Goal: Task Accomplishment & Management: Use online tool/utility

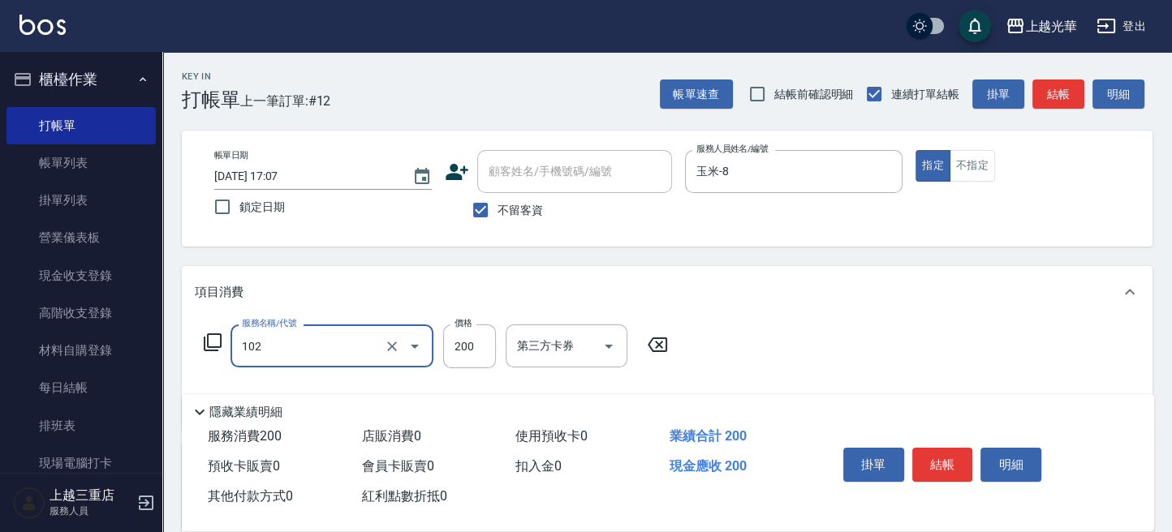
type input "指定洗髮(102)"
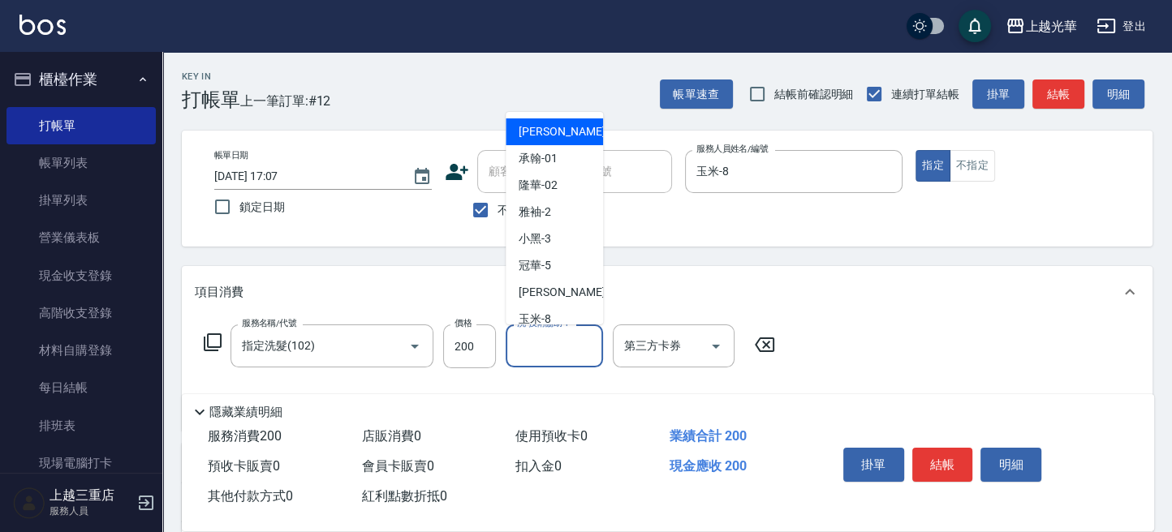
click at [525, 355] on input "洗-技術協助-1" at bounding box center [554, 346] width 83 height 28
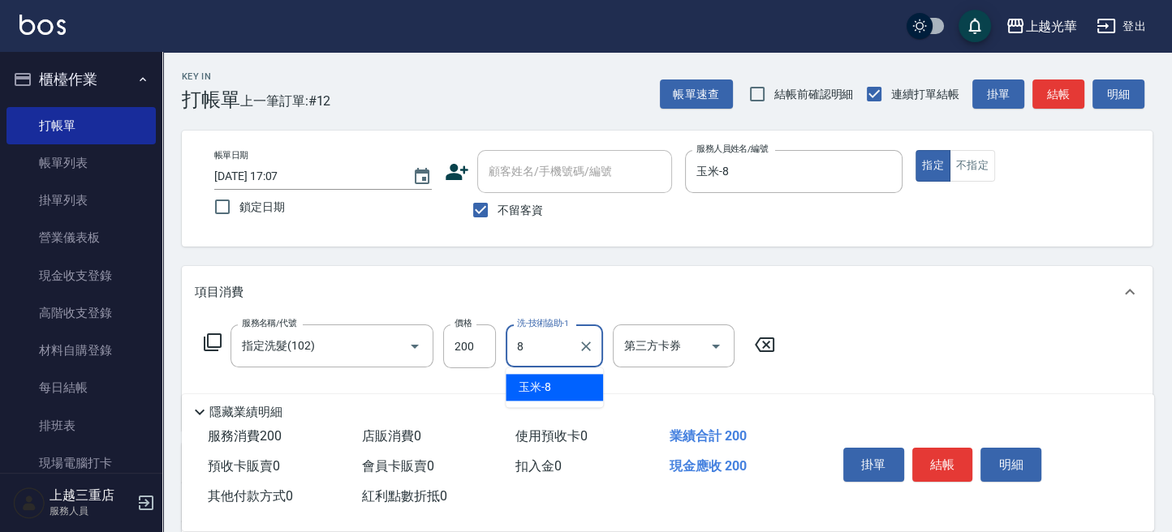
type input "玉米-8"
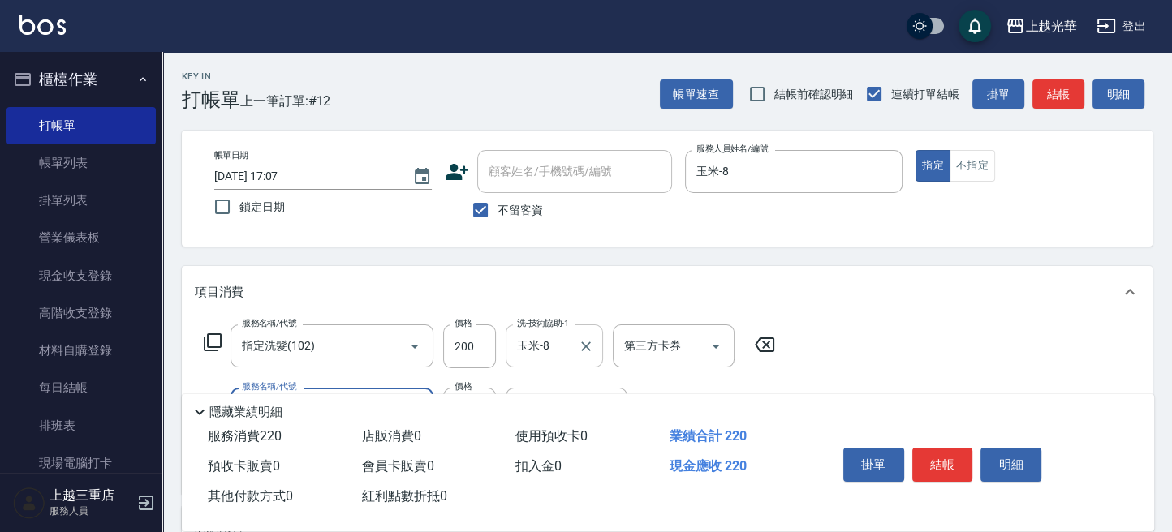
type input "潤絲(801)"
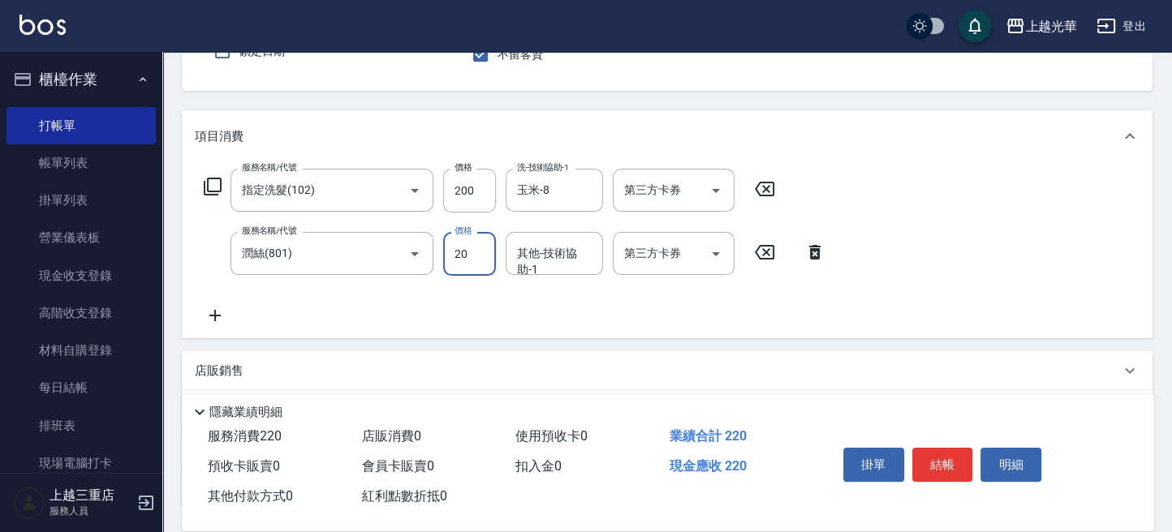
scroll to position [284, 0]
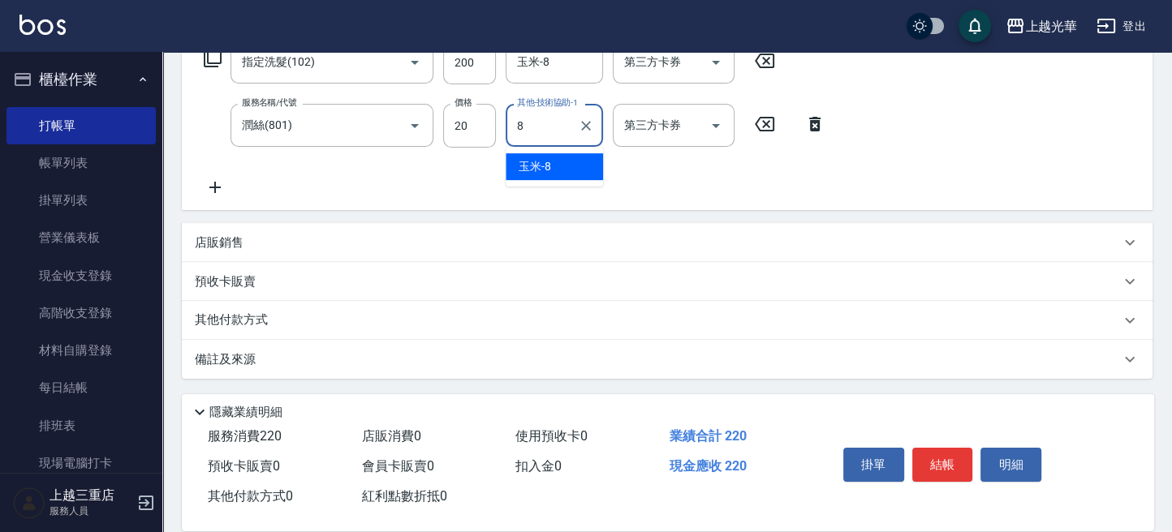
type input "玉米-8"
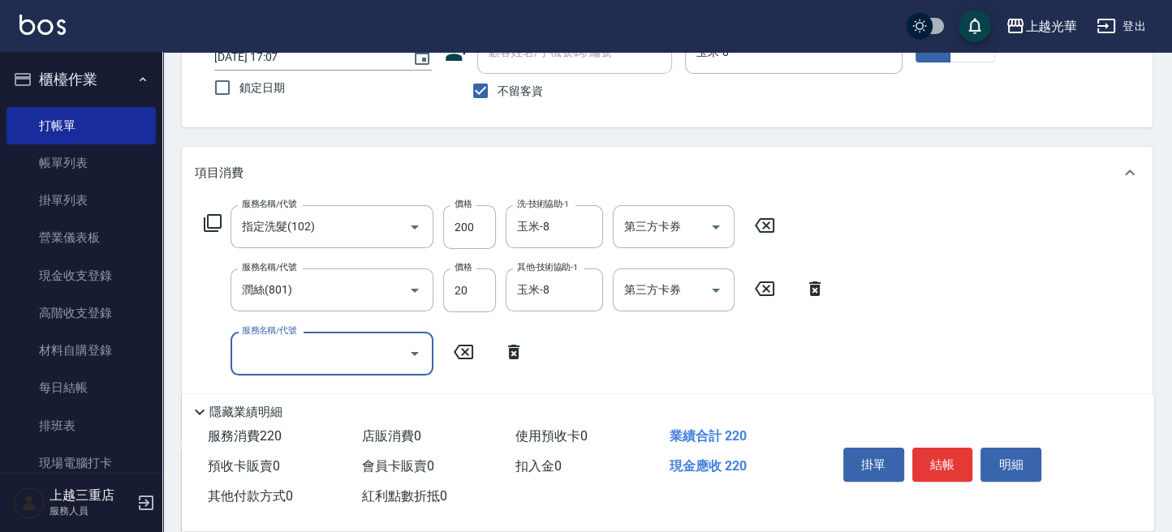
scroll to position [0, 0]
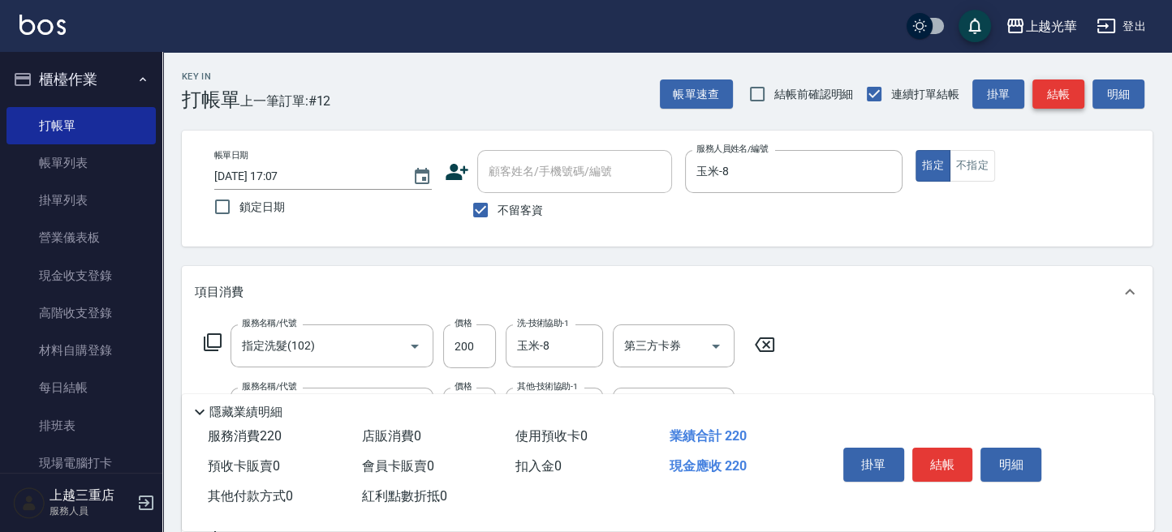
click at [1058, 92] on button "結帳" at bounding box center [1058, 95] width 52 height 30
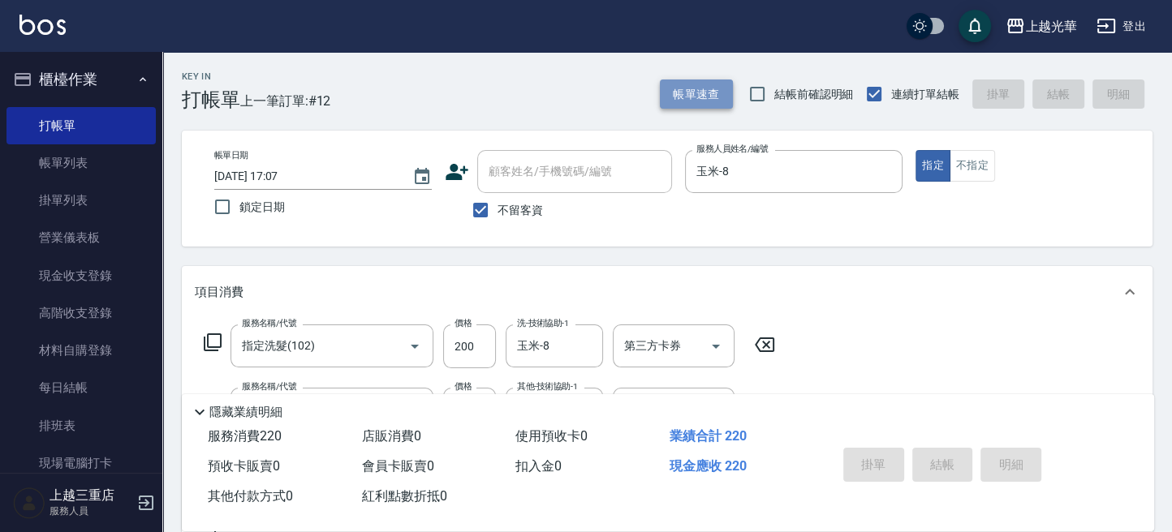
click at [704, 89] on button "帳單速查" at bounding box center [696, 95] width 73 height 30
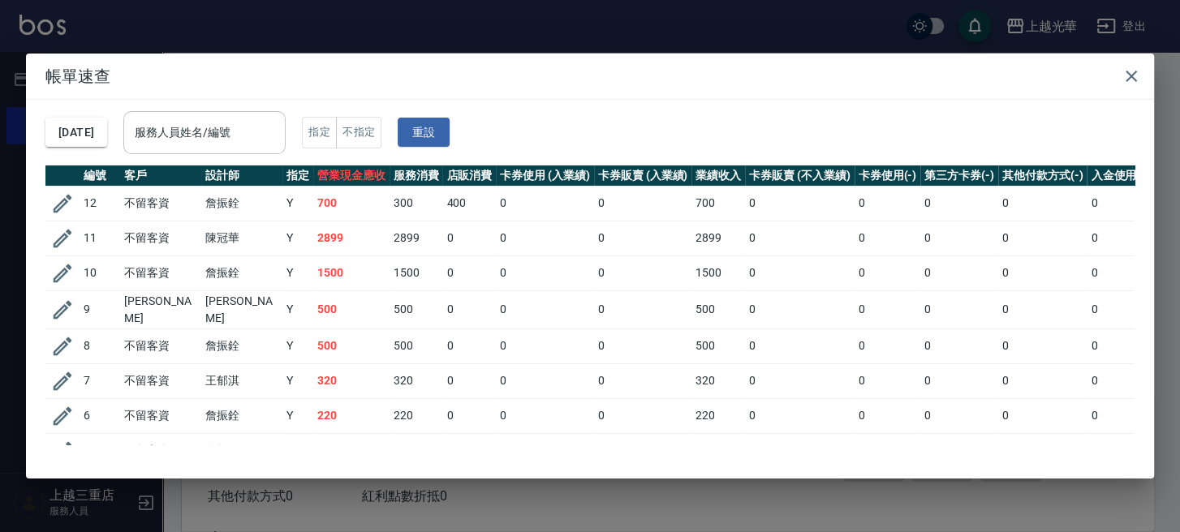
type input "[DATE] 17:40"
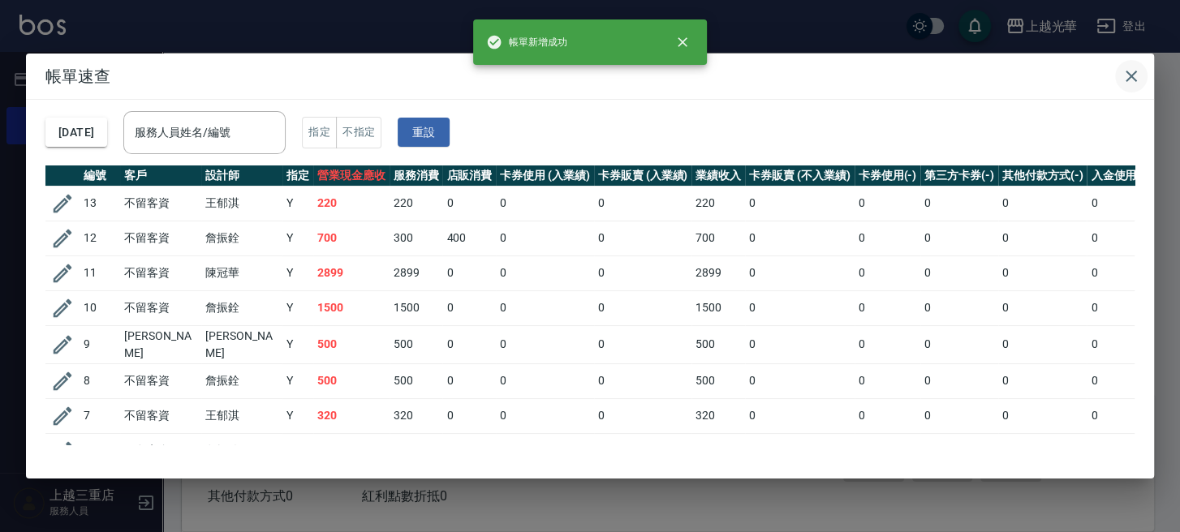
click at [1128, 79] on icon "button" at bounding box center [1131, 76] width 11 height 11
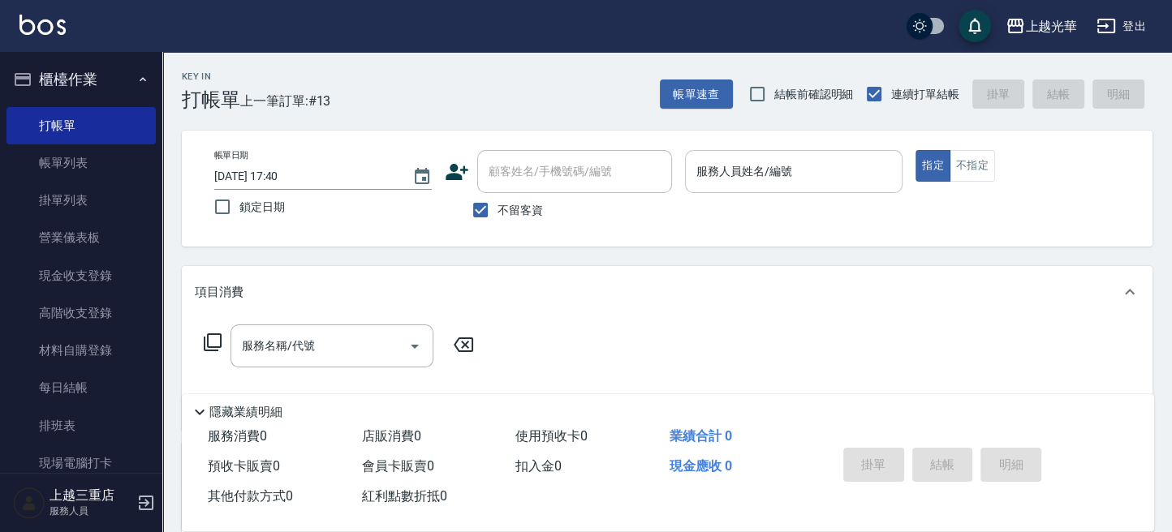
click at [728, 166] on input "服務人員姓名/編號" at bounding box center [793, 171] width 203 height 28
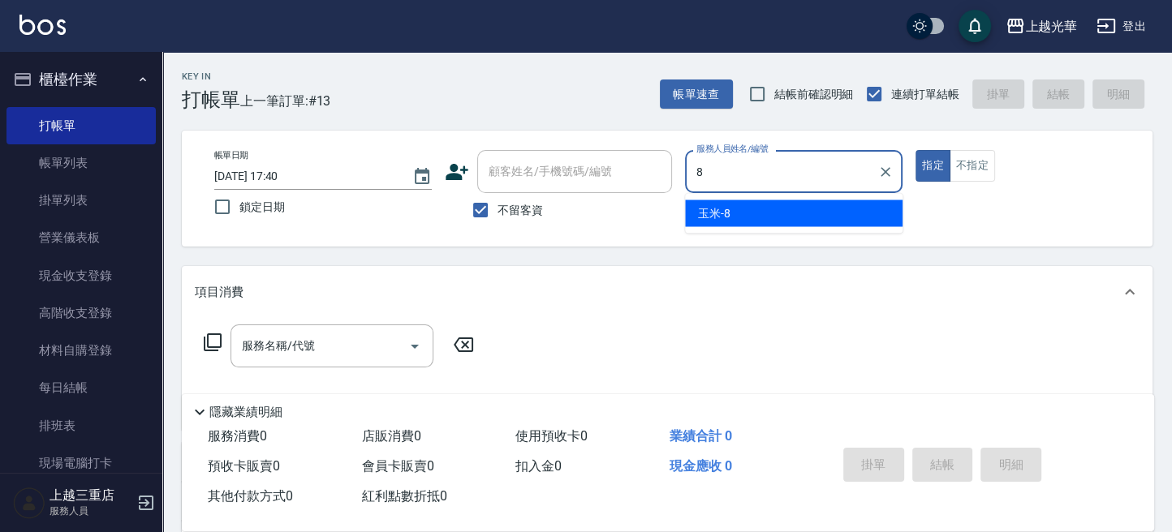
type input "玉米-8"
type button "true"
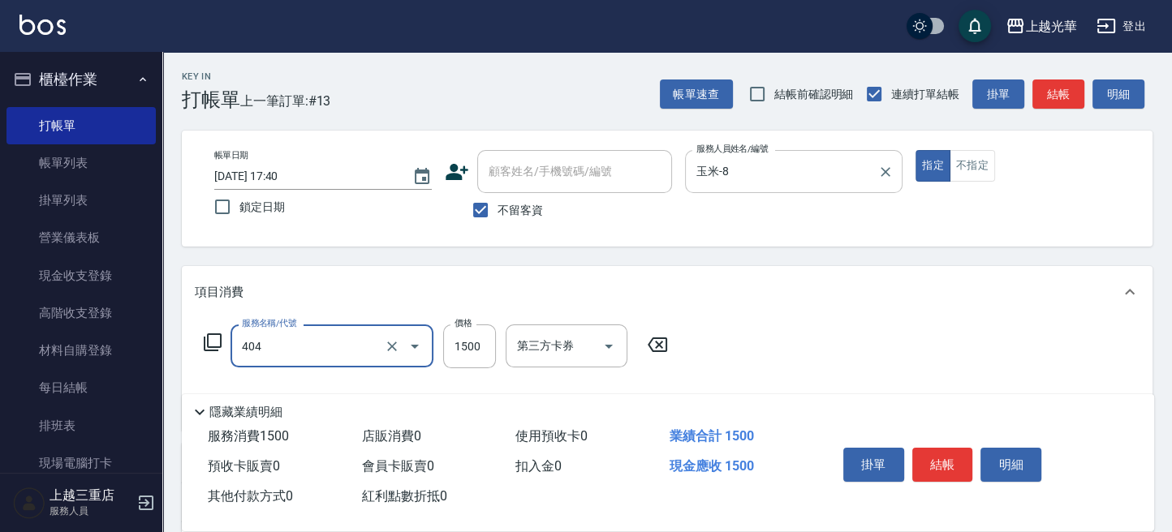
type input "設計染髮(404)"
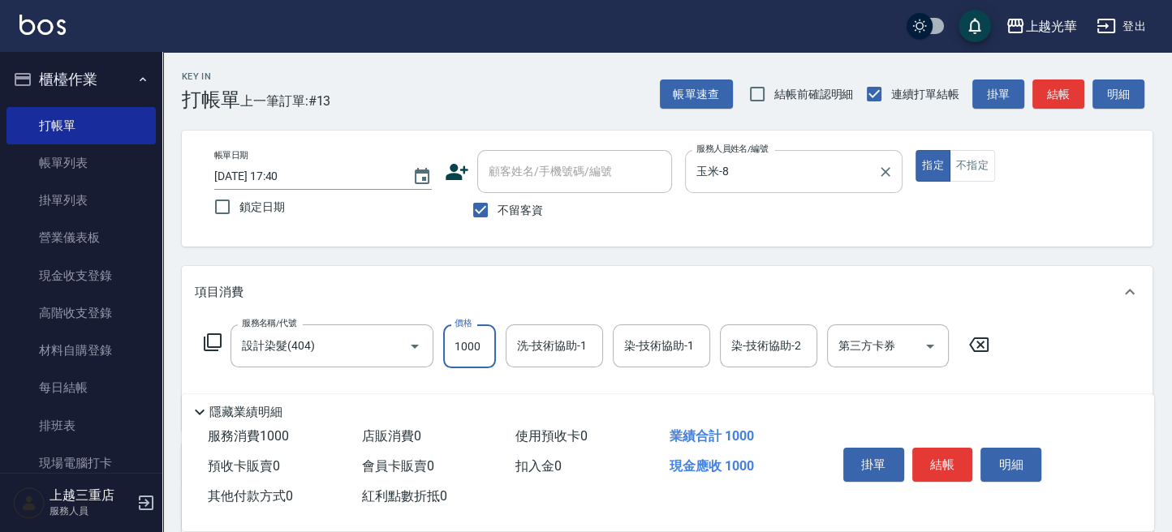
type input "1000"
type input "8"
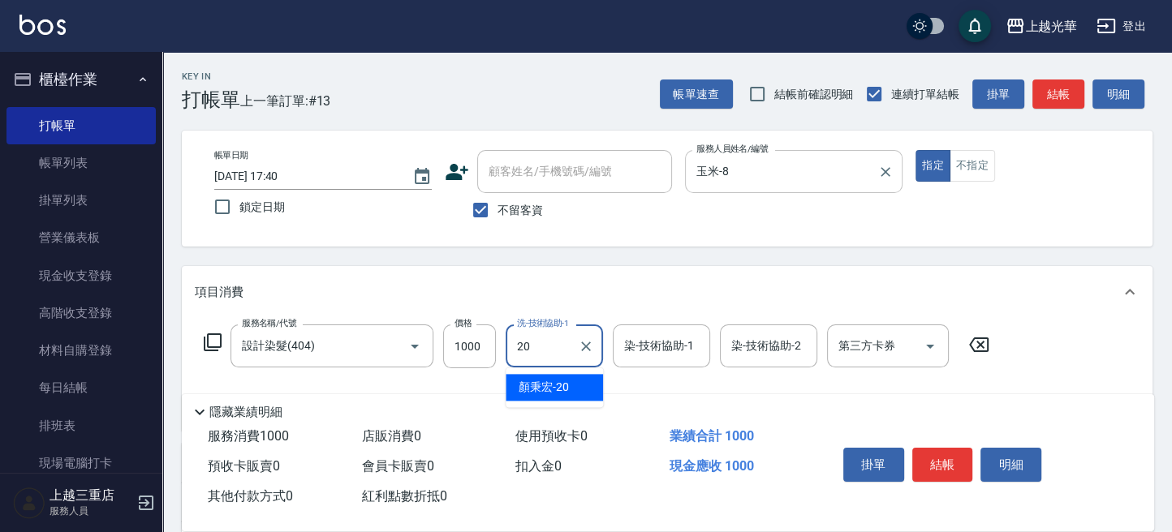
type input "[PERSON_NAME]-20"
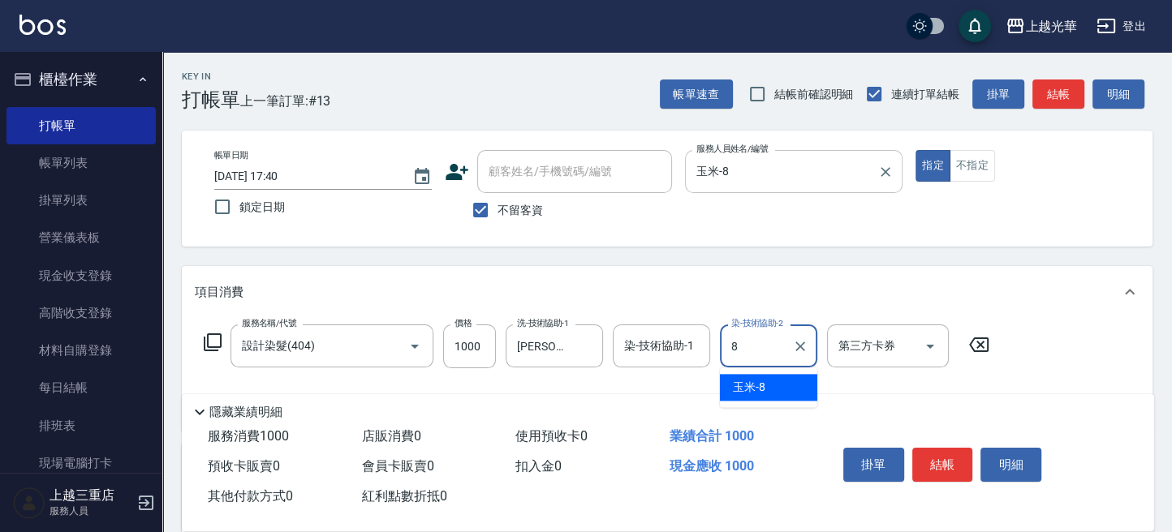
type input "玉米-8"
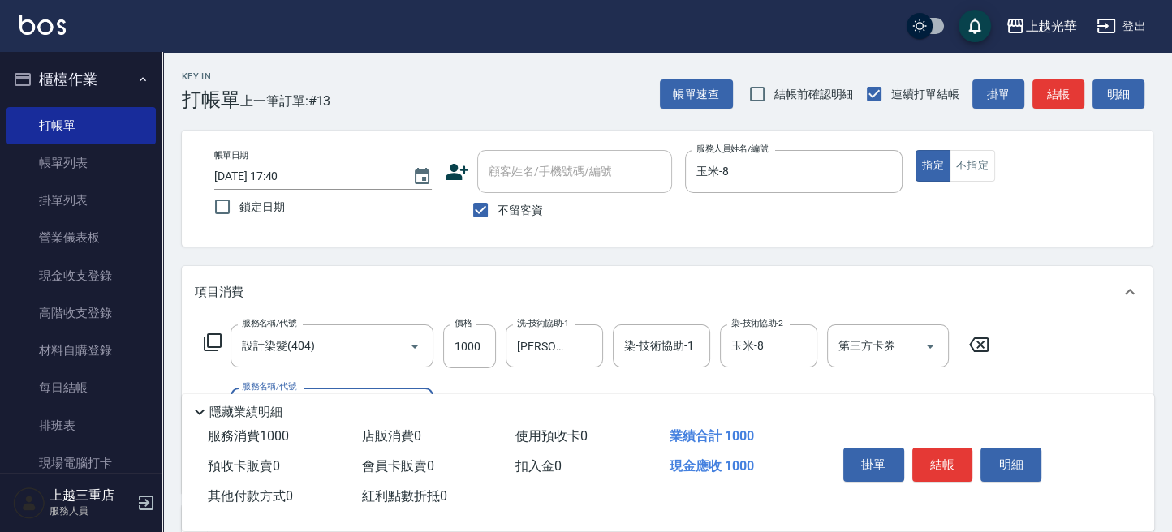
click at [210, 338] on icon at bounding box center [212, 342] width 19 height 19
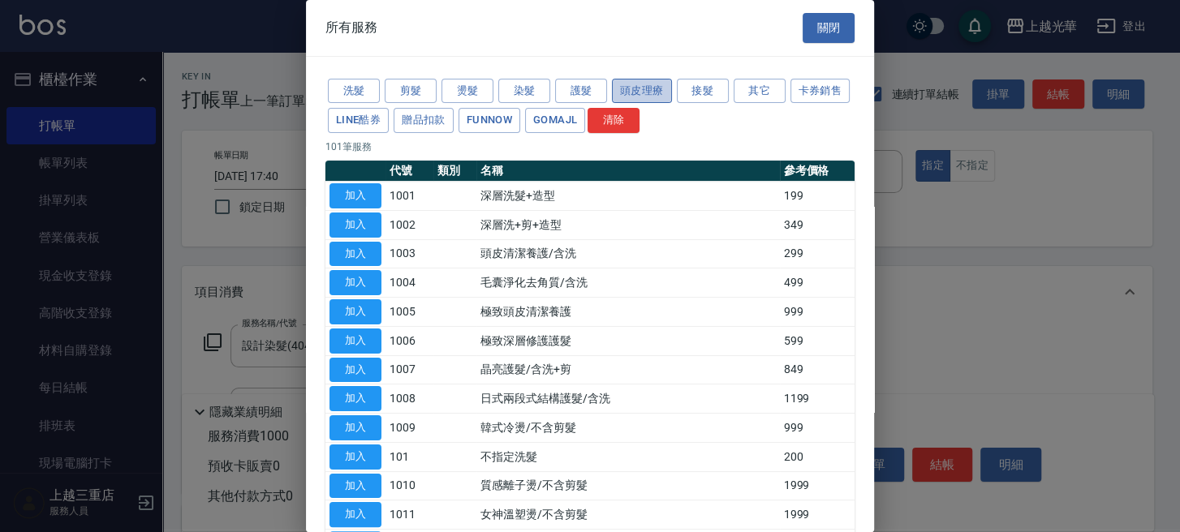
click at [637, 92] on button "頭皮理療" at bounding box center [642, 91] width 60 height 25
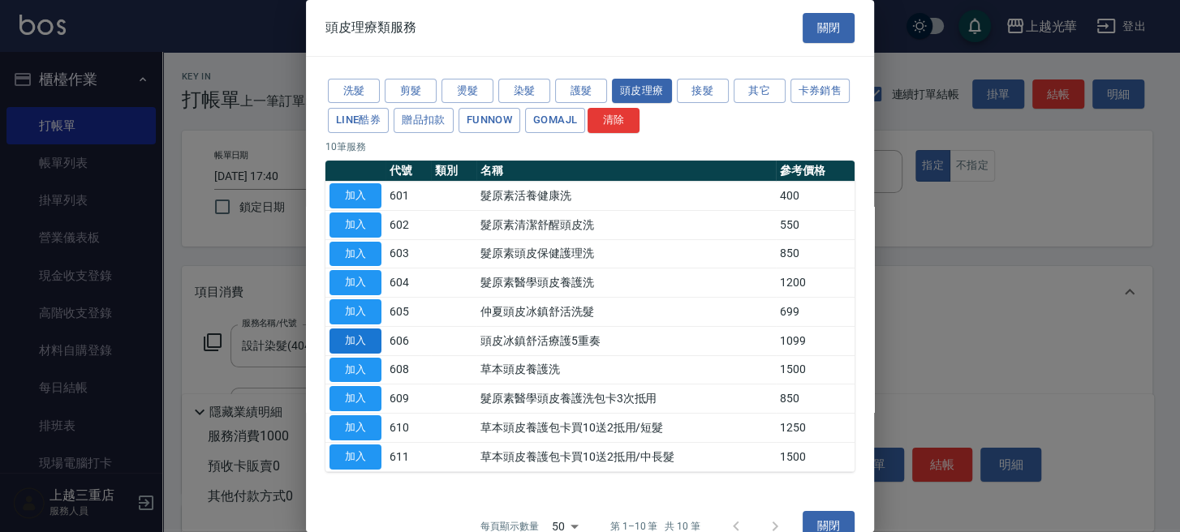
click at [357, 338] on button "加入" at bounding box center [355, 341] width 52 height 25
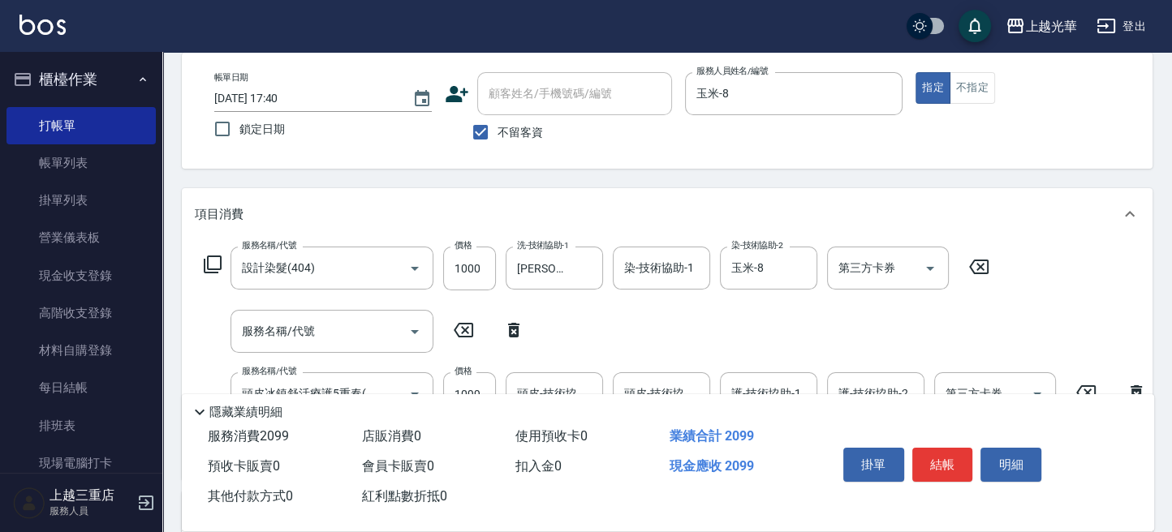
scroll to position [108, 0]
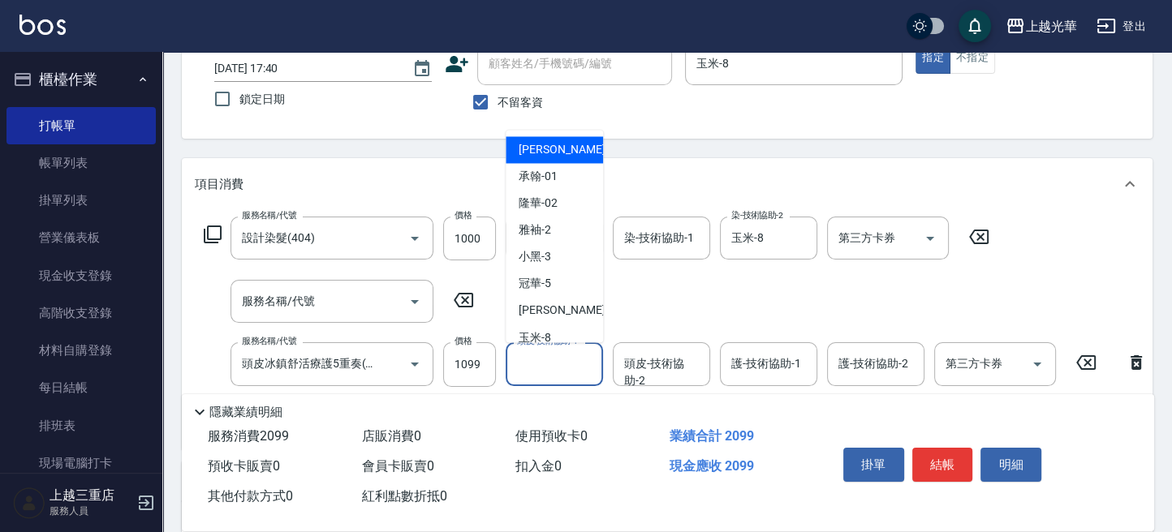
click at [531, 367] on input "頭皮-技術協助-1" at bounding box center [554, 364] width 83 height 28
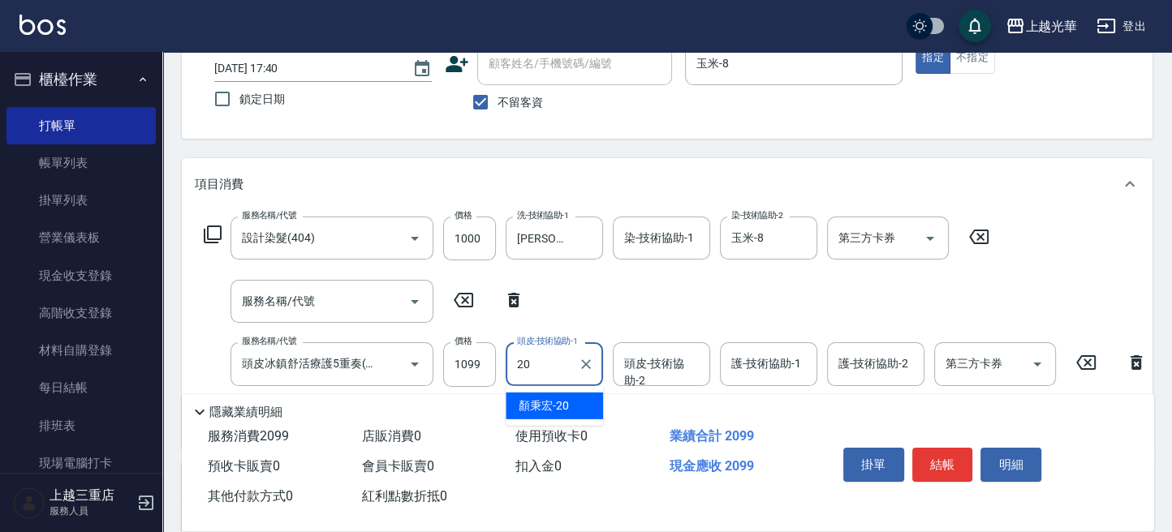
type input "[PERSON_NAME]-20"
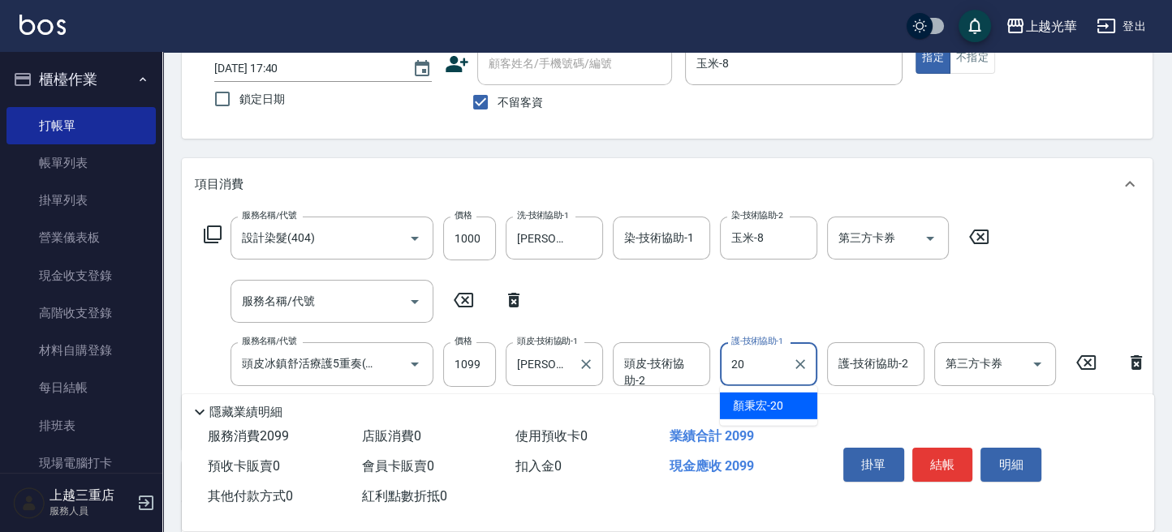
type input "[PERSON_NAME]-20"
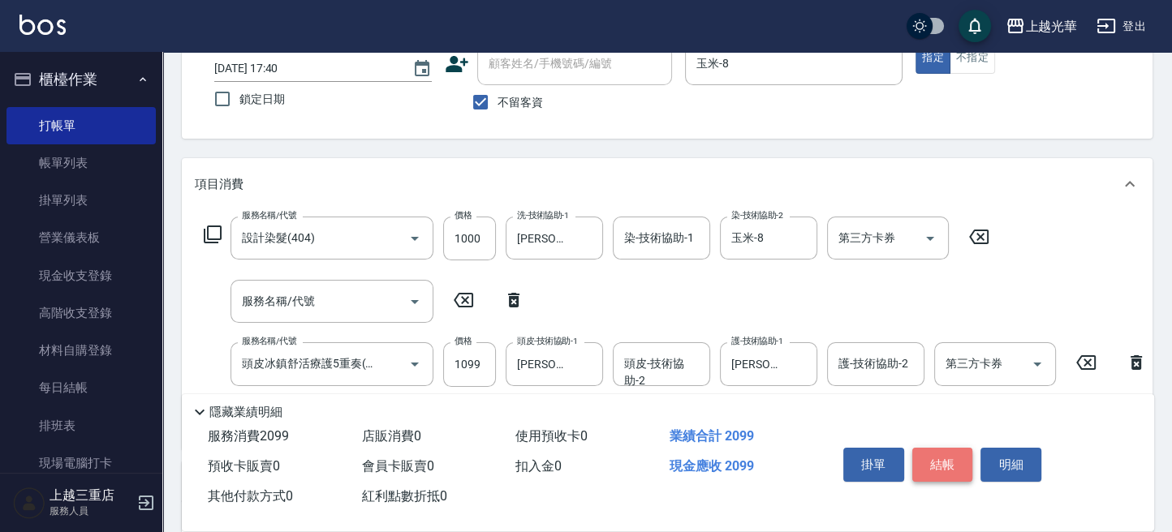
click at [945, 454] on button "結帳" at bounding box center [942, 465] width 61 height 34
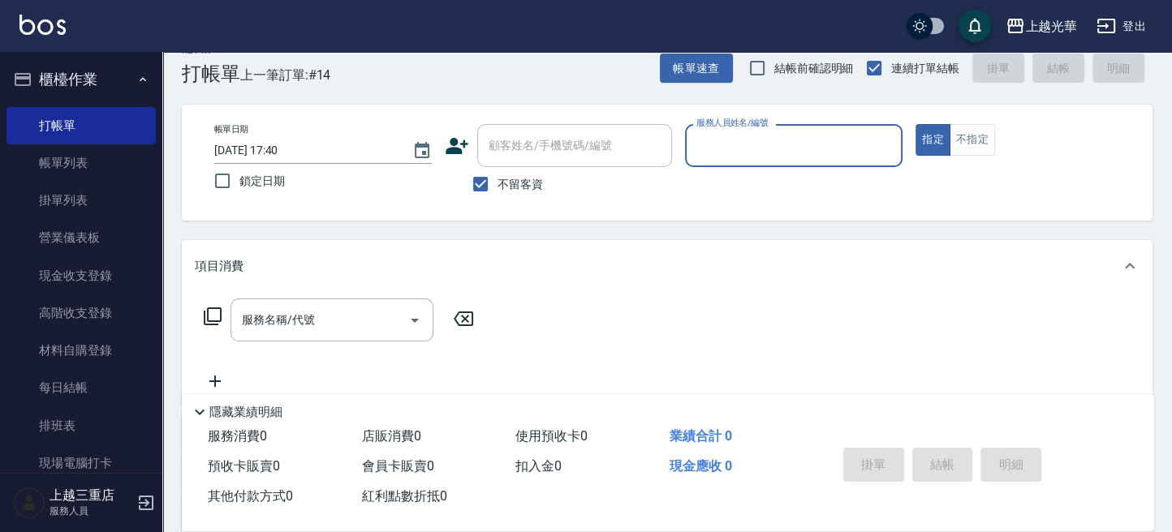
scroll to position [0, 0]
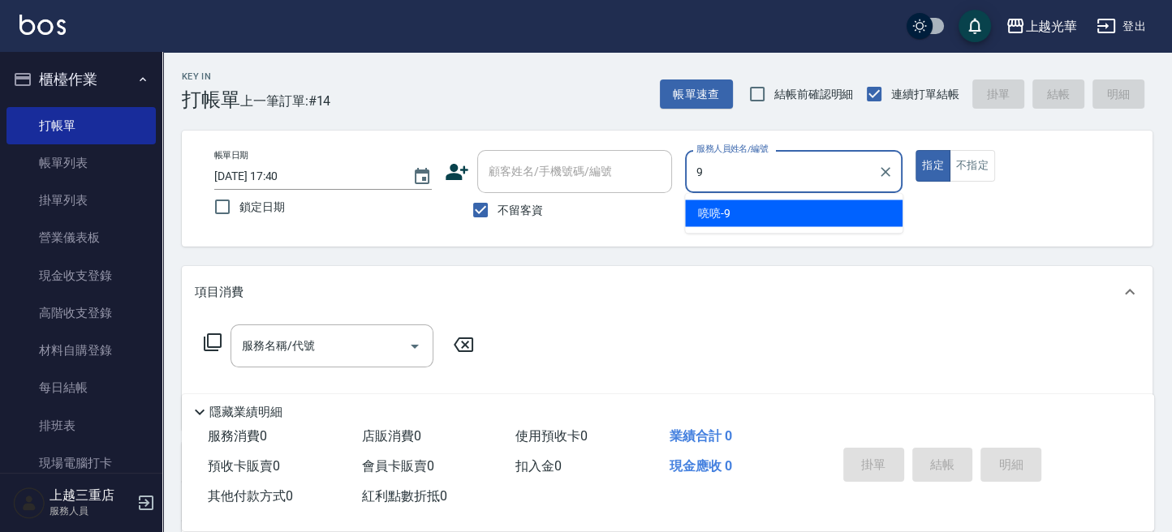
type input "喨喨-9"
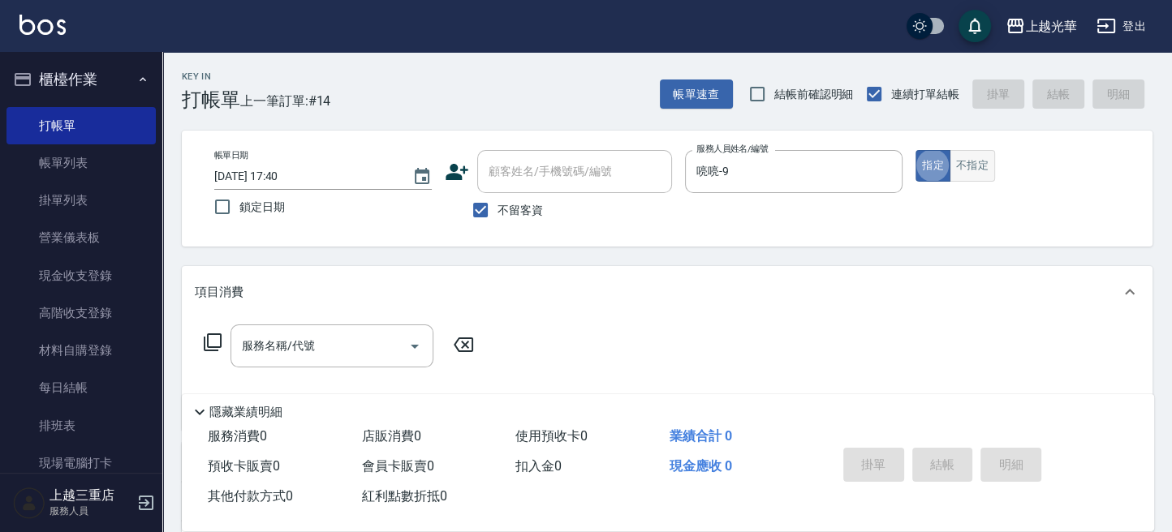
click at [966, 174] on button "不指定" at bounding box center [971, 166] width 45 height 32
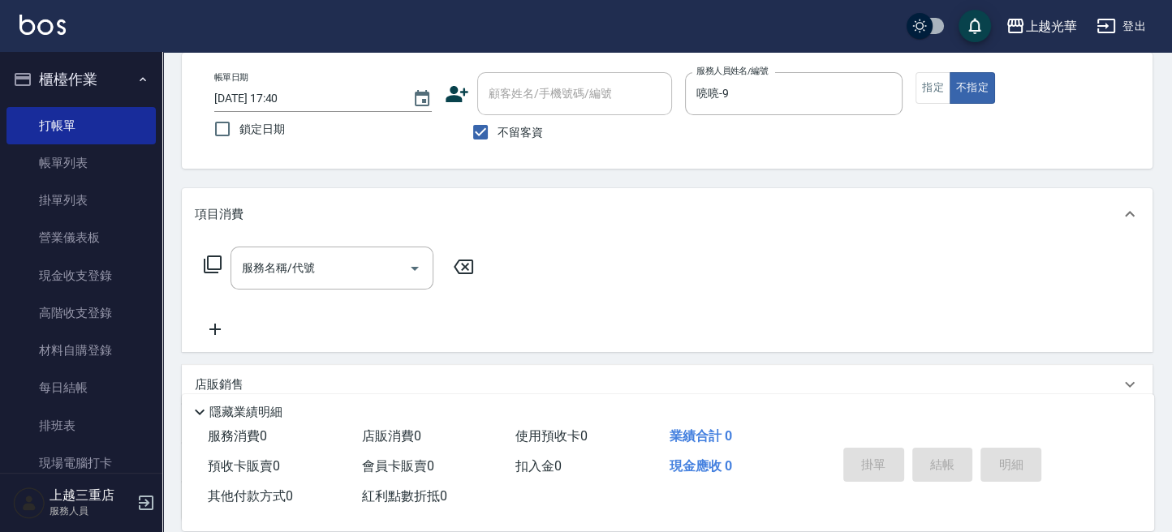
scroll to position [108, 0]
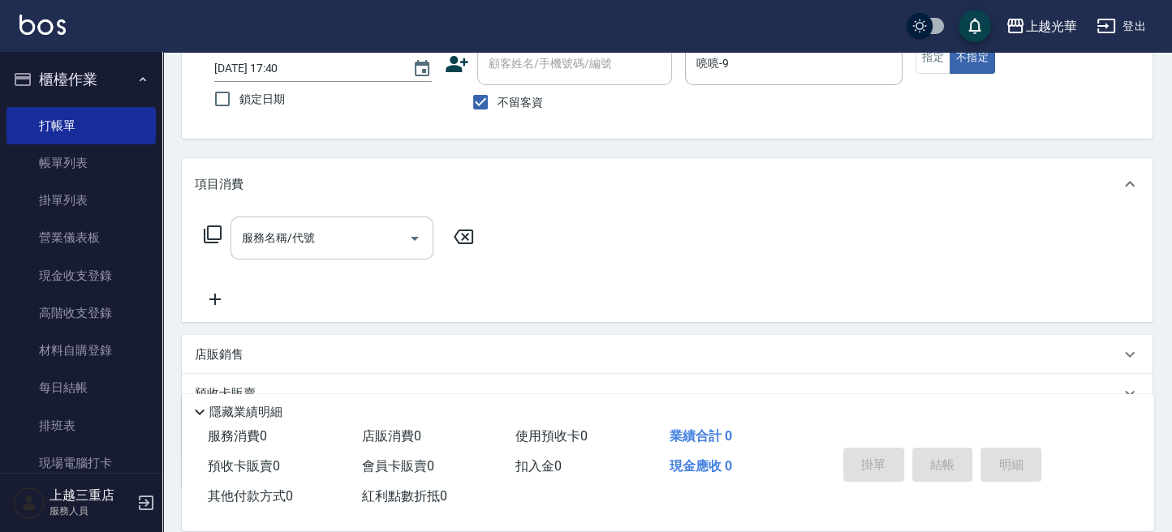
click at [394, 237] on input "服務名稱/代號" at bounding box center [320, 238] width 164 height 28
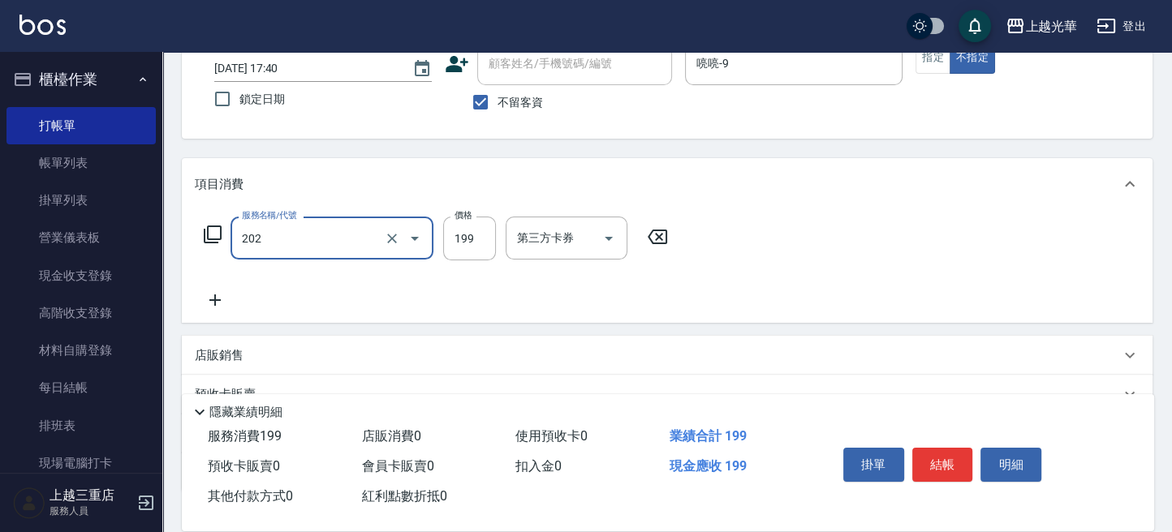
type input "不指定單剪(202)"
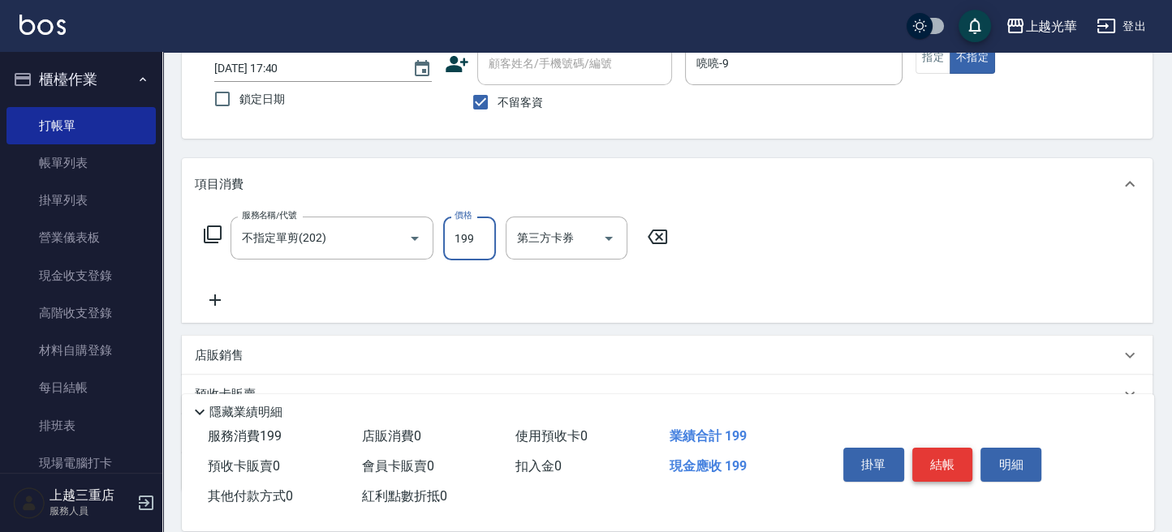
click at [945, 459] on button "結帳" at bounding box center [942, 465] width 61 height 34
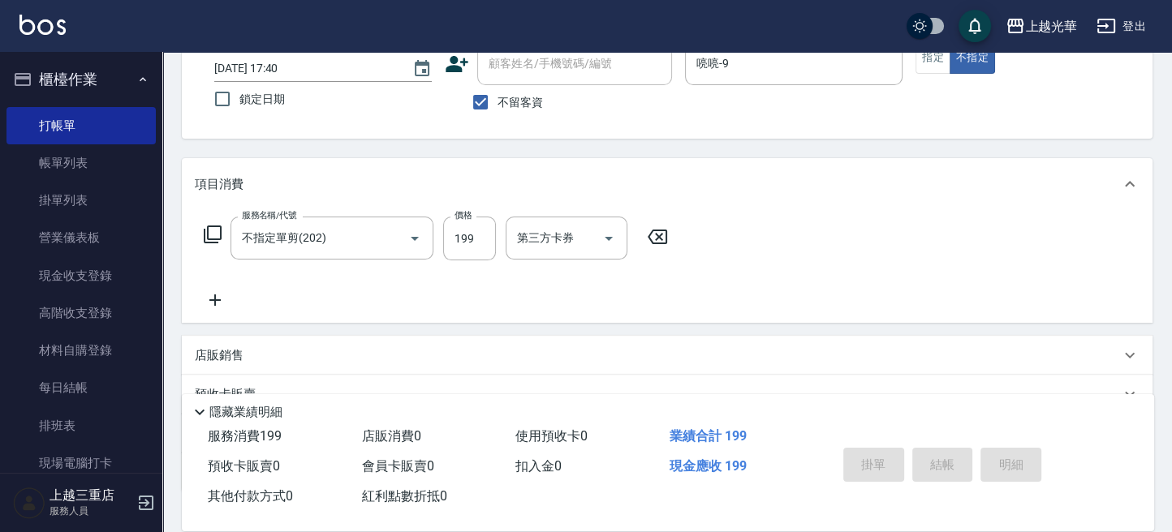
scroll to position [0, 0]
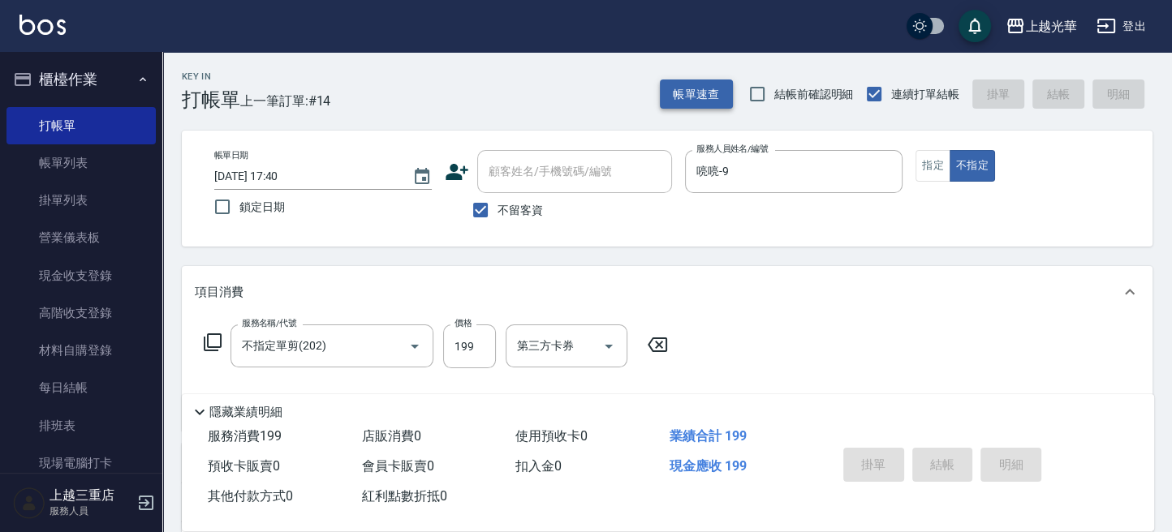
type input "[DATE] 17:56"
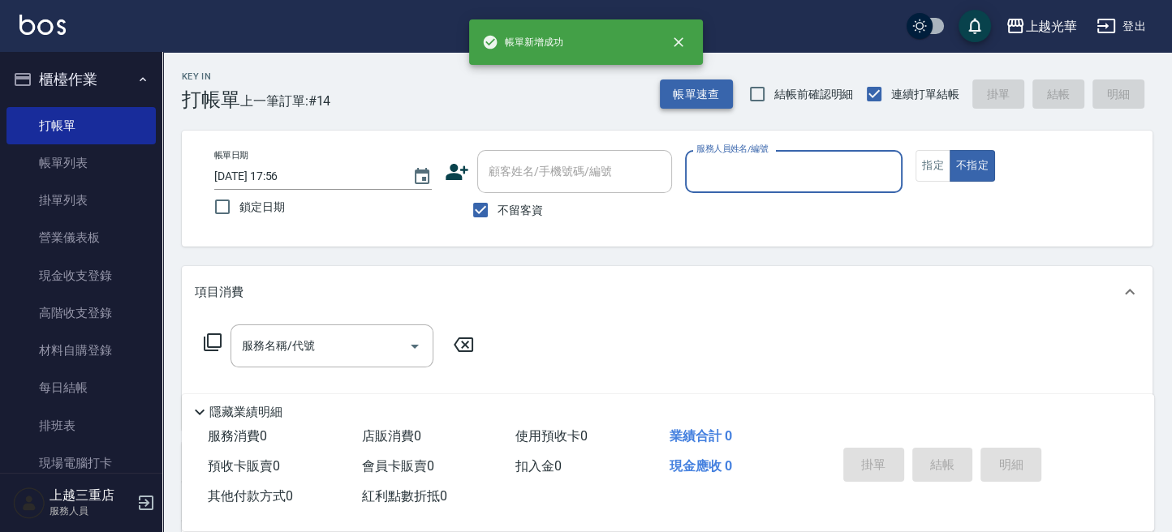
click at [687, 103] on button "帳單速查" at bounding box center [696, 95] width 73 height 30
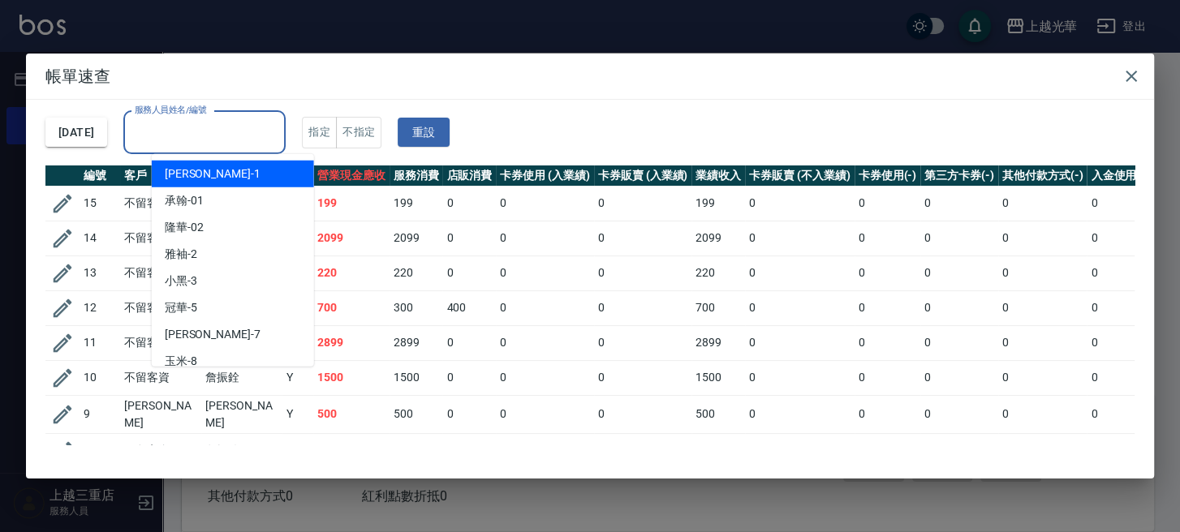
drag, startPoint x: 235, startPoint y: 129, endPoint x: 319, endPoint y: 88, distance: 93.6
click at [246, 123] on input "服務人員姓名/編號" at bounding box center [205, 132] width 148 height 28
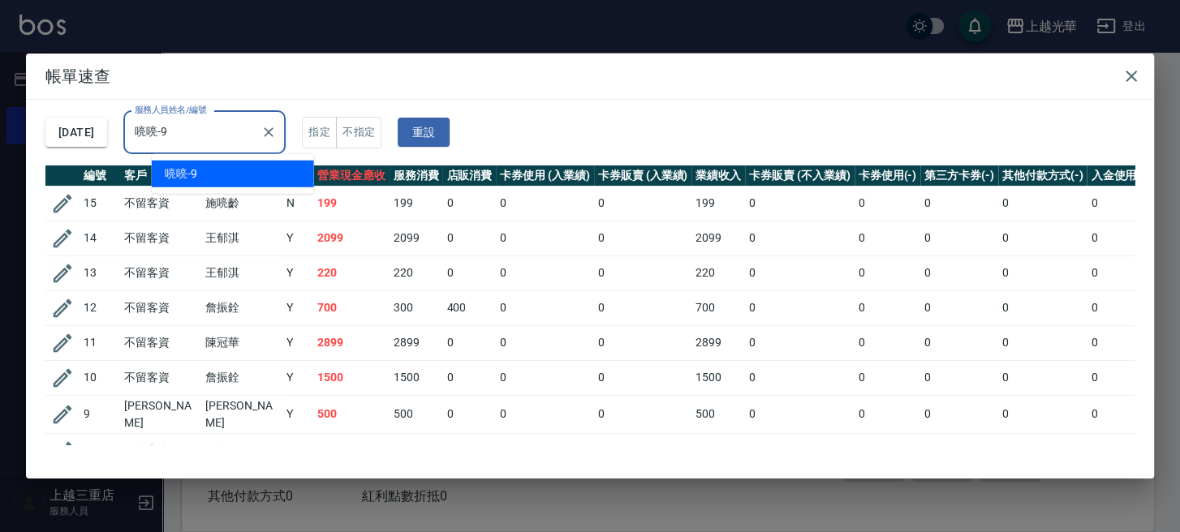
type input "喨喨-9"
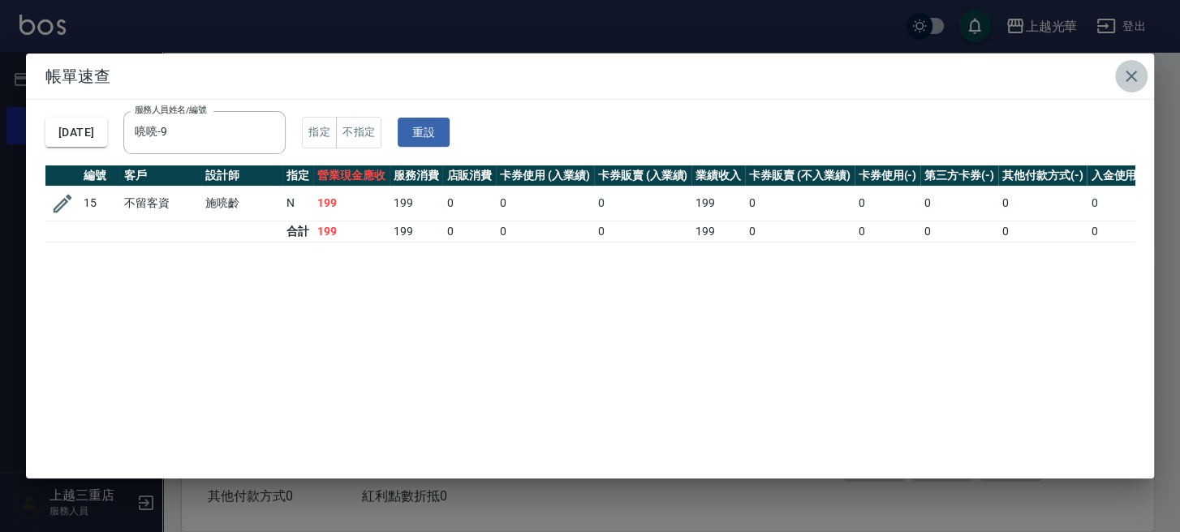
click at [1130, 68] on icon "button" at bounding box center [1131, 76] width 19 height 19
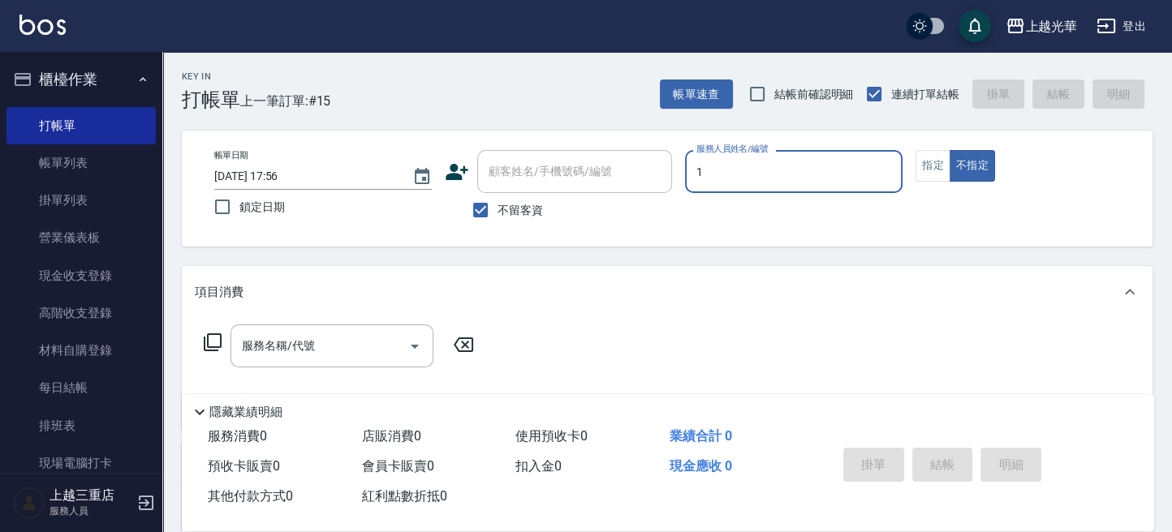
type input "小詹-1"
type button "false"
click at [924, 174] on button "指定" at bounding box center [932, 166] width 35 height 32
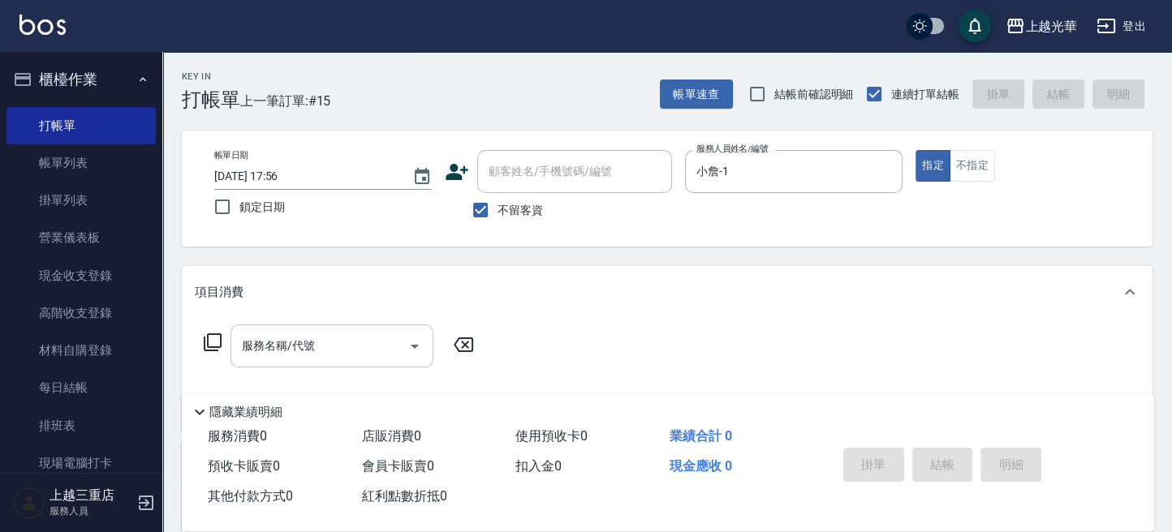
click at [291, 352] on input "服務名稱/代號" at bounding box center [320, 346] width 164 height 28
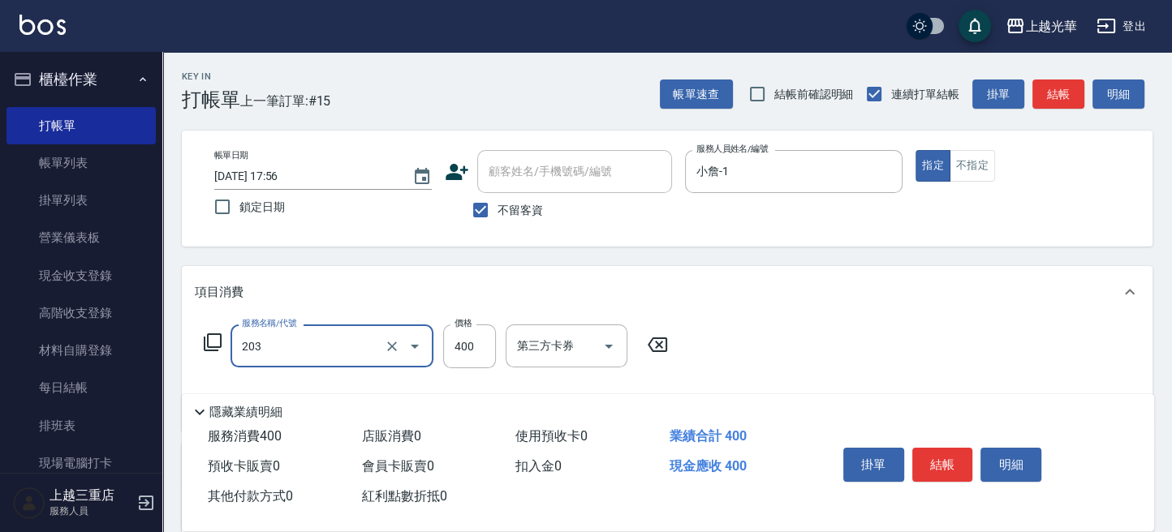
type input "指定單剪(203)"
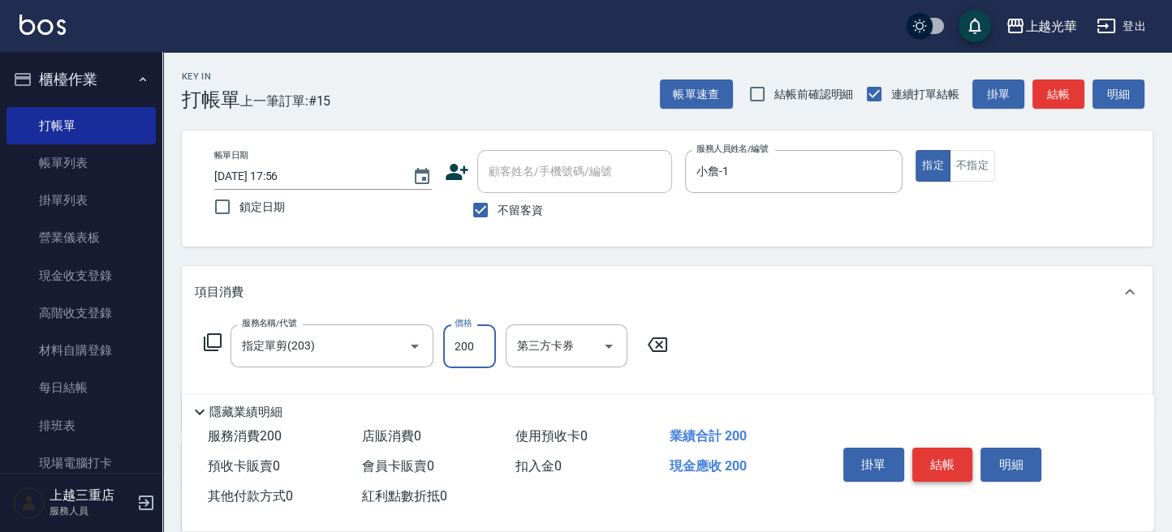
type input "200"
click at [941, 466] on button "結帳" at bounding box center [942, 465] width 61 height 34
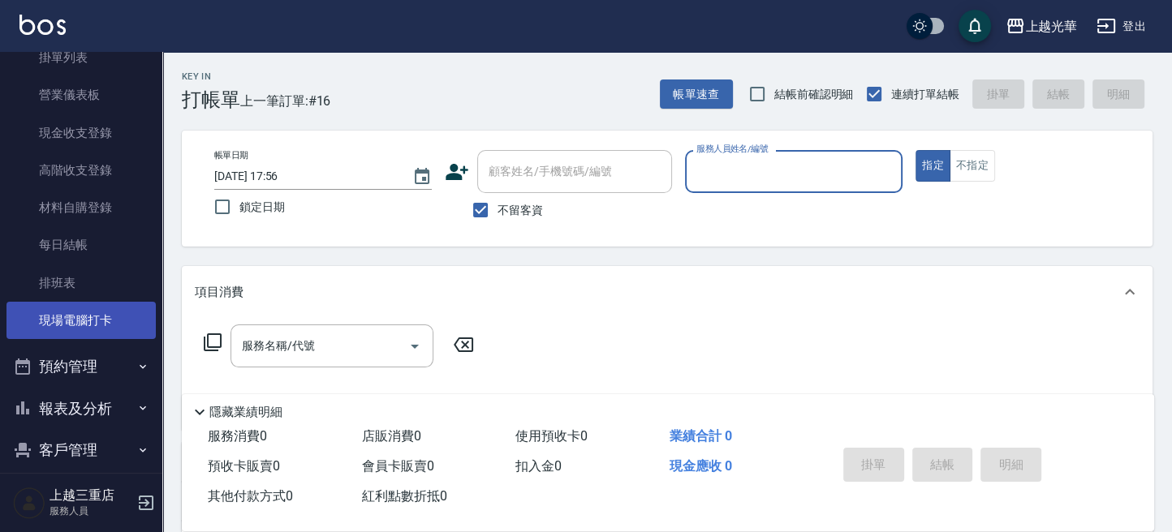
scroll to position [201, 0]
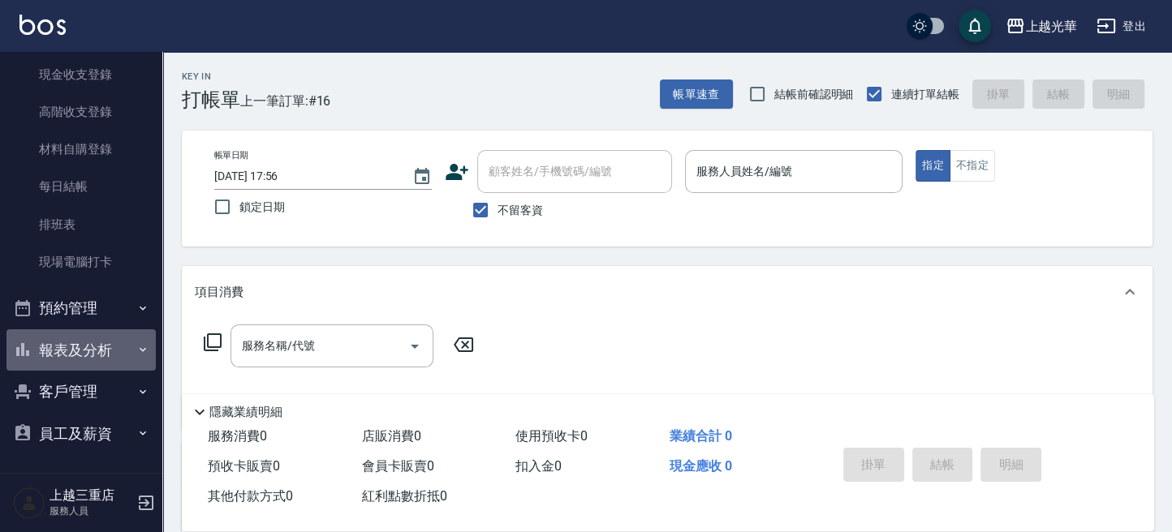
click at [117, 355] on button "報表及分析" at bounding box center [80, 350] width 149 height 42
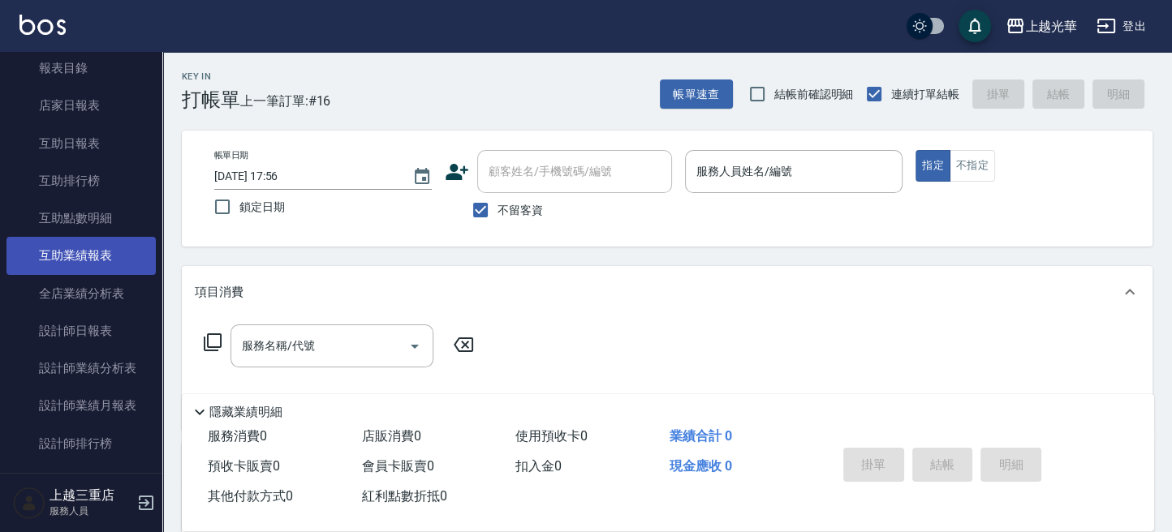
scroll to position [634, 0]
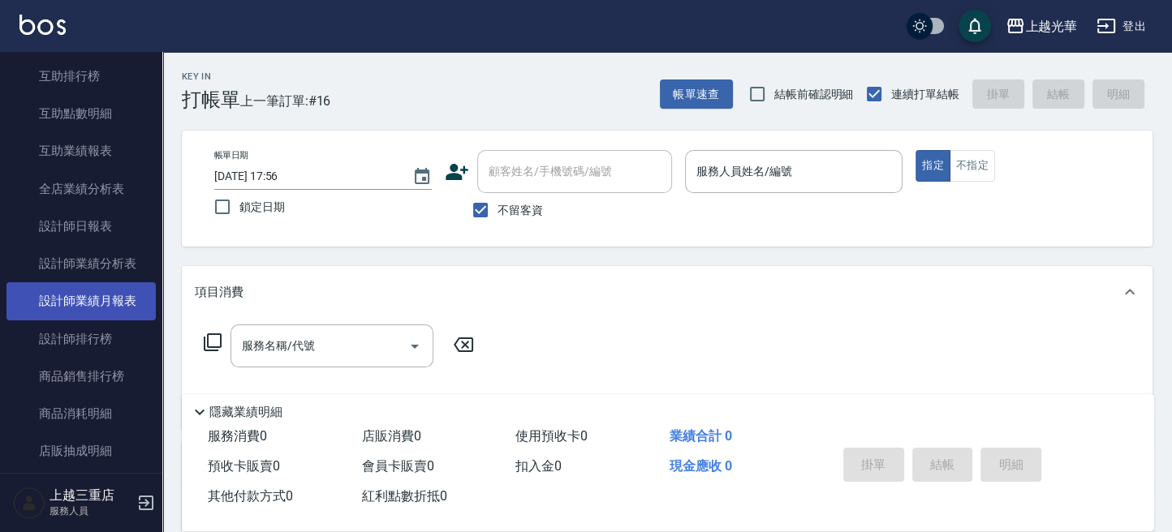
click at [112, 298] on link "設計師業績月報表" at bounding box center [80, 300] width 149 height 37
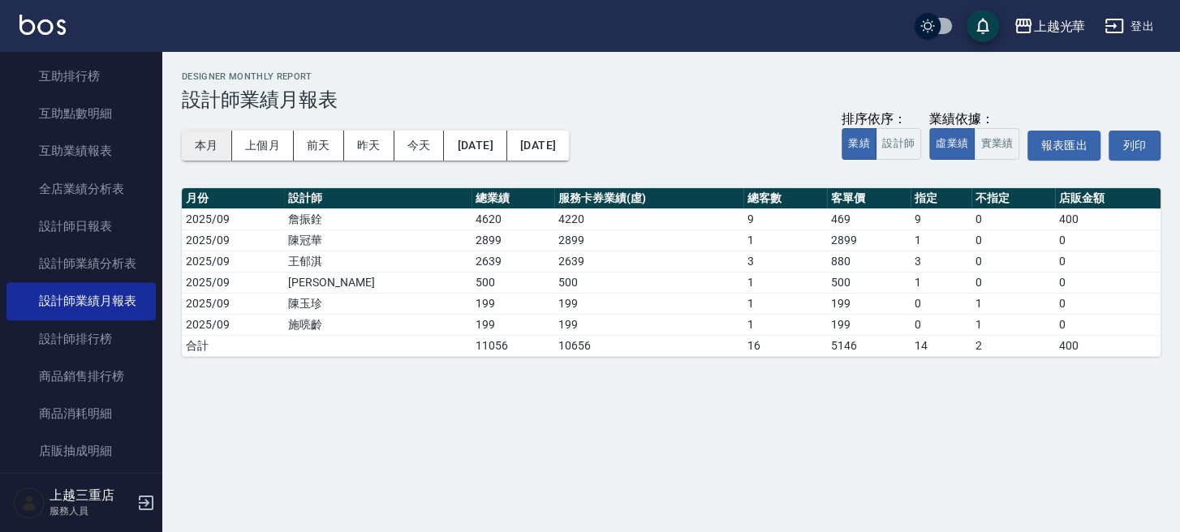
click at [207, 144] on button "本月" at bounding box center [207, 146] width 50 height 30
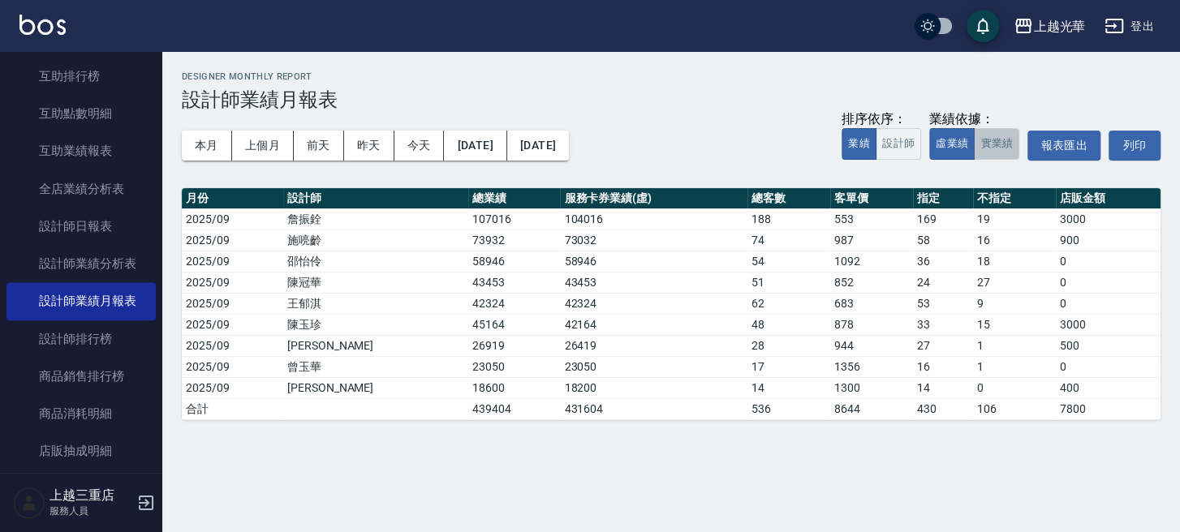
click at [1005, 143] on button "實業績" at bounding box center [996, 144] width 45 height 32
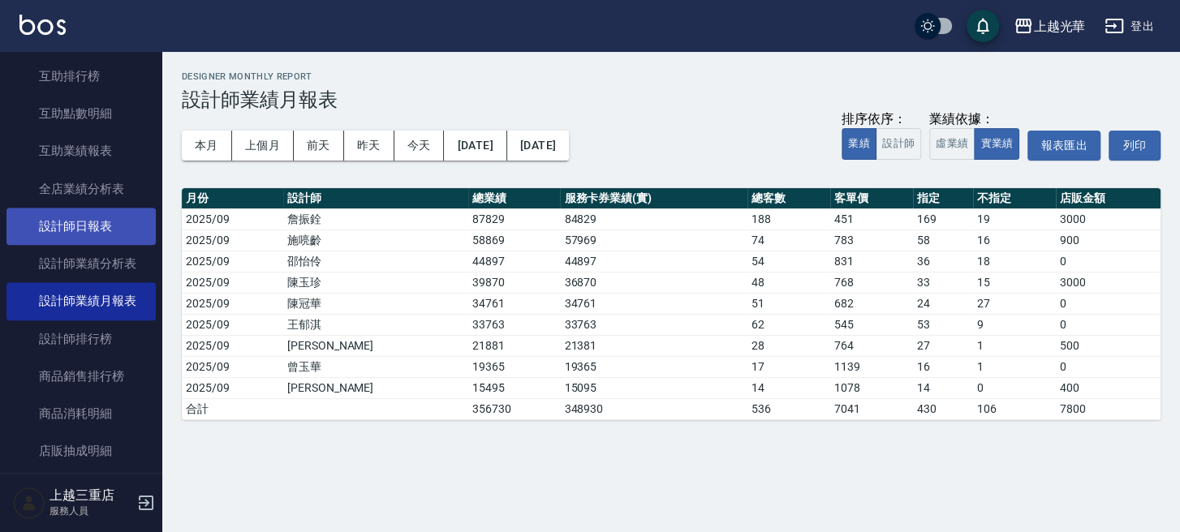
click at [94, 214] on link "設計師日報表" at bounding box center [80, 226] width 149 height 37
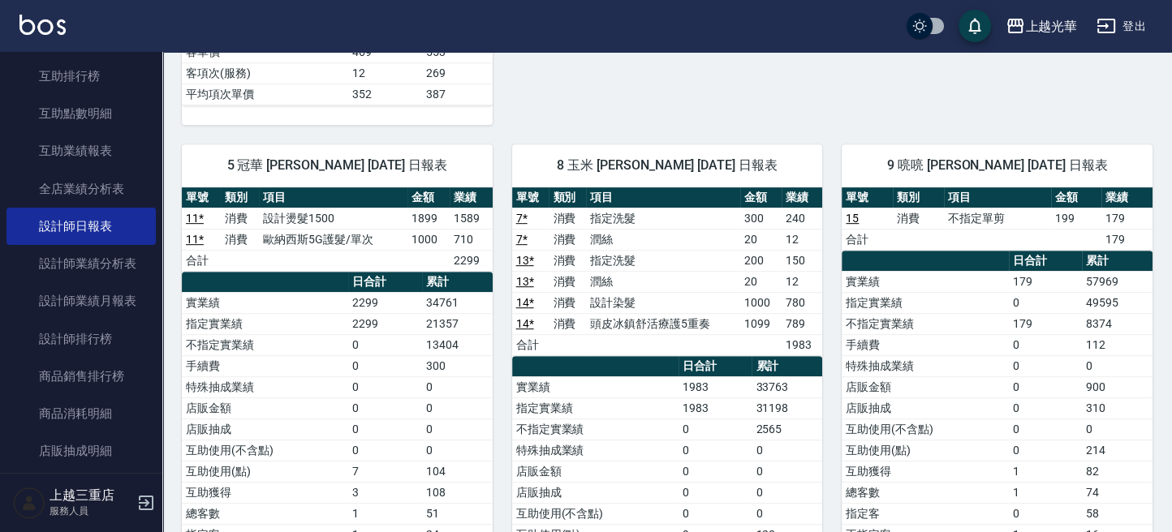
scroll to position [865, 0]
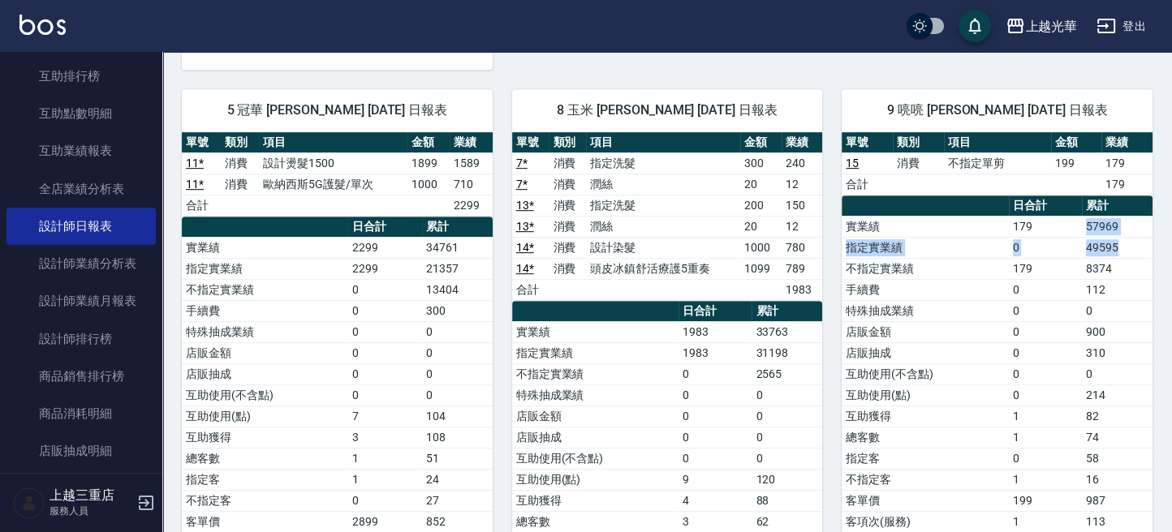
drag, startPoint x: 1083, startPoint y: 223, endPoint x: 1135, endPoint y: 237, distance: 54.5
click at [1135, 235] on tbody "實業績 179 57969 指定實業績 0 49595 不指定實業績 179 8374 手續費 0 112 特殊抽成業績 0 0 店販金額 0 900 店販抽…" at bounding box center [997, 385] width 311 height 338
click at [1135, 238] on td "49595" at bounding box center [1117, 247] width 71 height 21
drag, startPoint x: 1117, startPoint y: 274, endPoint x: 872, endPoint y: 302, distance: 246.6
click at [1116, 279] on td "112" at bounding box center [1117, 289] width 71 height 21
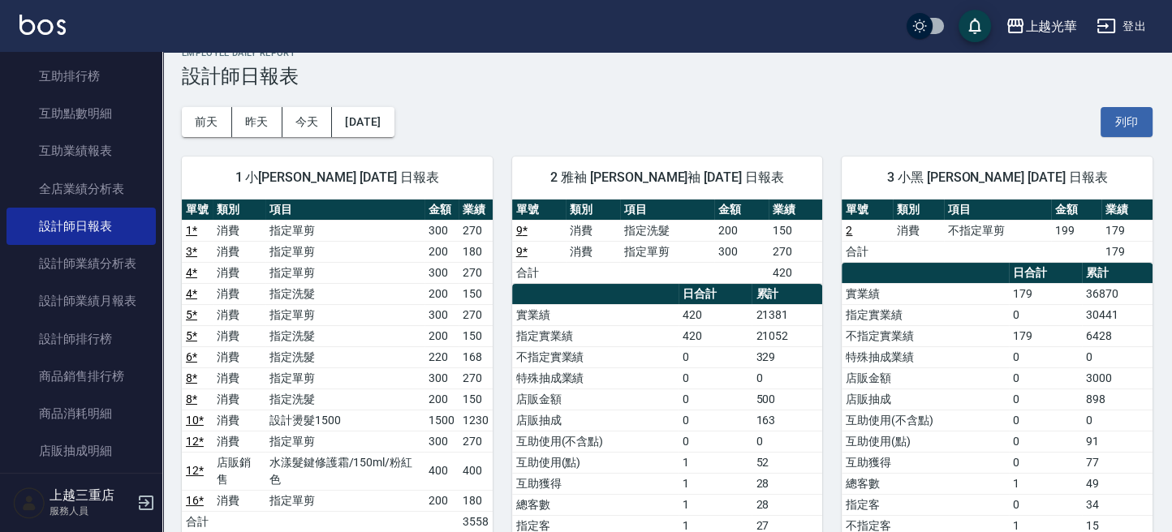
scroll to position [0, 0]
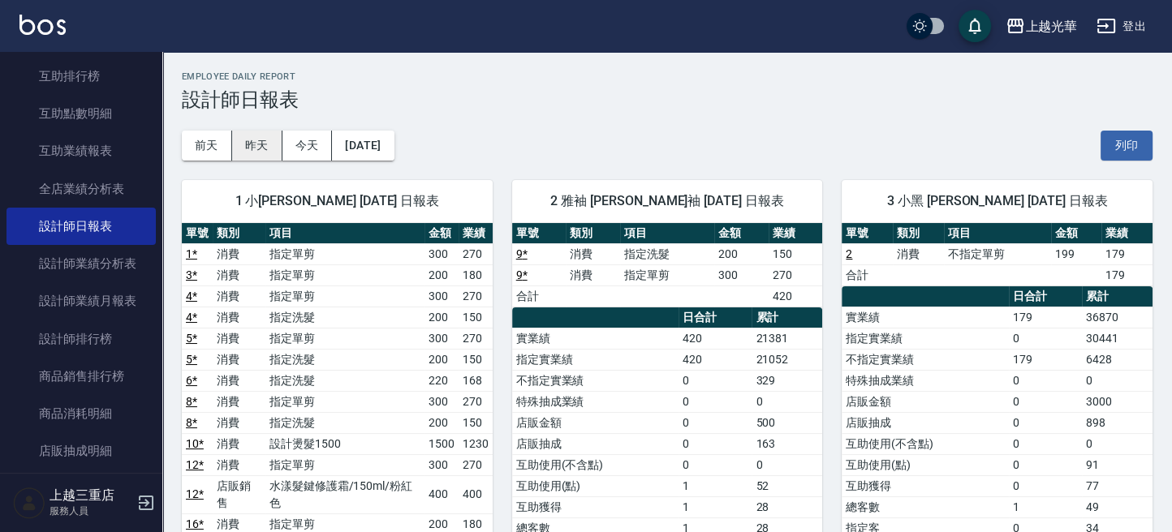
click at [265, 139] on button "昨天" at bounding box center [257, 146] width 50 height 30
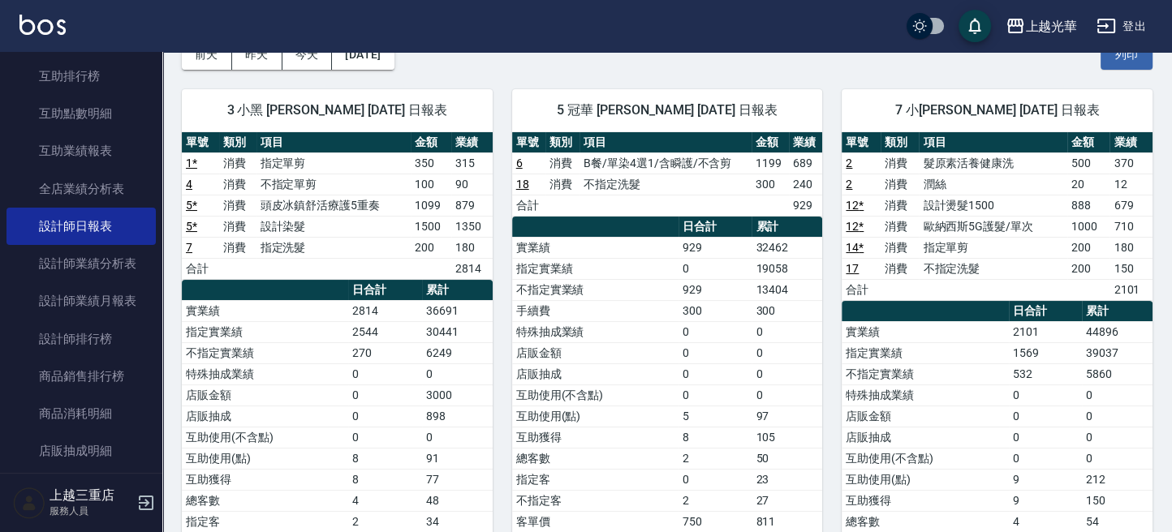
scroll to position [108, 0]
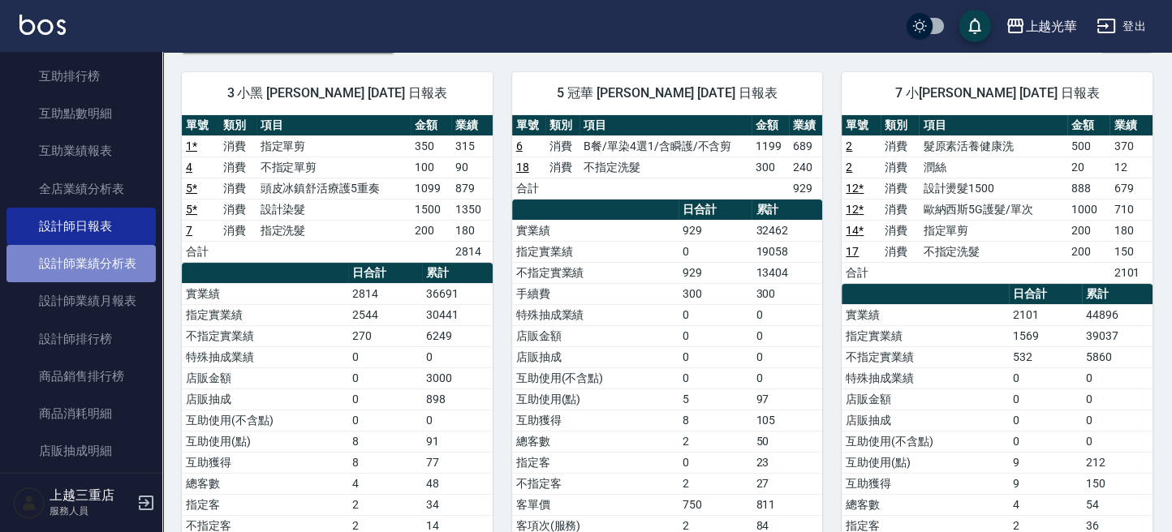
click at [96, 257] on link "設計師業績分析表" at bounding box center [80, 263] width 149 height 37
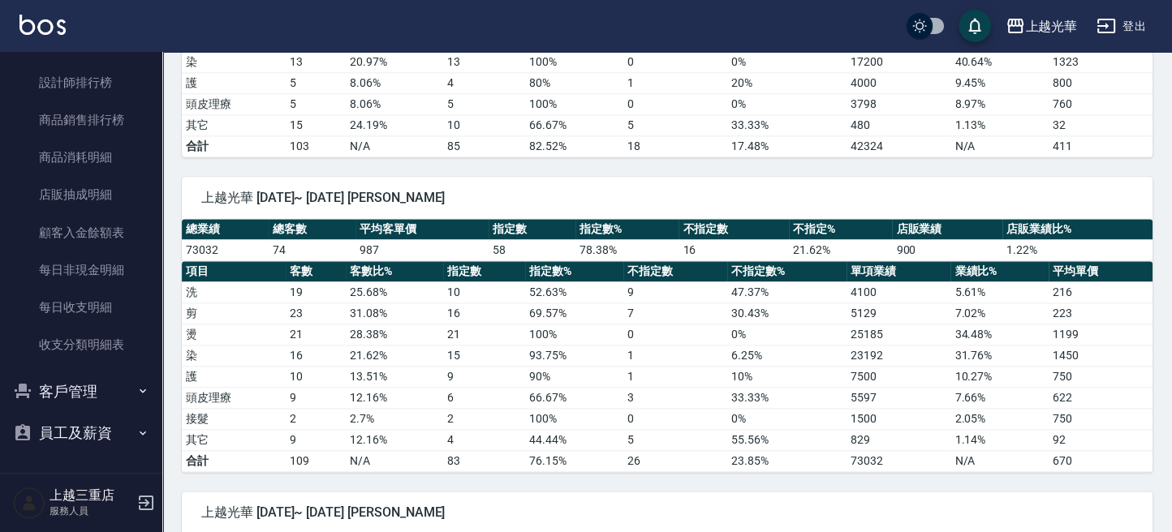
scroll to position [2056, 0]
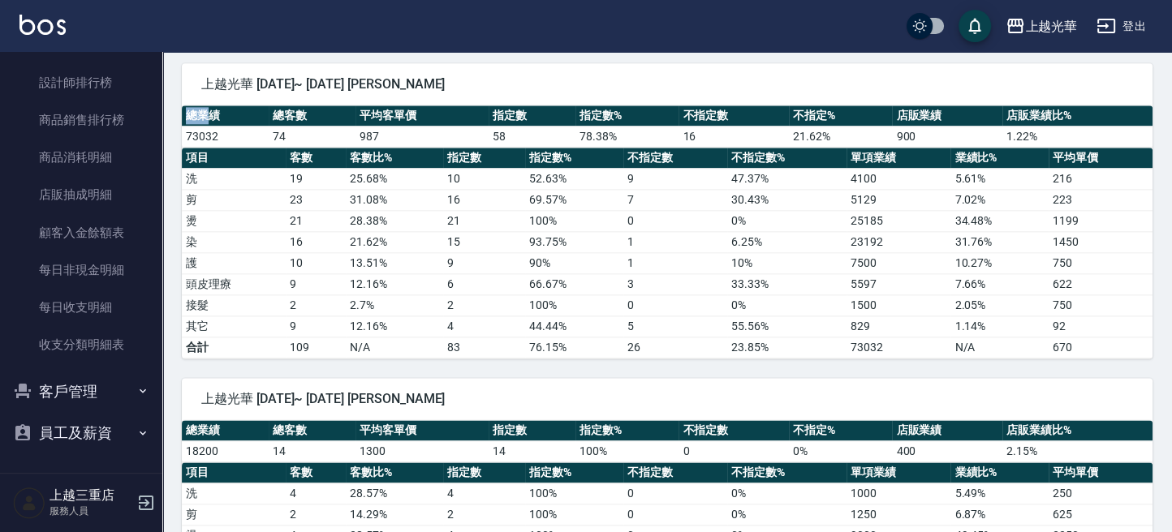
drag, startPoint x: 187, startPoint y: 106, endPoint x: 203, endPoint y: 129, distance: 27.9
click at [179, 112] on div "上越光華 [DATE]~ [DATE] [PERSON_NAME] 總業績 總客數 平均客單價 指定數 指定數% 不指定數 不指定% 店販業績 店販業績比% …" at bounding box center [657, 201] width 990 height 315
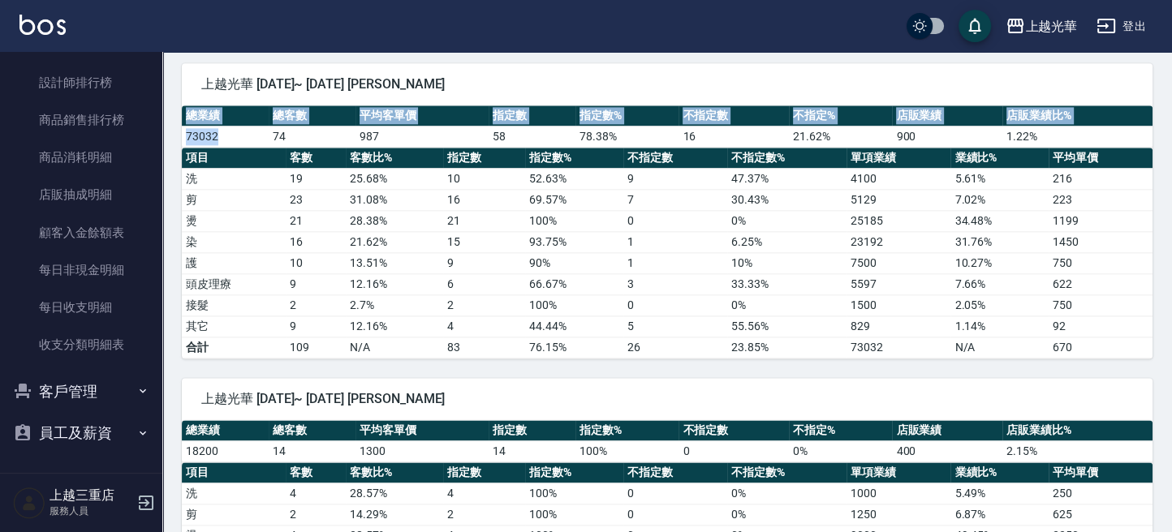
drag, startPoint x: 224, startPoint y: 124, endPoint x: 205, endPoint y: 180, distance: 59.3
click at [176, 123] on div "上越光華 [DATE]~ [DATE] [PERSON_NAME] 總業績 總客數 平均客單價 指定數 指定數% 不指定數 不指定% 店販業績 店販業績比% …" at bounding box center [657, 201] width 990 height 315
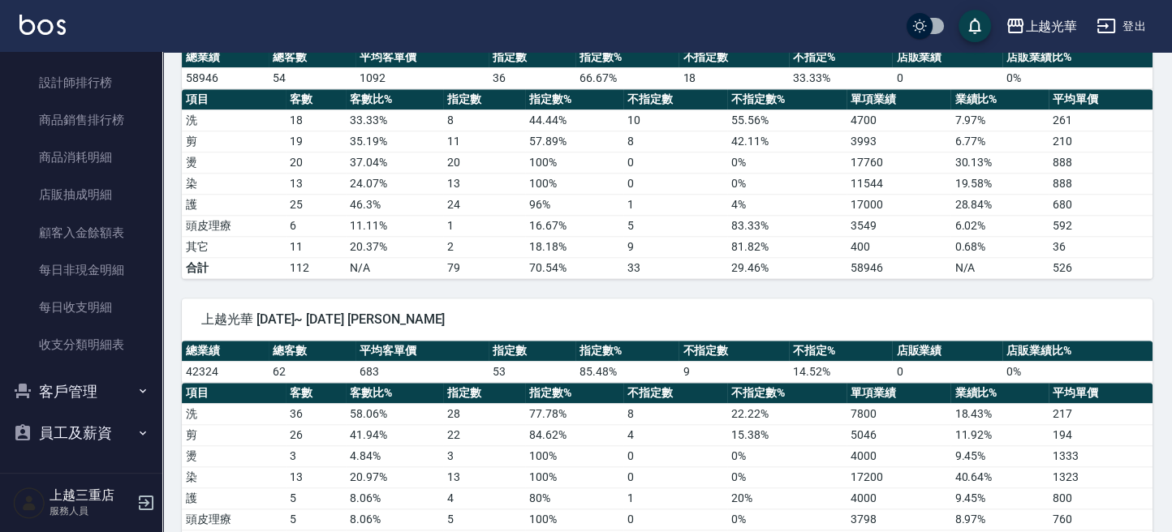
scroll to position [1406, 0]
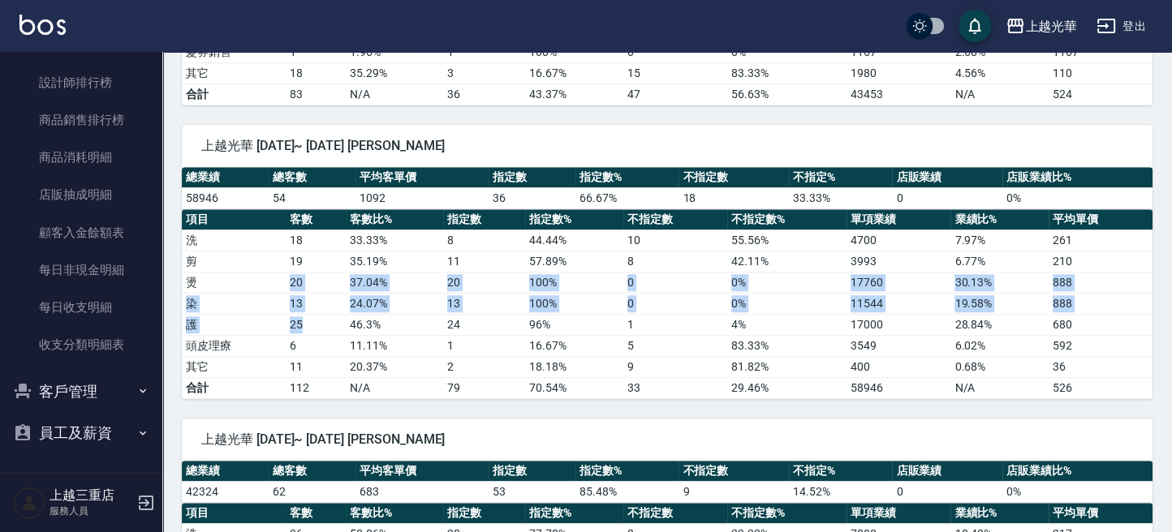
drag, startPoint x: 288, startPoint y: 276, endPoint x: 333, endPoint y: 316, distance: 60.3
click at [311, 305] on tbody "洗 18 33.33 % 8 44.44 % 10 55.56 % 4700 7.97 % 261 剪 19 35.19 % 11 57.89 % 8 42.…" at bounding box center [667, 314] width 971 height 169
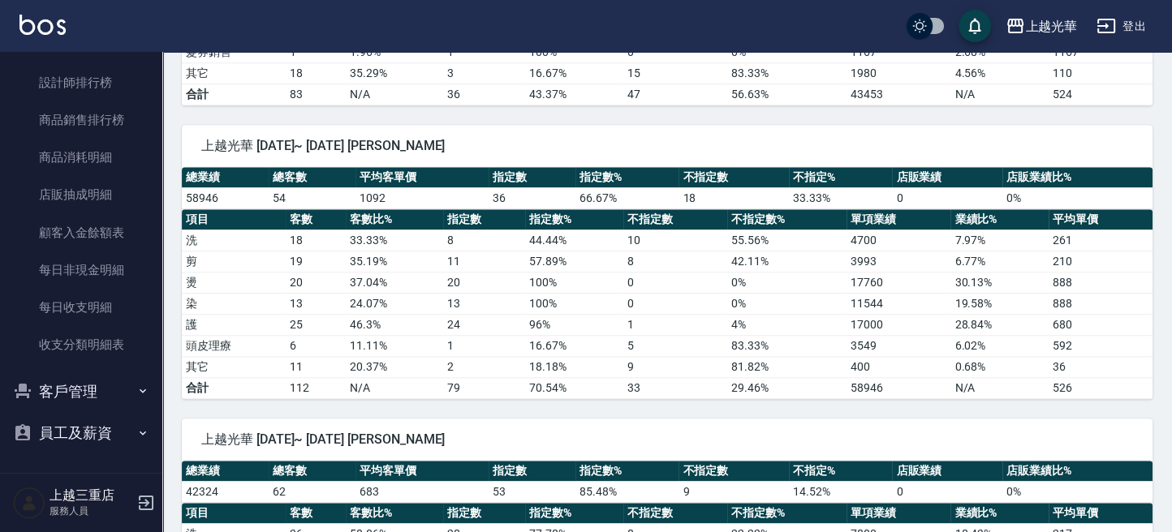
click at [362, 335] on td "11.11 %" at bounding box center [394, 345] width 97 height 21
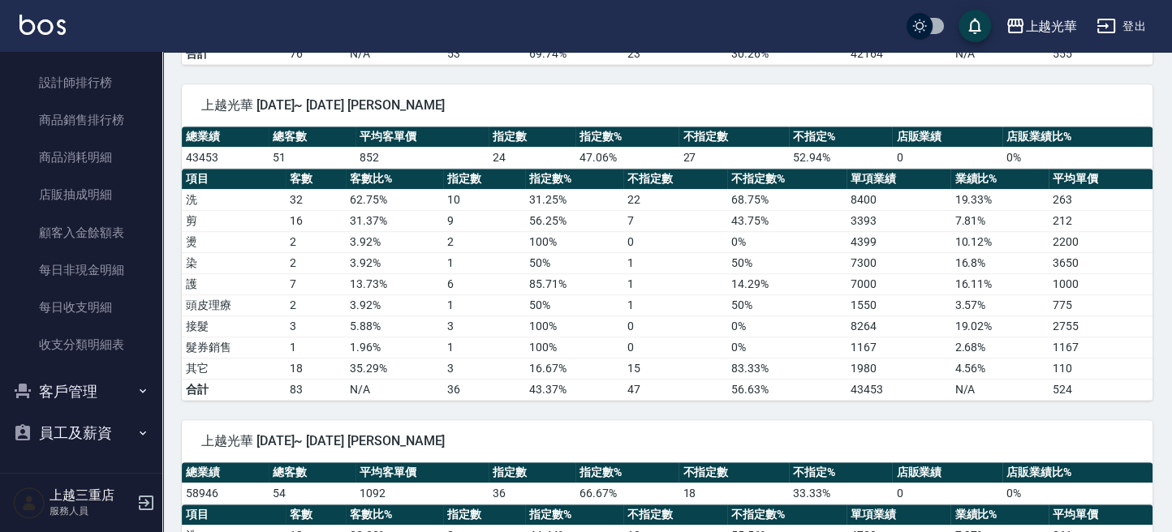
scroll to position [1082, 0]
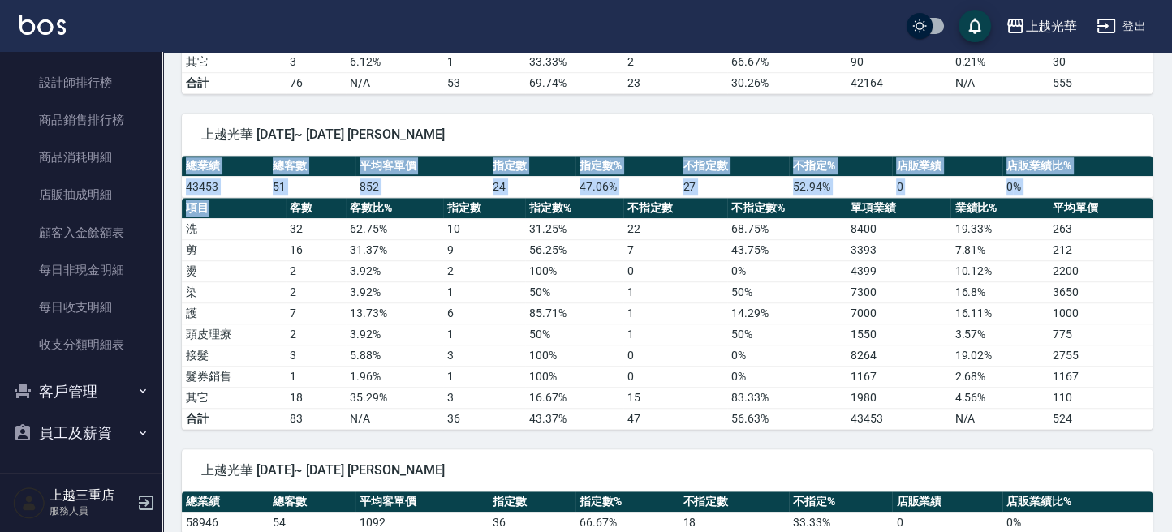
drag, startPoint x: 181, startPoint y: 178, endPoint x: 232, endPoint y: 201, distance: 56.3
click at [229, 196] on div "上越光華 [DATE]~ [DATE] [PERSON_NAME] 總業績 總客數 平均客單價 指定數 指定數% 不指定數 不指定% 店販業績 店販業績比% …" at bounding box center [657, 262] width 990 height 336
drag, startPoint x: 238, startPoint y: 206, endPoint x: 240, endPoint y: 217, distance: 10.8
click at [239, 209] on th "項目" at bounding box center [234, 208] width 104 height 21
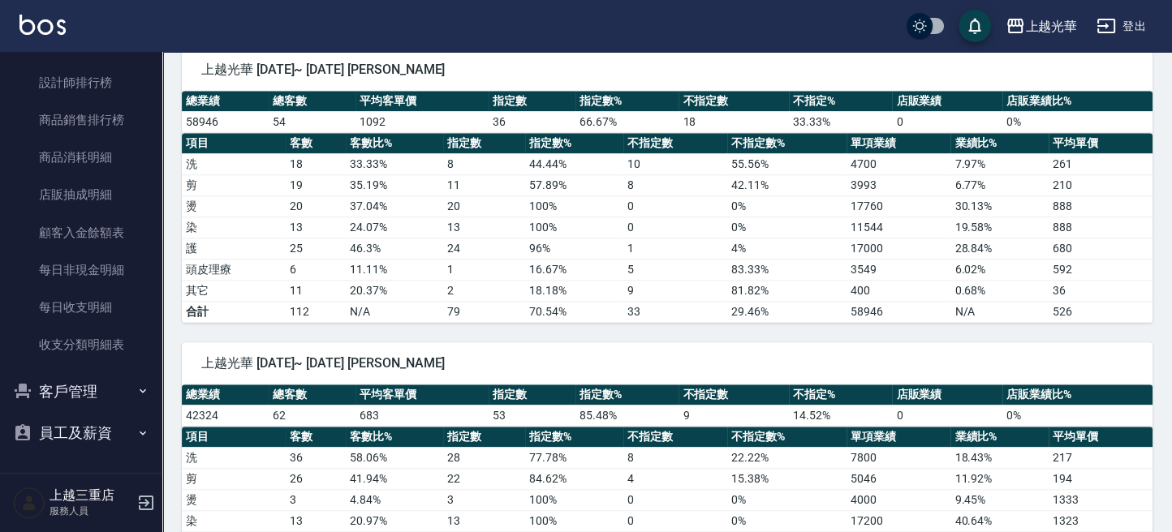
scroll to position [1623, 0]
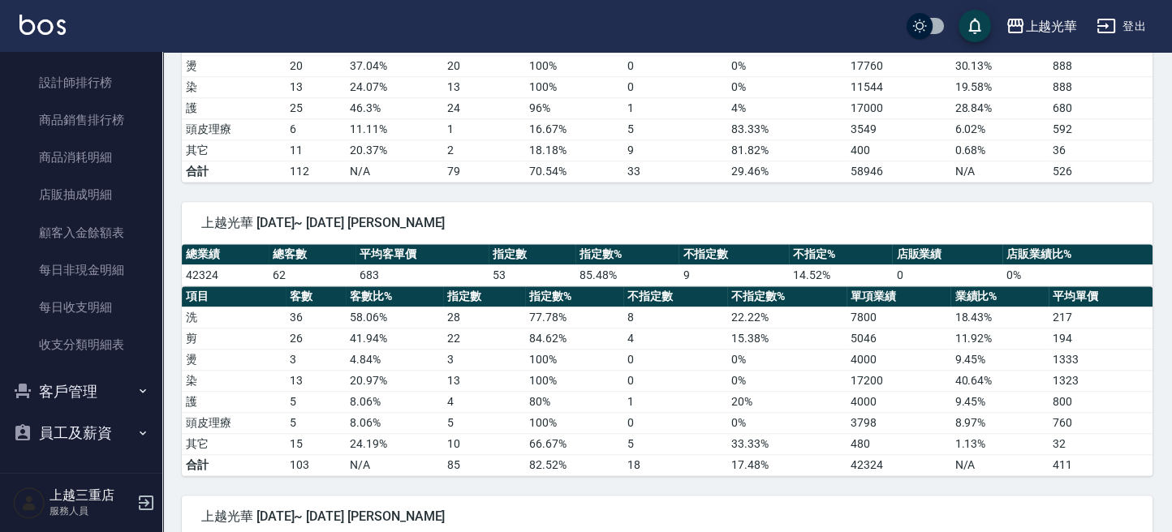
click at [286, 265] on td "62" at bounding box center [312, 275] width 87 height 21
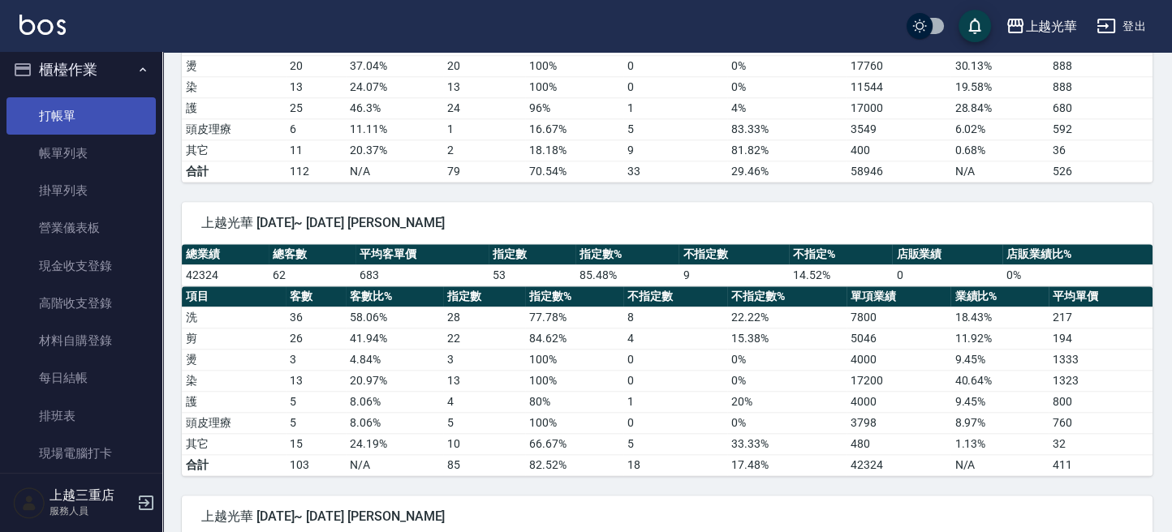
scroll to position [0, 0]
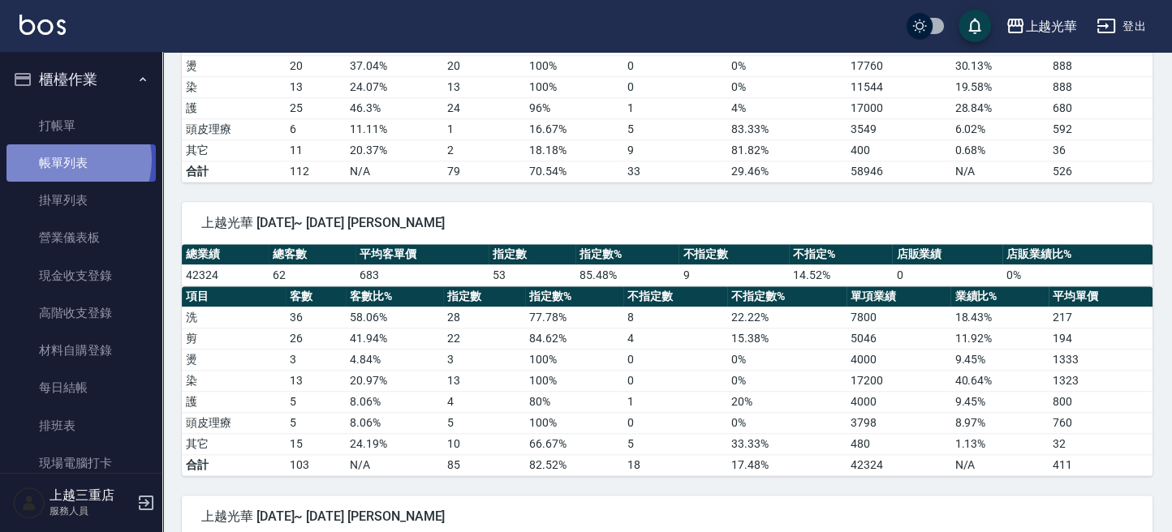
click at [69, 160] on link "帳單列表" at bounding box center [80, 162] width 149 height 37
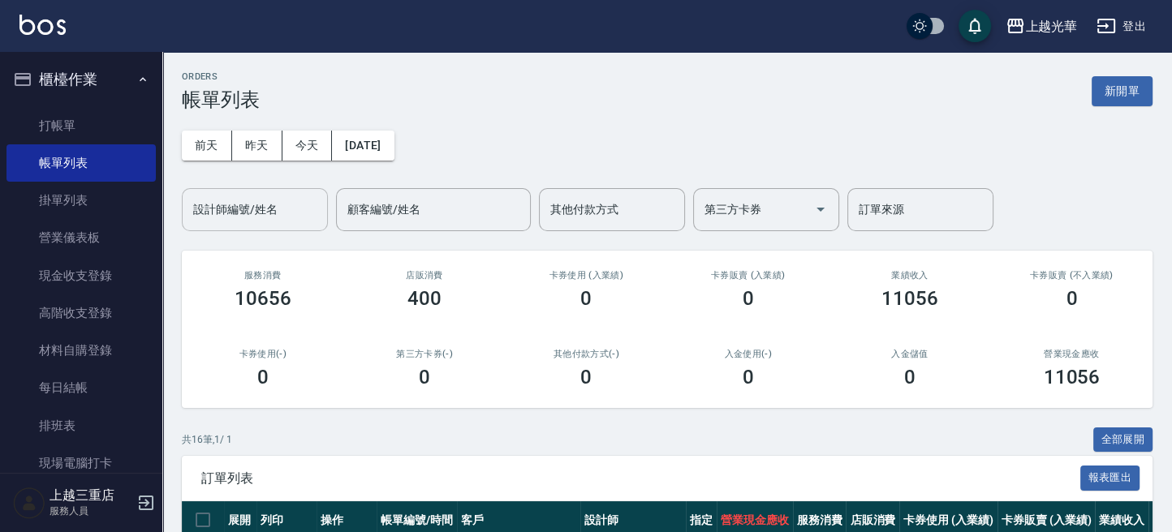
click at [286, 209] on input "設計師編號/姓名" at bounding box center [254, 210] width 131 height 28
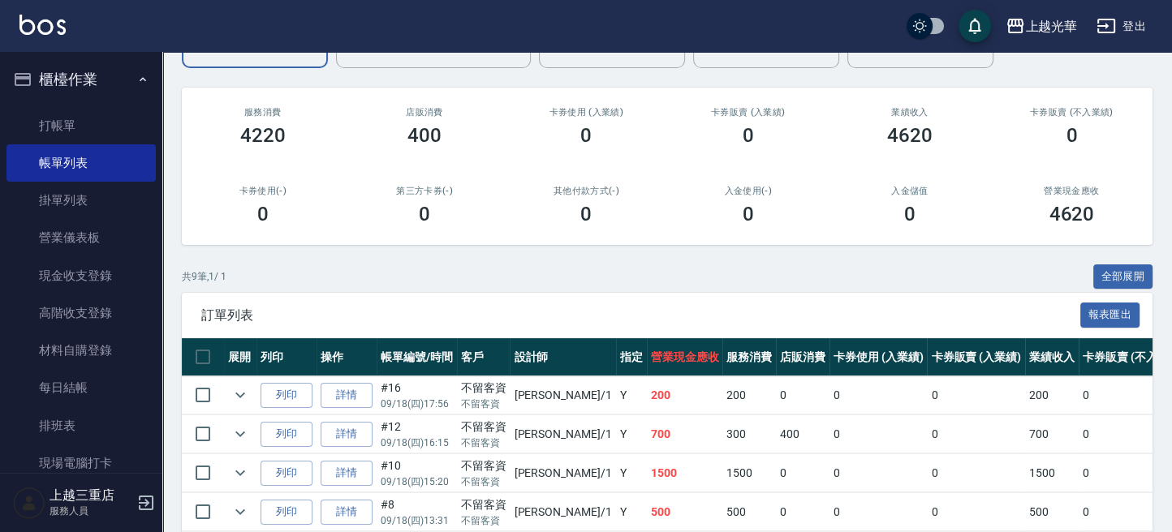
scroll to position [216, 0]
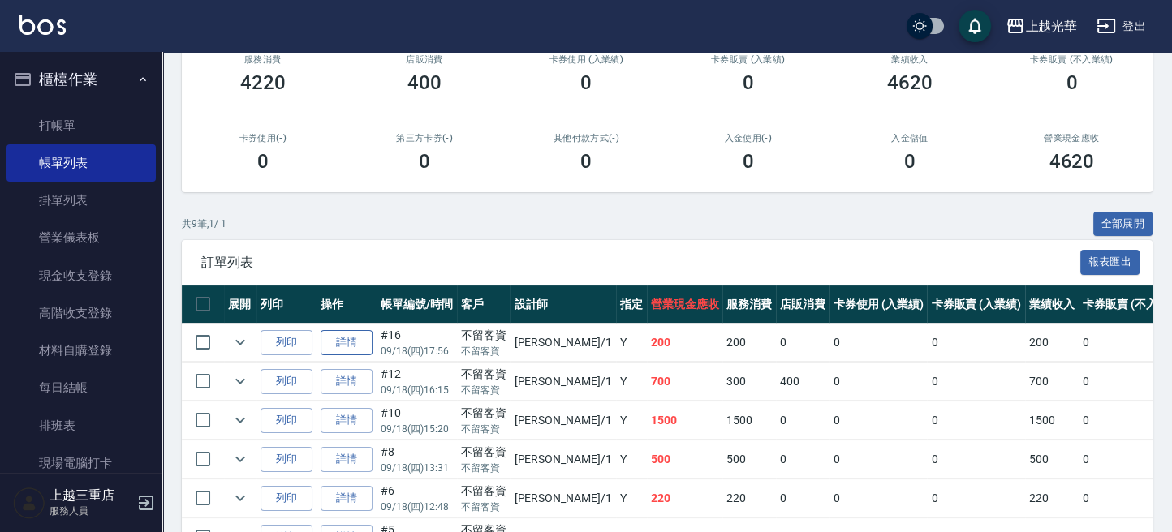
type input "小詹-1"
click at [348, 342] on link "詳情" at bounding box center [347, 342] width 52 height 25
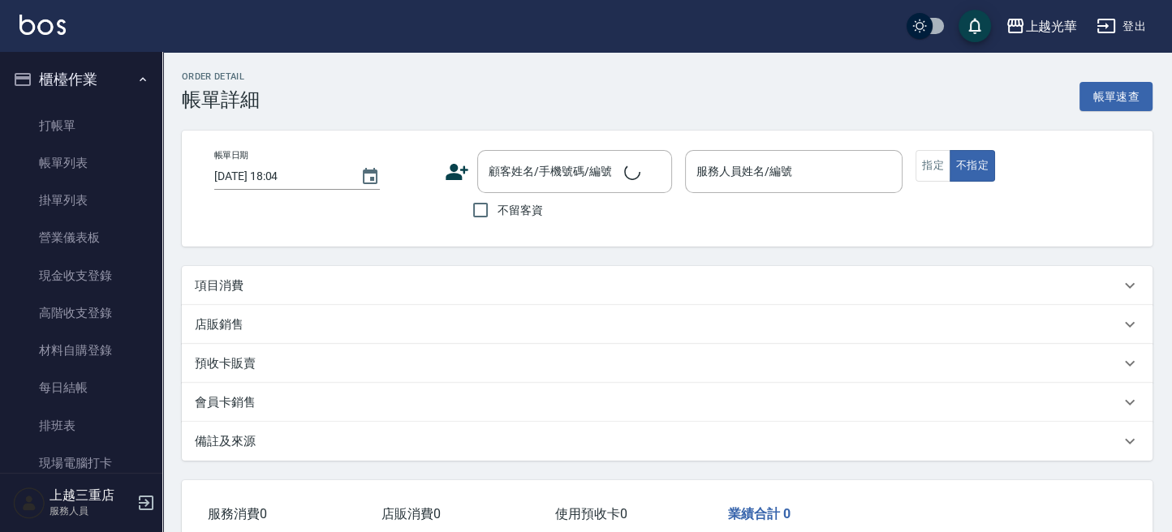
type input "[DATE] 17:56"
checkbox input "true"
type input "小詹-1"
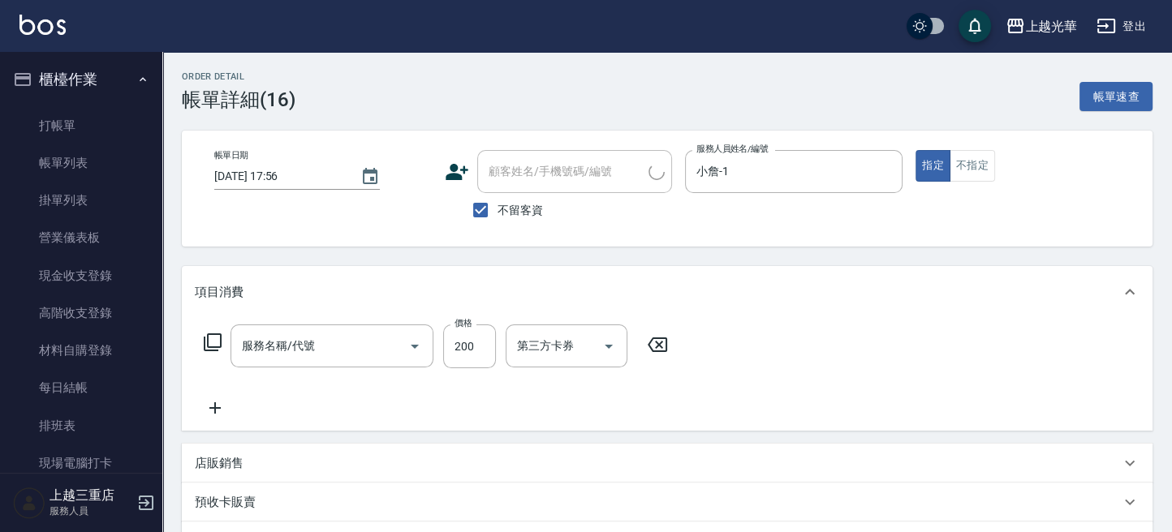
type input "指定單剪(203)"
click at [213, 412] on icon at bounding box center [215, 407] width 41 height 19
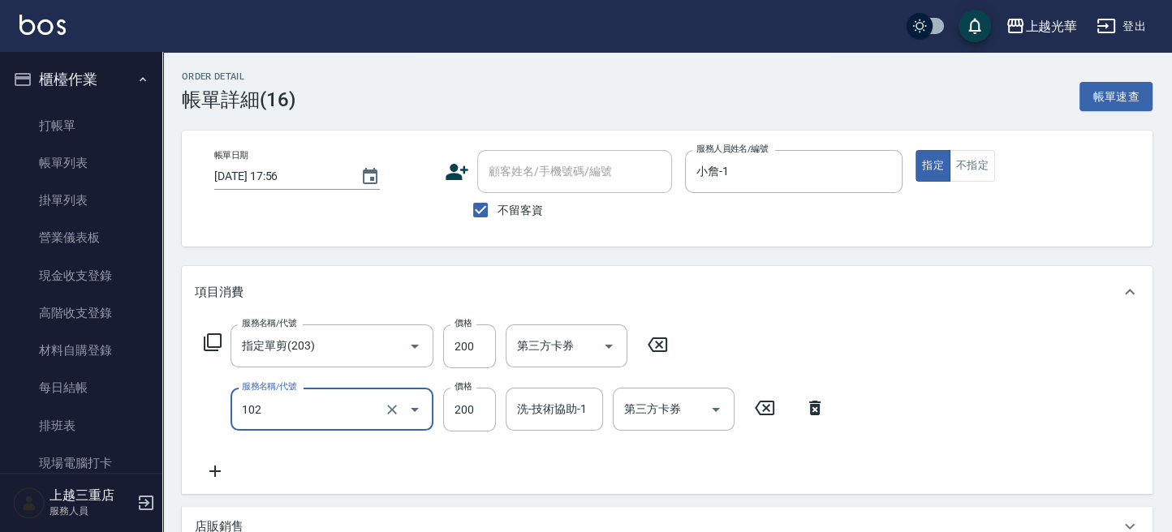
type input "指定洗髮(102)"
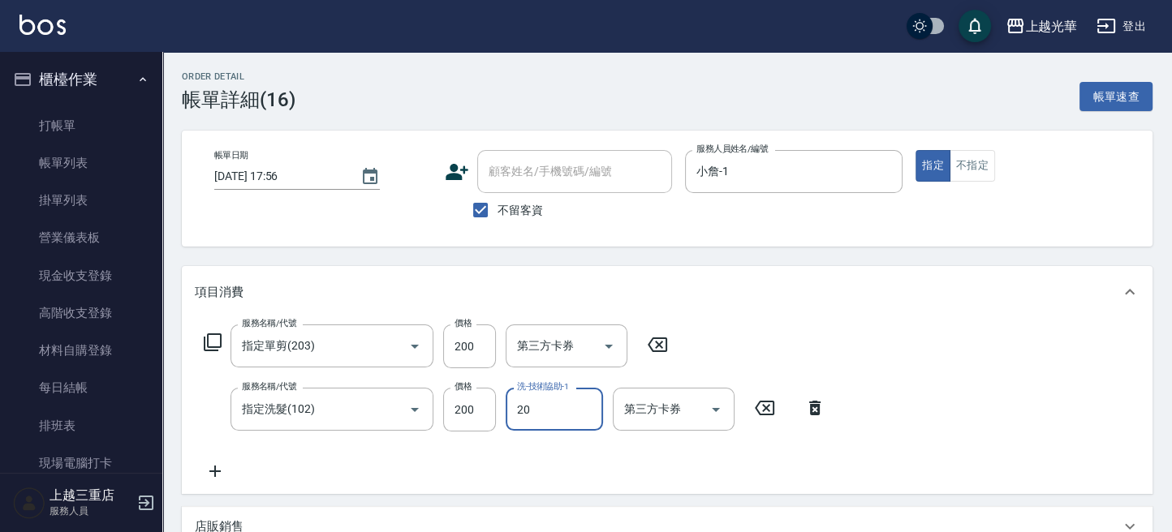
type input "[PERSON_NAME]-20"
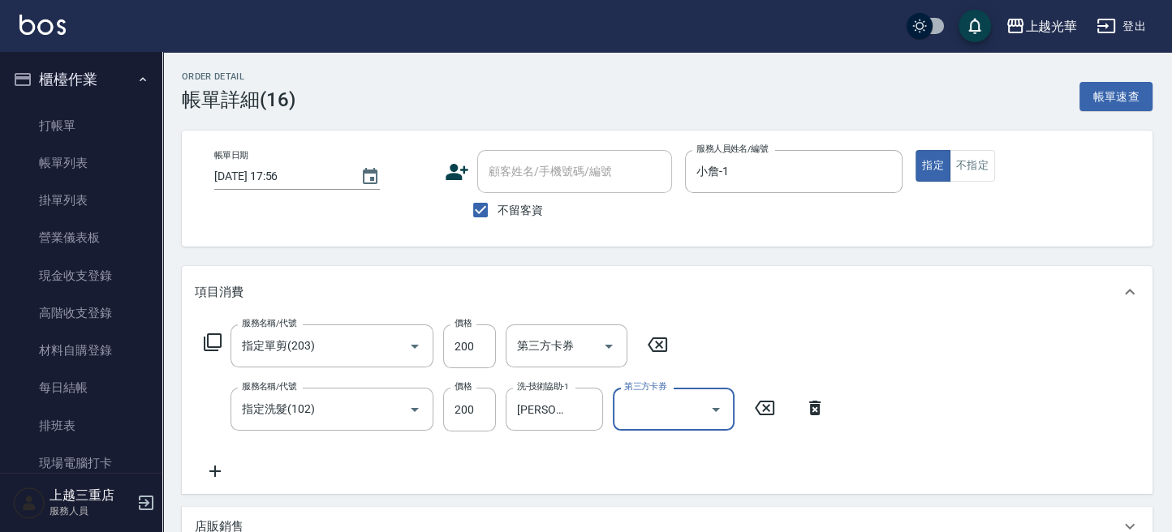
scroll to position [342, 0]
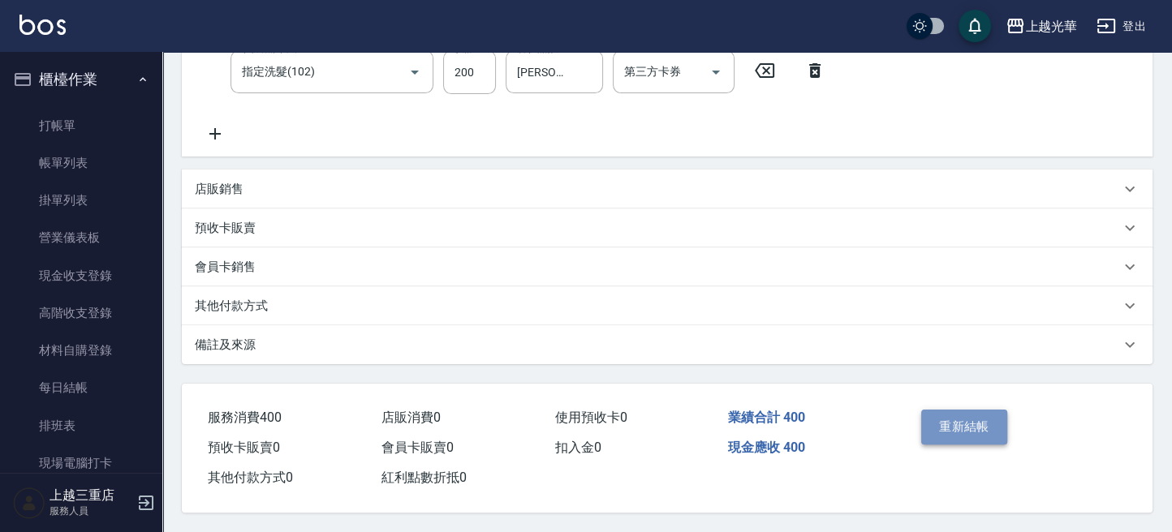
click at [922, 433] on button "重新結帳" at bounding box center [964, 427] width 86 height 34
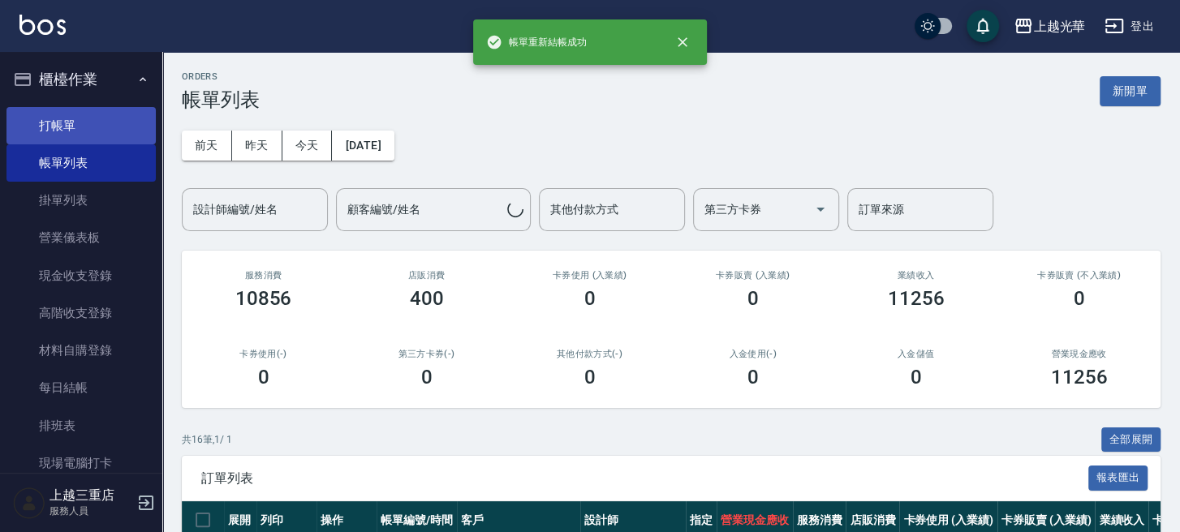
click at [85, 120] on link "打帳單" at bounding box center [80, 125] width 149 height 37
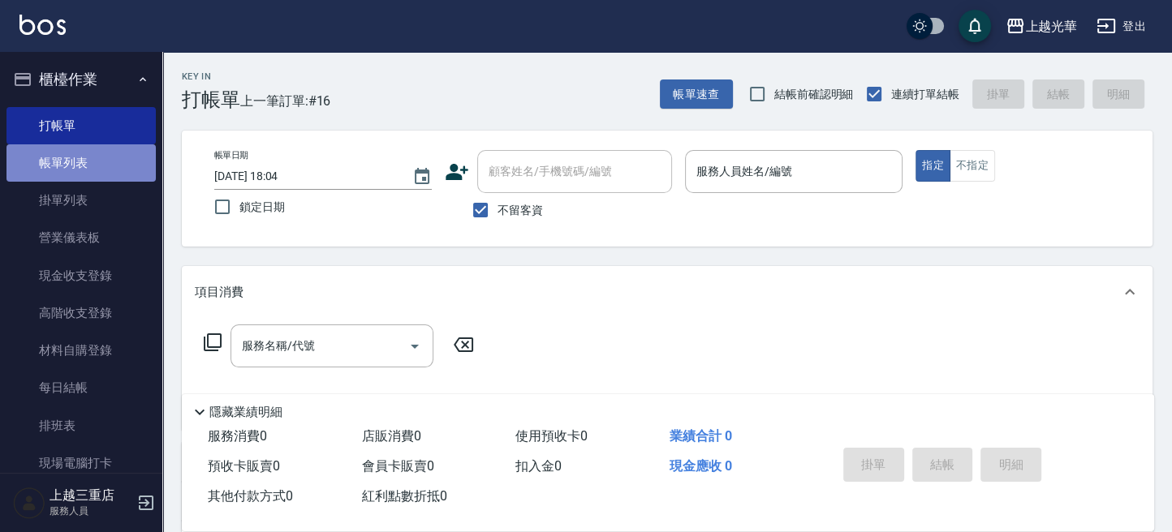
click at [106, 158] on link "帳單列表" at bounding box center [80, 162] width 149 height 37
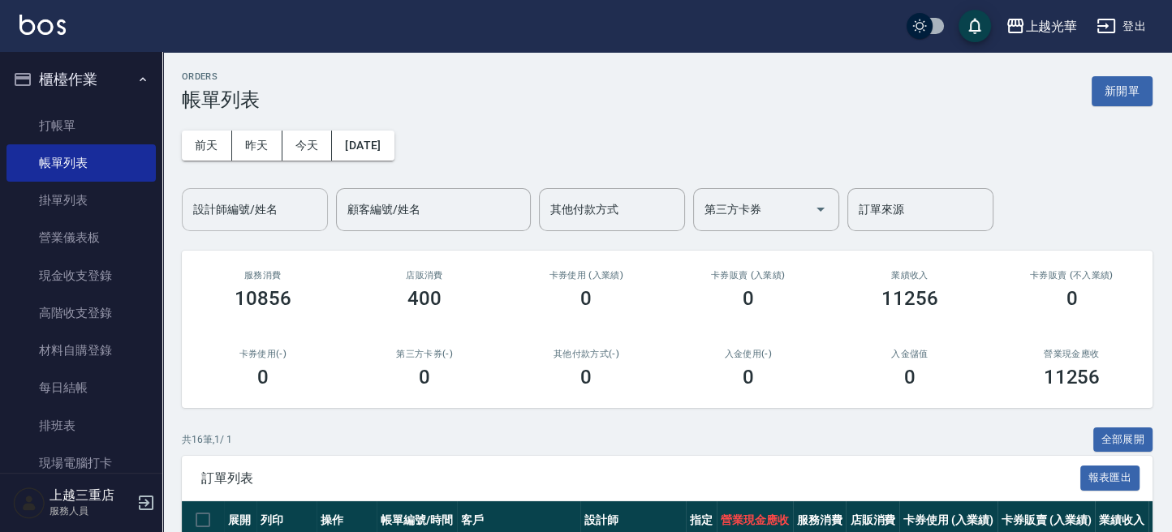
click at [263, 218] on input "設計師編號/姓名" at bounding box center [254, 210] width 131 height 28
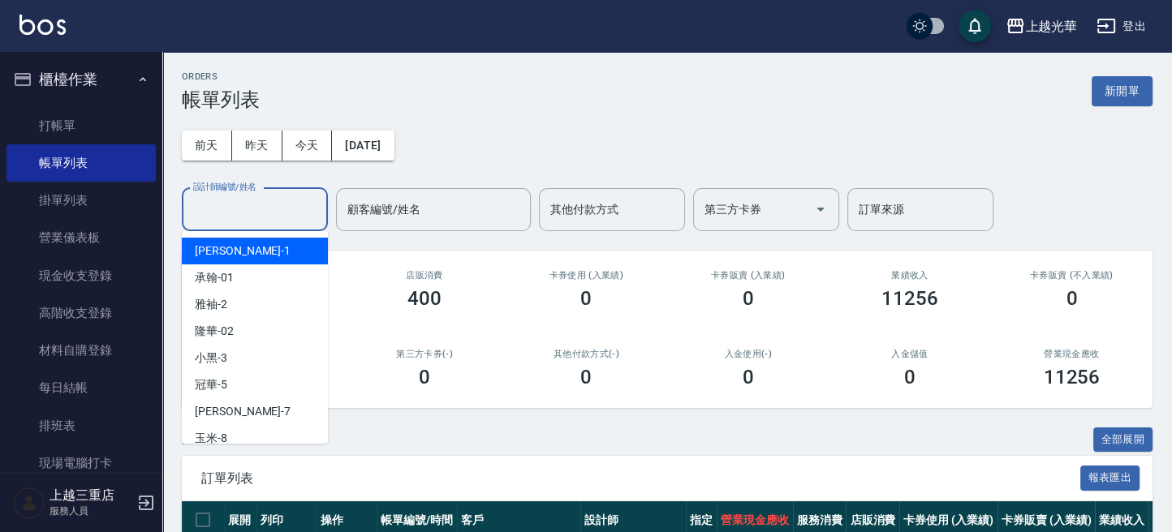
click at [247, 243] on div "小詹 -1" at bounding box center [255, 251] width 146 height 27
type input "小詹-1"
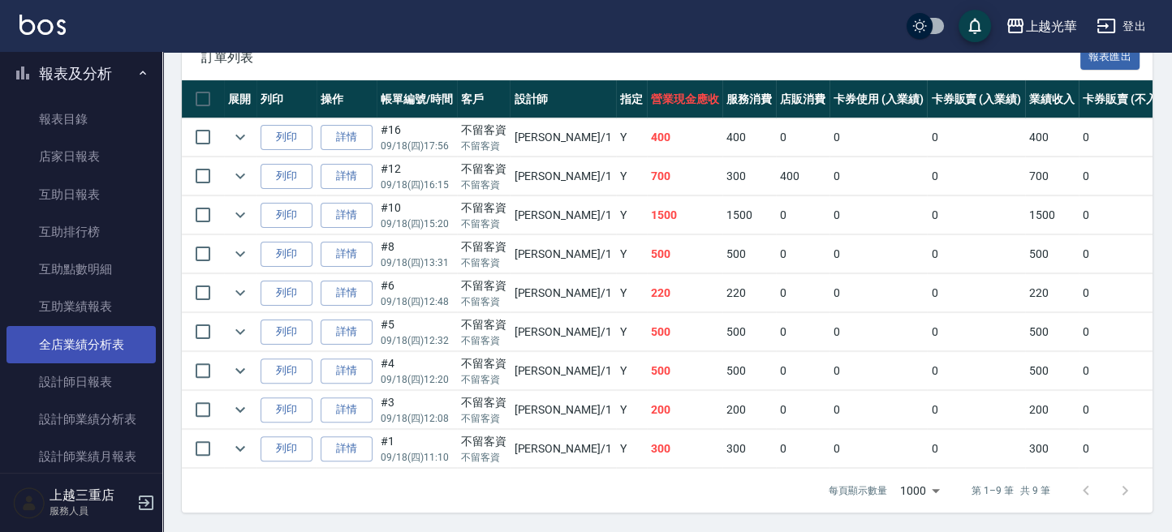
scroll to position [540, 0]
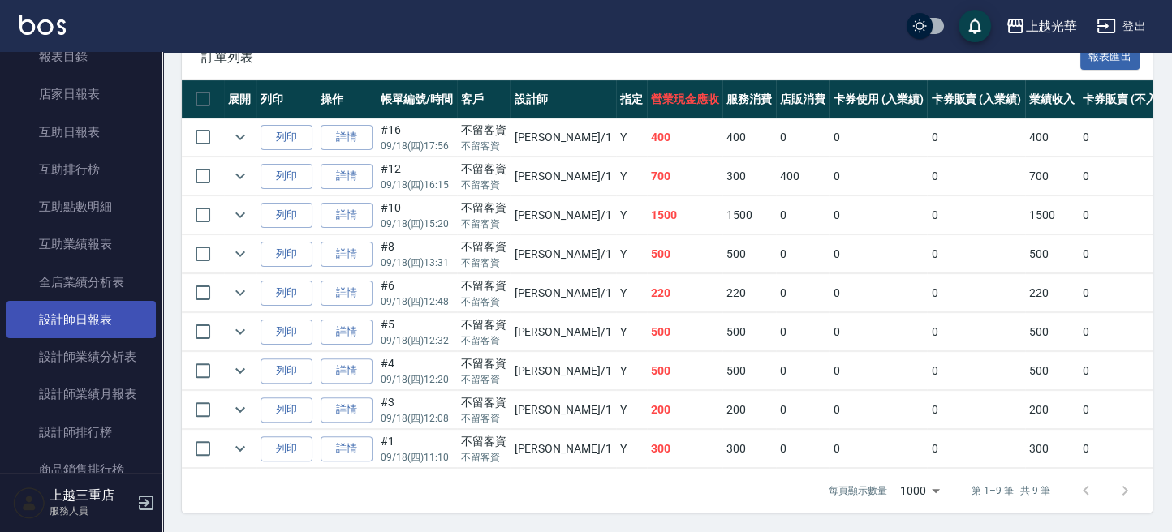
click at [110, 325] on link "設計師日報表" at bounding box center [80, 319] width 149 height 37
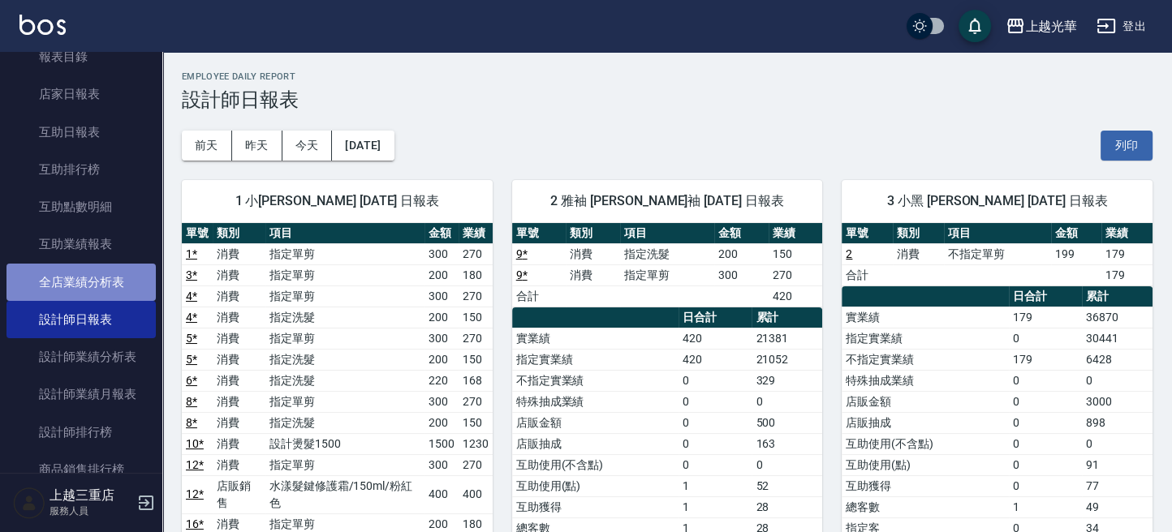
click at [94, 283] on link "全店業績分析表" at bounding box center [80, 282] width 149 height 37
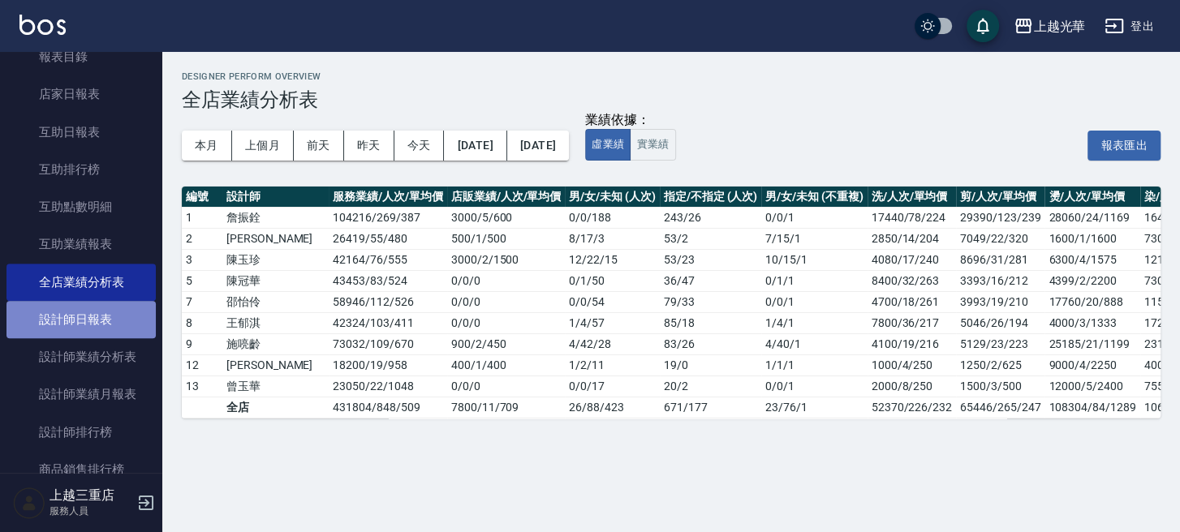
click at [110, 318] on link "設計師日報表" at bounding box center [80, 319] width 149 height 37
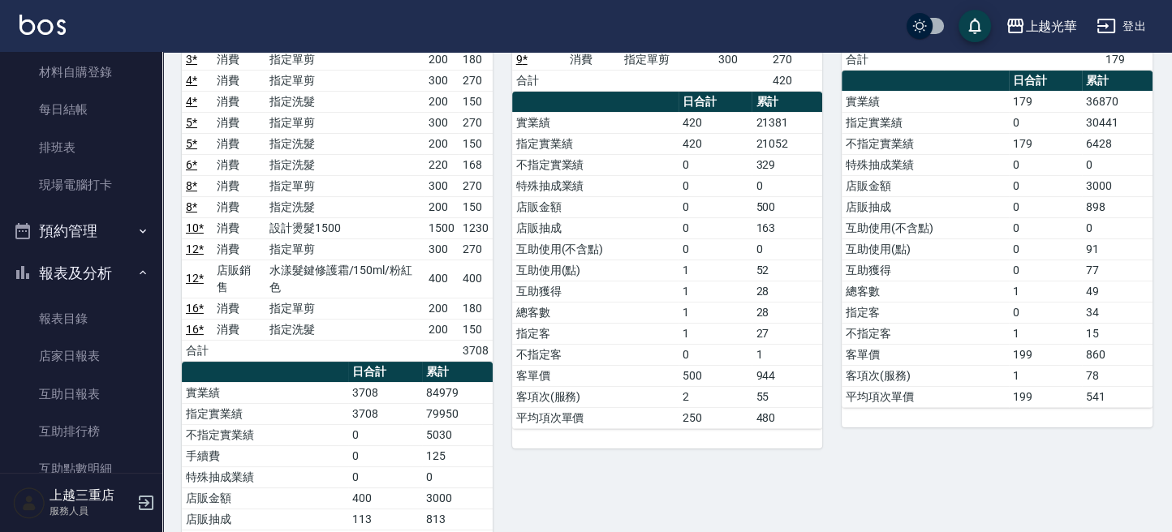
scroll to position [649, 0]
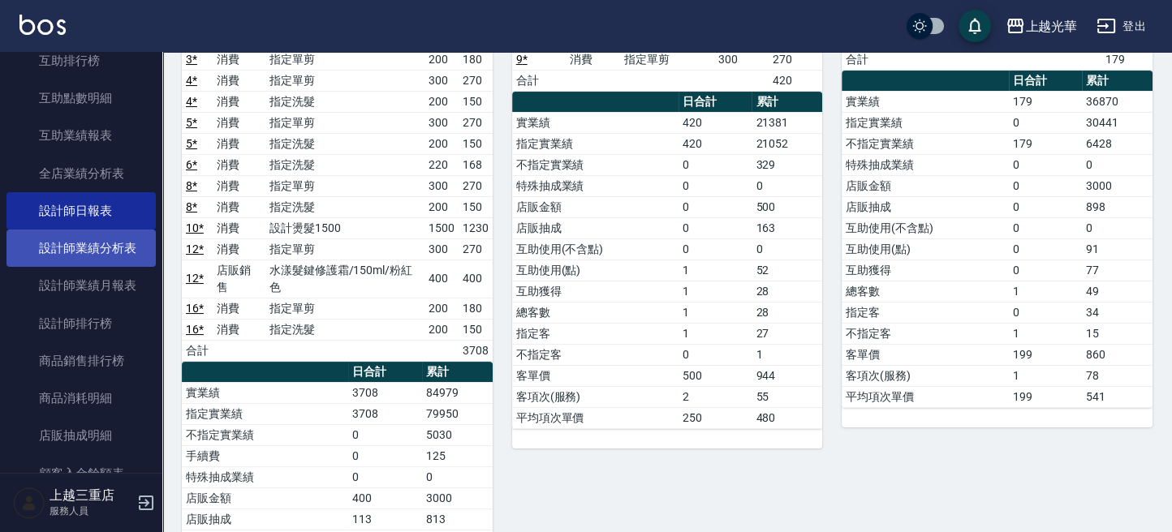
click at [111, 235] on link "設計師業績分析表" at bounding box center [80, 248] width 149 height 37
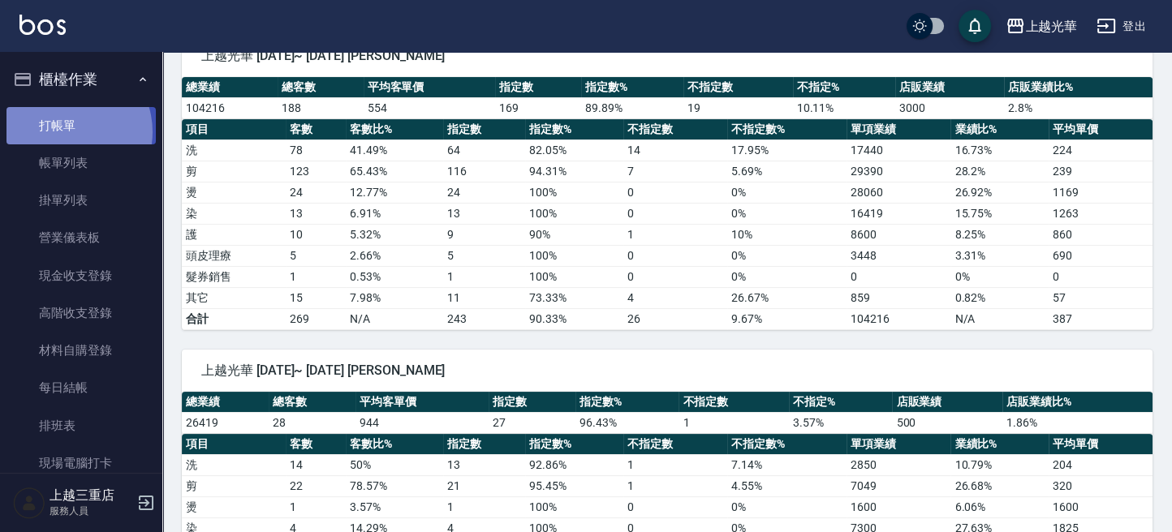
click at [65, 131] on link "打帳單" at bounding box center [80, 125] width 149 height 37
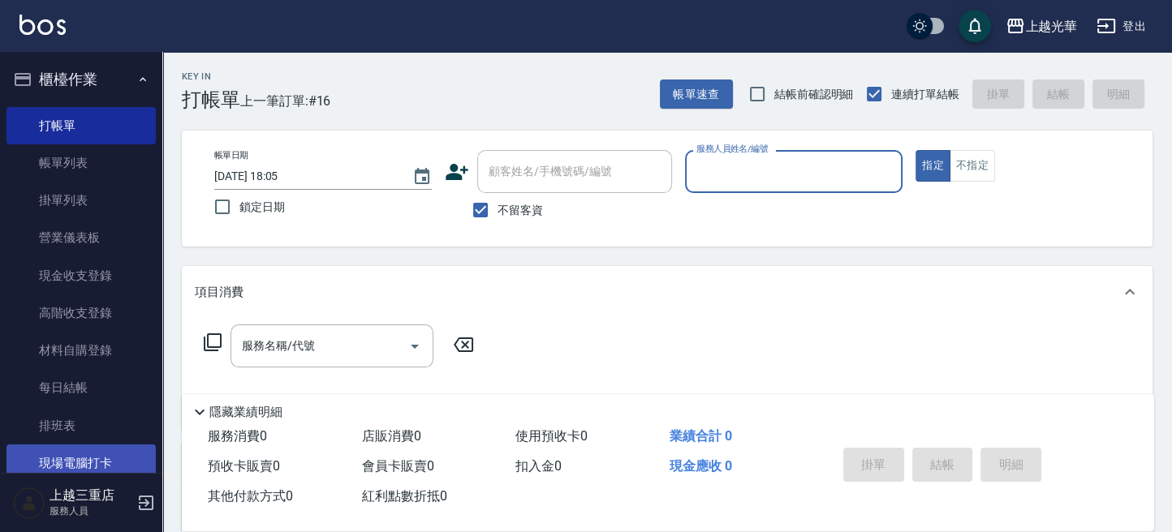
click at [78, 459] on link "現場電腦打卡" at bounding box center [80, 463] width 149 height 37
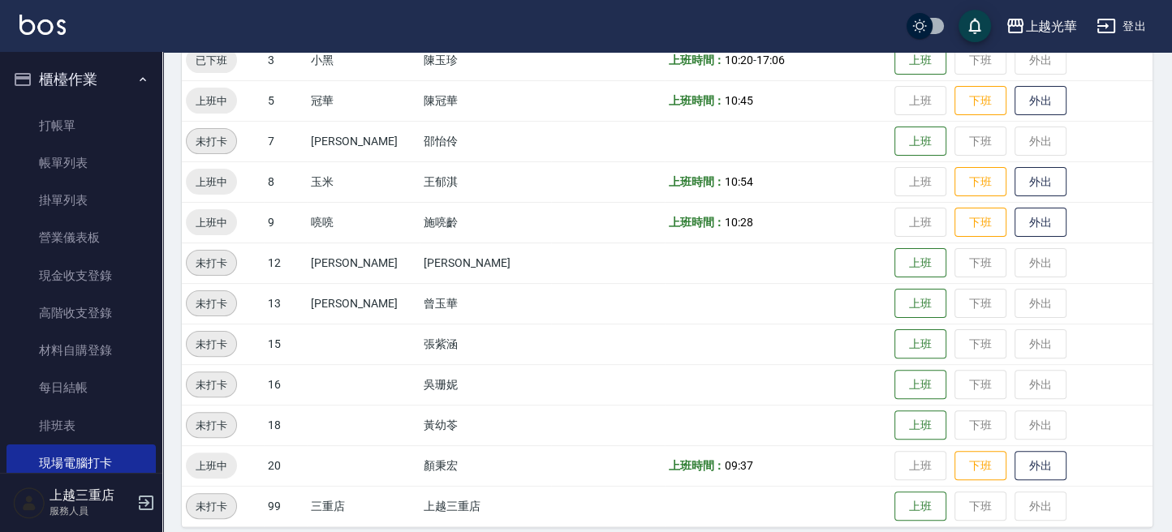
scroll to position [438, 0]
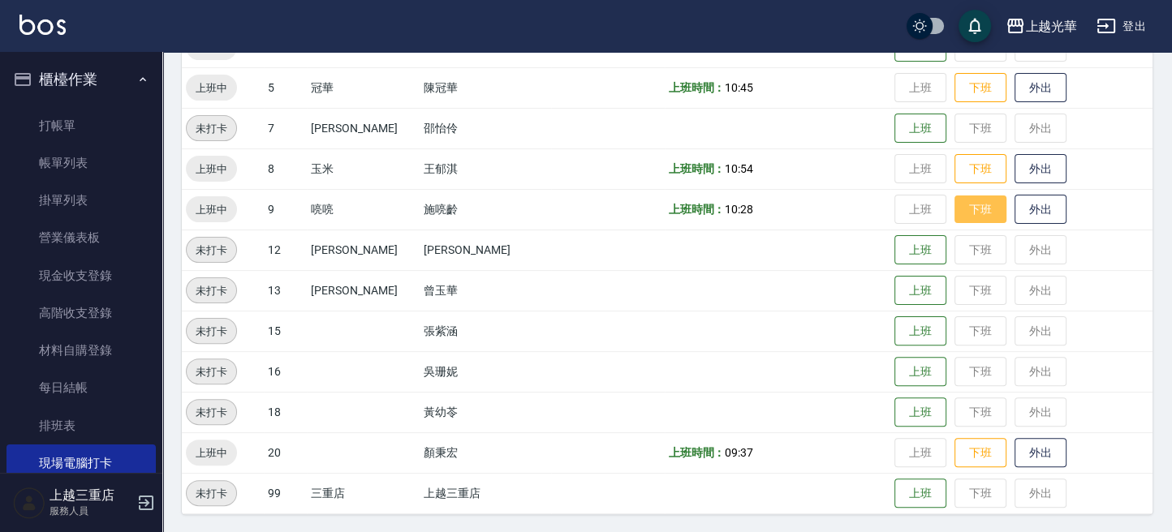
click at [954, 214] on button "下班" at bounding box center [980, 210] width 52 height 28
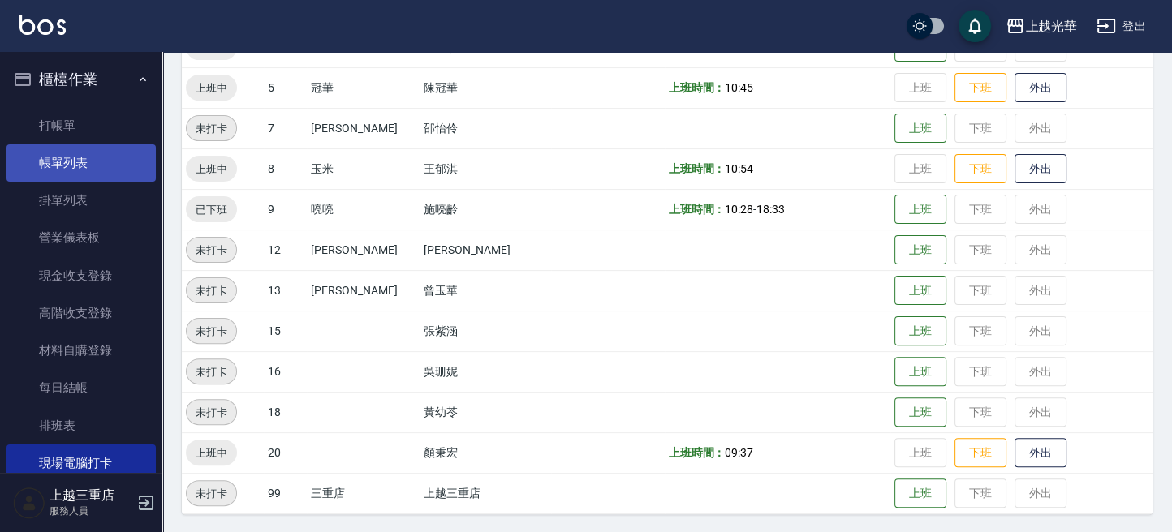
click at [75, 157] on link "帳單列表" at bounding box center [80, 162] width 149 height 37
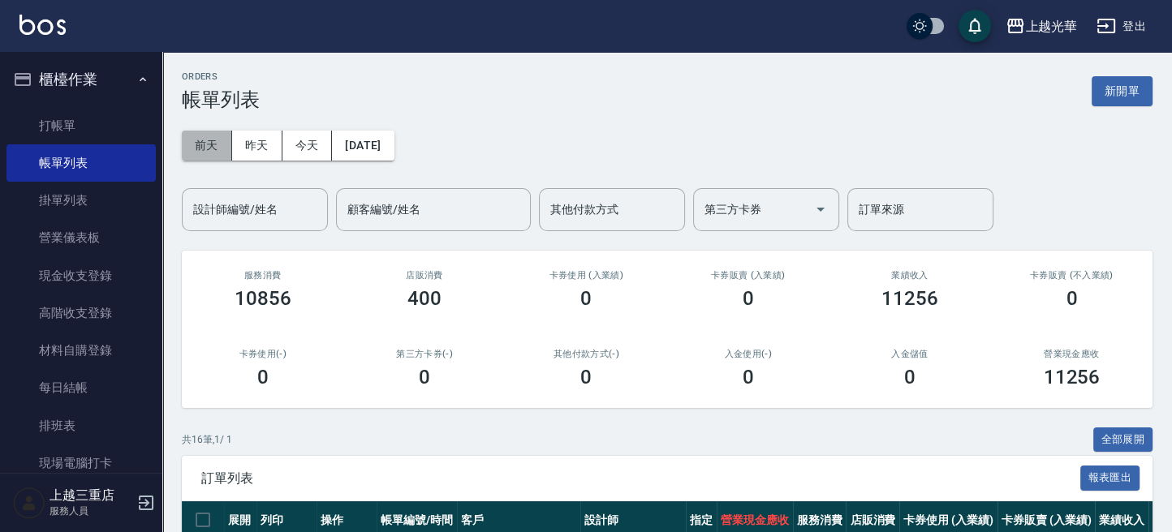
click at [216, 141] on button "前天" at bounding box center [207, 146] width 50 height 30
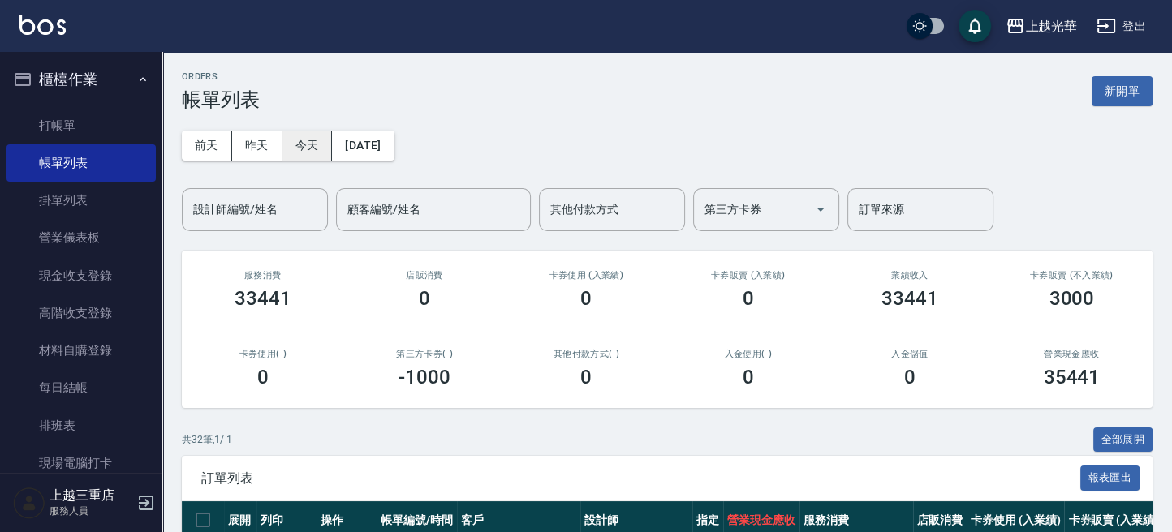
click at [292, 140] on button "今天" at bounding box center [307, 146] width 50 height 30
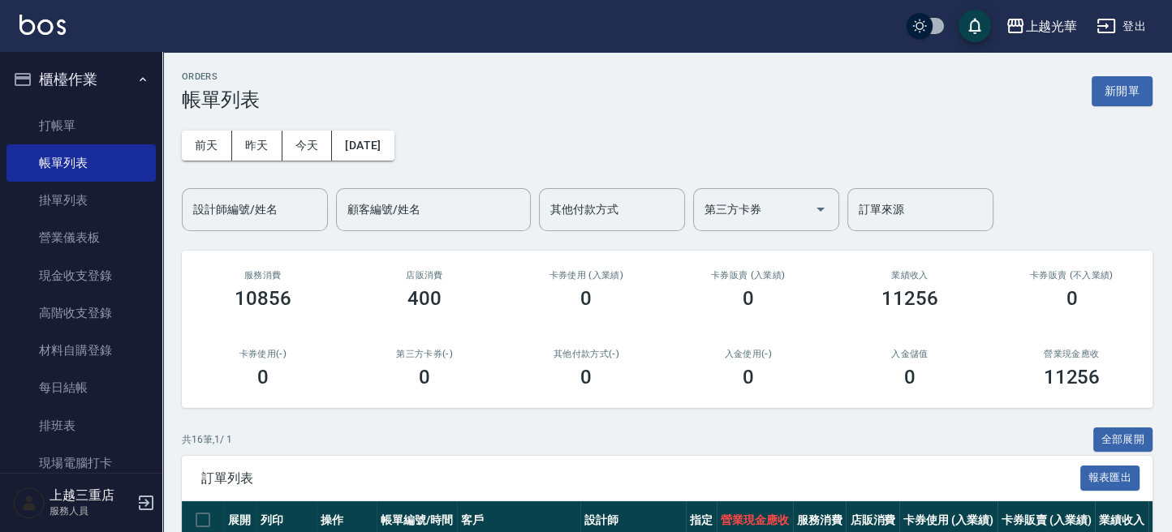
click at [280, 186] on div "[DATE] [DATE] [DATE] [DATE] 設計師編號/姓名 設計師編號/姓名 顧客編號/姓名 顧客編號/姓名 其他付款方式 其他付款方式 第三方…" at bounding box center [667, 171] width 971 height 120
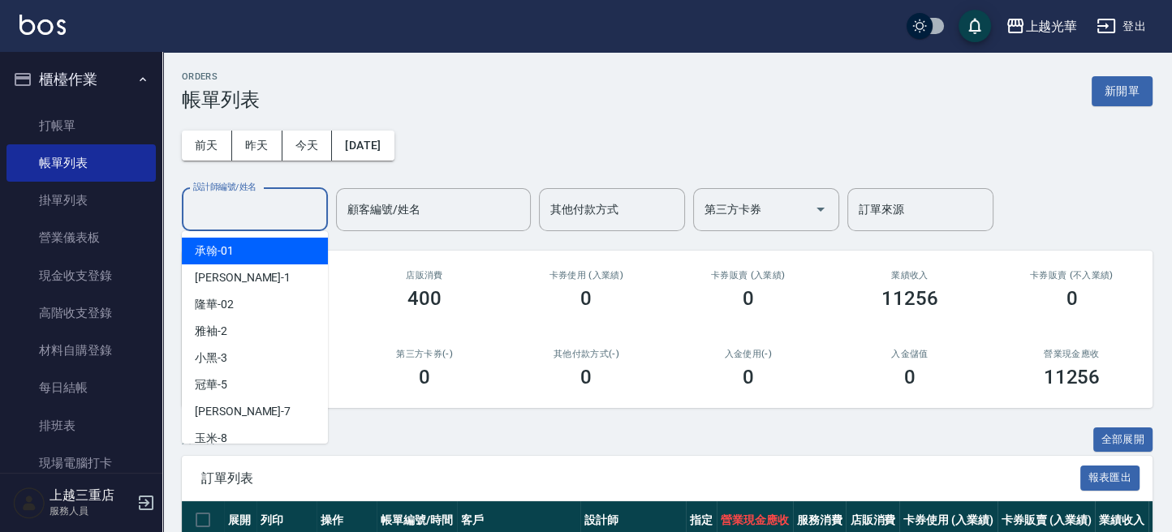
drag, startPoint x: 274, startPoint y: 214, endPoint x: 267, endPoint y: 210, distance: 8.4
click at [272, 214] on input "設計師編號/姓名" at bounding box center [254, 210] width 131 height 28
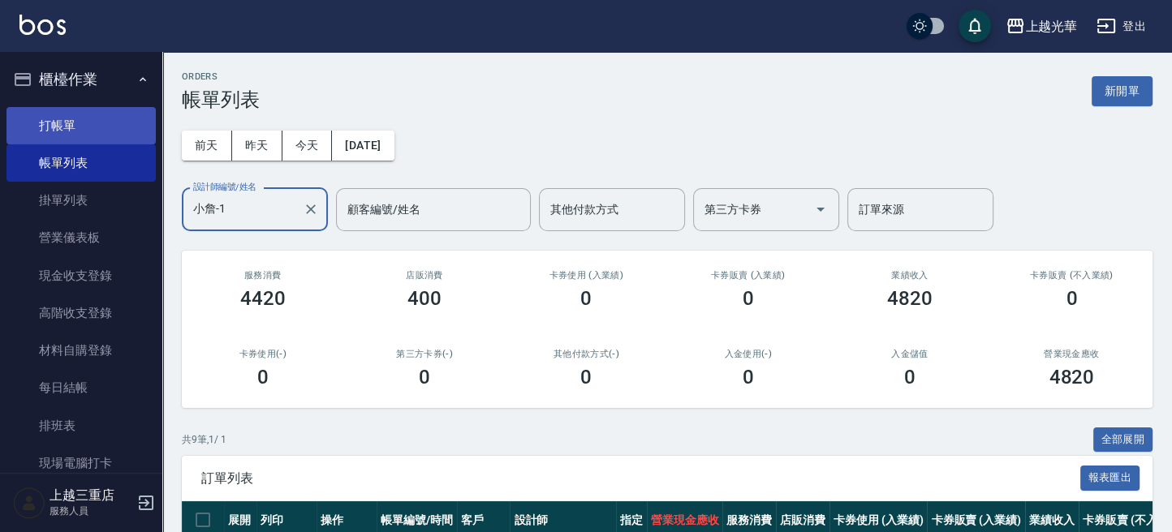
type input "小詹-1"
click at [119, 120] on link "打帳單" at bounding box center [80, 125] width 149 height 37
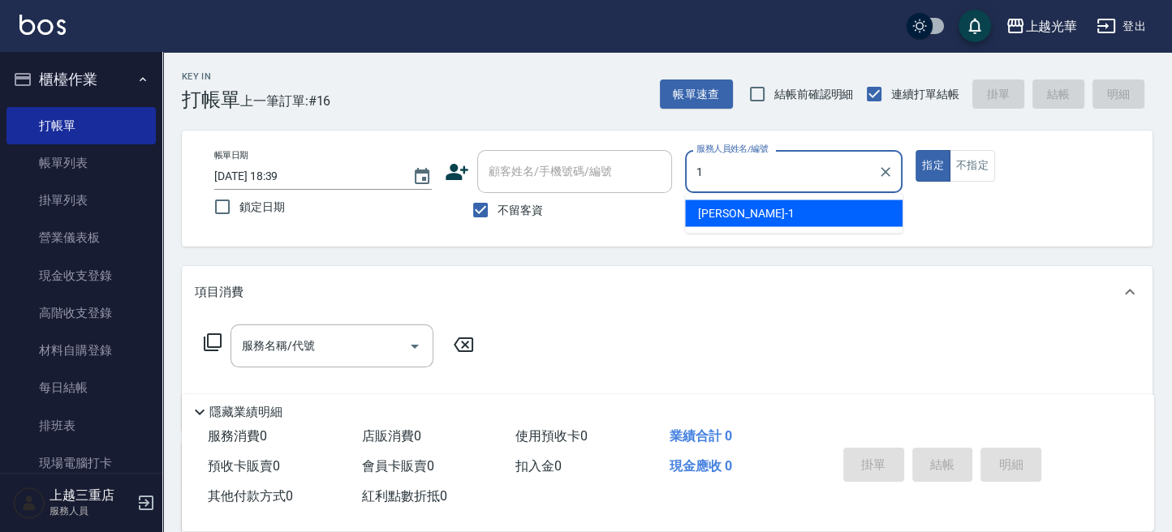
type input "小詹-1"
type button "true"
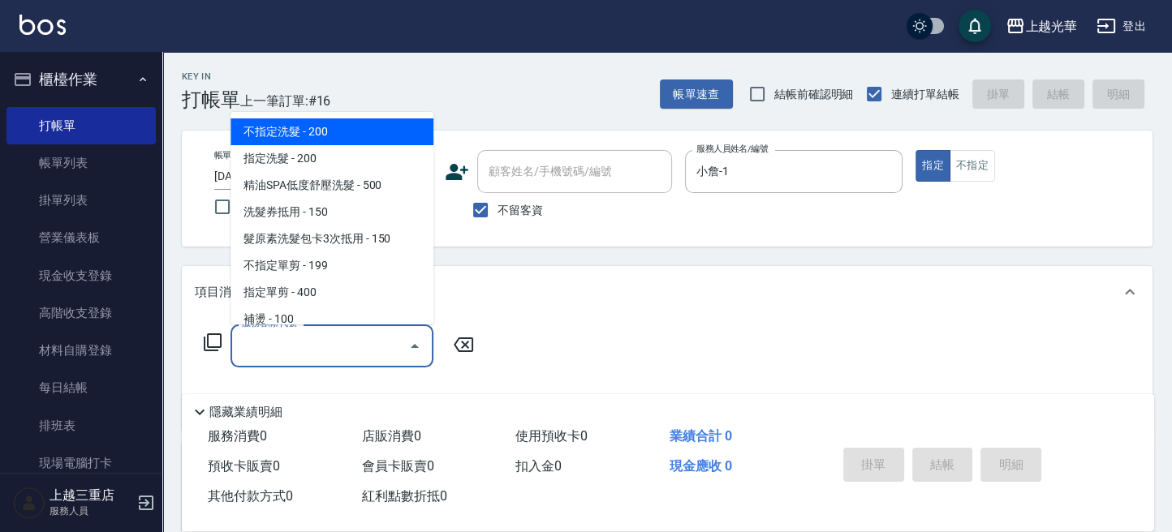
click at [346, 338] on input "服務名稱/代號" at bounding box center [320, 346] width 164 height 28
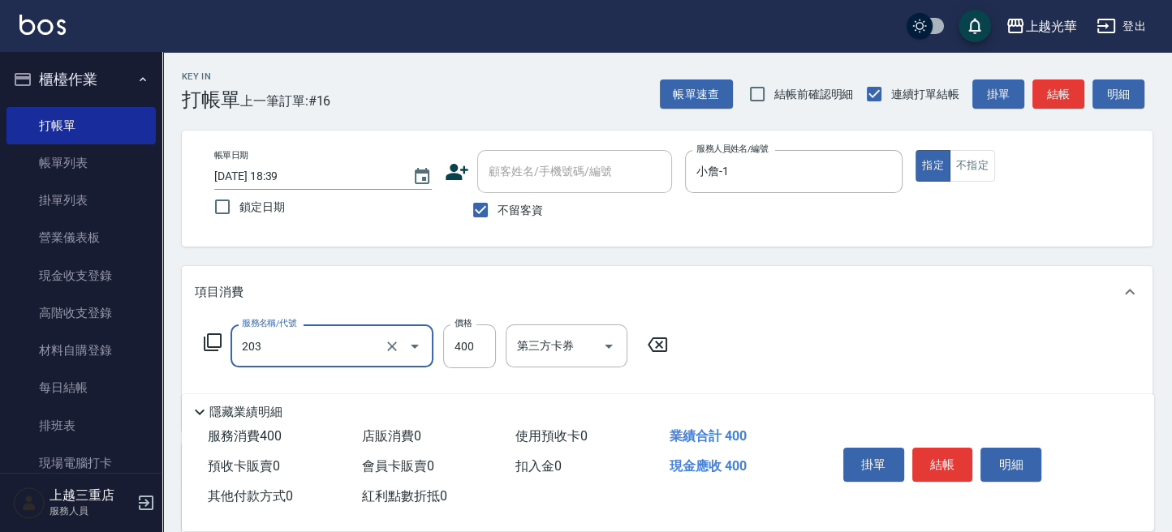
type input "指定單剪(203)"
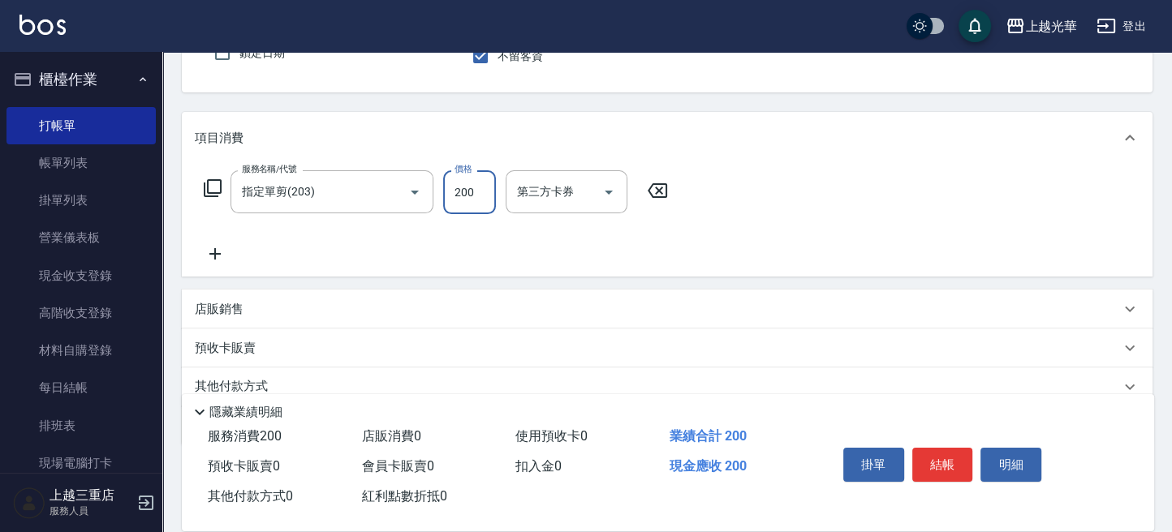
scroll to position [216, 0]
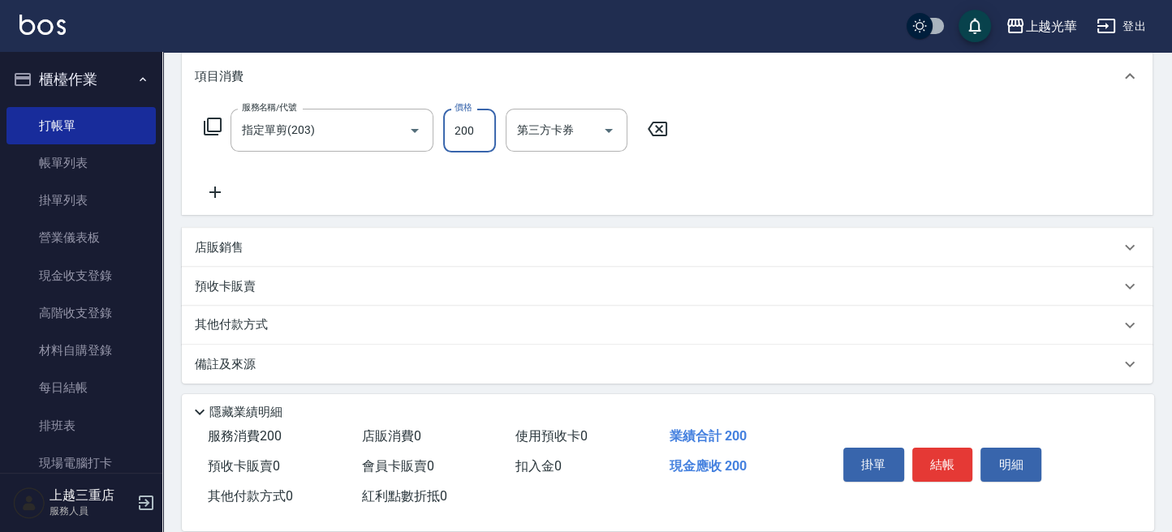
type input "200"
click at [223, 183] on div "服務名稱/代號 指定單剪(203) 服務名稱/代號 價格 200 價格 第三方卡券 第三方卡券" at bounding box center [436, 155] width 483 height 93
click at [219, 185] on icon at bounding box center [215, 192] width 41 height 19
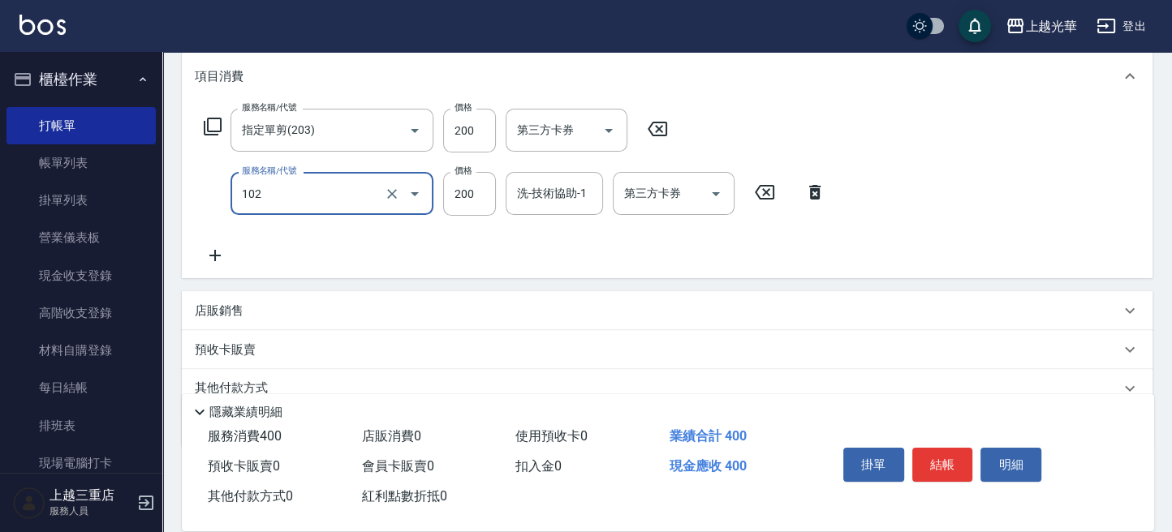
type input "指定洗髮(102)"
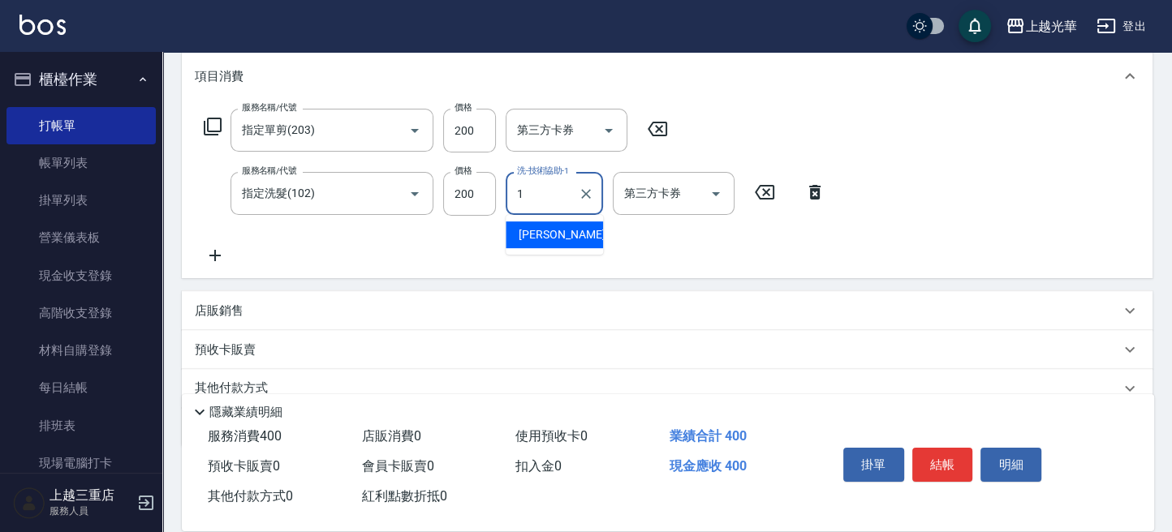
type input "小詹-1"
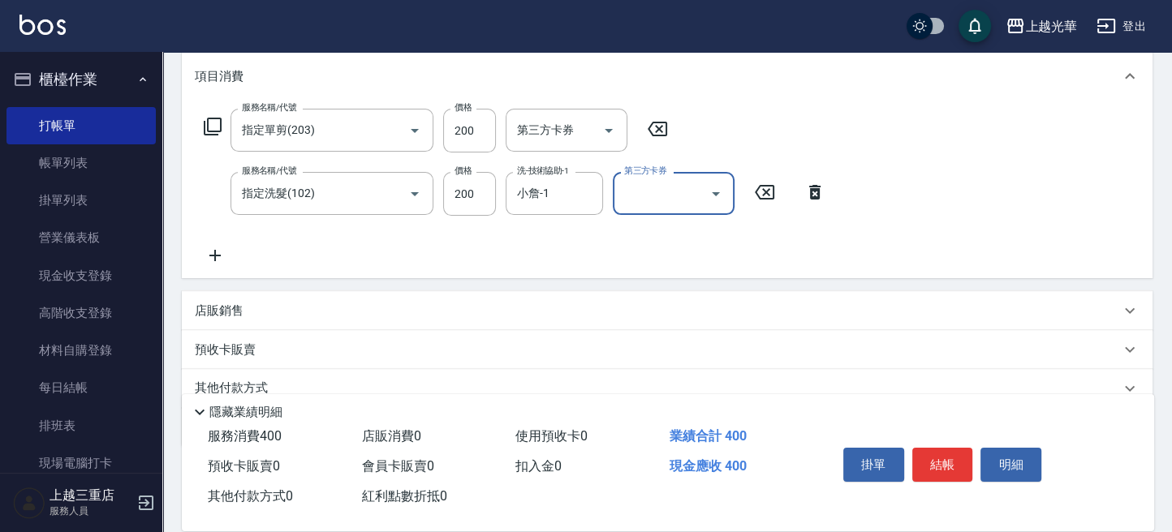
scroll to position [0, 0]
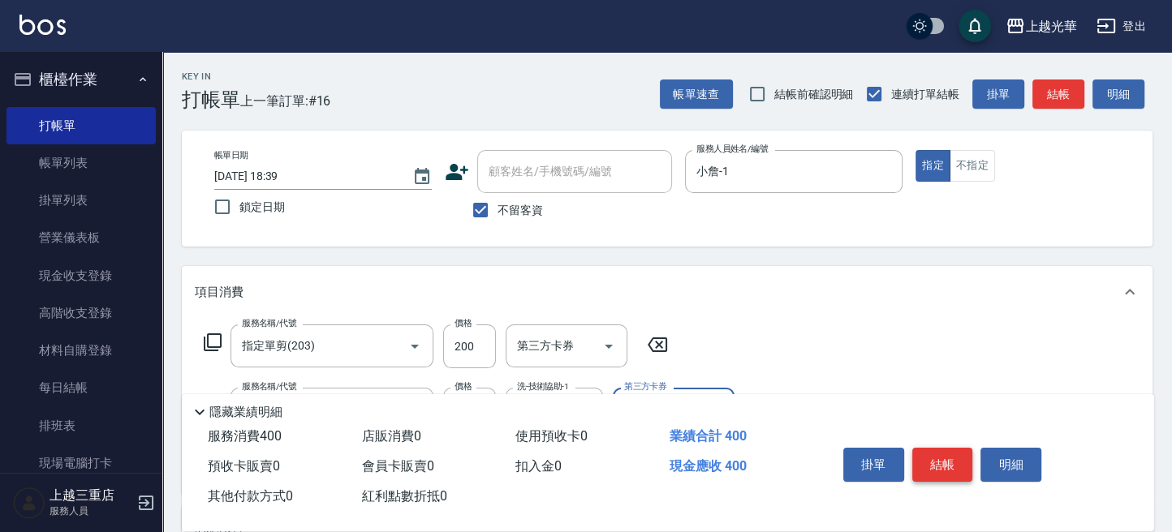
click at [922, 463] on button "結帳" at bounding box center [942, 465] width 61 height 34
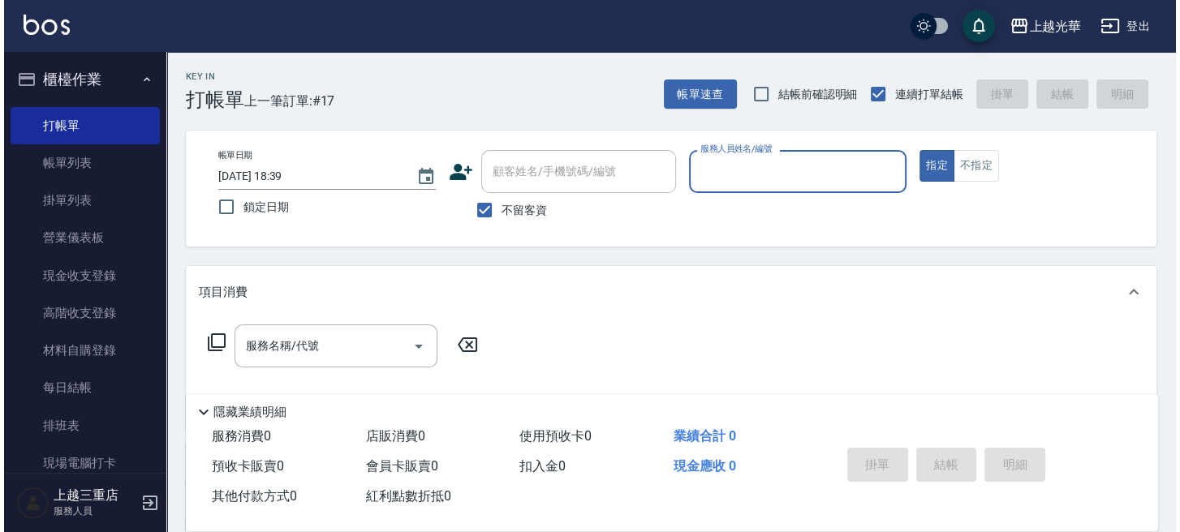
scroll to position [757, 0]
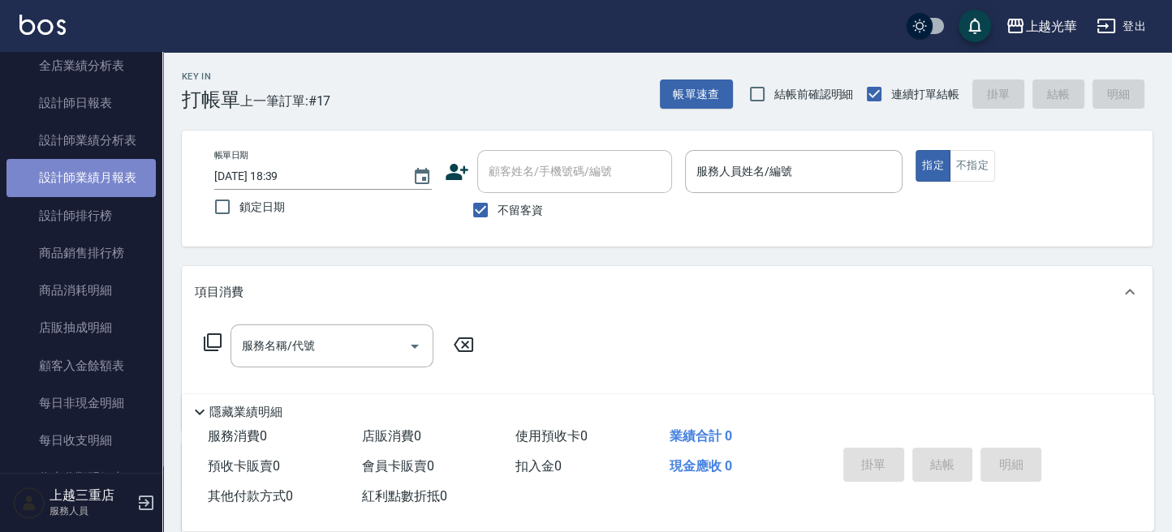
click at [131, 175] on link "設計師業績月報表" at bounding box center [80, 177] width 149 height 37
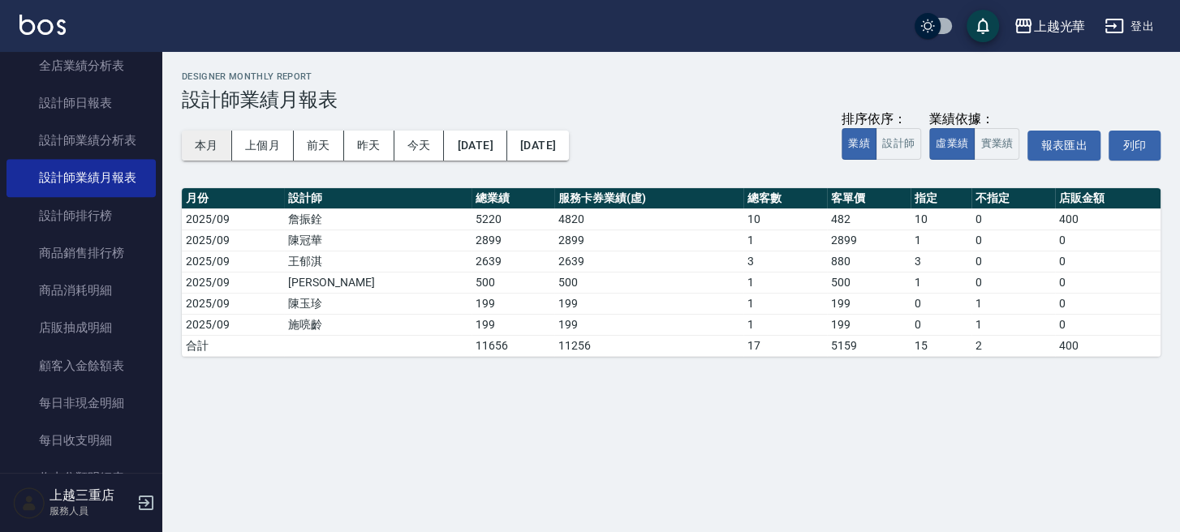
click at [198, 153] on button "本月" at bounding box center [207, 146] width 50 height 30
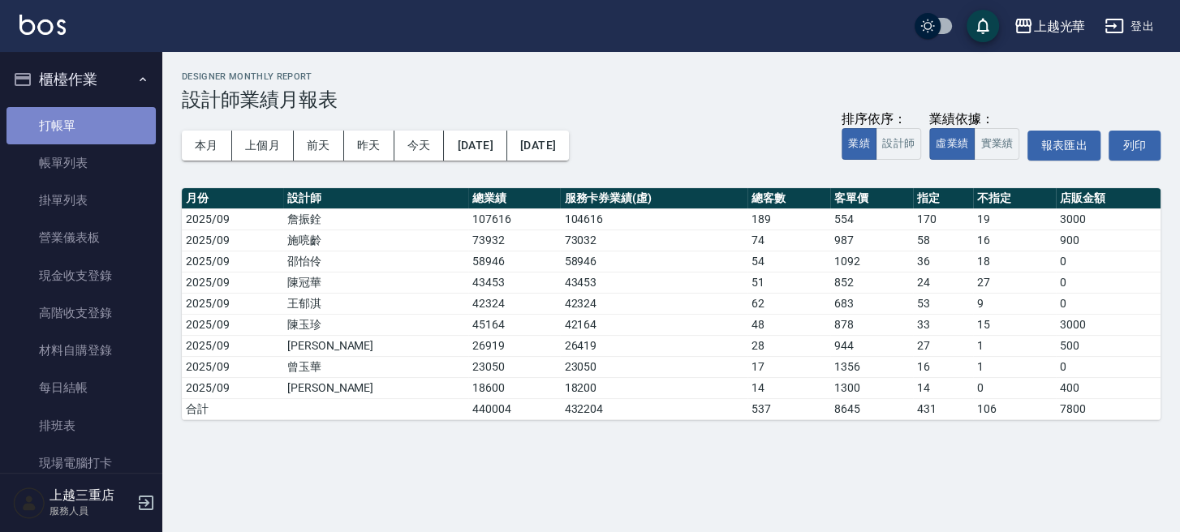
click at [93, 111] on link "打帳單" at bounding box center [80, 125] width 149 height 37
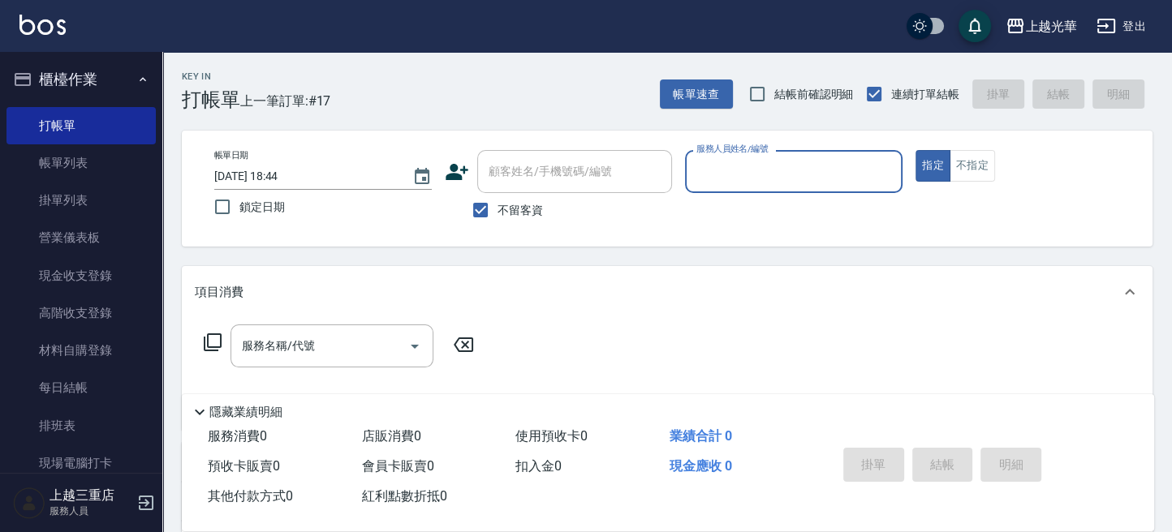
click at [790, 182] on input "服務人員姓名/編號" at bounding box center [793, 171] width 203 height 28
type input "冠華-5"
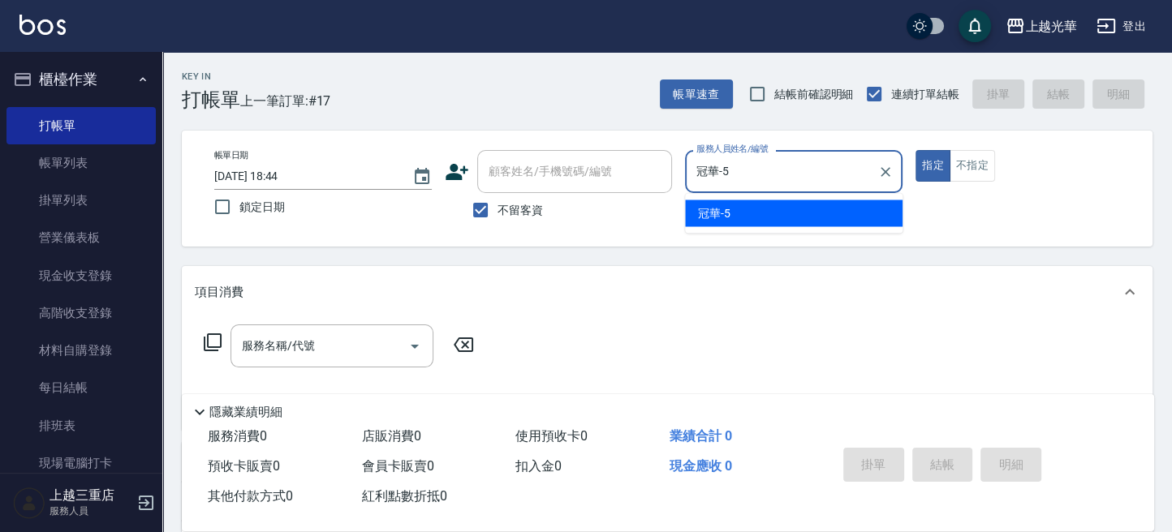
type button "true"
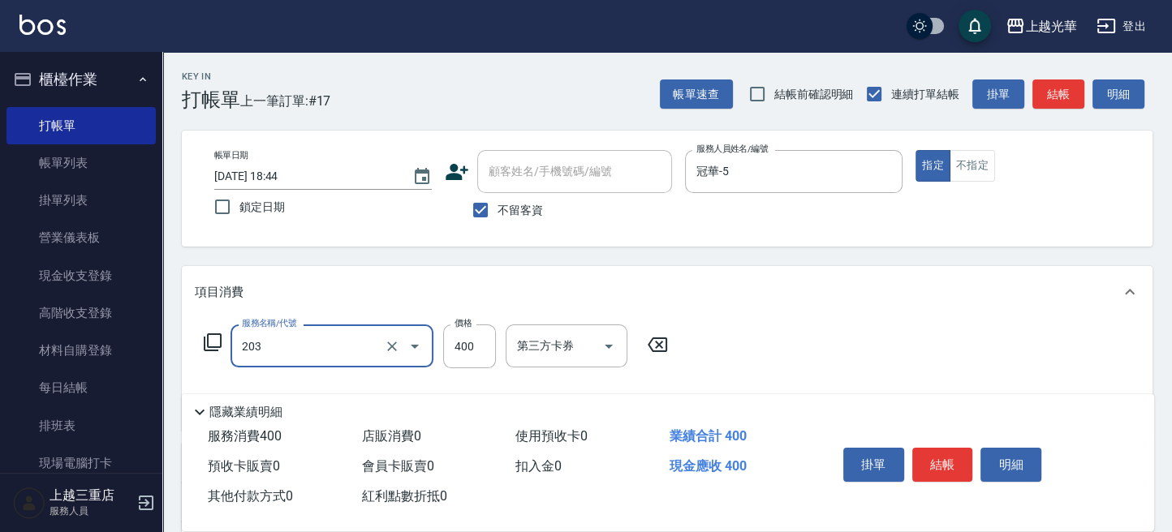
type input "指定單剪(203)"
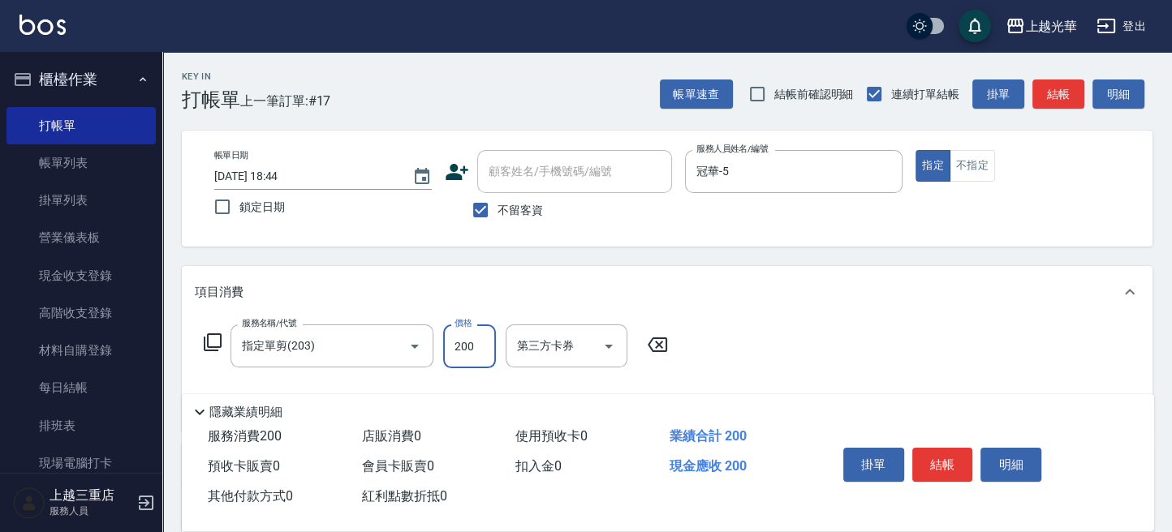
type input "200"
drag, startPoint x: 927, startPoint y: 227, endPoint x: 1041, endPoint y: 149, distance: 138.4
click at [927, 227] on div "帳單日期 [DATE] 18:44 鎖定日期 顧客姓名/手機號碼/編號 顧客姓名/手機號碼/編號 不留客資 服務人員姓名/編號 冠華-5 服務人員姓名/編號 …" at bounding box center [667, 188] width 932 height 77
click at [1062, 93] on button "結帳" at bounding box center [1058, 95] width 52 height 30
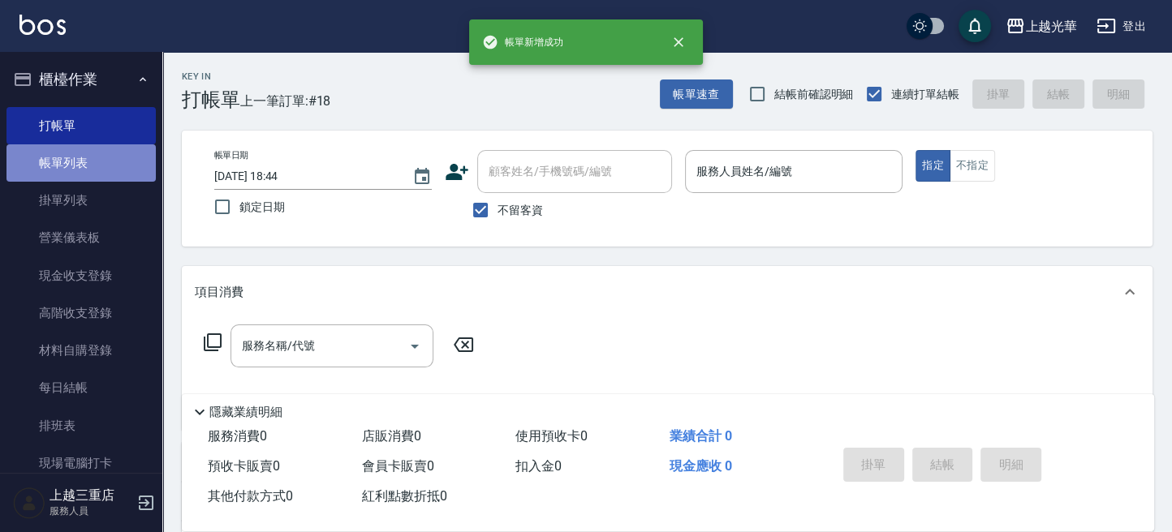
click at [97, 161] on link "帳單列表" at bounding box center [80, 162] width 149 height 37
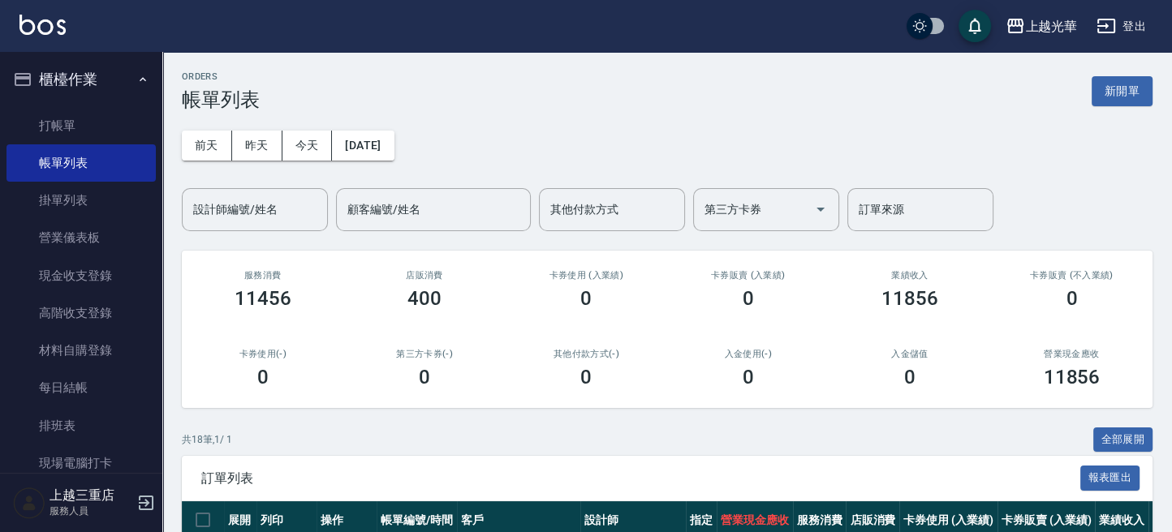
click at [245, 209] on input "設計師編號/姓名" at bounding box center [254, 210] width 131 height 28
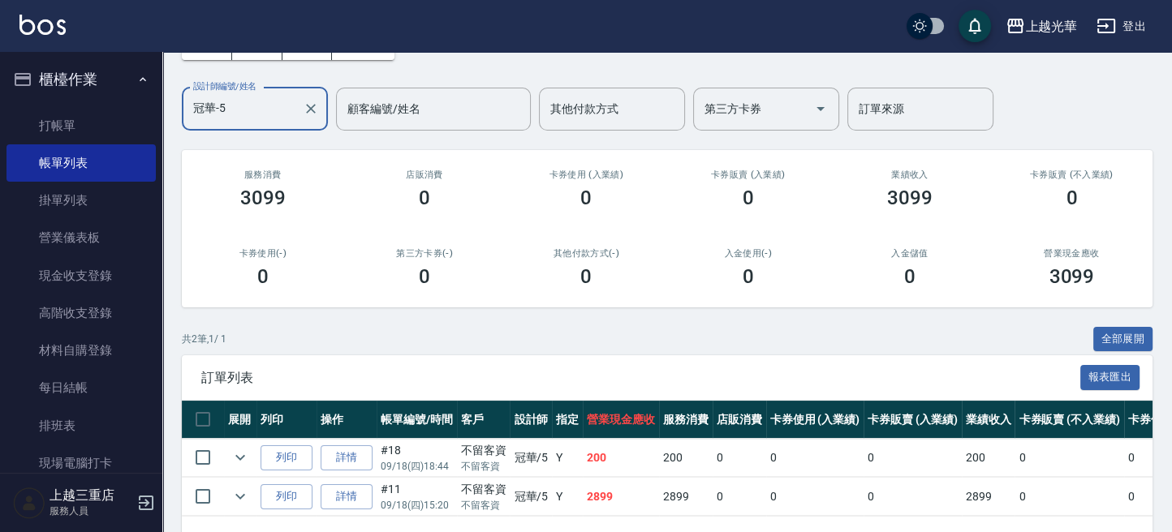
scroll to position [163, 0]
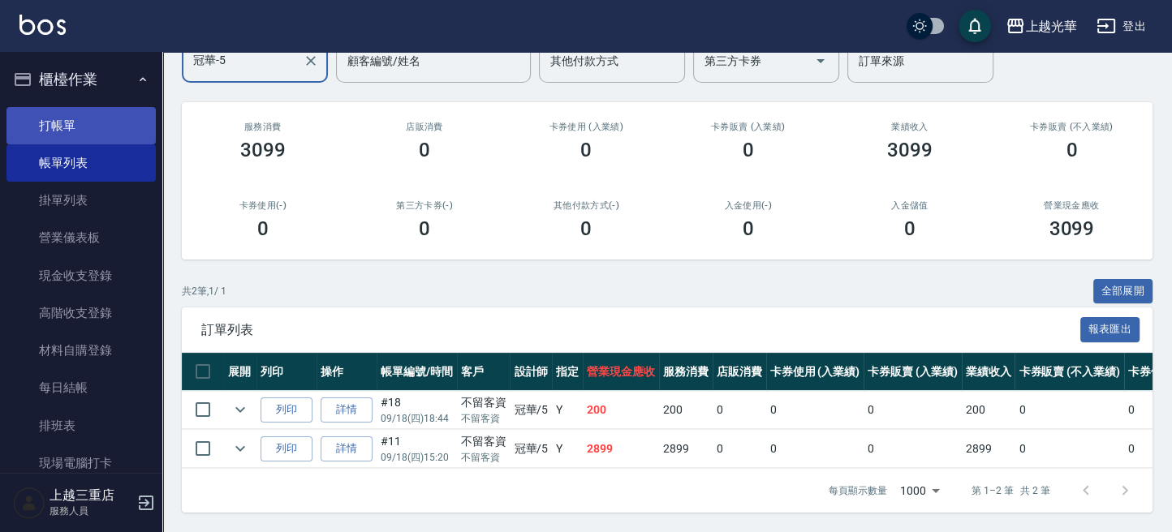
type input "冠華-5"
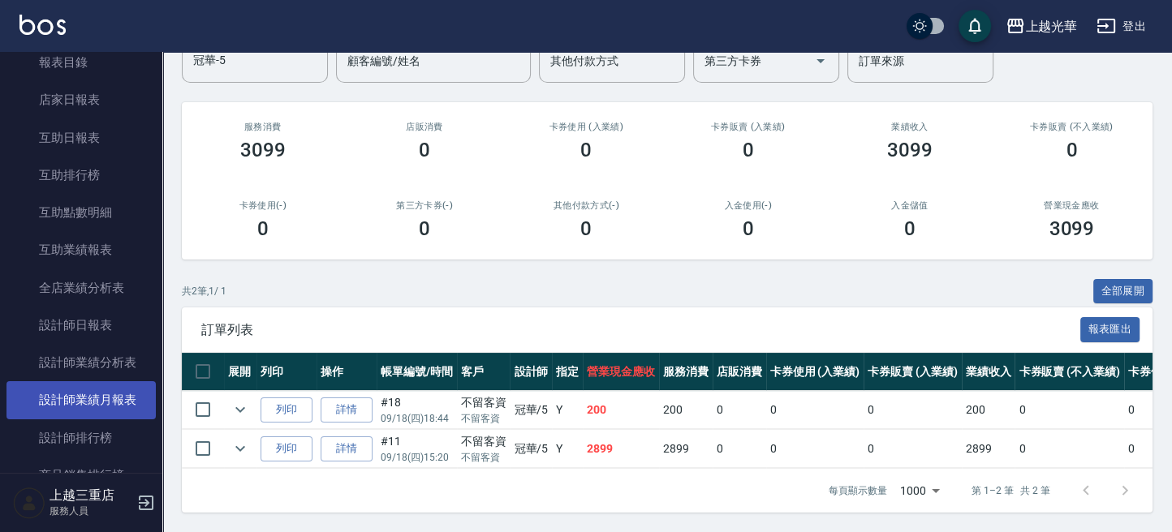
scroll to position [566, 0]
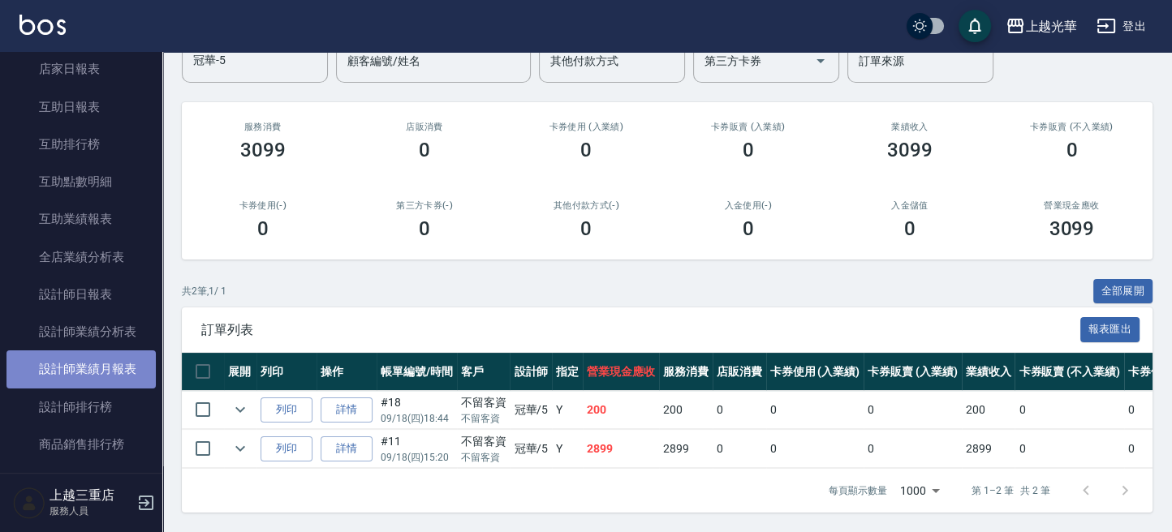
click at [105, 374] on link "設計師業績月報表" at bounding box center [80, 369] width 149 height 37
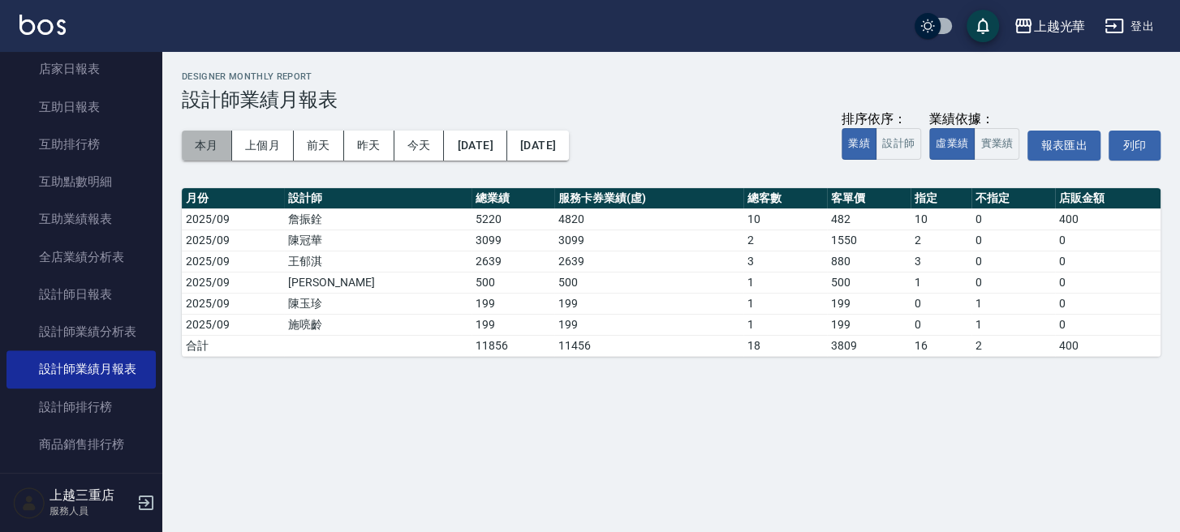
click at [209, 143] on button "本月" at bounding box center [207, 146] width 50 height 30
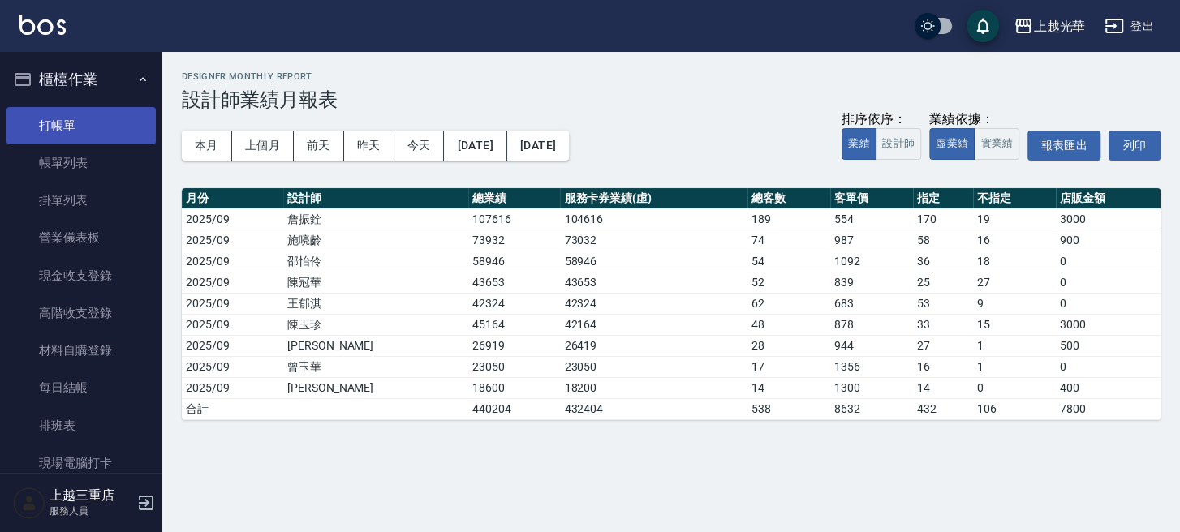
click at [67, 127] on link "打帳單" at bounding box center [80, 125] width 149 height 37
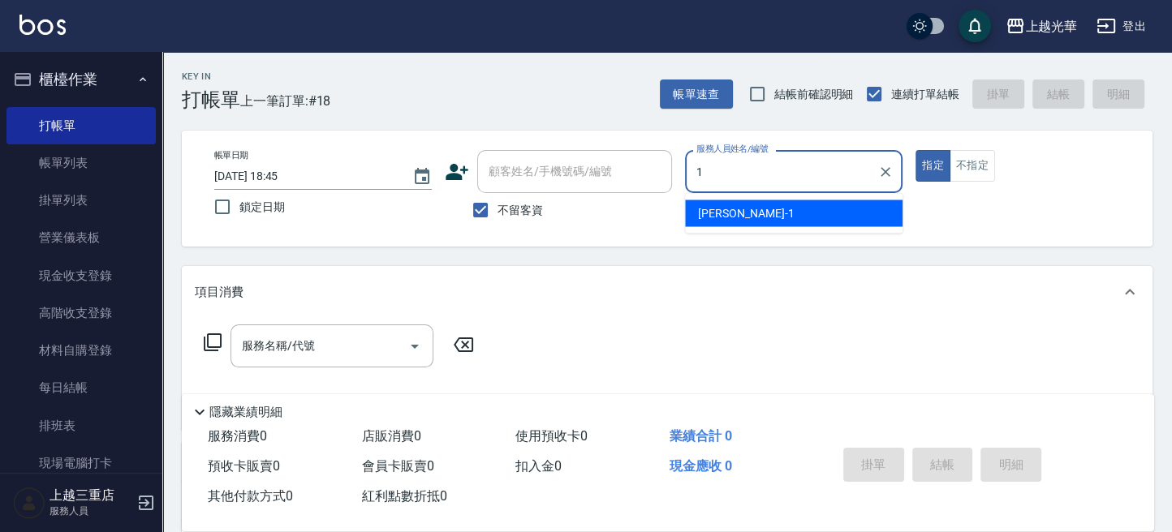
type input "小詹-1"
type button "true"
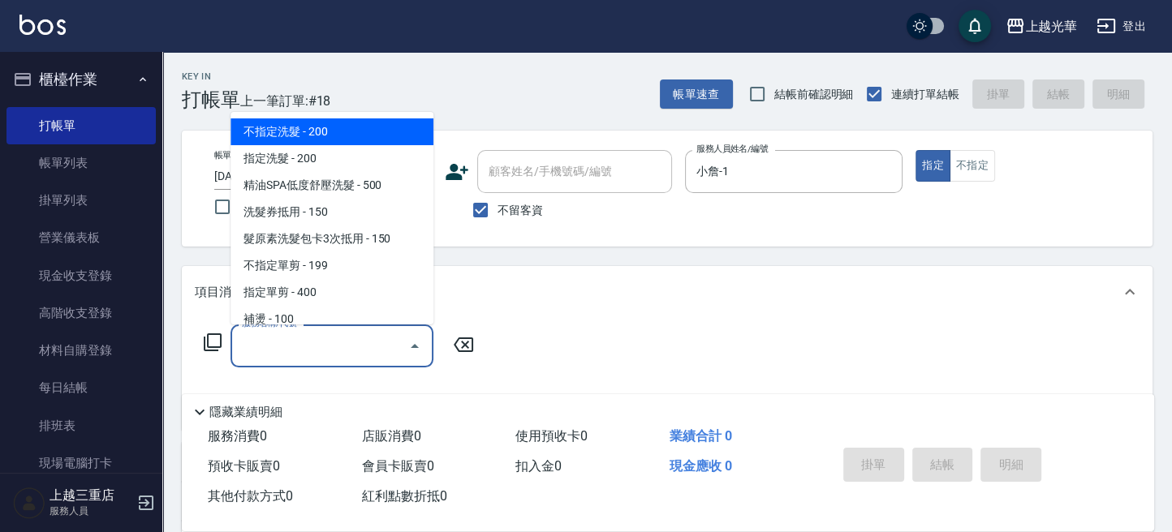
click at [319, 347] on input "服務名稱/代號" at bounding box center [320, 346] width 164 height 28
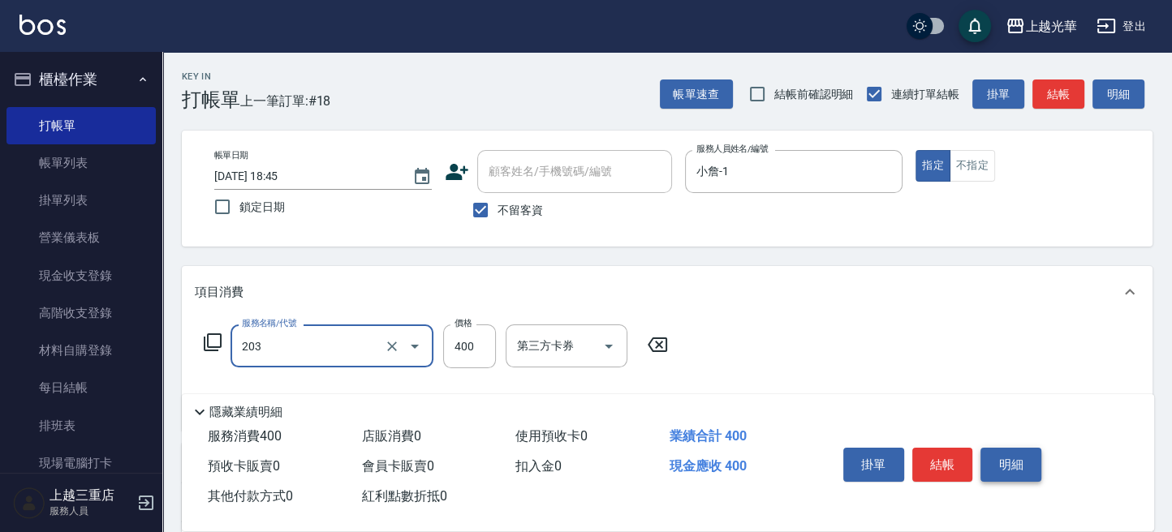
type input "指定單剪(203)"
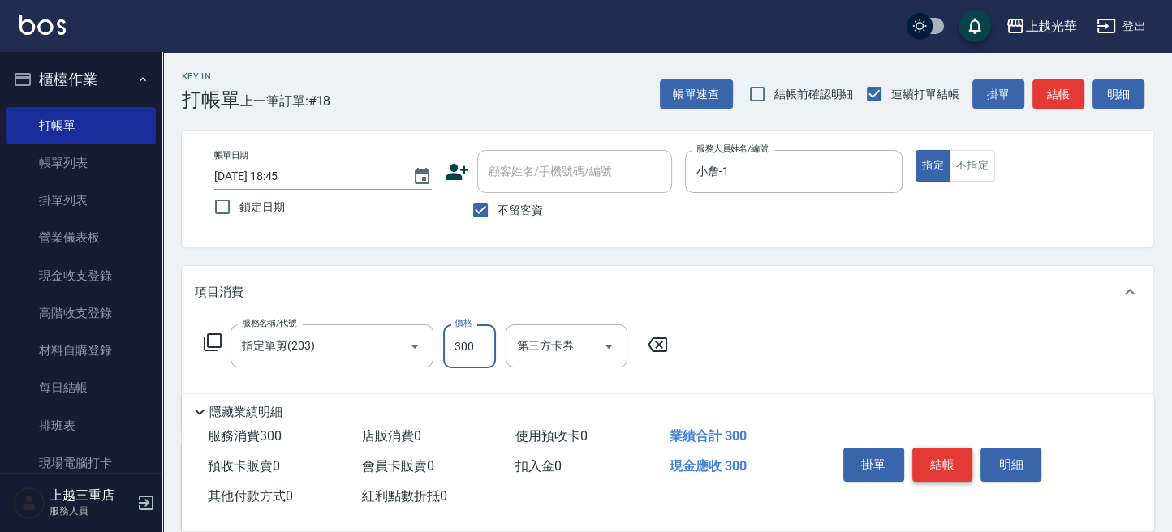
type input "300"
click at [936, 468] on button "結帳" at bounding box center [942, 465] width 61 height 34
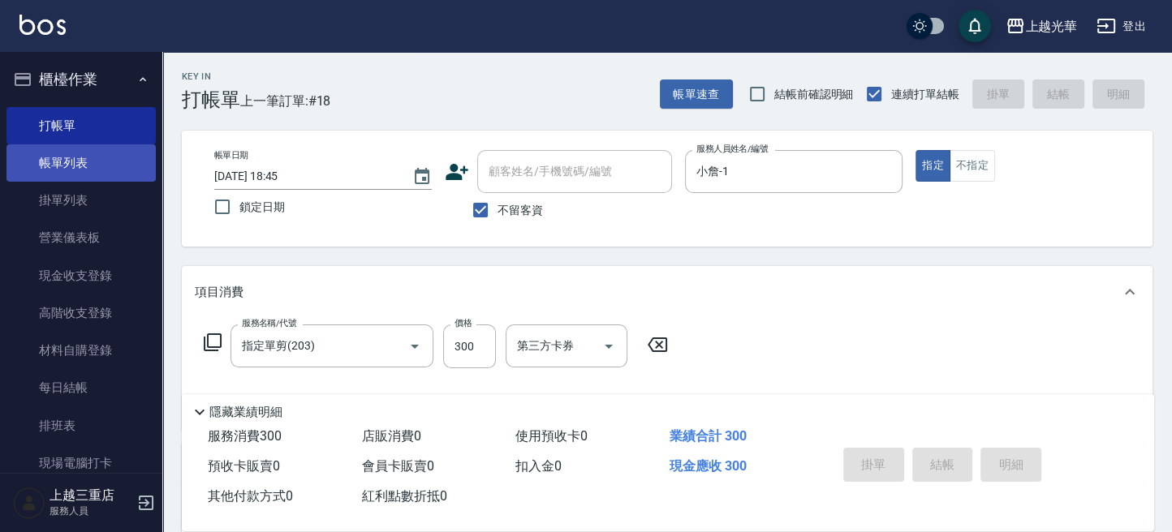
type input "[DATE] 18:46"
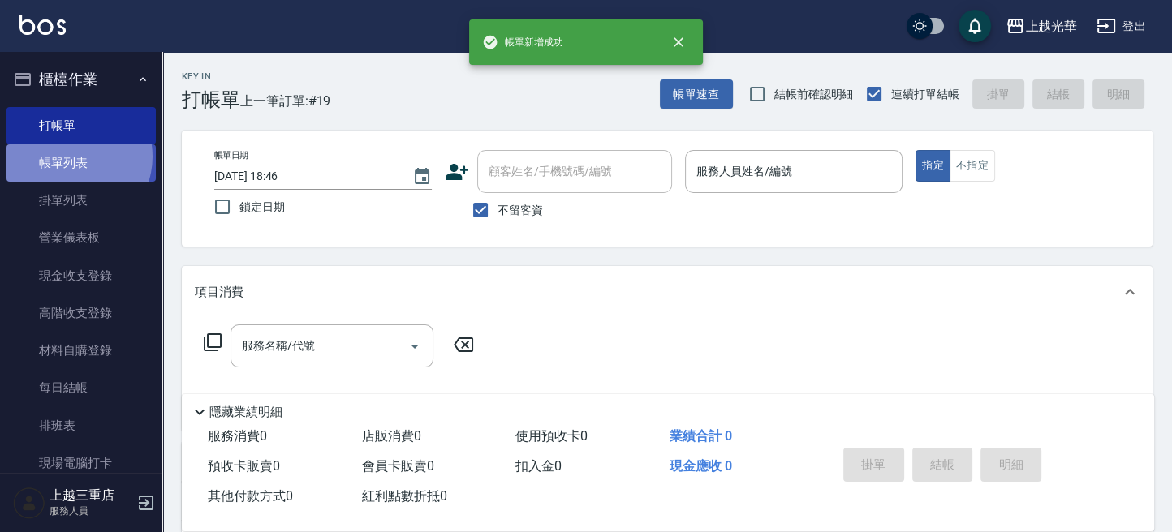
click at [71, 157] on link "帳單列表" at bounding box center [80, 162] width 149 height 37
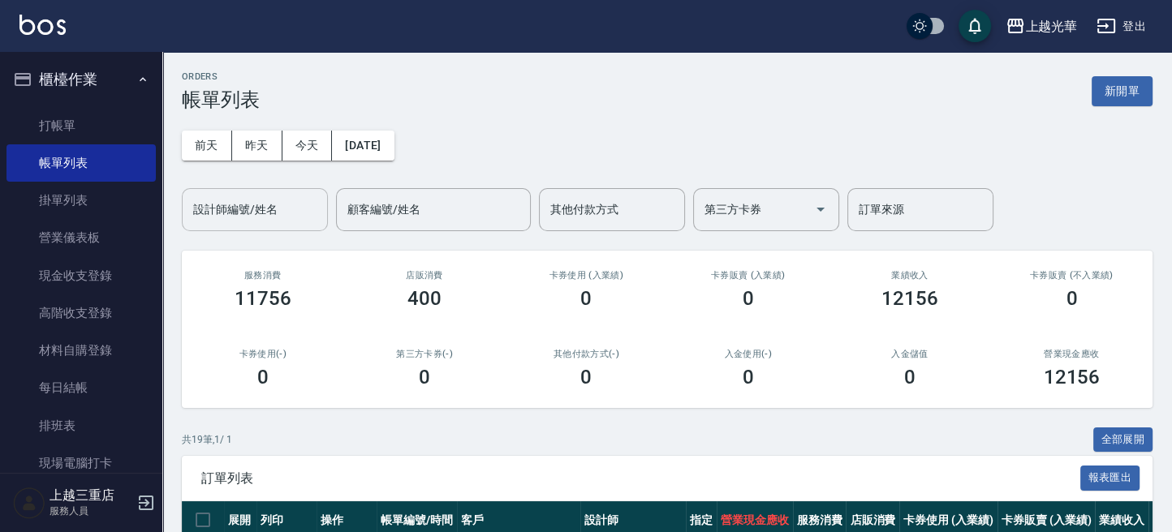
click at [254, 188] on div "設計師編號/姓名" at bounding box center [255, 209] width 146 height 43
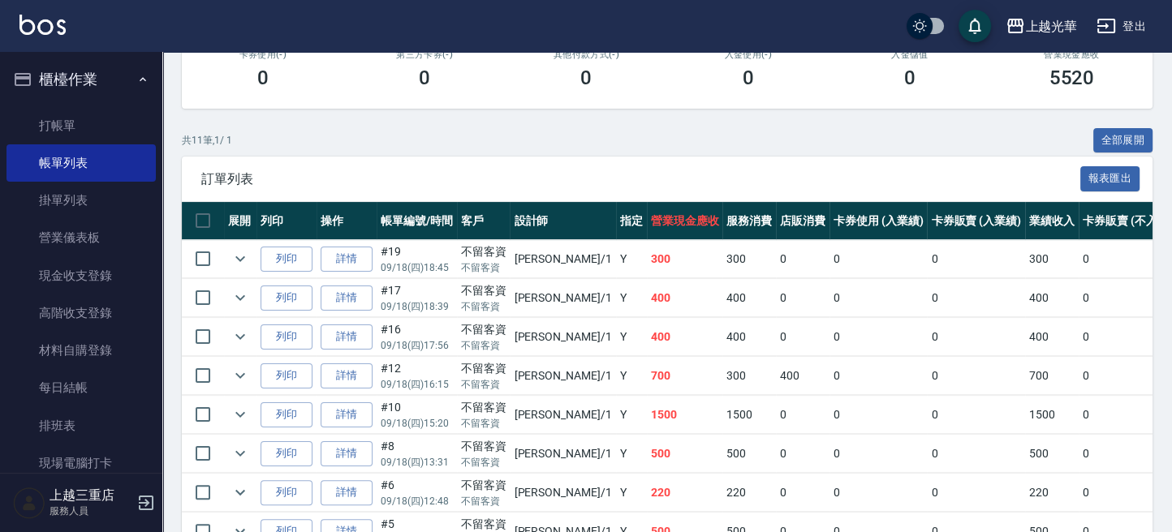
scroll to position [325, 0]
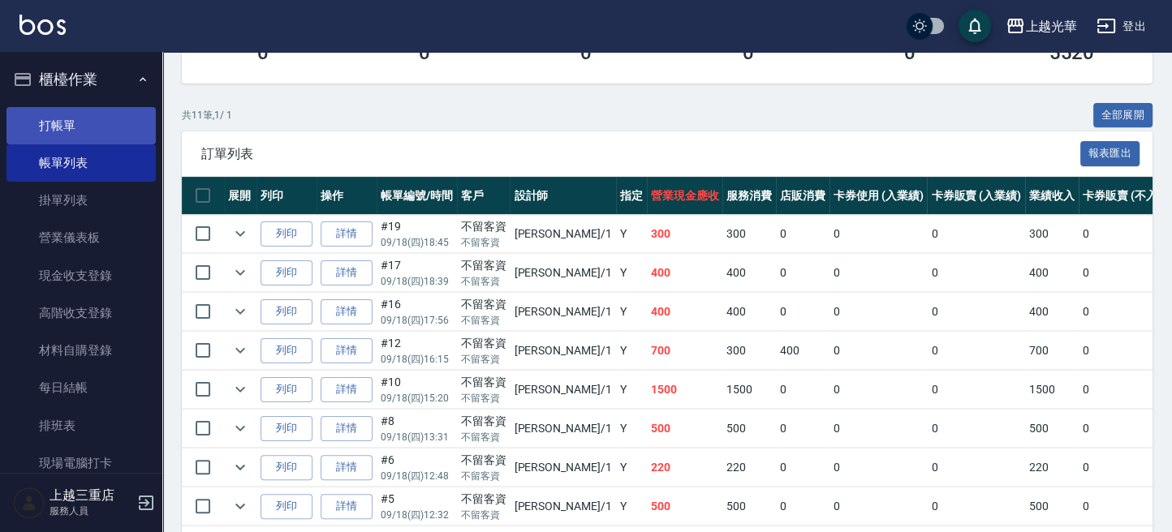
type input "小詹-1"
click at [36, 119] on link "打帳單" at bounding box center [80, 125] width 149 height 37
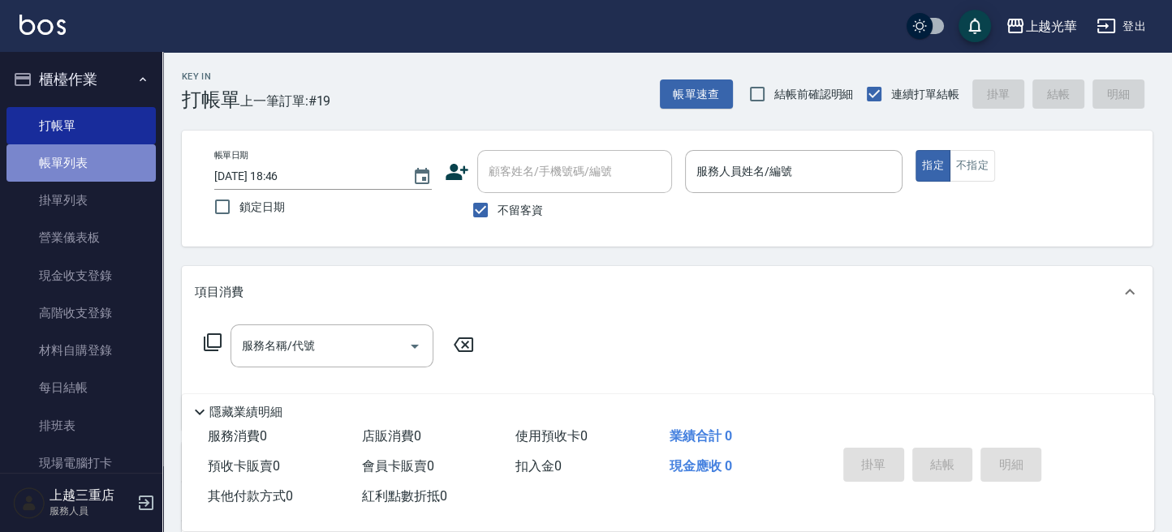
click at [107, 155] on link "帳單列表" at bounding box center [80, 162] width 149 height 37
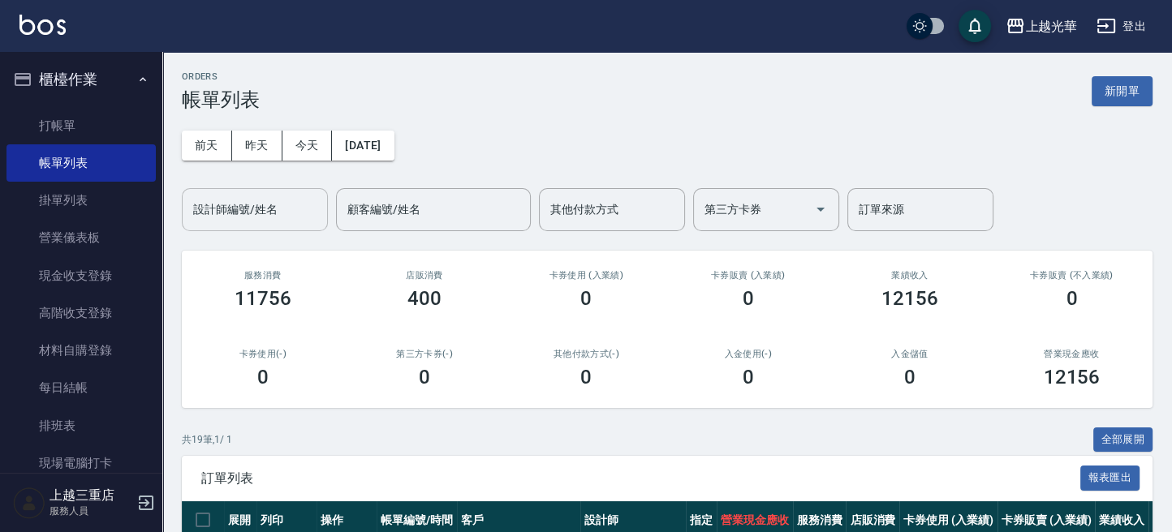
click at [260, 222] on input "設計師編號/姓名" at bounding box center [254, 210] width 131 height 28
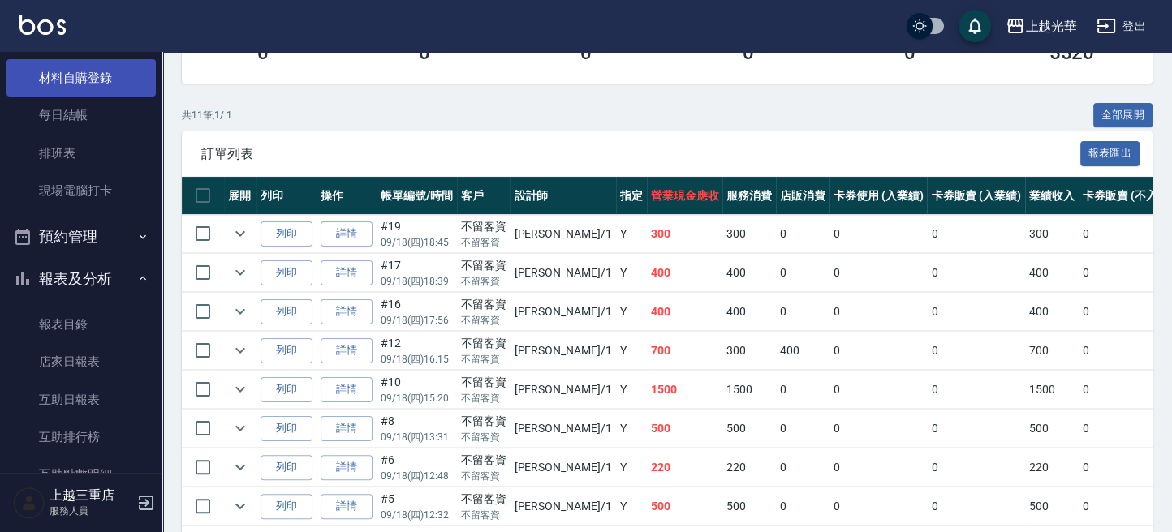
scroll to position [540, 0]
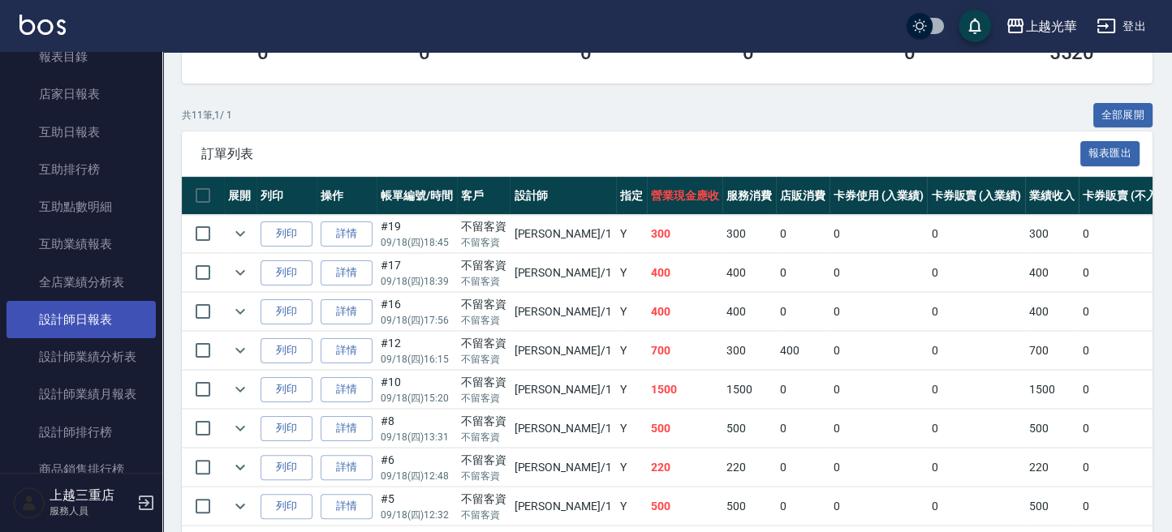
type input "小詹-1"
click at [99, 322] on link "設計師日報表" at bounding box center [80, 319] width 149 height 37
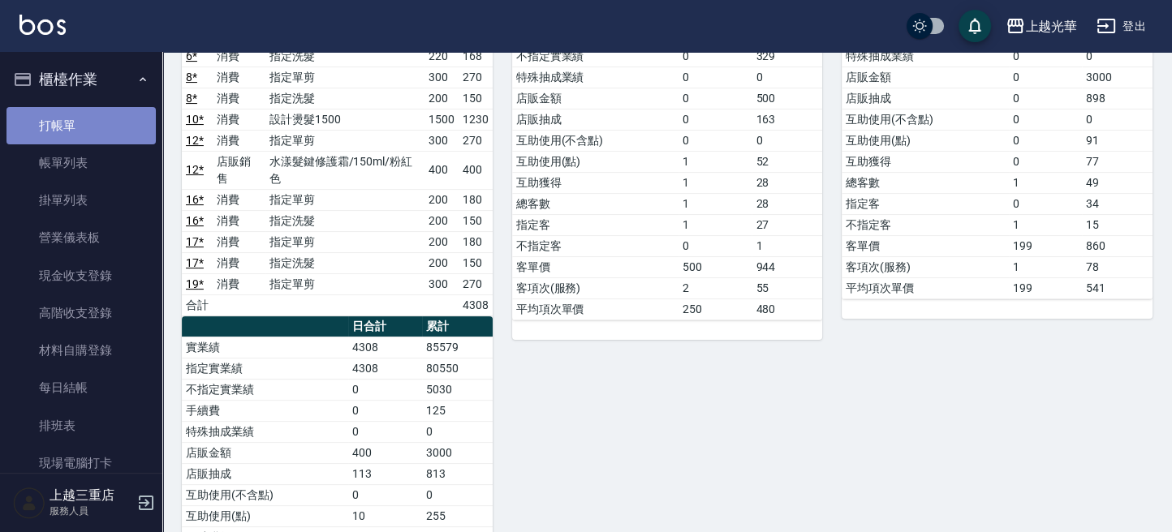
click at [85, 125] on link "打帳單" at bounding box center [80, 125] width 149 height 37
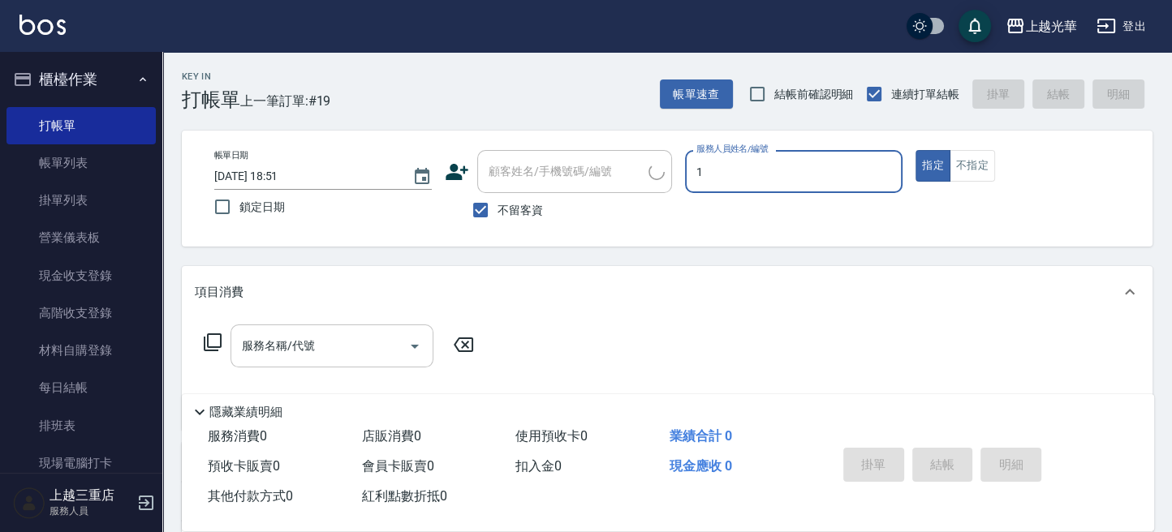
type input "小詹-1"
type button "true"
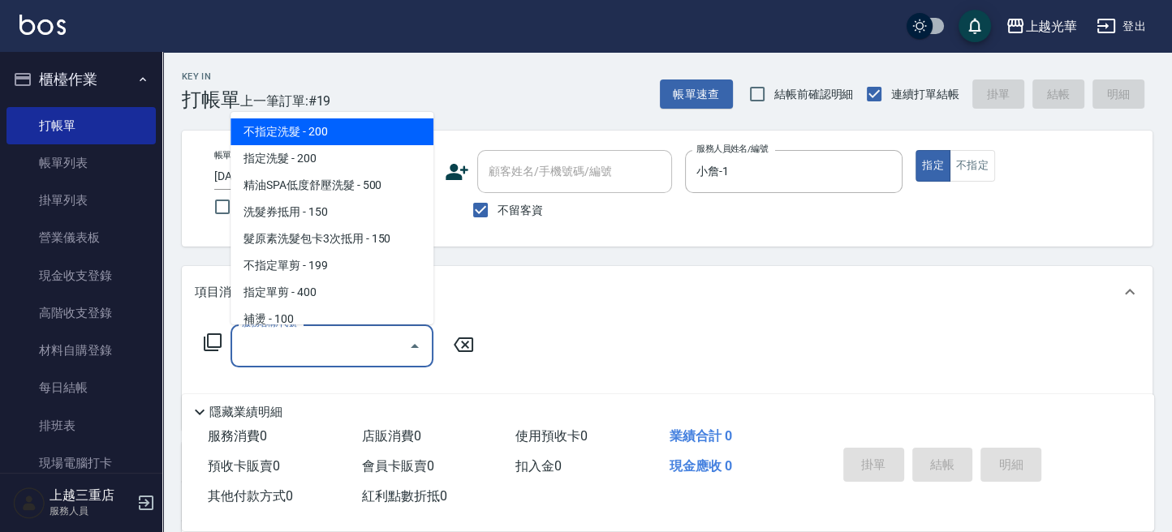
click at [299, 334] on div "服務名稱/代號 服務名稱/代號" at bounding box center [331, 346] width 203 height 43
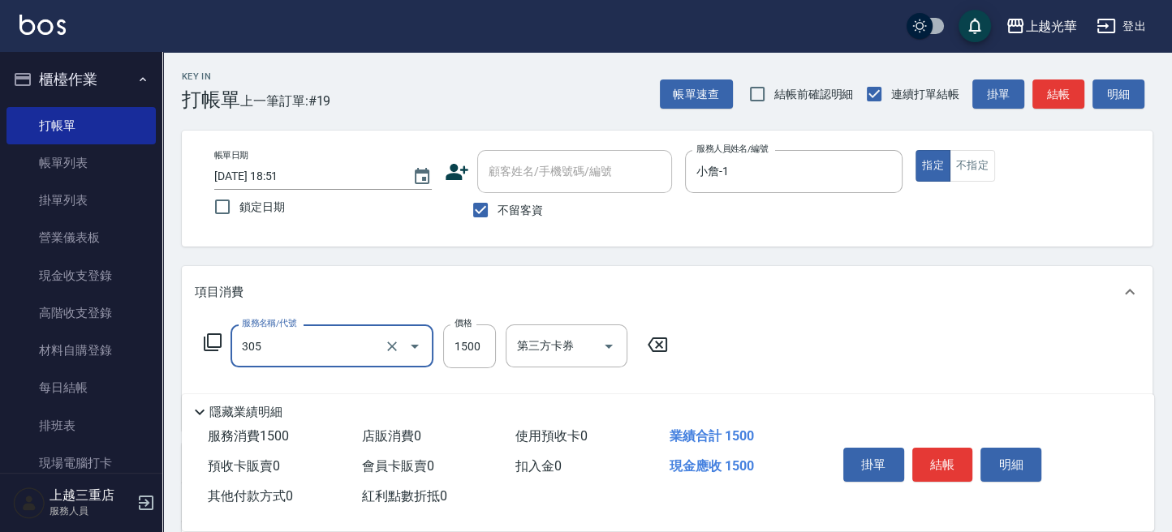
type input "設計燙髮1500(305)"
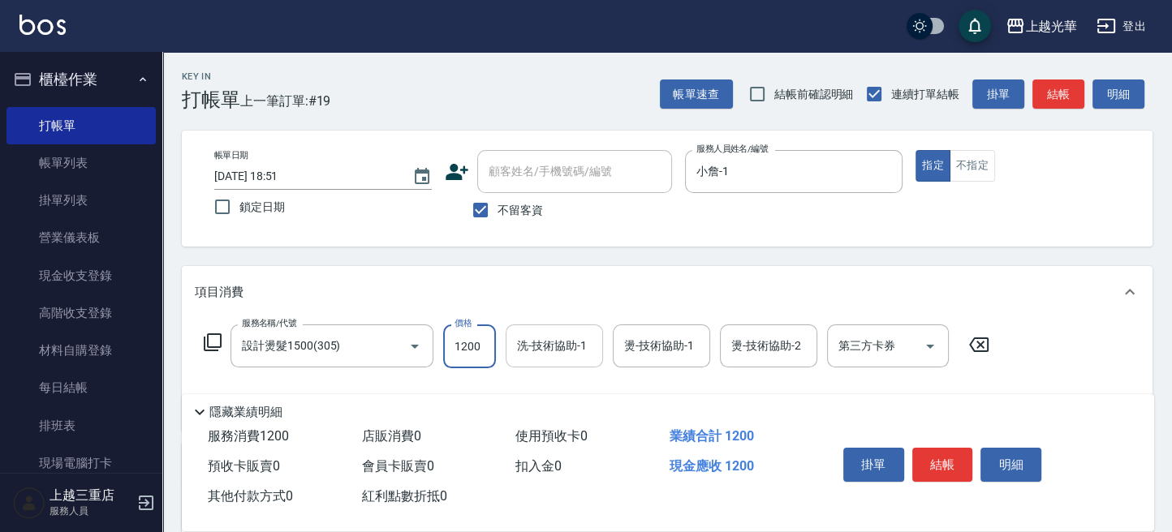
type input "1200"
click at [558, 338] on div "洗-技術協助-1 洗-技術協助-1" at bounding box center [554, 346] width 97 height 43
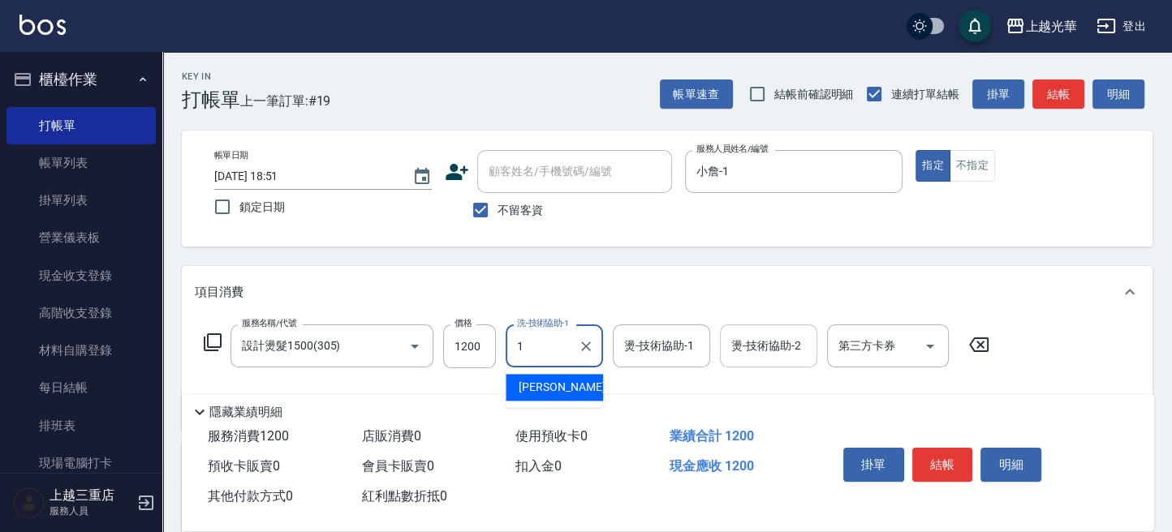
type input "小詹-1"
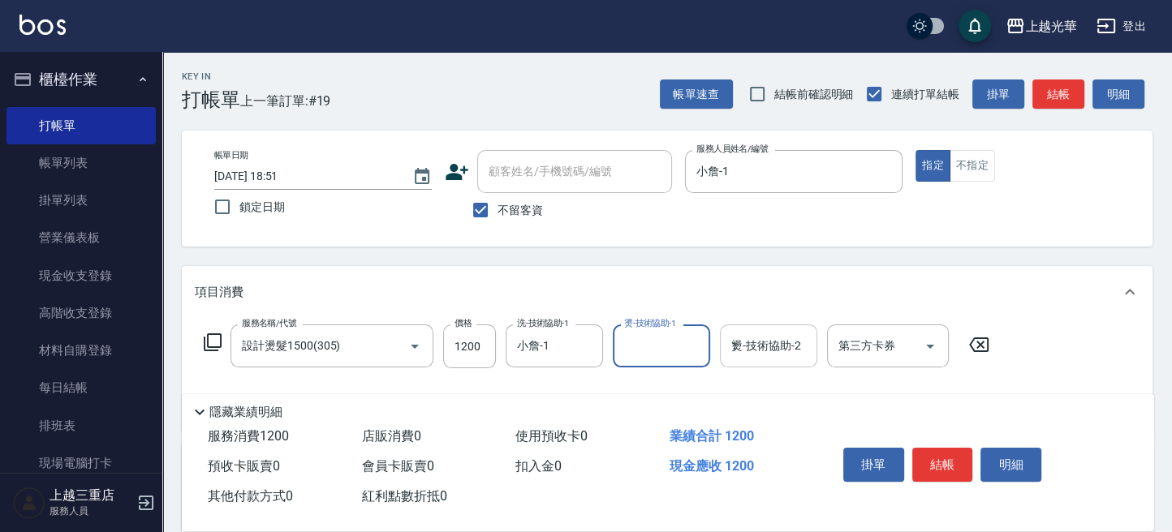
drag, startPoint x: 760, startPoint y: 339, endPoint x: 787, endPoint y: 357, distance: 32.2
click at [765, 342] on input "1" at bounding box center [768, 346] width 83 height 28
type input "小詹-1"
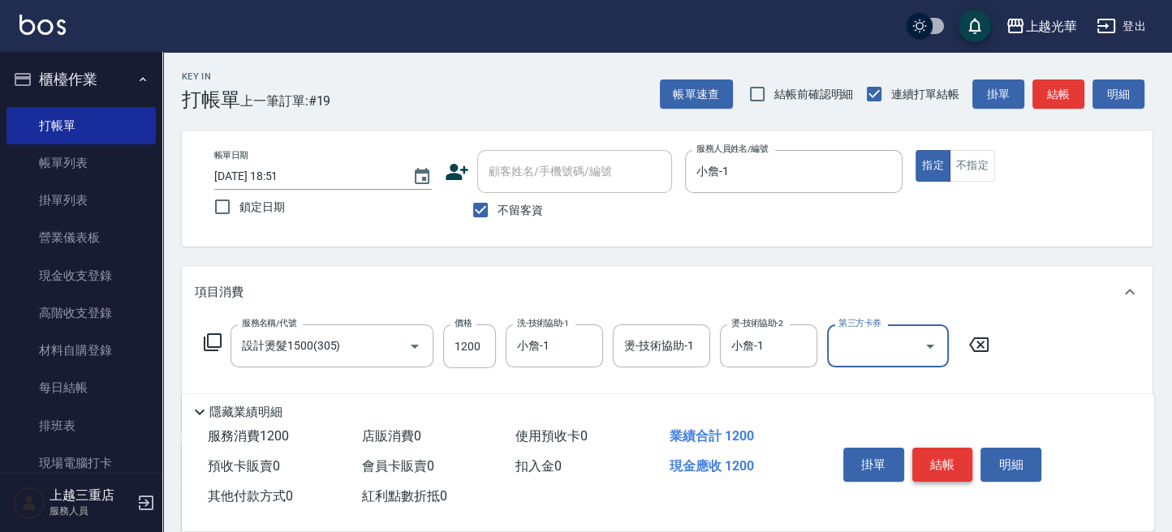
click at [929, 457] on button "結帳" at bounding box center [942, 465] width 61 height 34
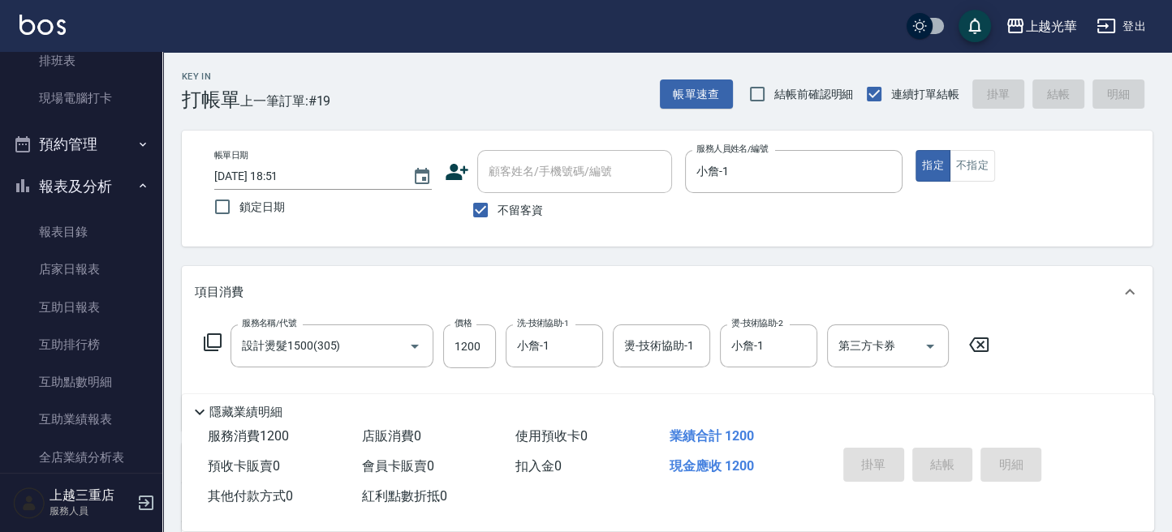
scroll to position [649, 0]
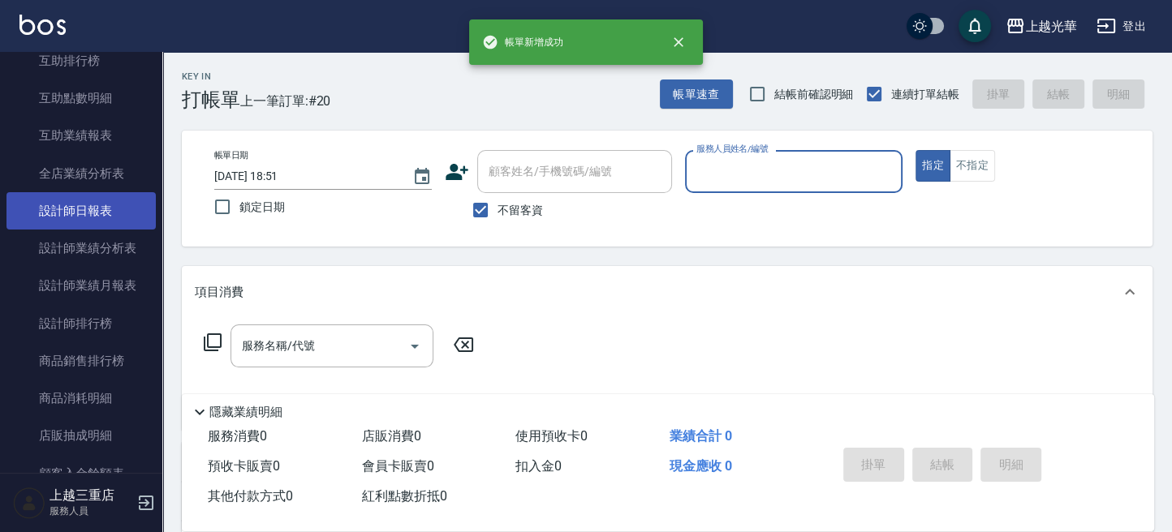
click at [98, 212] on link "設計師日報表" at bounding box center [80, 210] width 149 height 37
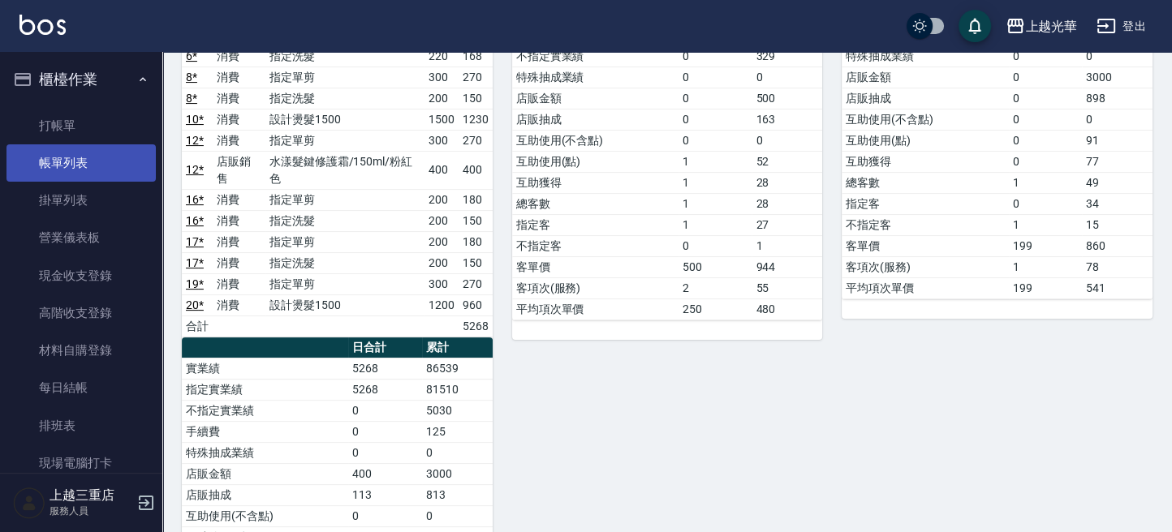
click at [79, 165] on link "帳單列表" at bounding box center [80, 162] width 149 height 37
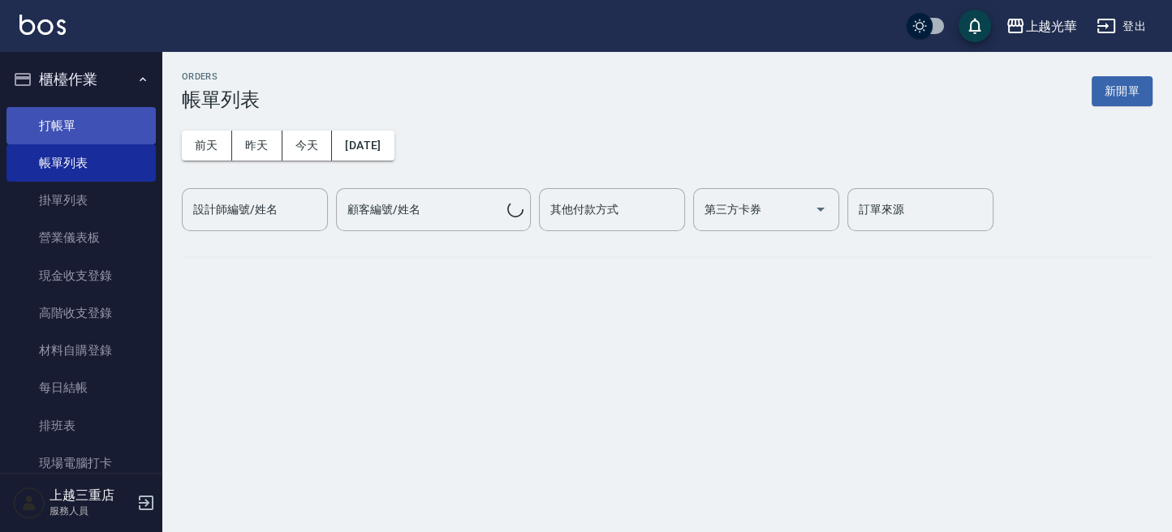
click at [31, 122] on link "打帳單" at bounding box center [80, 125] width 149 height 37
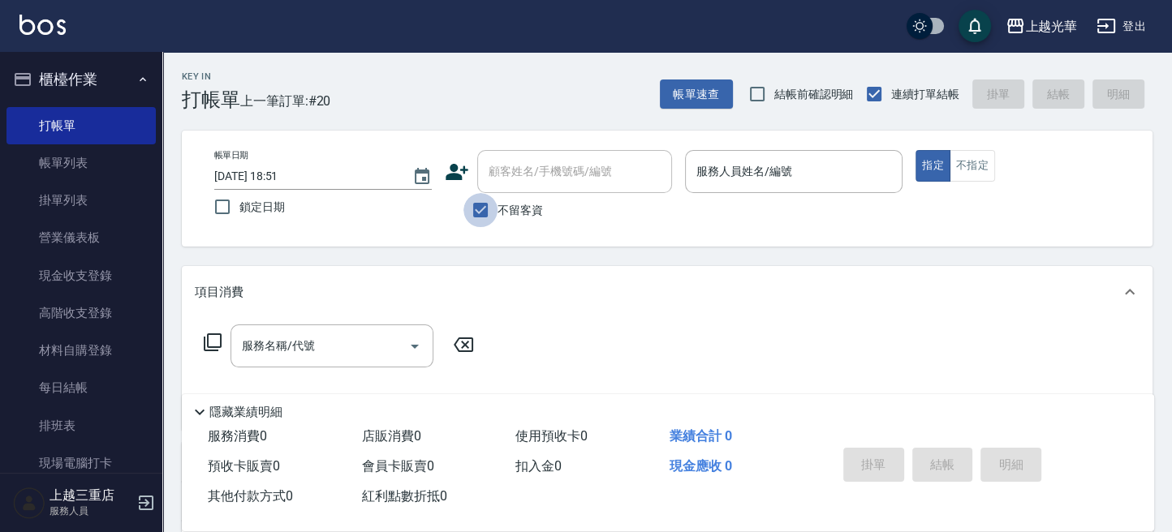
drag, startPoint x: 477, startPoint y: 222, endPoint x: 515, endPoint y: 180, distance: 56.3
click at [480, 217] on input "不留客資" at bounding box center [480, 210] width 34 height 34
checkbox input "false"
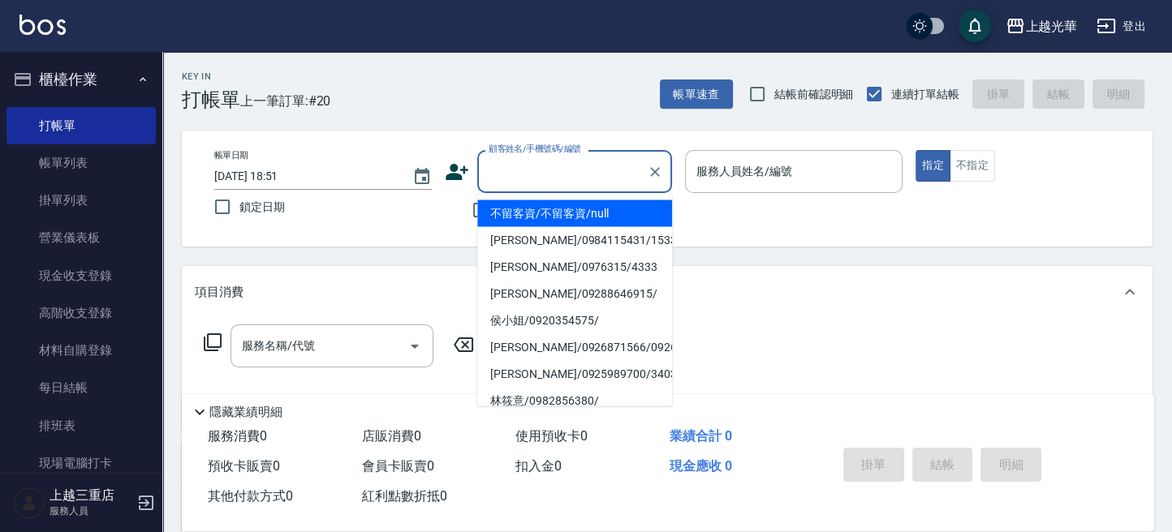
click at [506, 180] on input "顧客姓名/手機號碼/編號" at bounding box center [562, 171] width 156 height 28
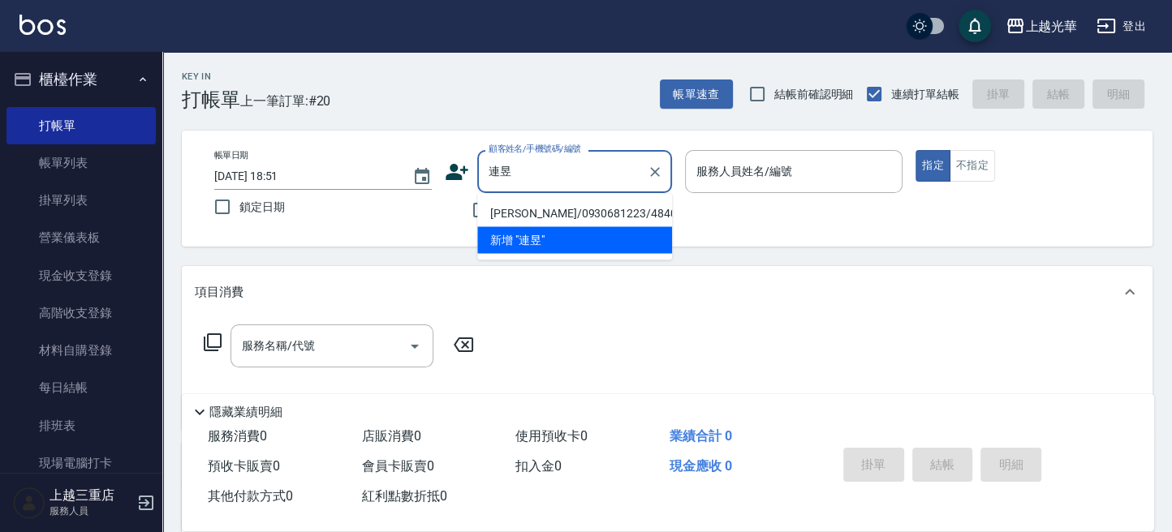
click at [585, 219] on li "[PERSON_NAME]/0930681223/4840" at bounding box center [574, 213] width 195 height 27
type input "[PERSON_NAME]/0930681223/4840"
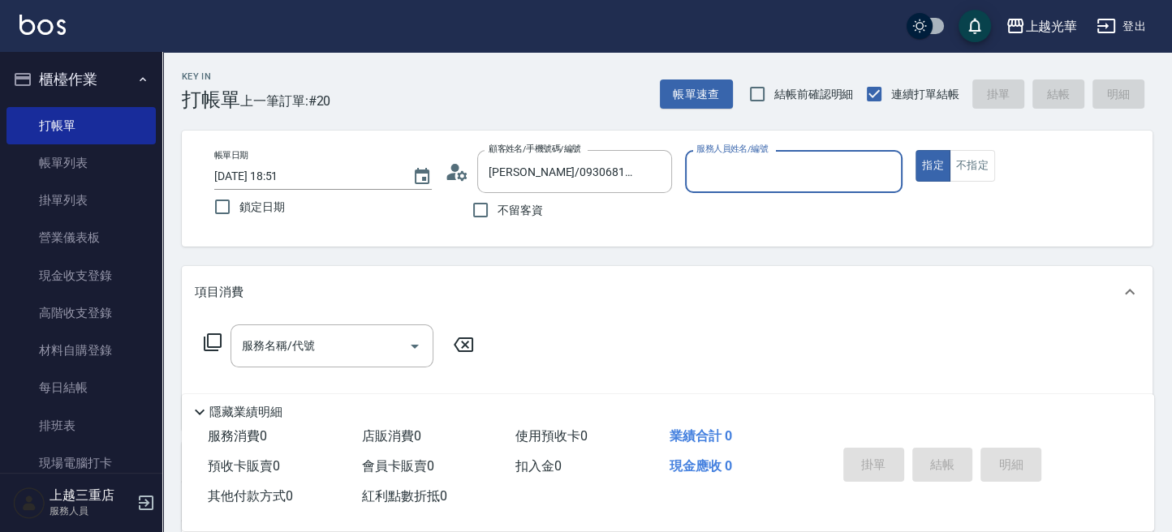
type input "雅袖-2"
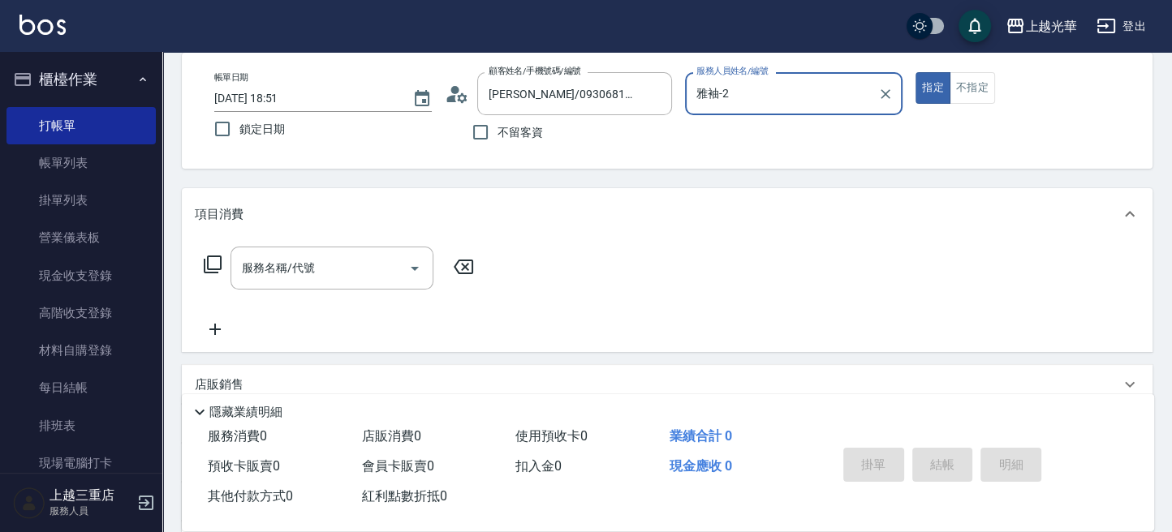
scroll to position [108, 0]
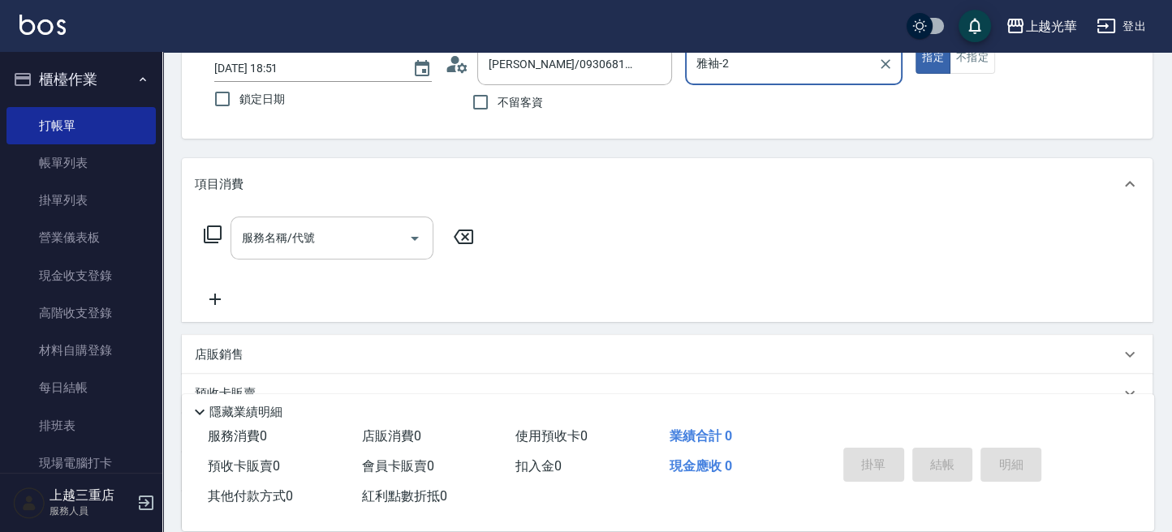
click at [329, 230] on input "服務名稱/代號" at bounding box center [320, 238] width 164 height 28
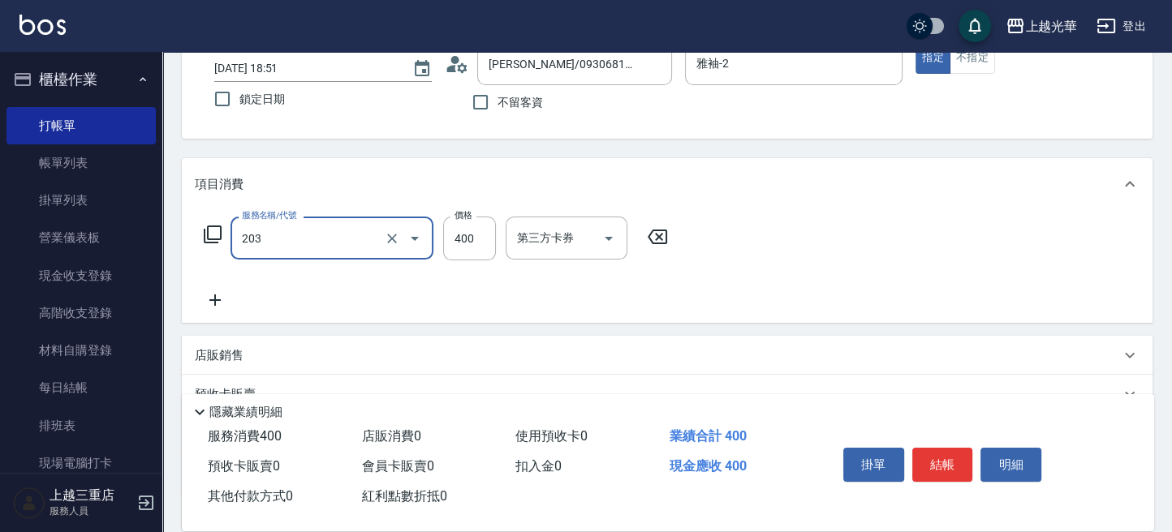
type input "指定單剪(203)"
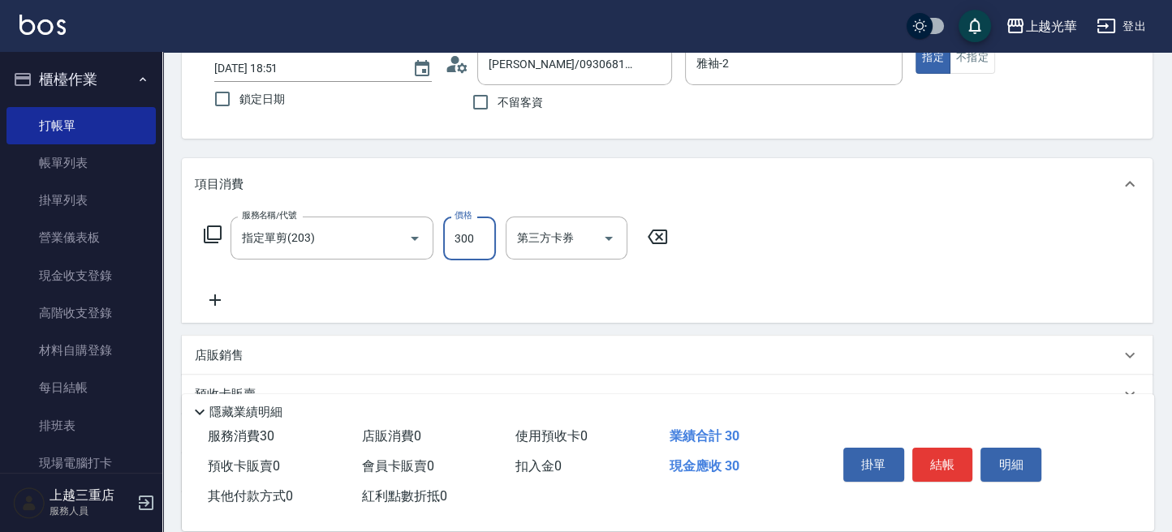
type input "300"
click at [939, 474] on button "結帳" at bounding box center [942, 465] width 61 height 34
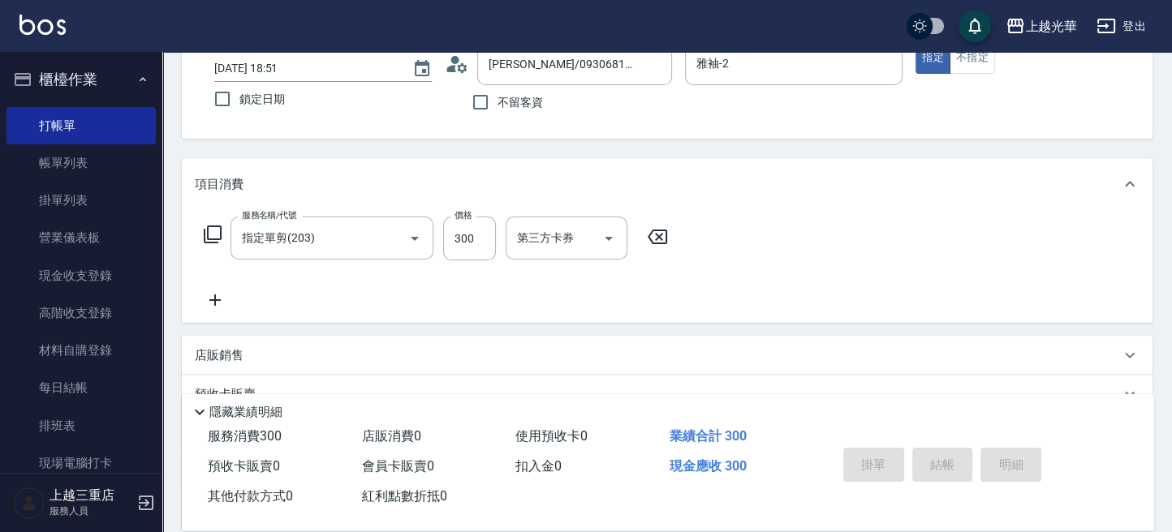
type input "[DATE] 19:13"
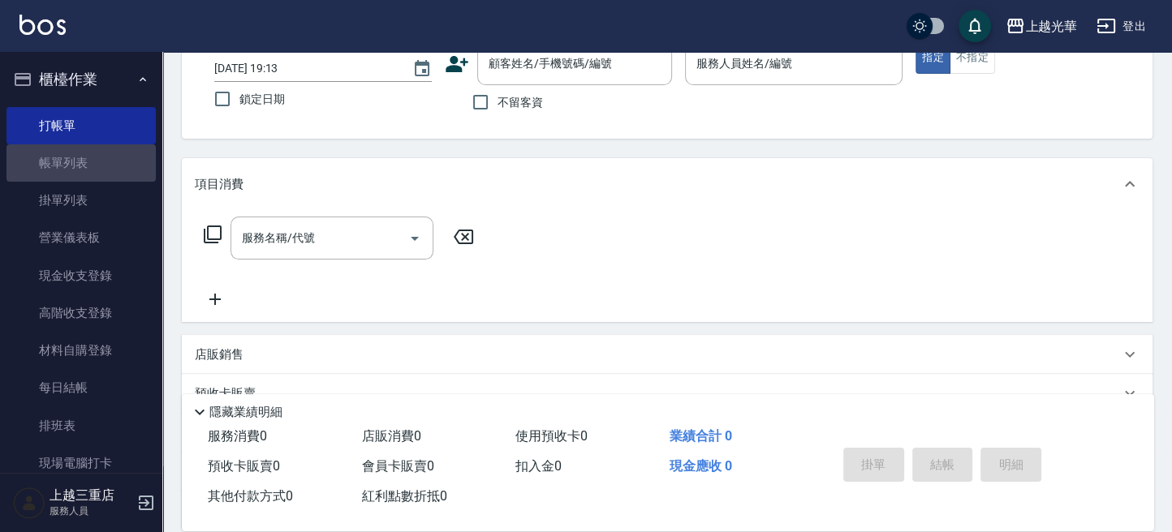
drag, startPoint x: 115, startPoint y: 165, endPoint x: 236, endPoint y: 28, distance: 182.8
click at [114, 165] on link "帳單列表" at bounding box center [80, 162] width 149 height 37
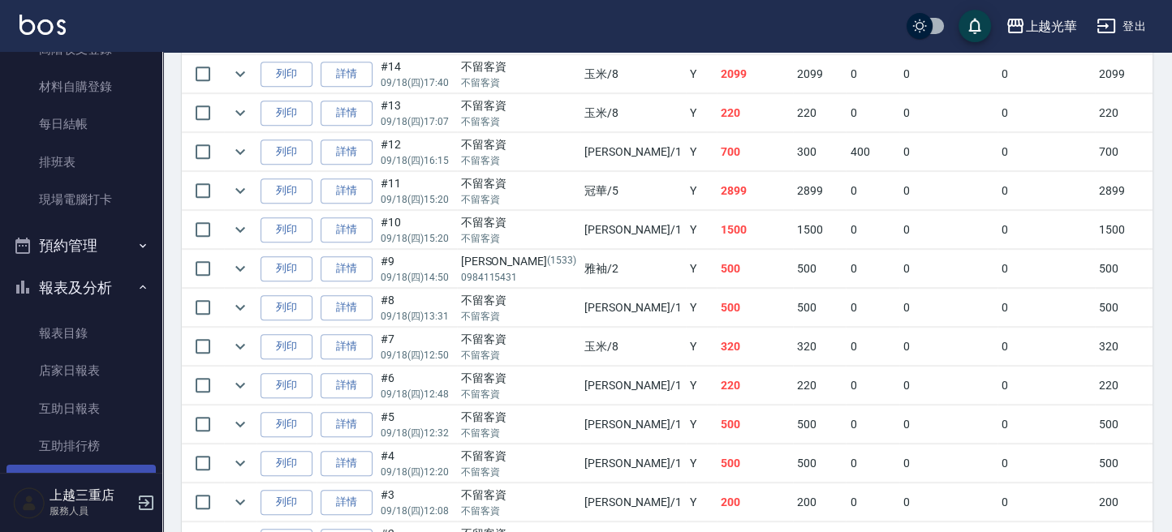
scroll to position [325, 0]
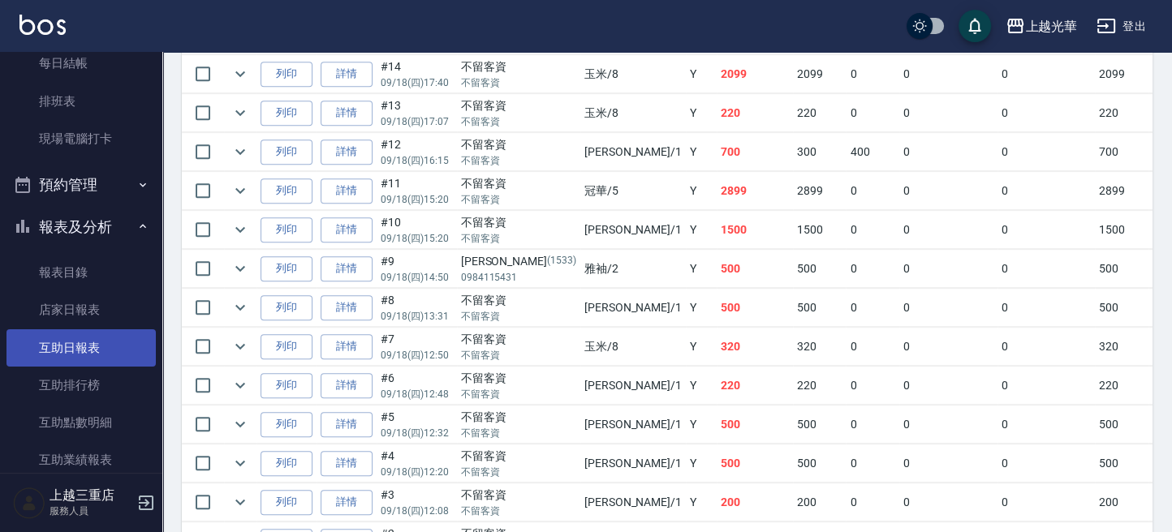
click at [72, 360] on link "互助日報表" at bounding box center [80, 347] width 149 height 37
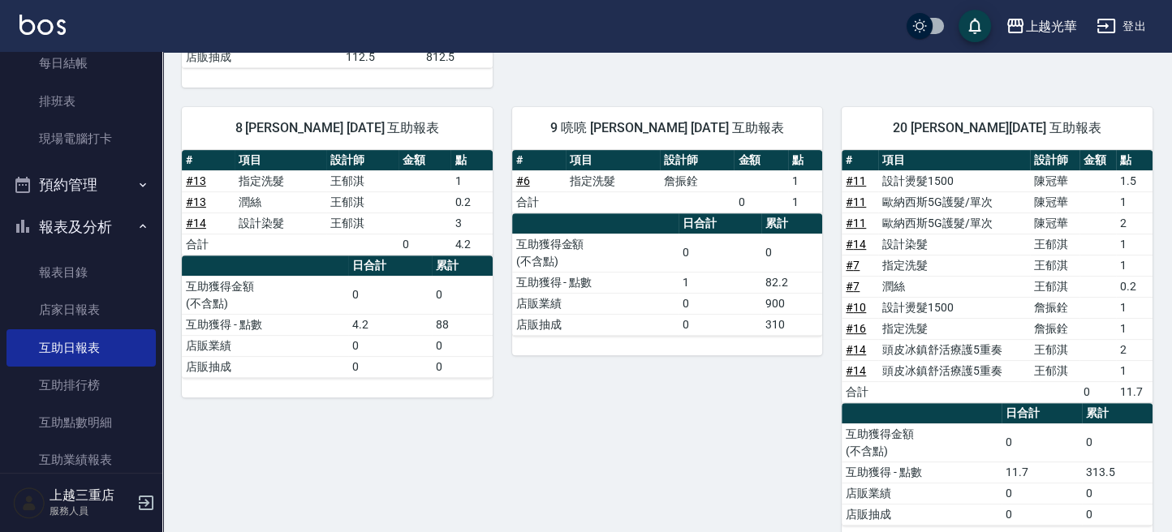
scroll to position [607, 0]
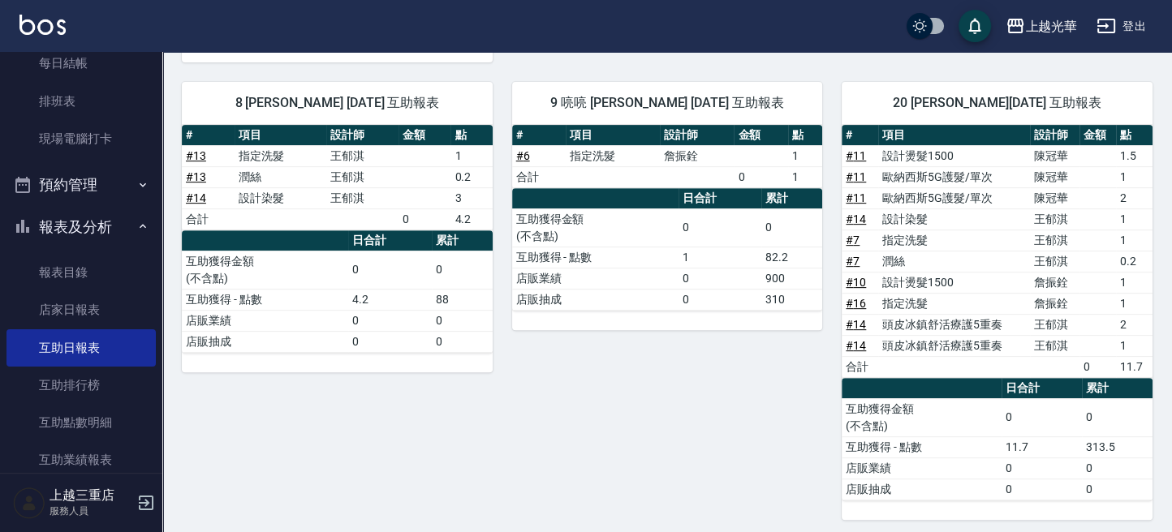
click at [60, 22] on img at bounding box center [42, 25] width 46 height 20
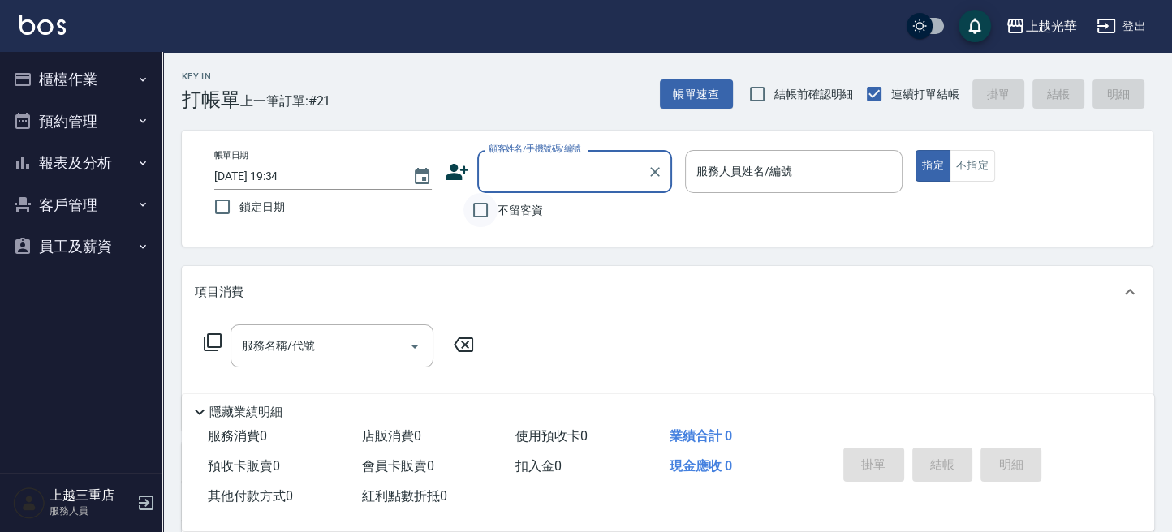
click at [477, 211] on input "不留客資" at bounding box center [480, 210] width 34 height 34
checkbox input "true"
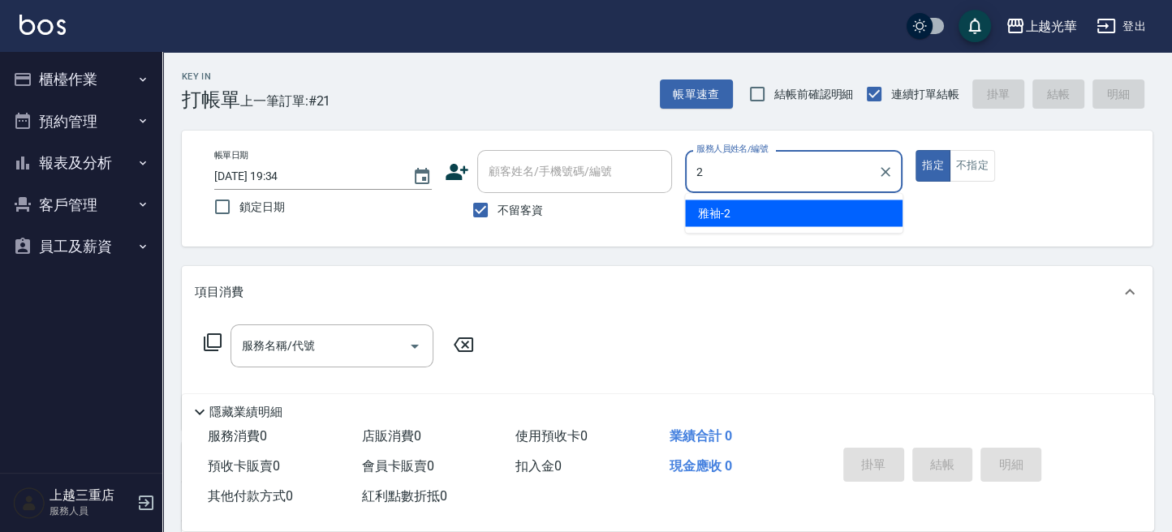
type input "雅袖-2"
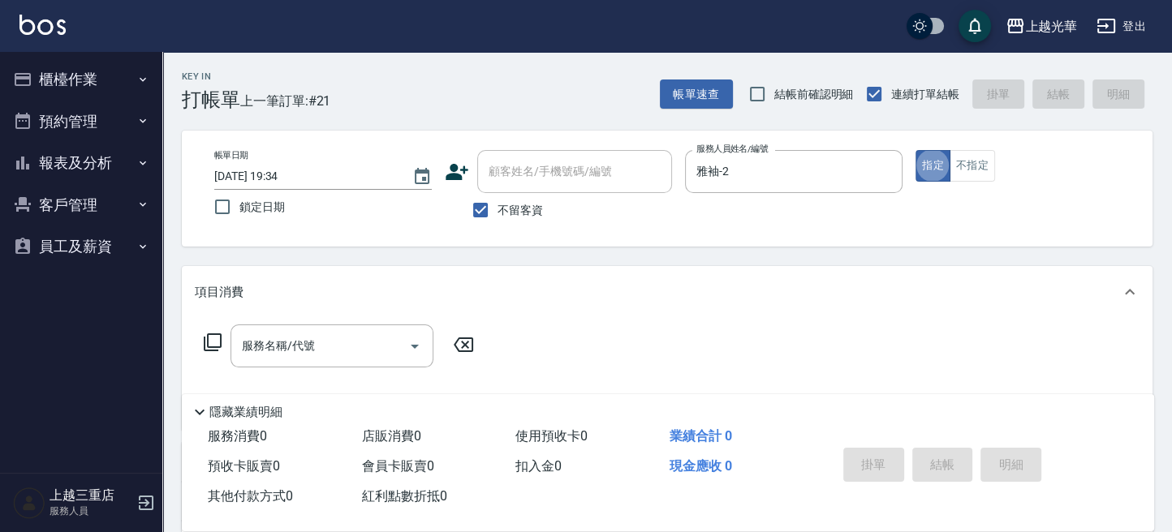
type button "true"
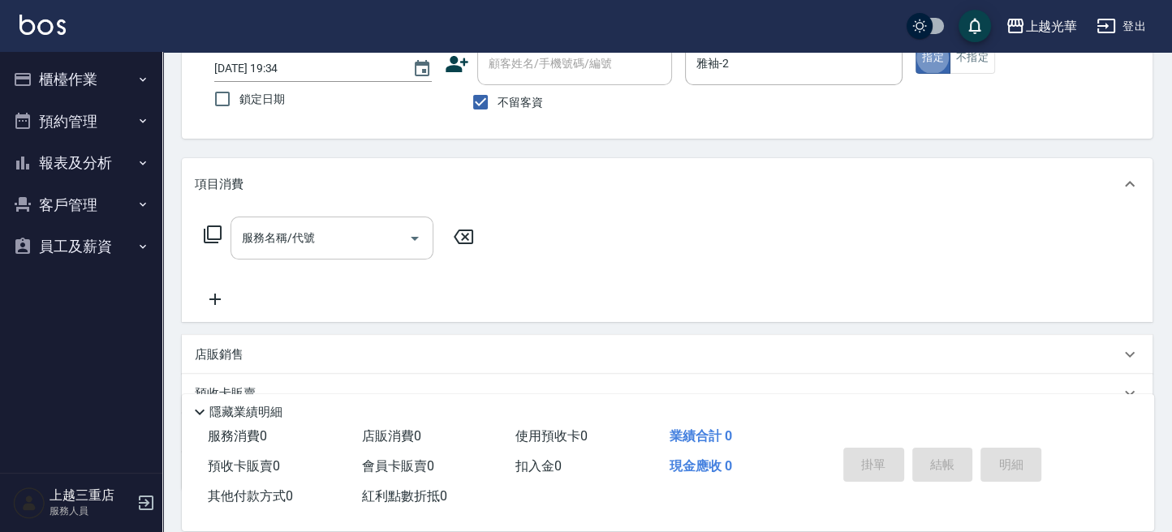
click at [332, 249] on input "服務名稱/代號" at bounding box center [320, 238] width 164 height 28
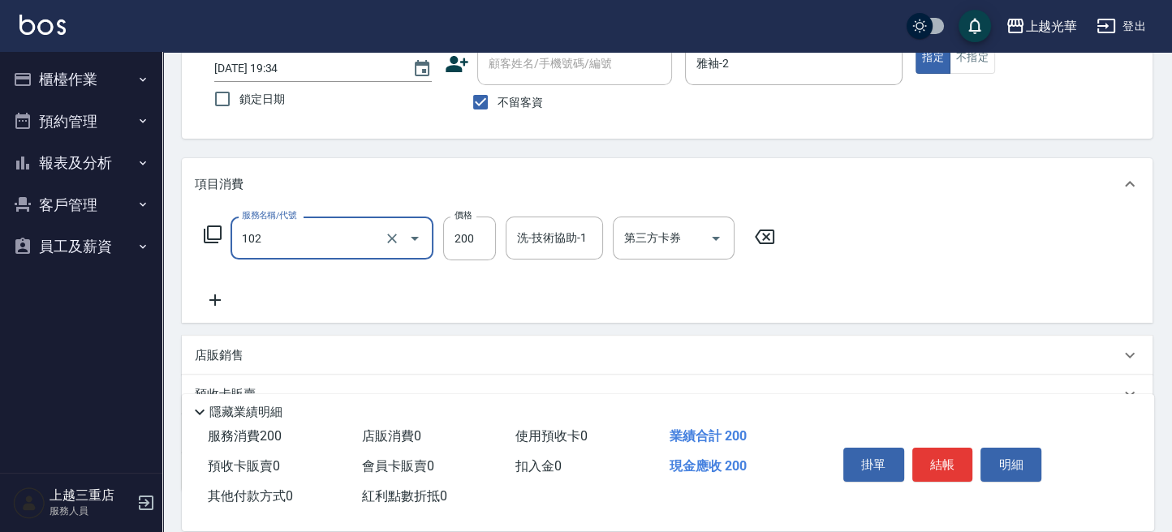
type input "指定洗髮(102)"
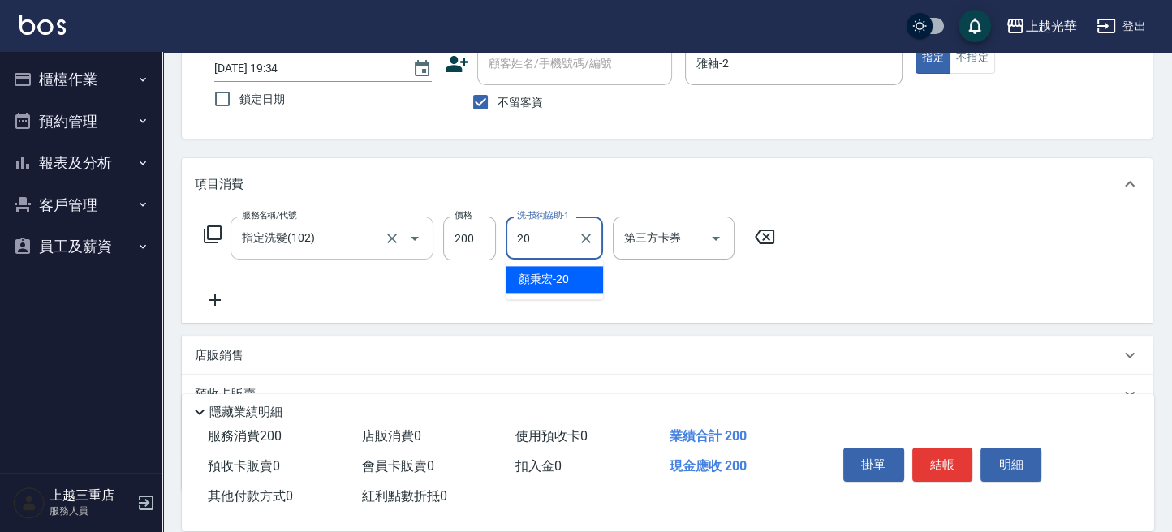
type input "[PERSON_NAME]-20"
click at [210, 301] on icon at bounding box center [215, 300] width 41 height 19
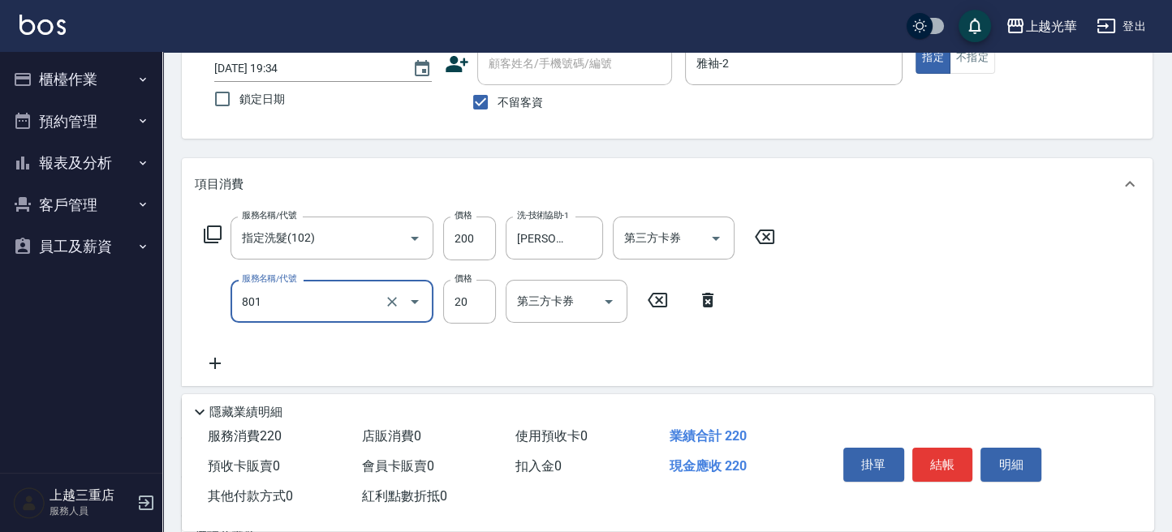
type input "潤絲(801)"
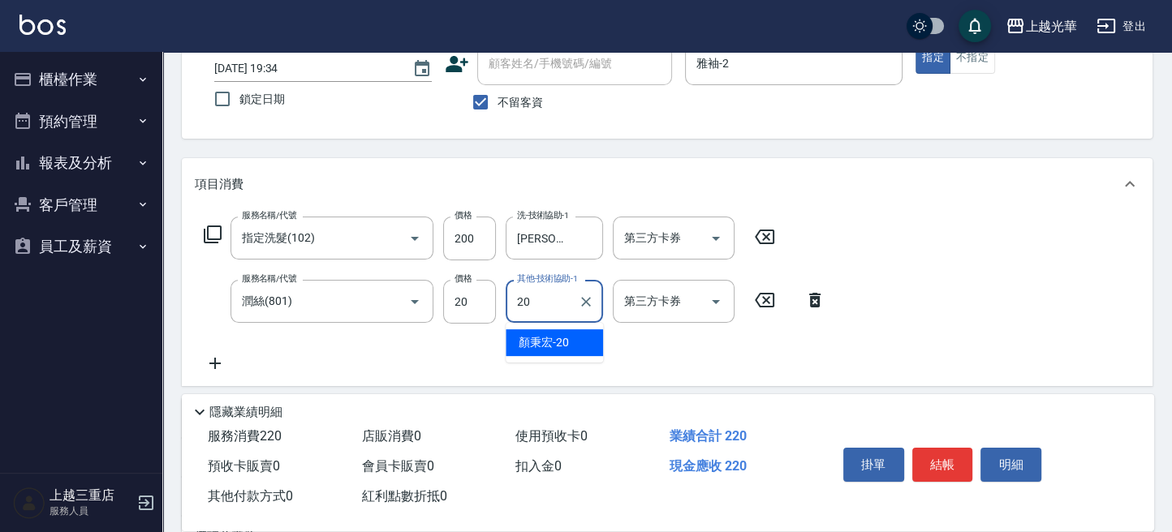
type input "[PERSON_NAME]-20"
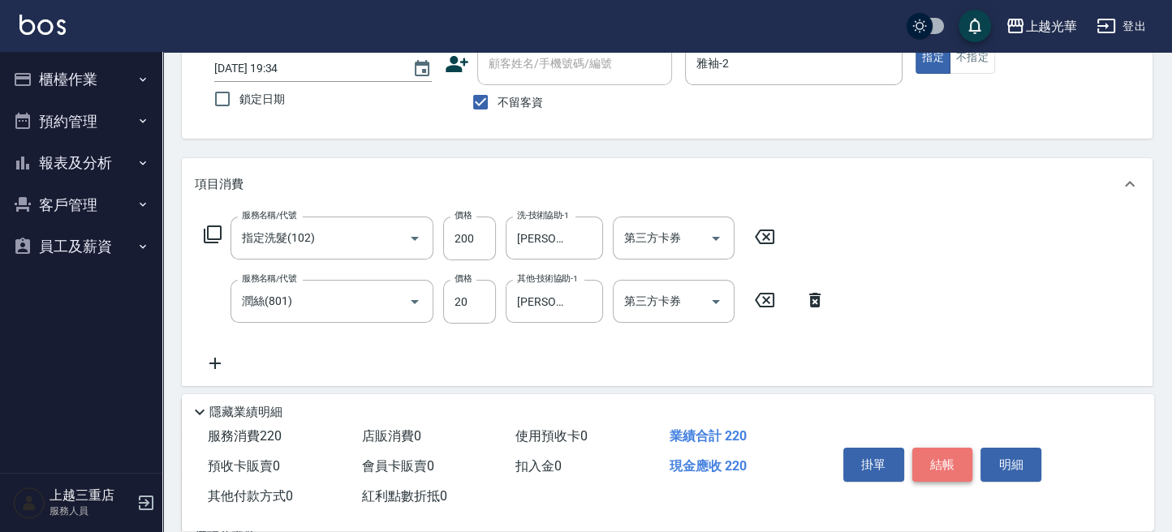
click at [950, 466] on button "結帳" at bounding box center [942, 465] width 61 height 34
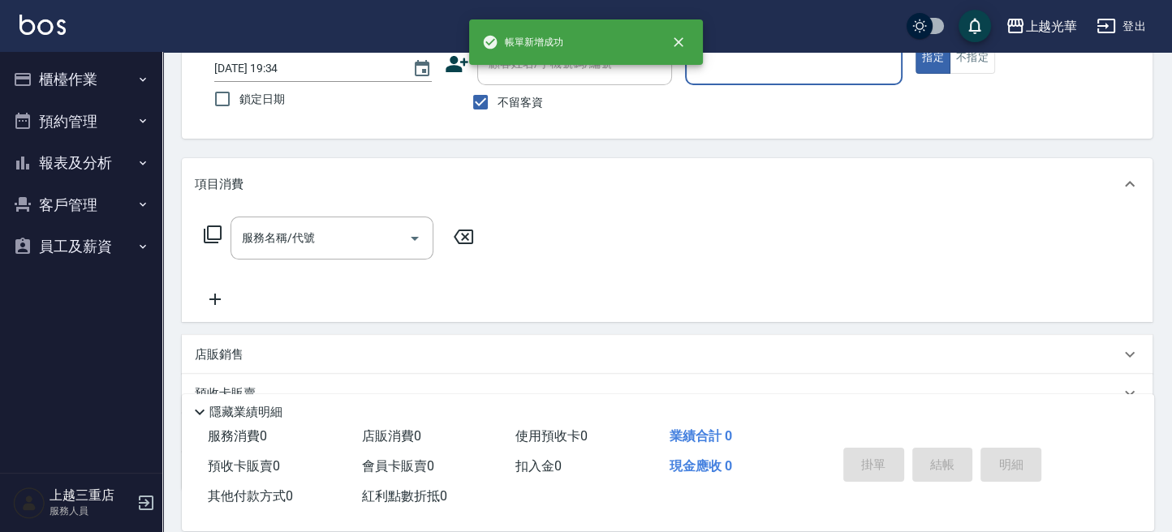
click at [78, 74] on button "櫃檯作業" at bounding box center [80, 79] width 149 height 42
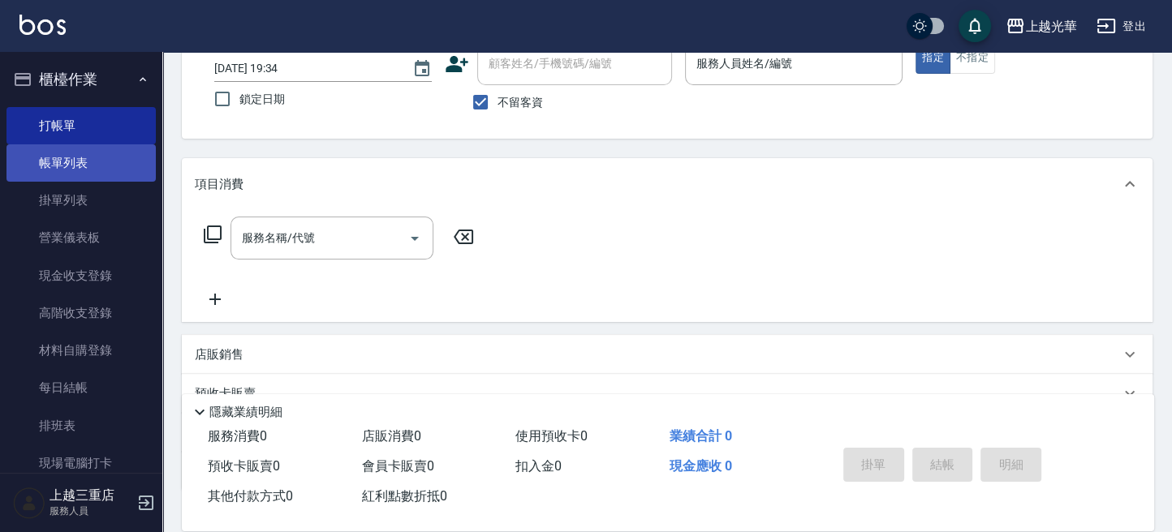
click at [76, 158] on link "帳單列表" at bounding box center [80, 162] width 149 height 37
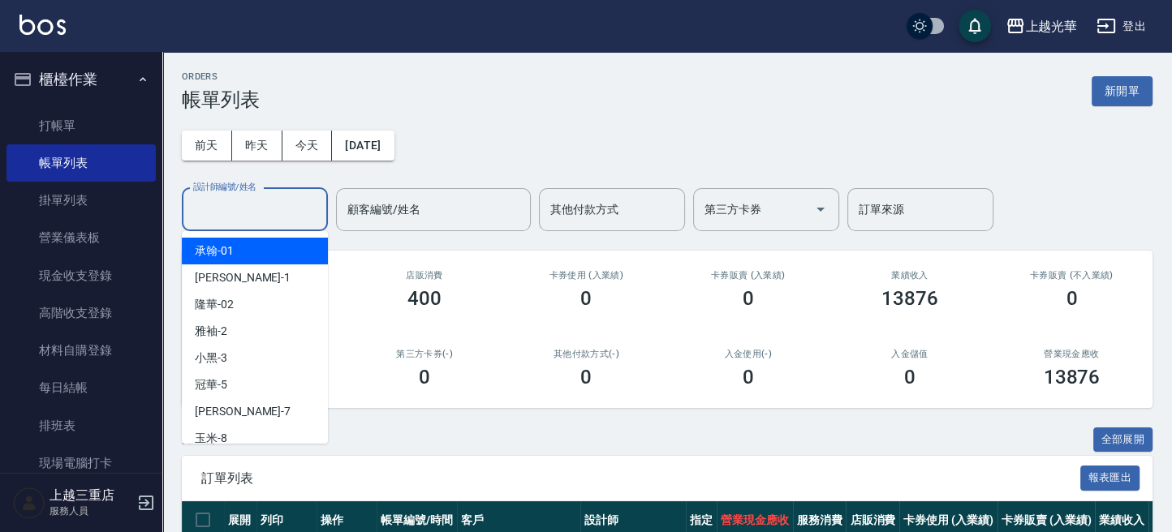
drag, startPoint x: 269, startPoint y: 204, endPoint x: 287, endPoint y: 201, distance: 18.0
click at [272, 204] on input "設計師編號/姓名" at bounding box center [254, 210] width 131 height 28
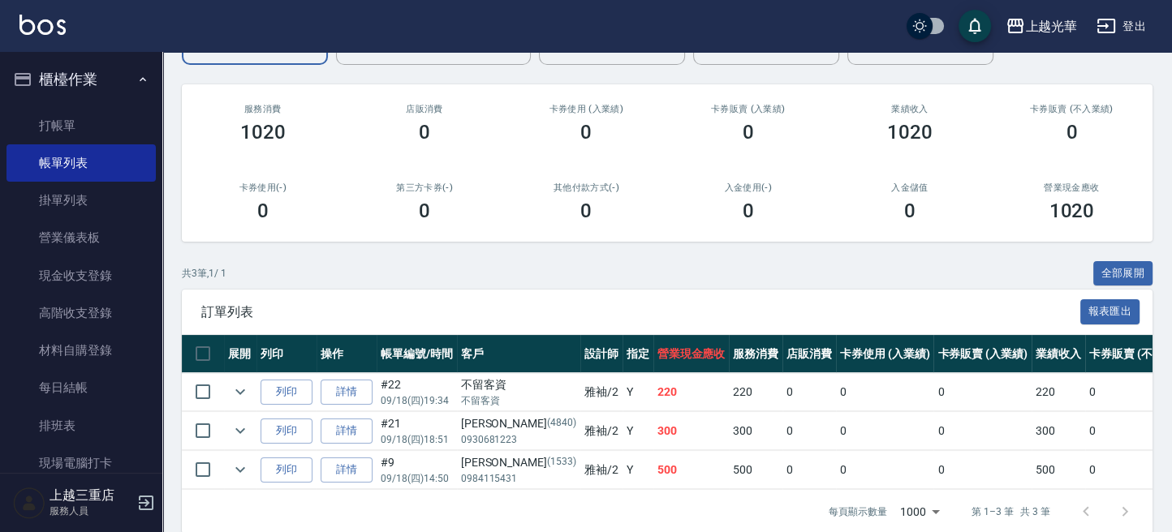
scroll to position [202, 0]
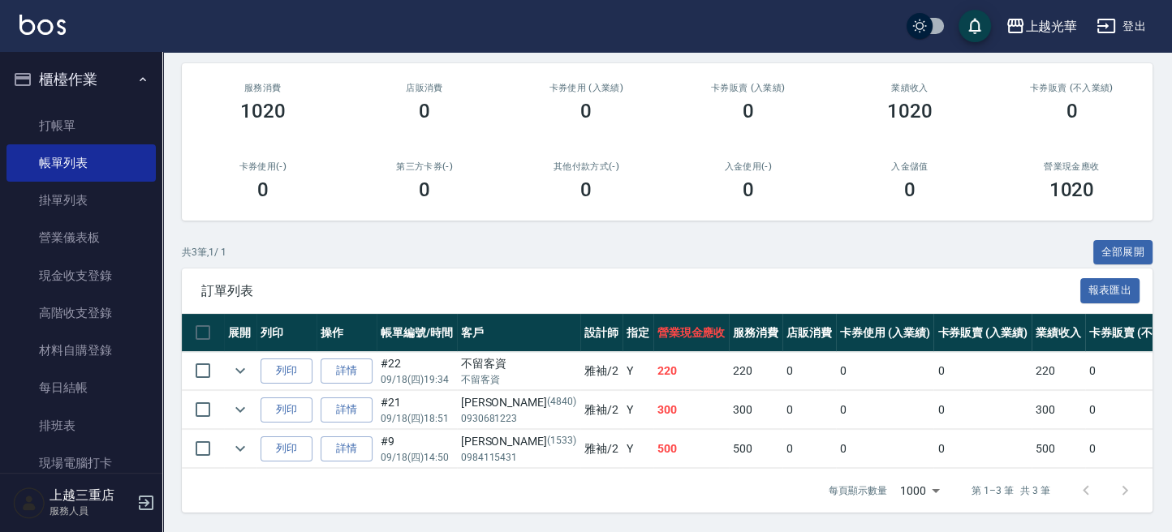
type input "雅袖-2"
click at [53, 24] on img at bounding box center [42, 25] width 46 height 20
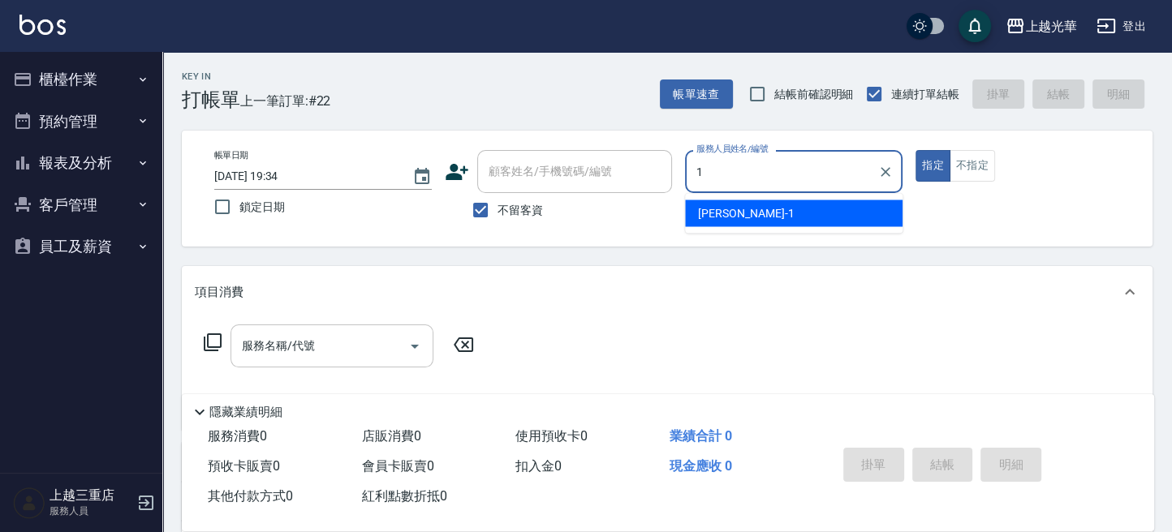
type input "1"
type button "true"
type input "小詹-1"
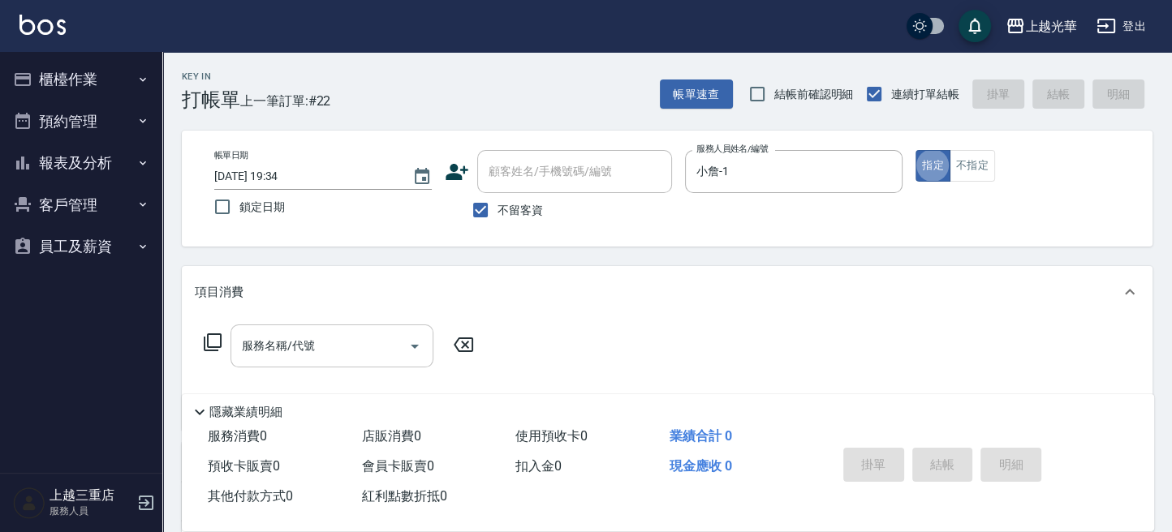
drag, startPoint x: 330, startPoint y: 354, endPoint x: 390, endPoint y: 360, distance: 59.6
click at [336, 352] on input "服務名稱/代號" at bounding box center [320, 346] width 164 height 28
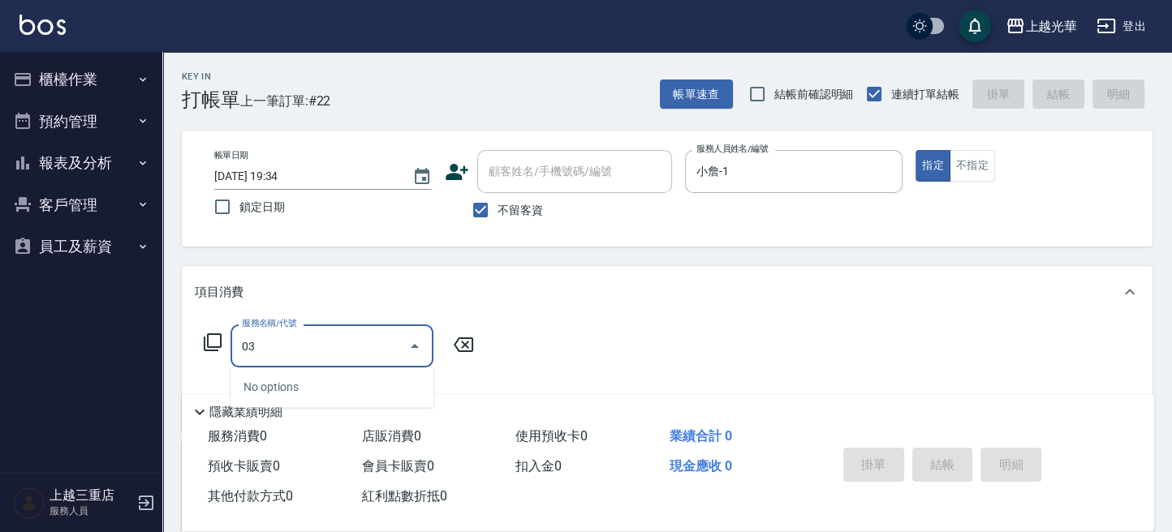
drag, startPoint x: 312, startPoint y: 337, endPoint x: 153, endPoint y: 312, distance: 160.9
click at [149, 312] on div "上越光華 登出 櫃檯作業 打帳單 帳單列表 掛單列表 營業儀表板 現金收支登錄 高階收支登錄 材料自購登錄 每日結帳 排班表 現場電腦打卡 預約管理 預約管理…" at bounding box center [586, 376] width 1172 height 752
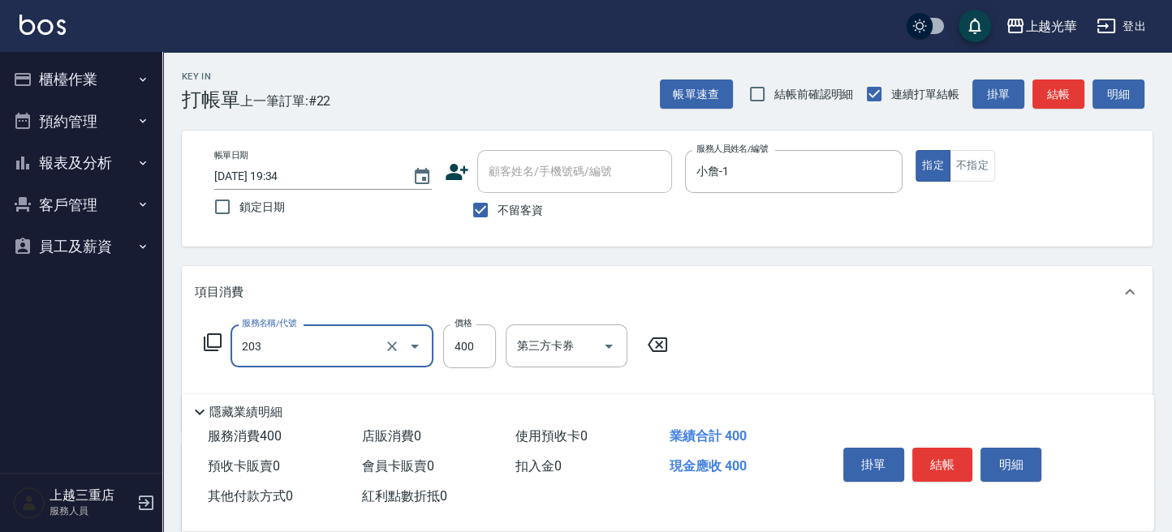
type input "指定單剪(203)"
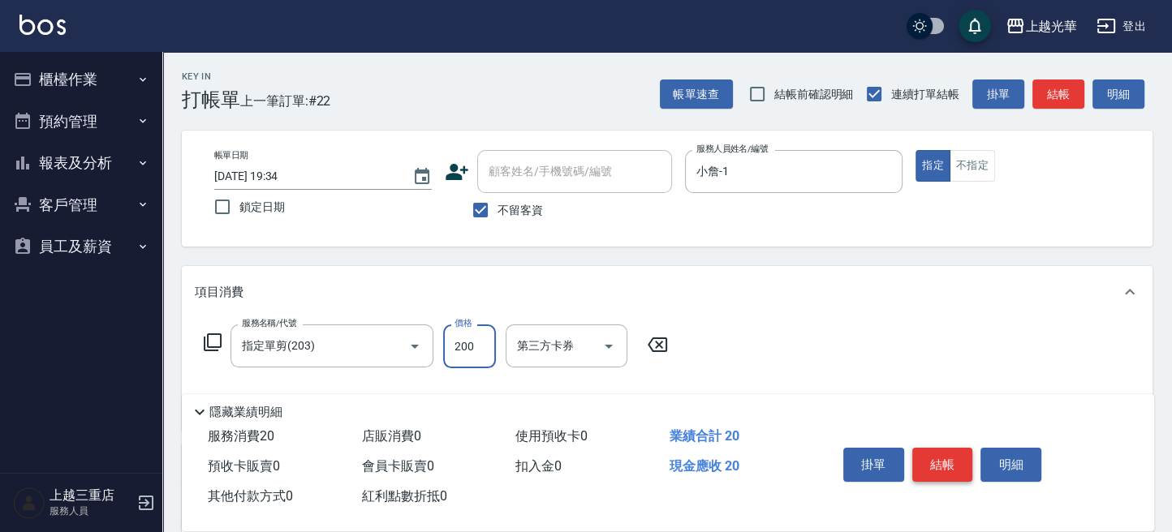
type input "200"
click at [941, 451] on button "結帳" at bounding box center [942, 465] width 61 height 34
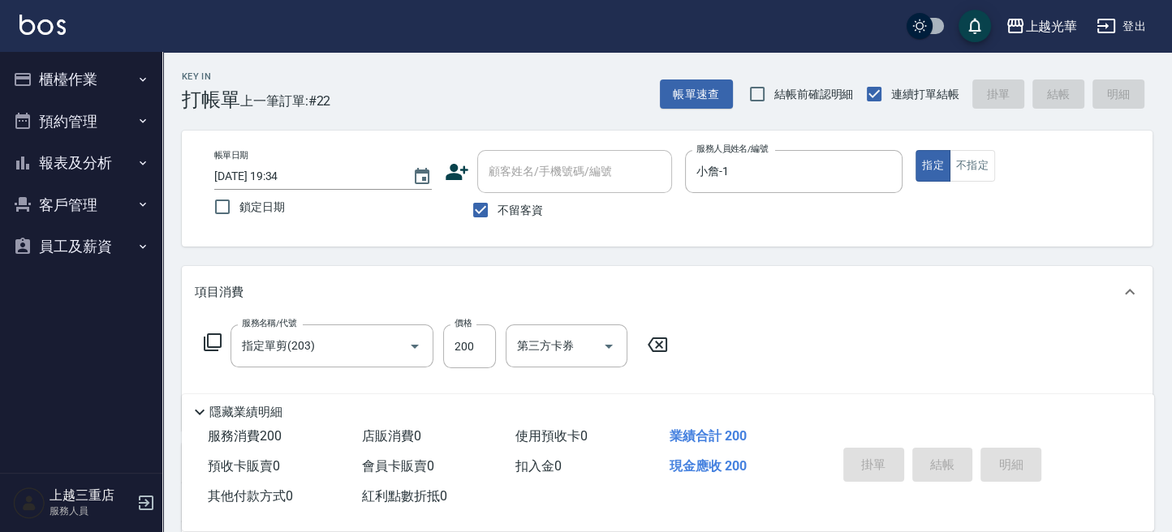
type input "[DATE] 19:35"
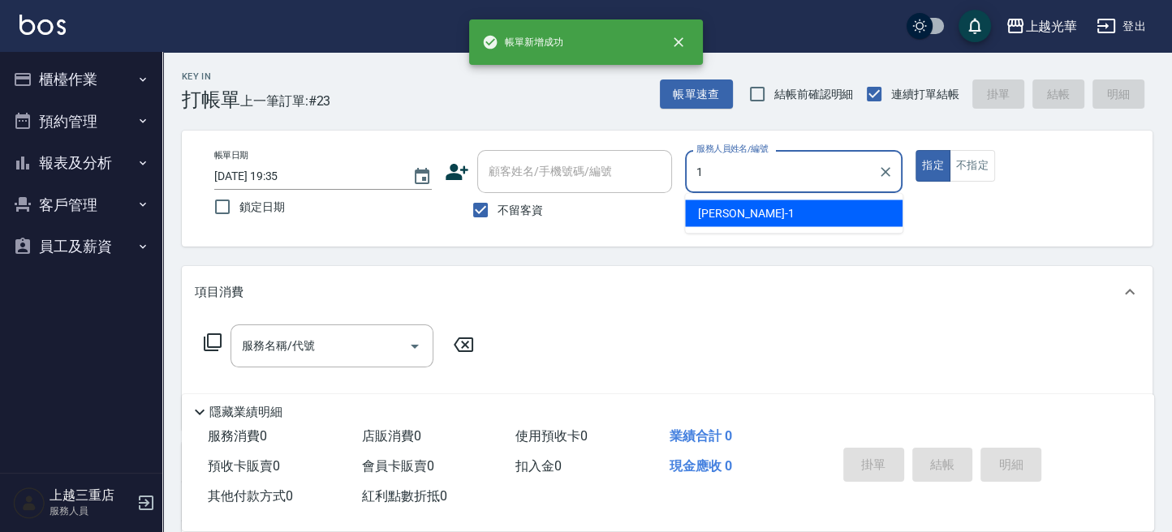
type input "小詹-1"
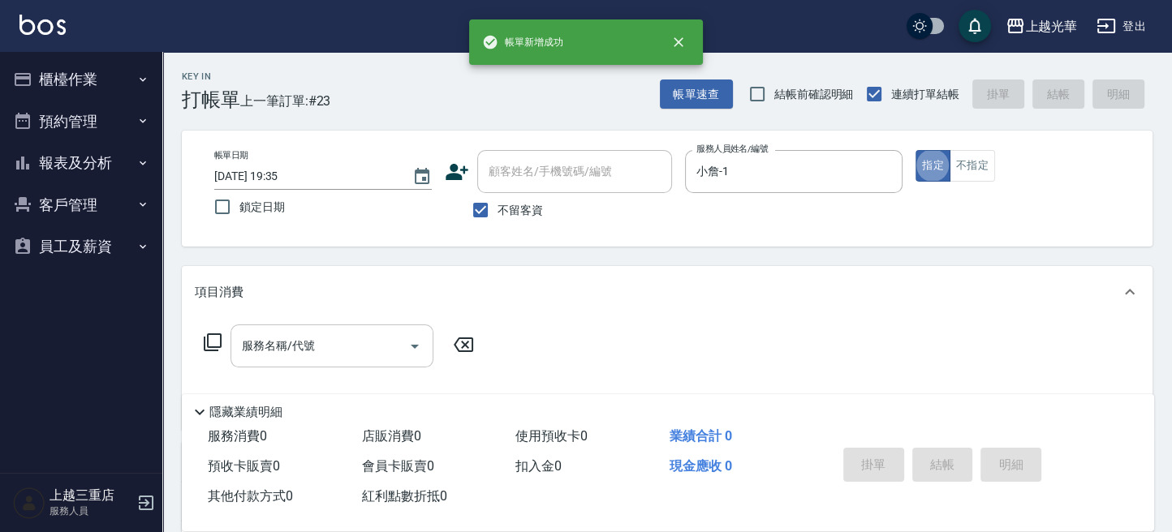
click at [286, 361] on div "服務名稱/代號" at bounding box center [331, 346] width 203 height 43
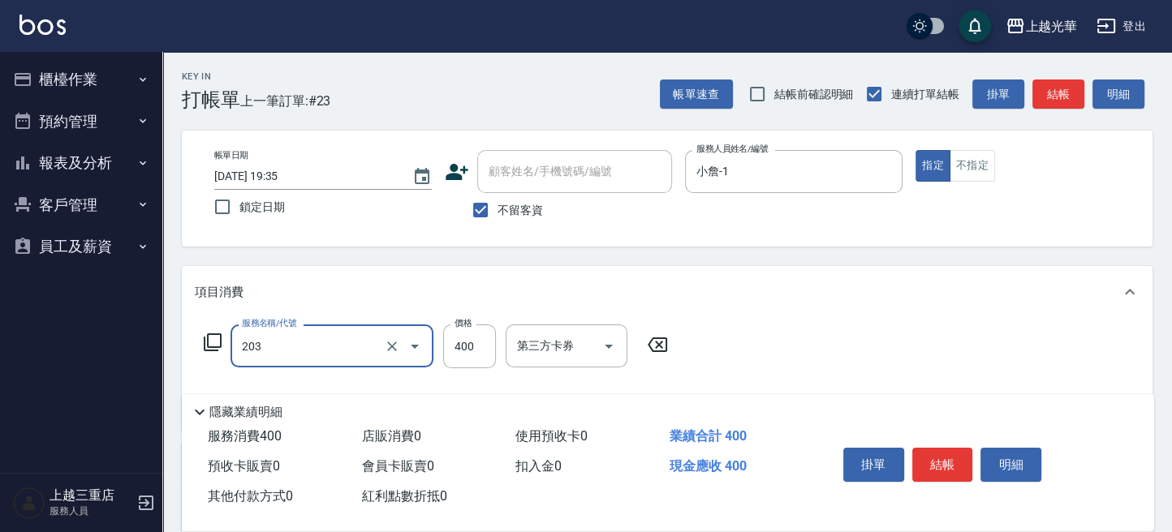
type input "指定單剪(203)"
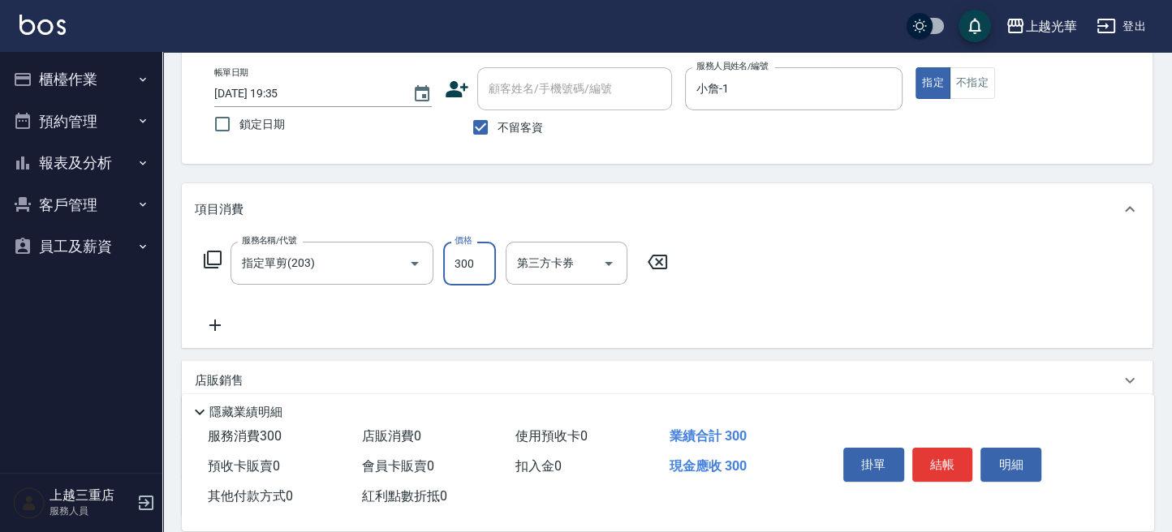
scroll to position [108, 0]
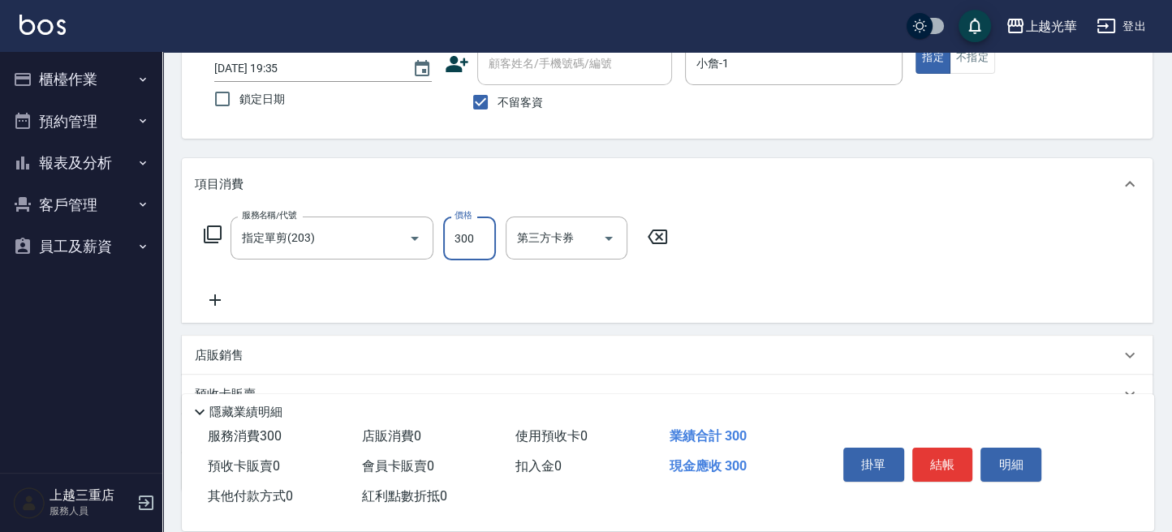
type input "300"
click at [215, 305] on icon at bounding box center [214, 300] width 11 height 11
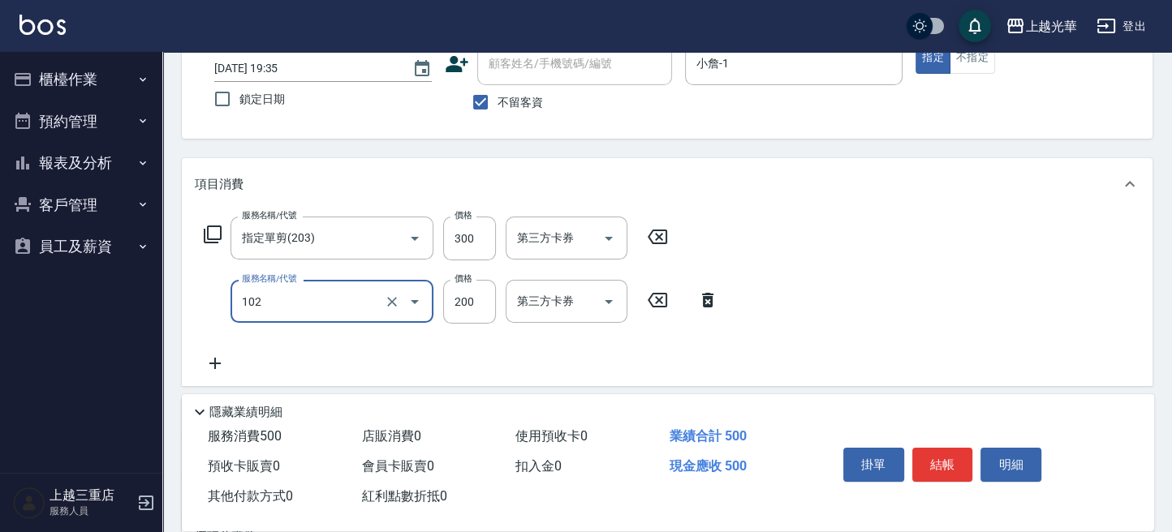
type input "指定洗髮(102)"
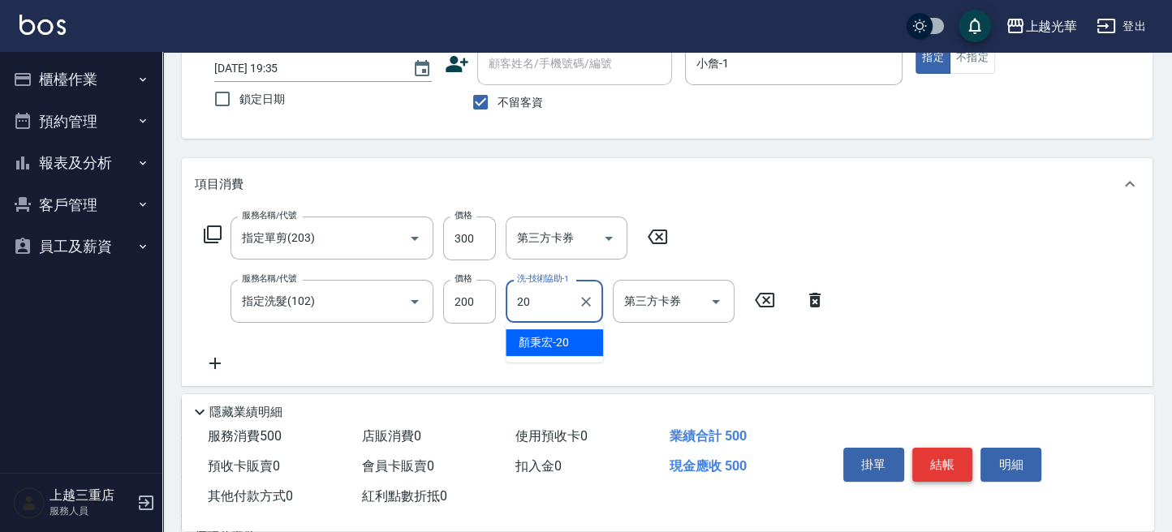
type input "[PERSON_NAME]-20"
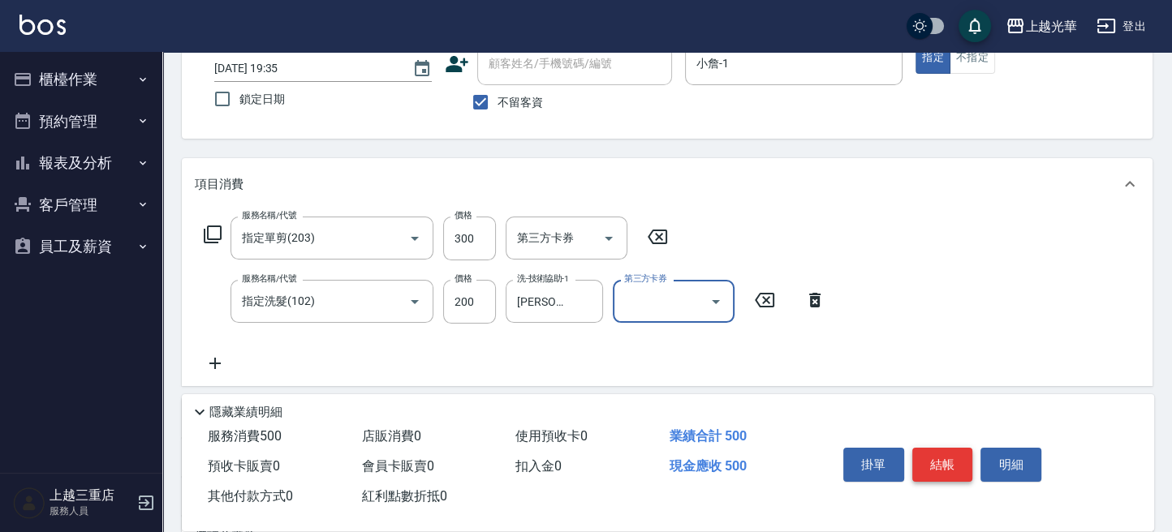
click at [959, 456] on button "結帳" at bounding box center [942, 465] width 61 height 34
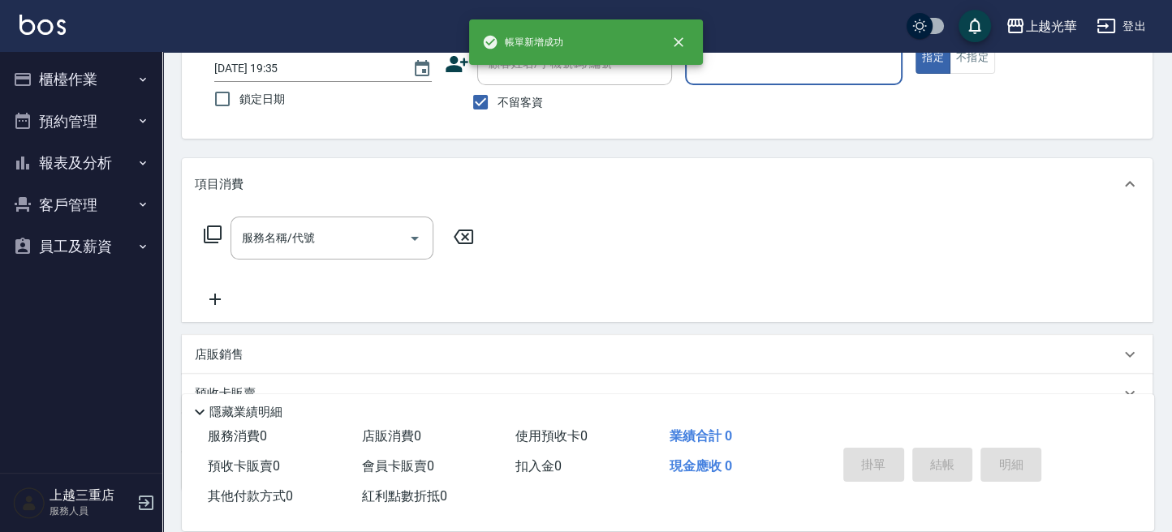
click at [41, 93] on button "櫃檯作業" at bounding box center [80, 79] width 149 height 42
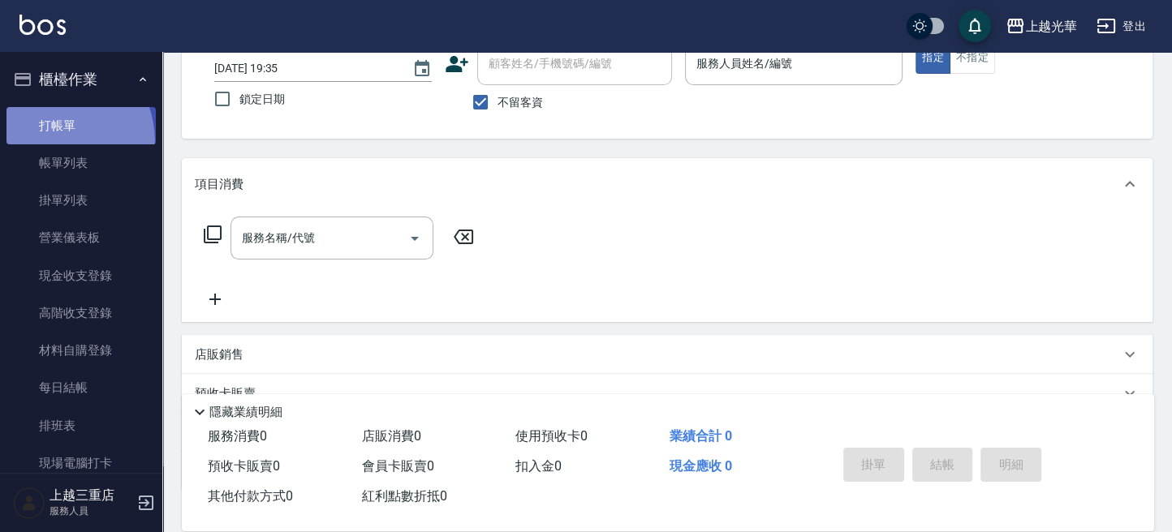
click at [43, 142] on link "打帳單" at bounding box center [80, 125] width 149 height 37
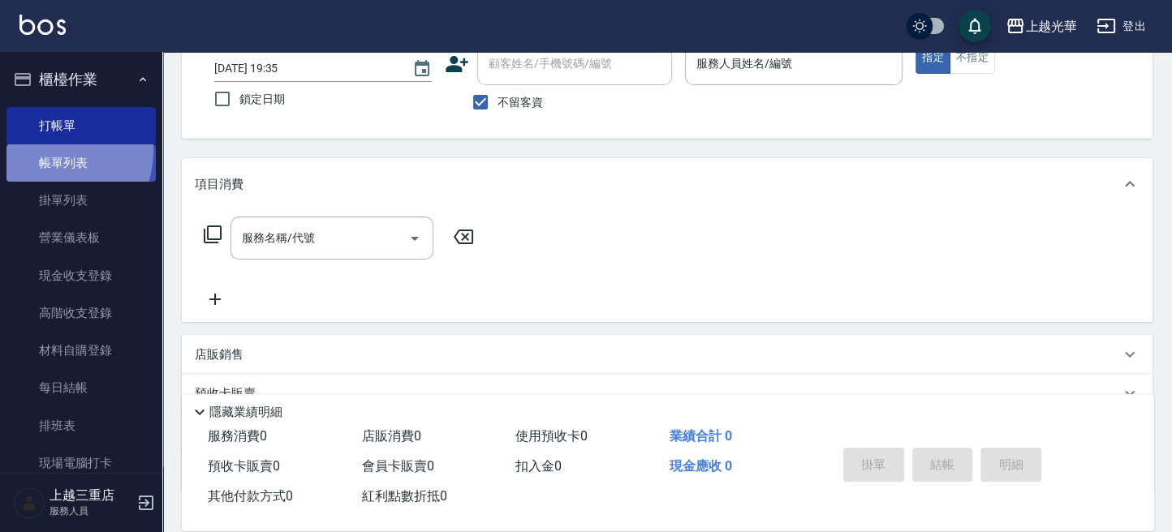
click at [41, 151] on link "帳單列表" at bounding box center [80, 162] width 149 height 37
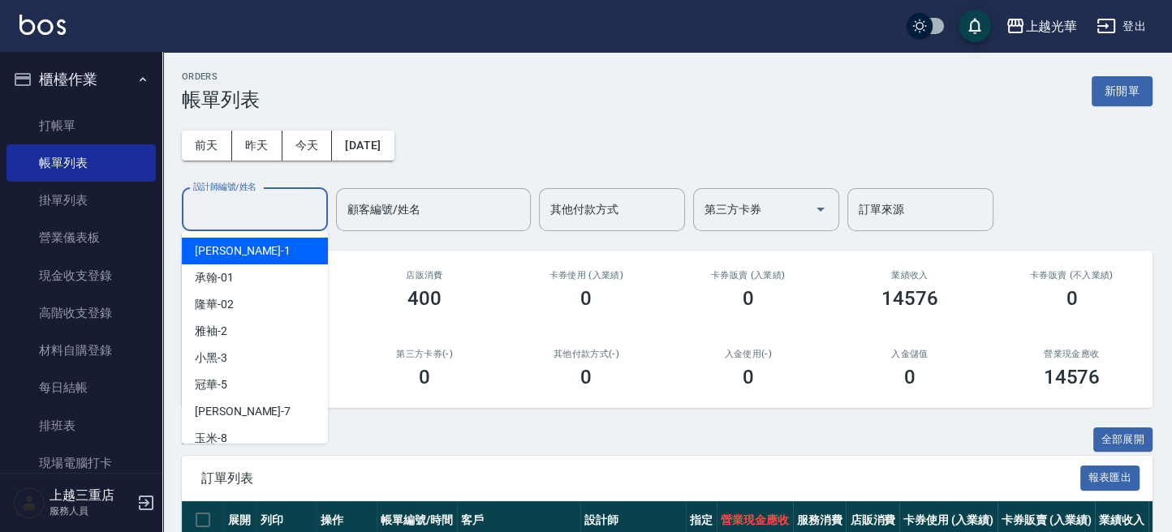
click at [230, 201] on input "設計師編號/姓名" at bounding box center [254, 210] width 131 height 28
click at [224, 252] on span "小詹 -1" at bounding box center [243, 251] width 96 height 17
type input "小詹-1"
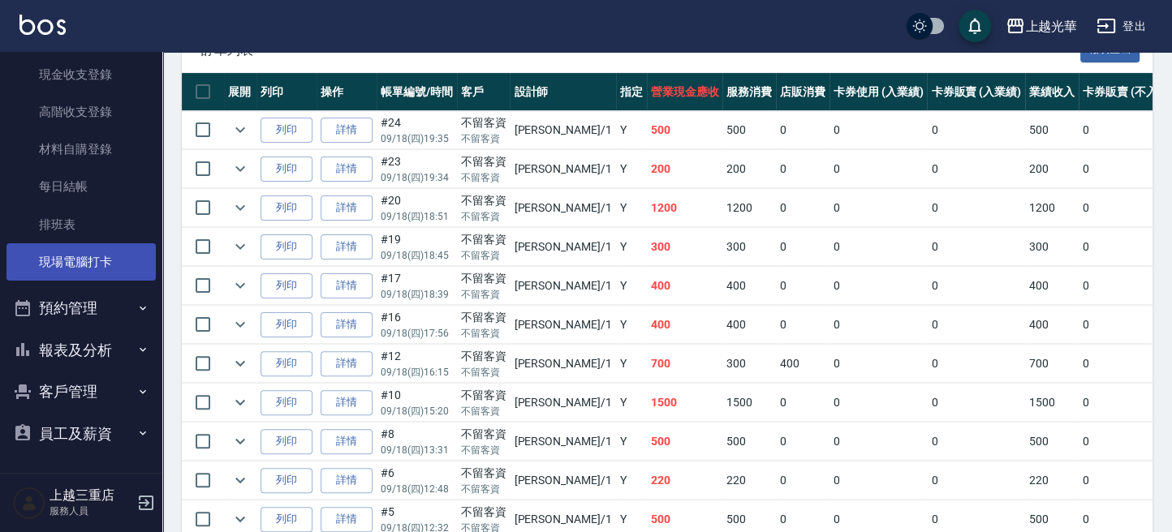
scroll to position [540, 0]
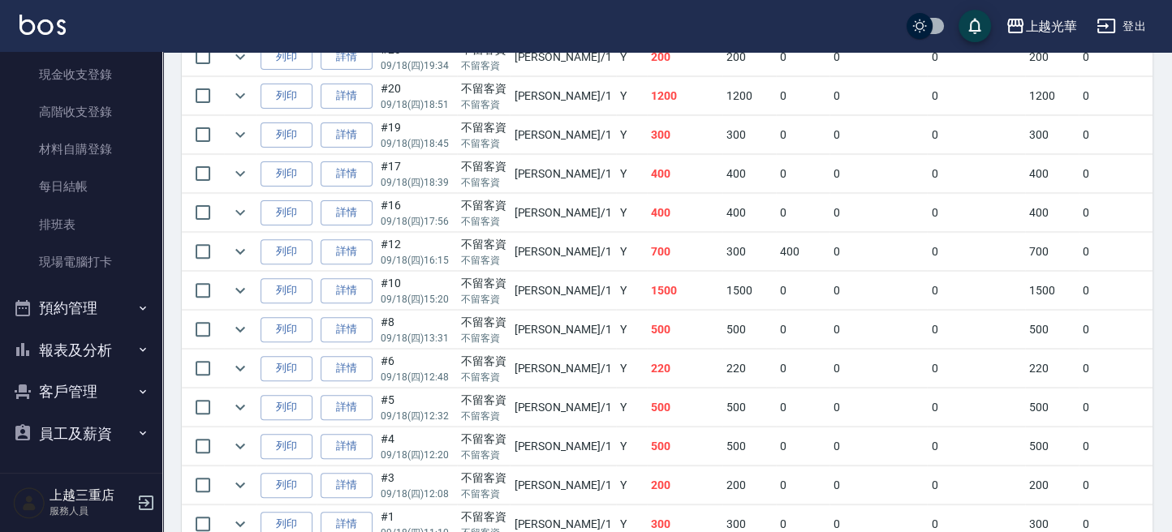
click at [118, 336] on button "報表及分析" at bounding box center [80, 350] width 149 height 42
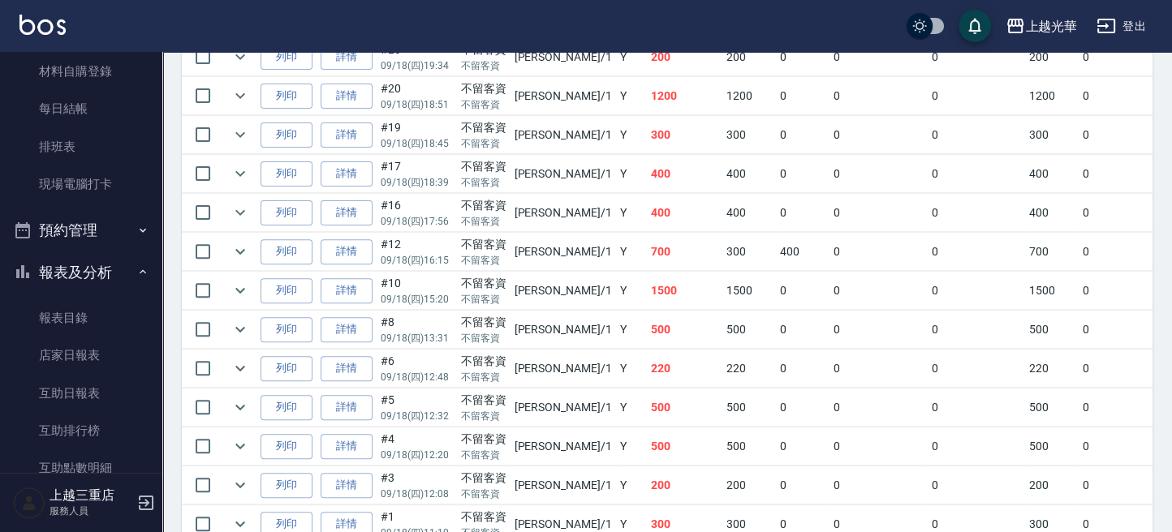
scroll to position [634, 0]
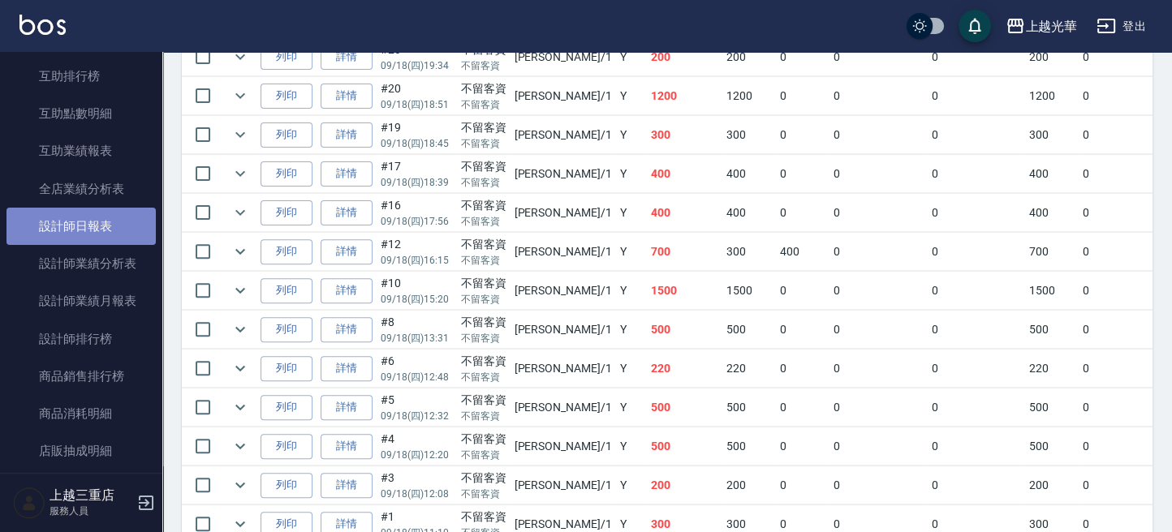
click at [119, 232] on link "設計師日報表" at bounding box center [80, 226] width 149 height 37
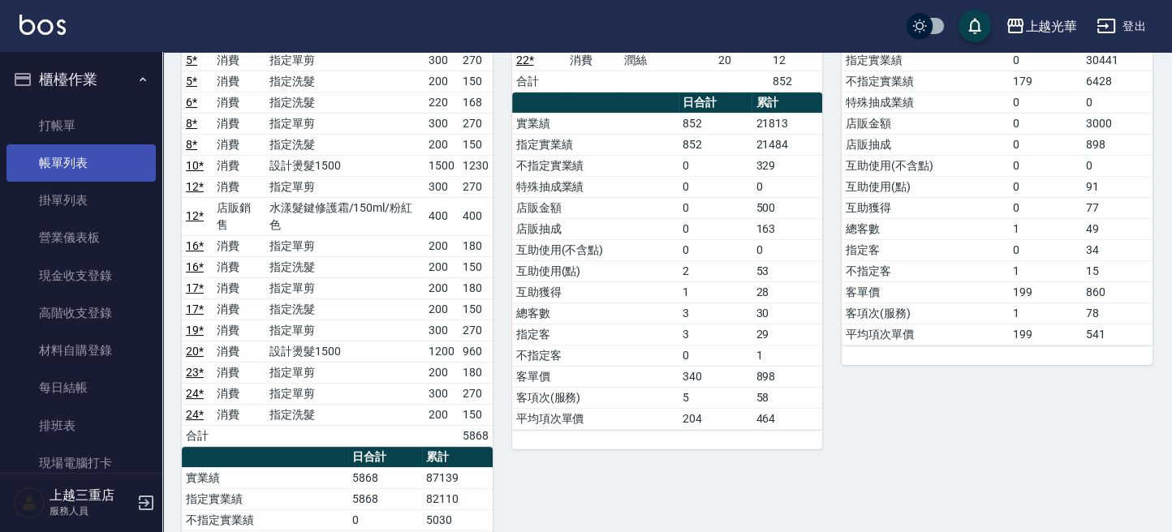
scroll to position [216, 0]
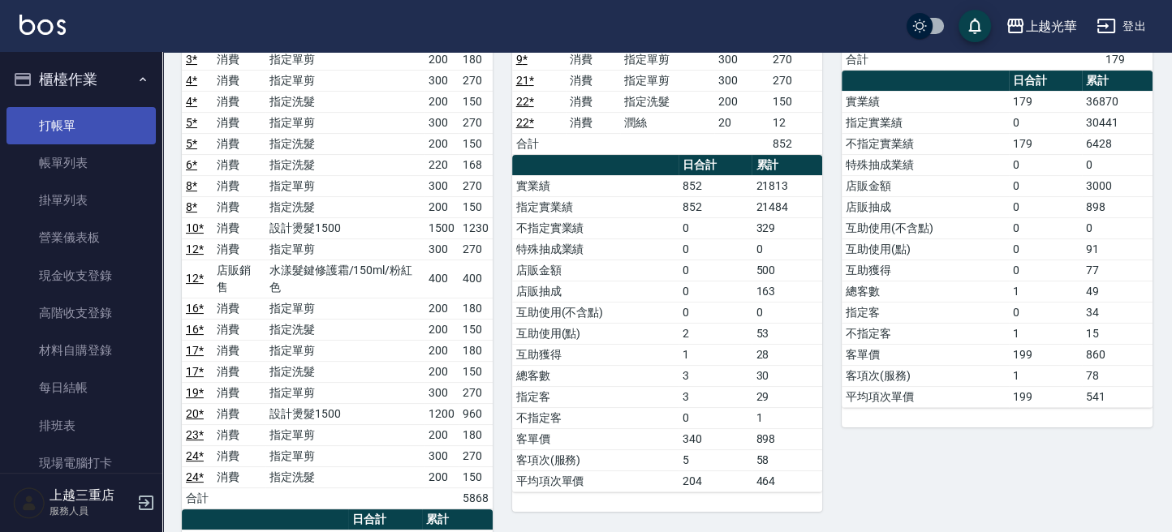
click at [84, 127] on link "打帳單" at bounding box center [80, 125] width 149 height 37
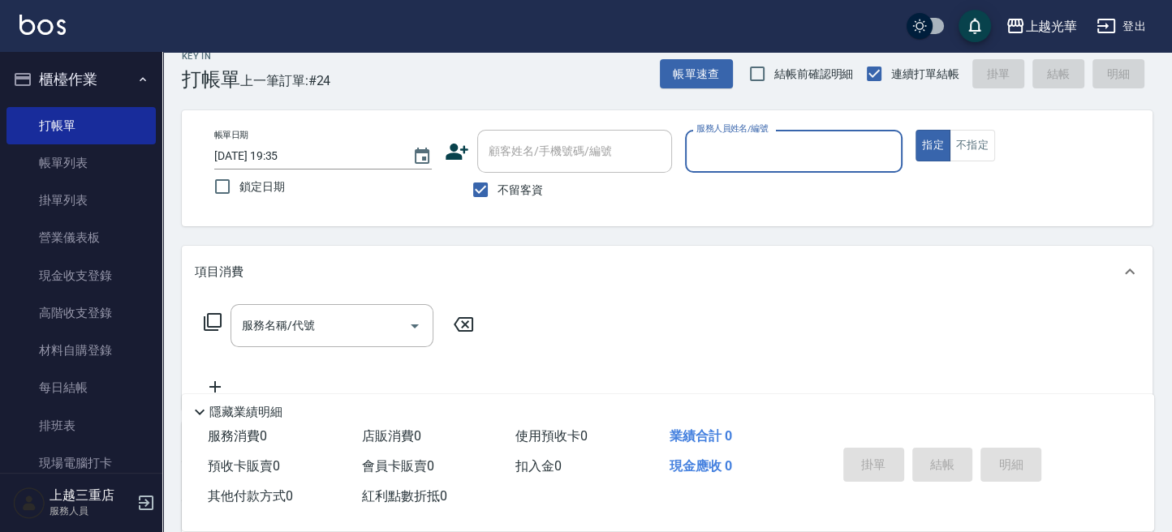
scroll to position [216, 0]
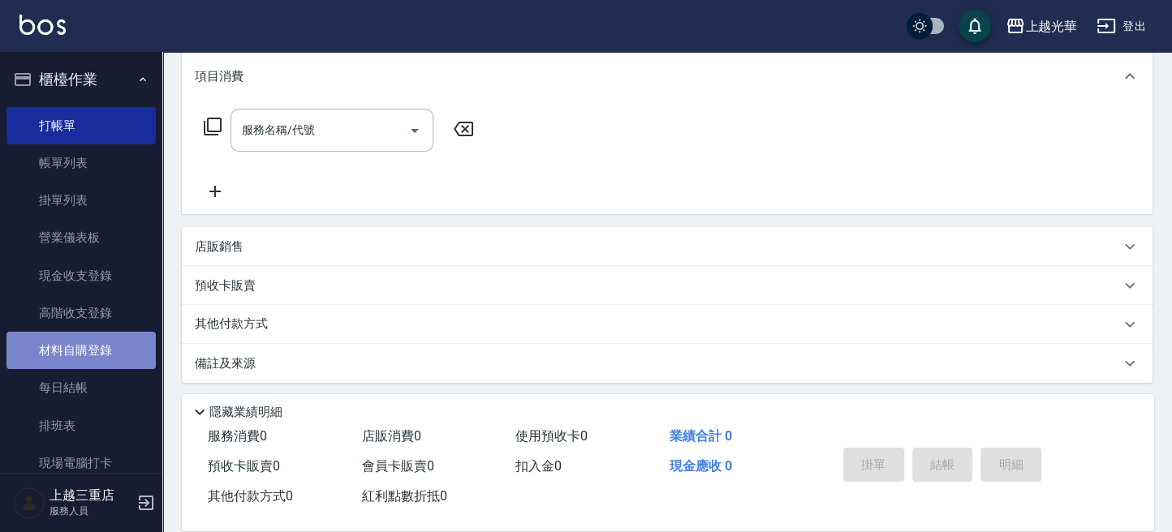
click at [110, 335] on link "材料自購登錄" at bounding box center [80, 350] width 149 height 37
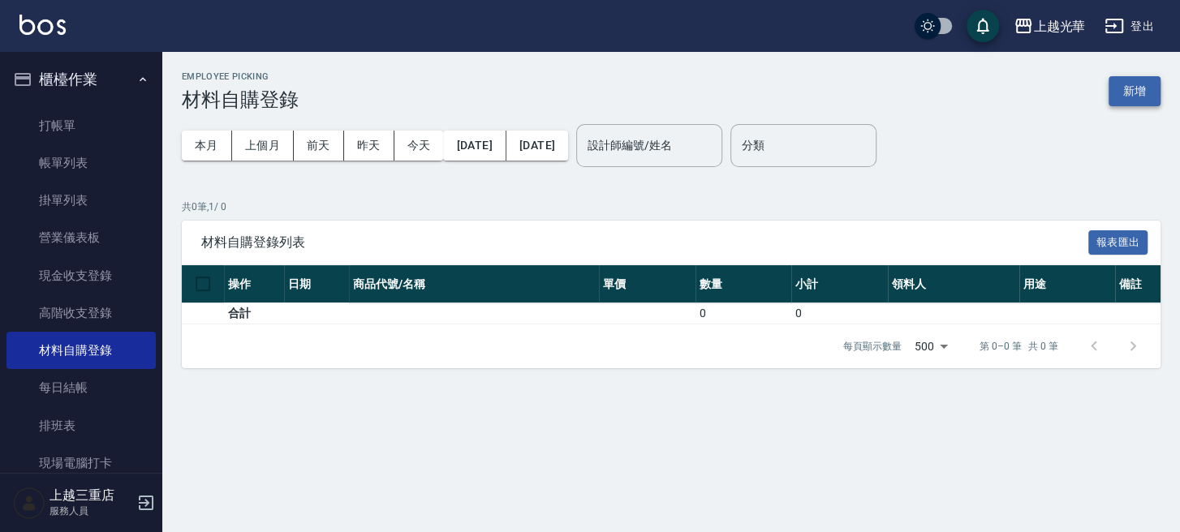
click at [1142, 82] on button "新增" at bounding box center [1135, 91] width 52 height 30
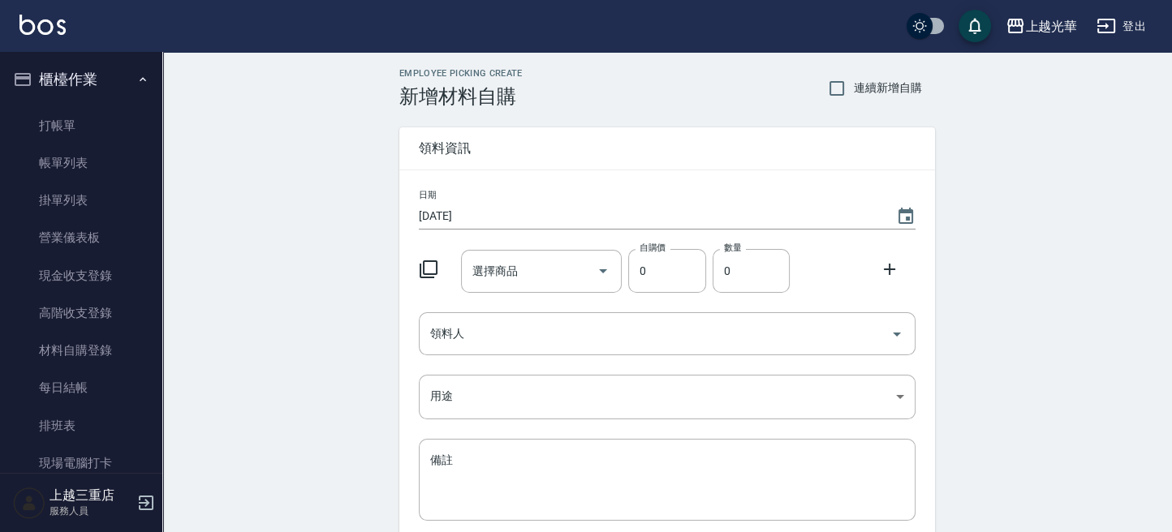
click at [424, 269] on icon at bounding box center [428, 269] width 19 height 19
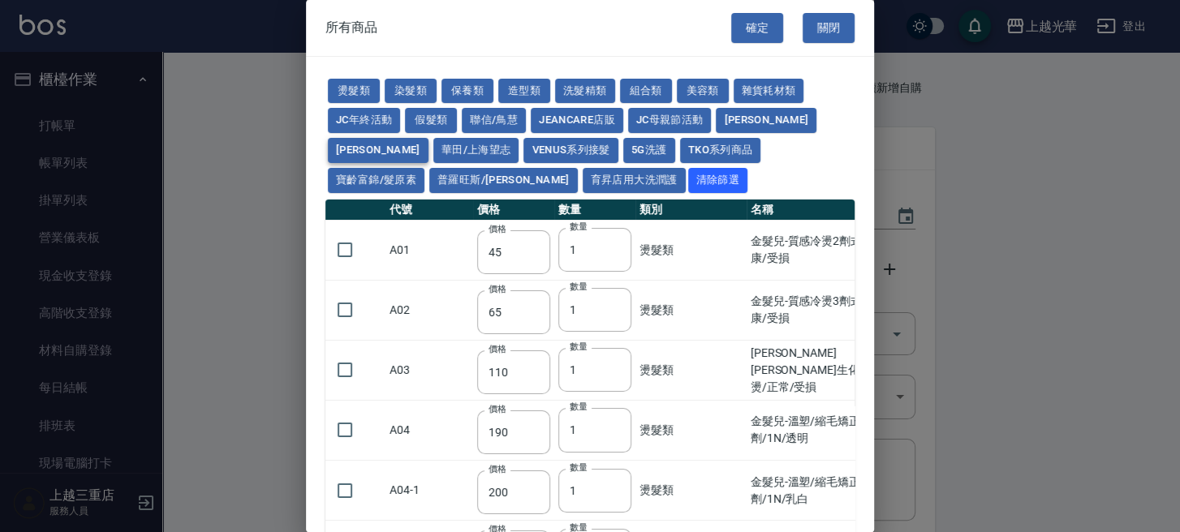
click at [428, 138] on button "[PERSON_NAME]" at bounding box center [378, 150] width 101 height 25
type input "320"
type input "640"
type input "480"
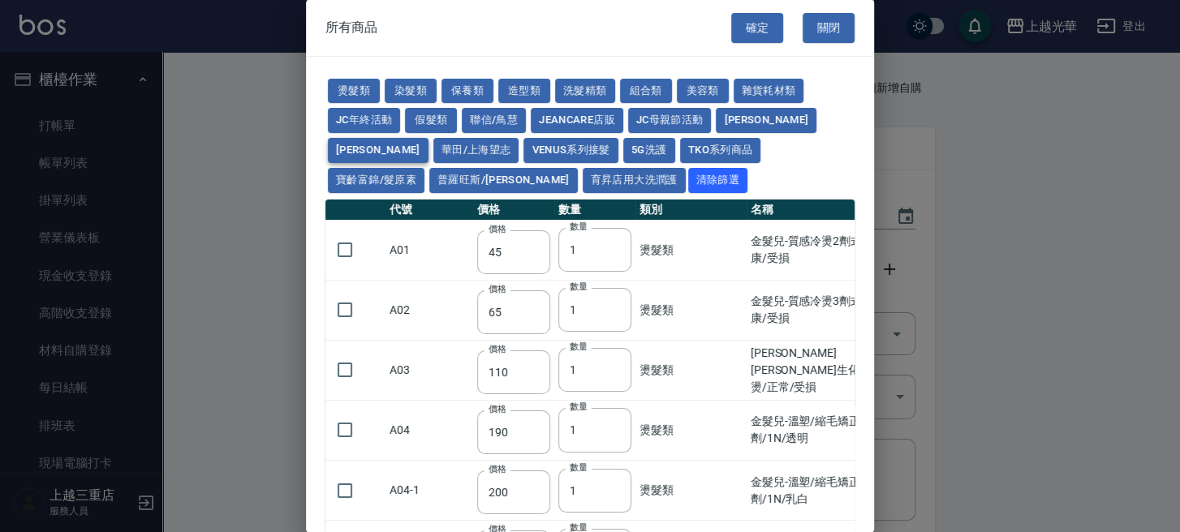
type input "320"
type input "840"
type input "960"
type input "245"
type input "720"
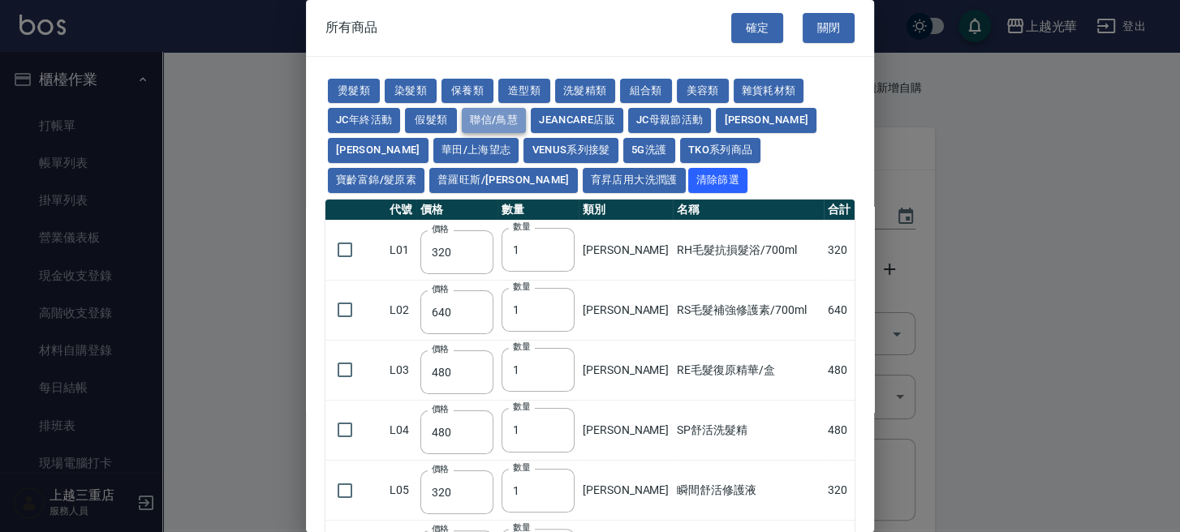
click at [491, 118] on button "聯信/鳥慧" at bounding box center [494, 120] width 64 height 25
type input "500"
type input "228"
type input "210"
type input "2520"
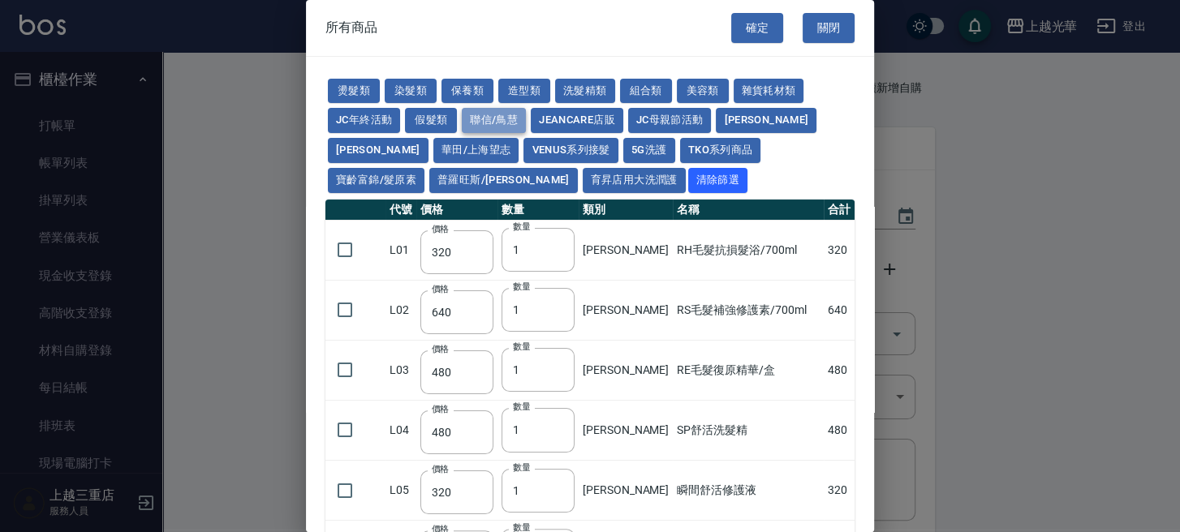
type input "700"
type input "420"
type input "280"
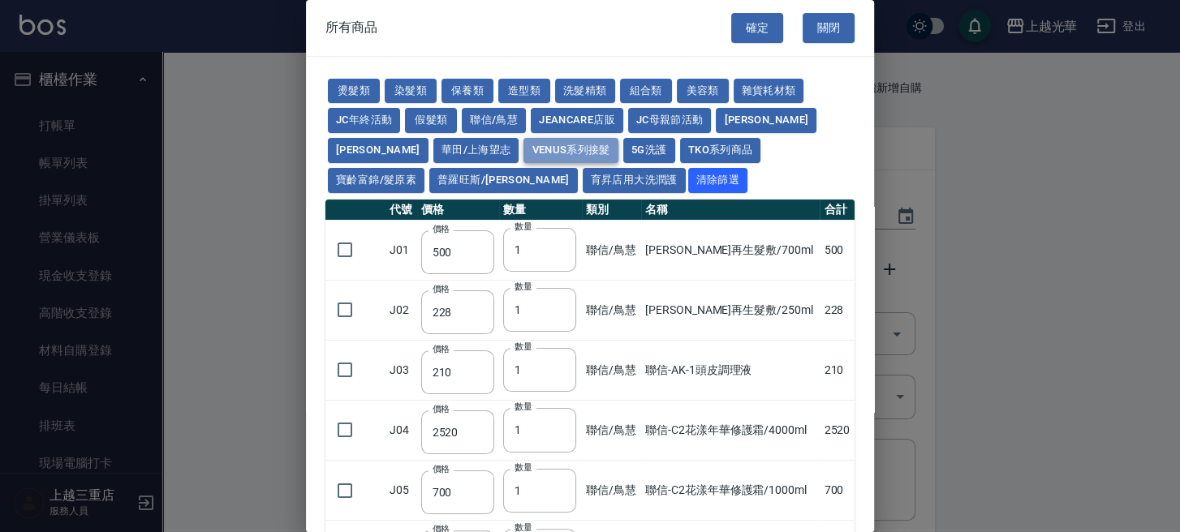
click at [523, 150] on button "Venus系列接髮" at bounding box center [570, 150] width 94 height 25
type input "50"
type input "58"
type input "64"
type input "74"
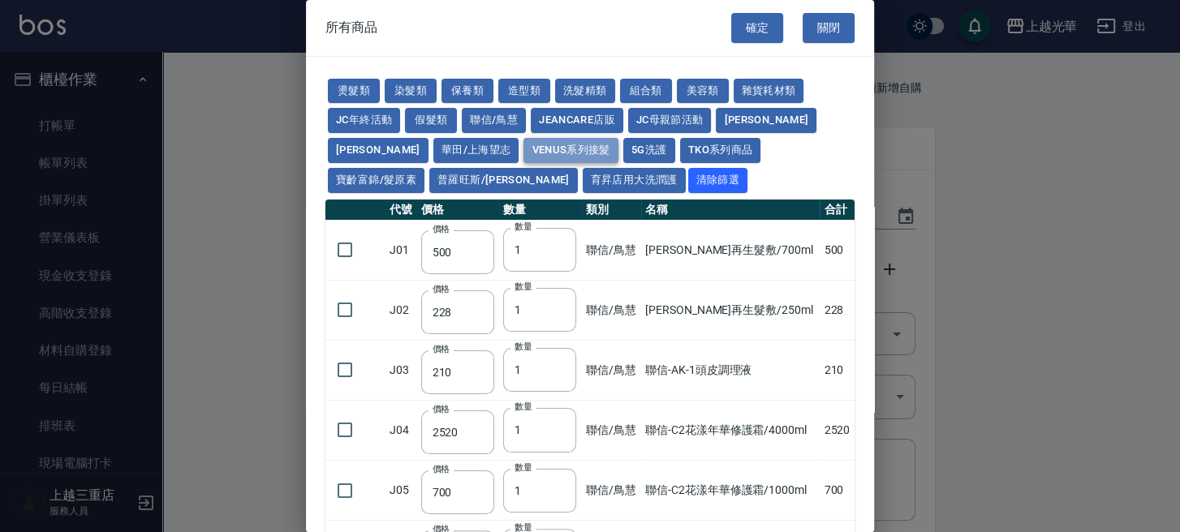
type input "84"
type input "100"
type input "40"
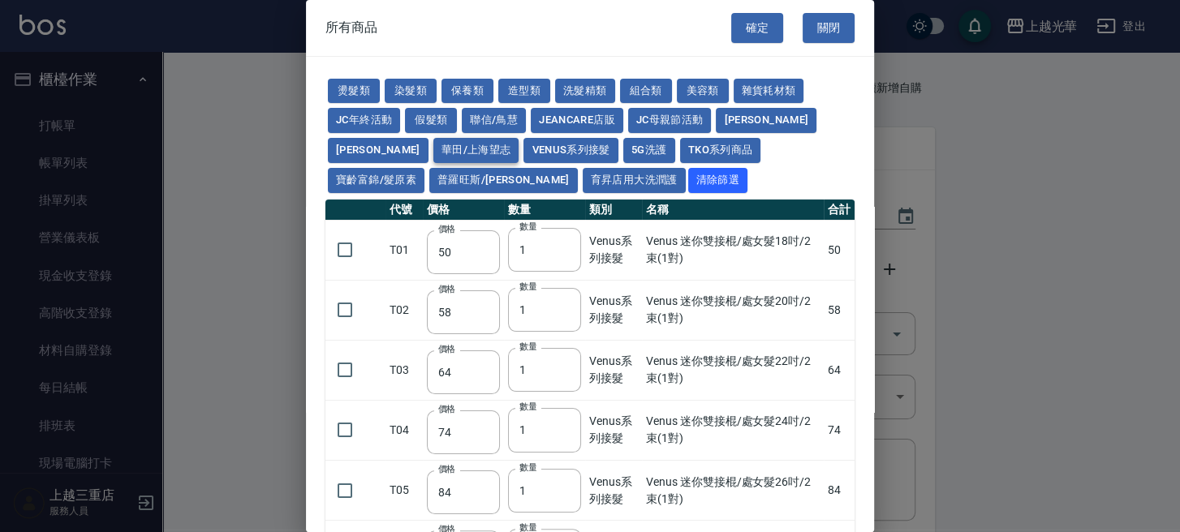
click at [433, 150] on button "華田/上海望志" at bounding box center [476, 150] width 86 height 25
type input "105"
type input "450"
type input "406"
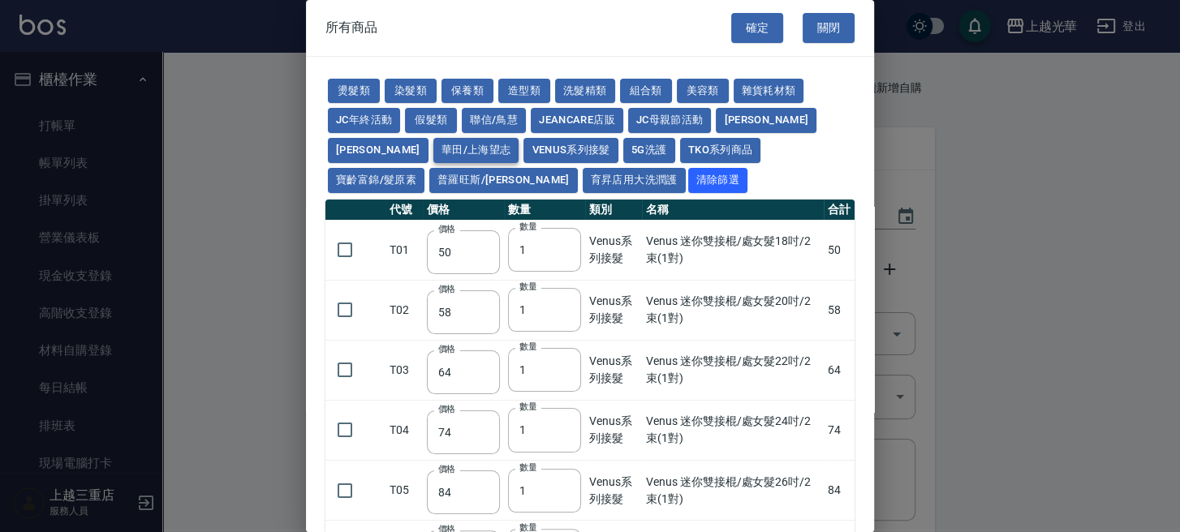
type input "616"
type input "3220"
type input "500"
type input "525"
type input "40"
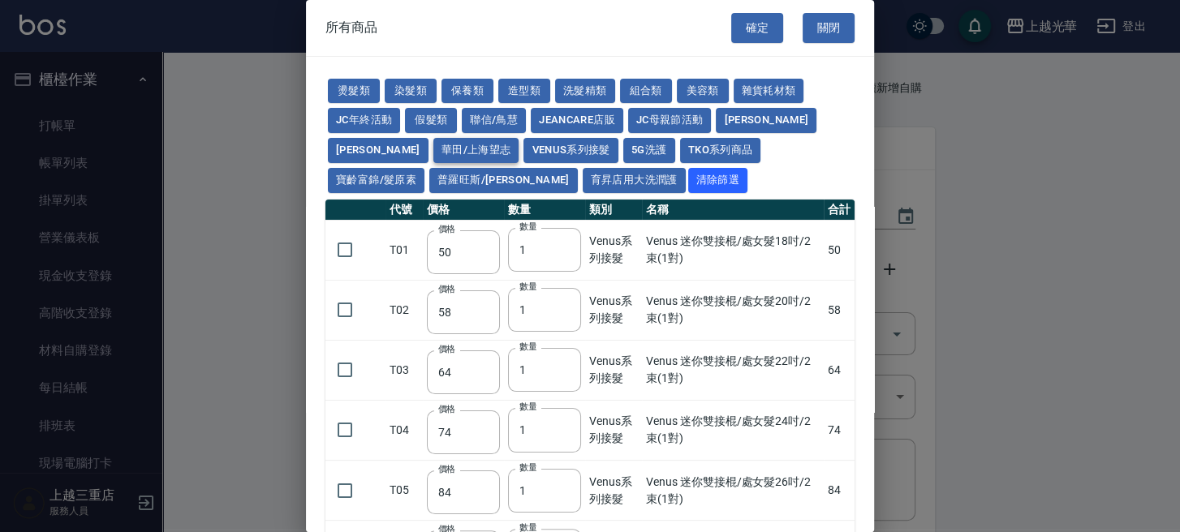
type input "343"
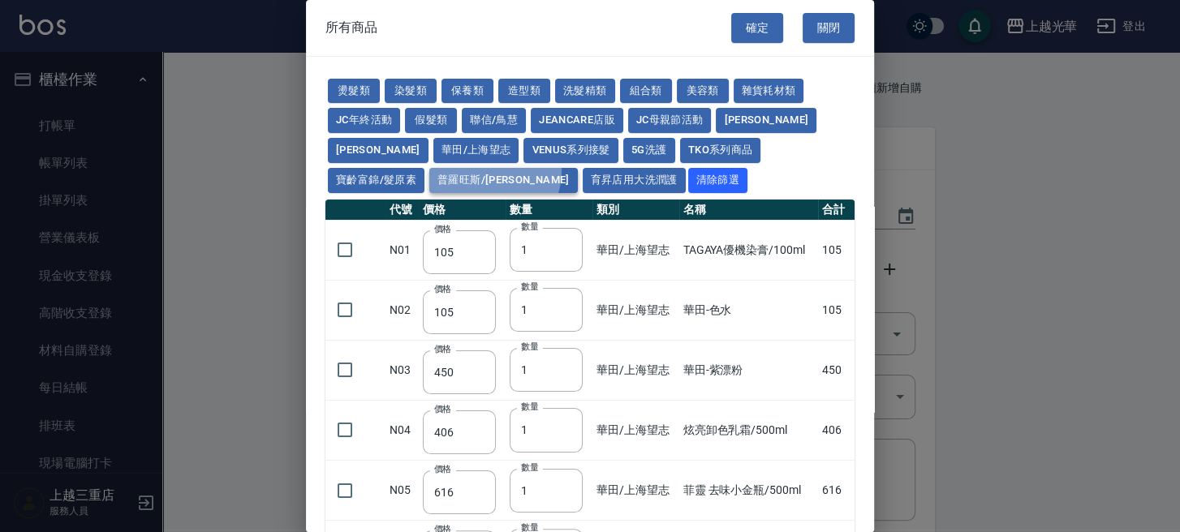
click at [429, 172] on button "普羅旺斯/[PERSON_NAME]" at bounding box center [503, 180] width 149 height 25
type input "308"
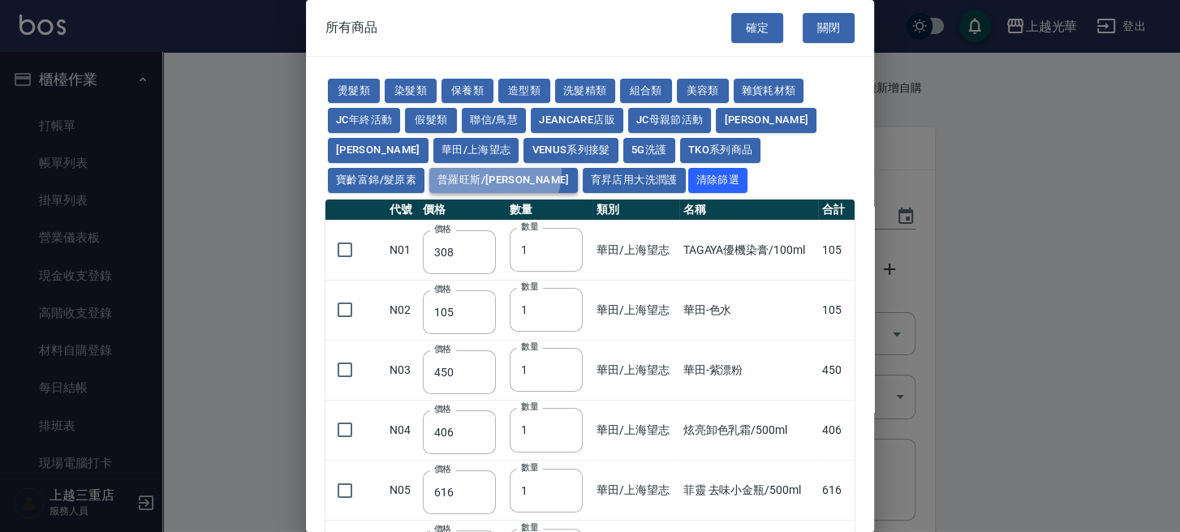
type input "273"
type input "168"
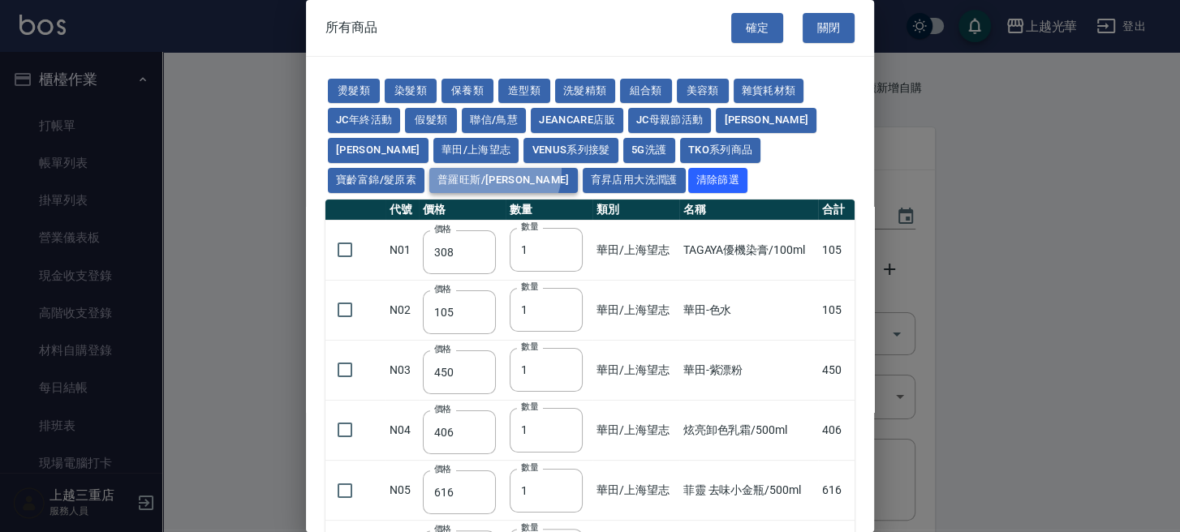
type input "378"
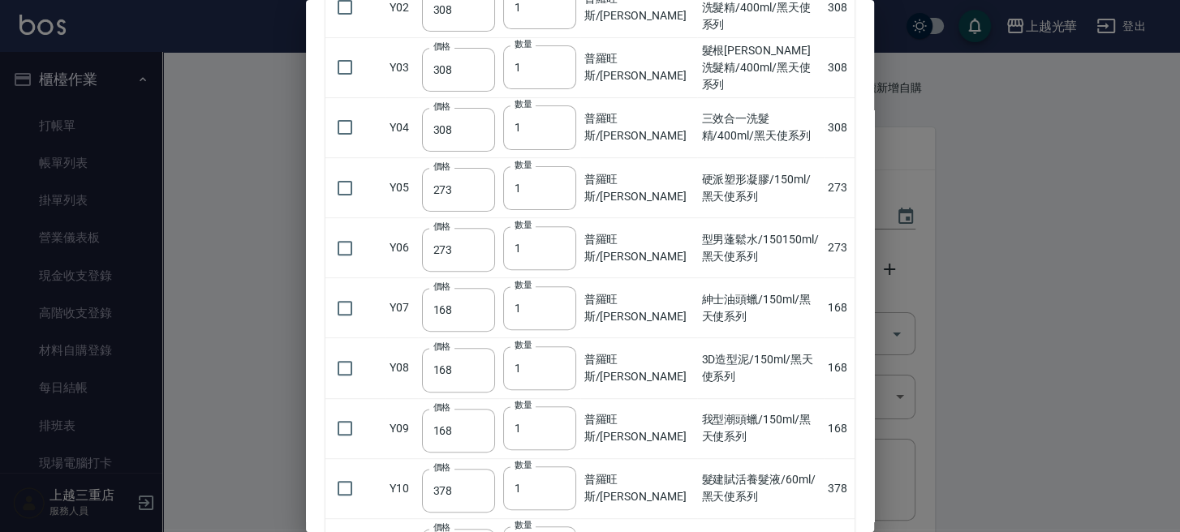
scroll to position [200, 0]
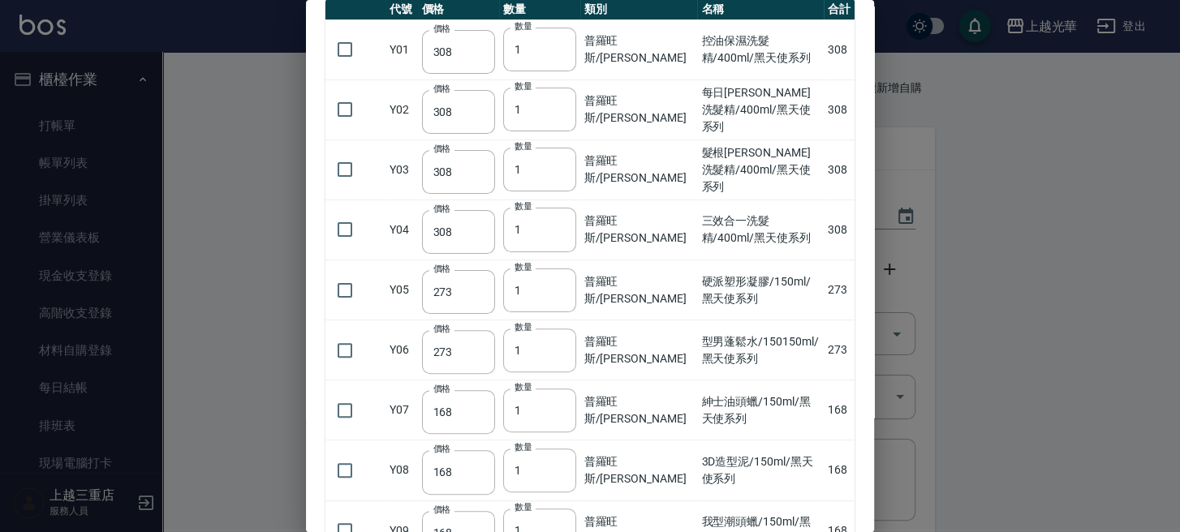
click at [226, 245] on div at bounding box center [590, 266] width 1180 height 532
click at [262, 174] on div at bounding box center [590, 266] width 1180 height 532
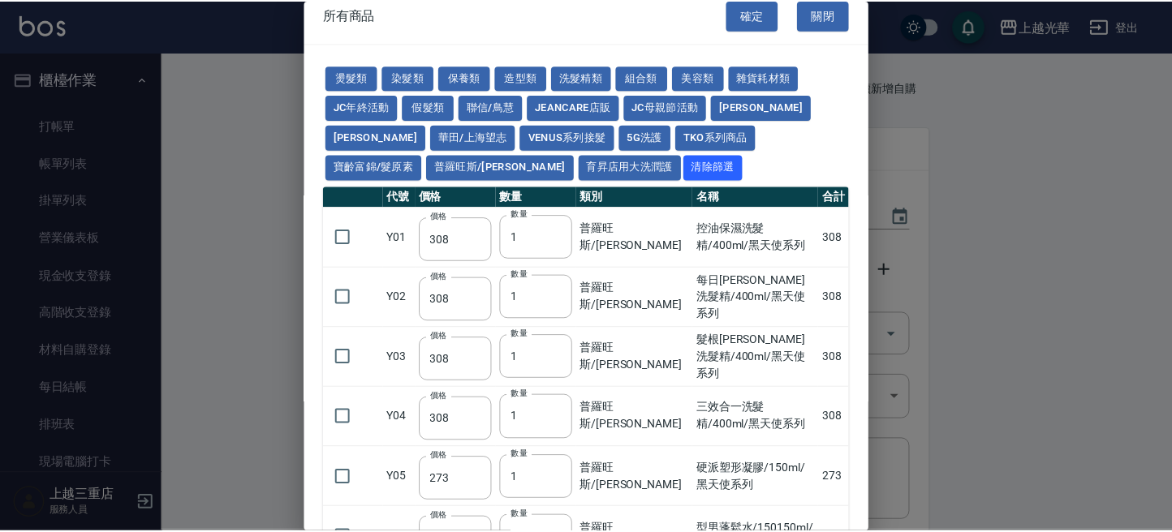
scroll to position [0, 0]
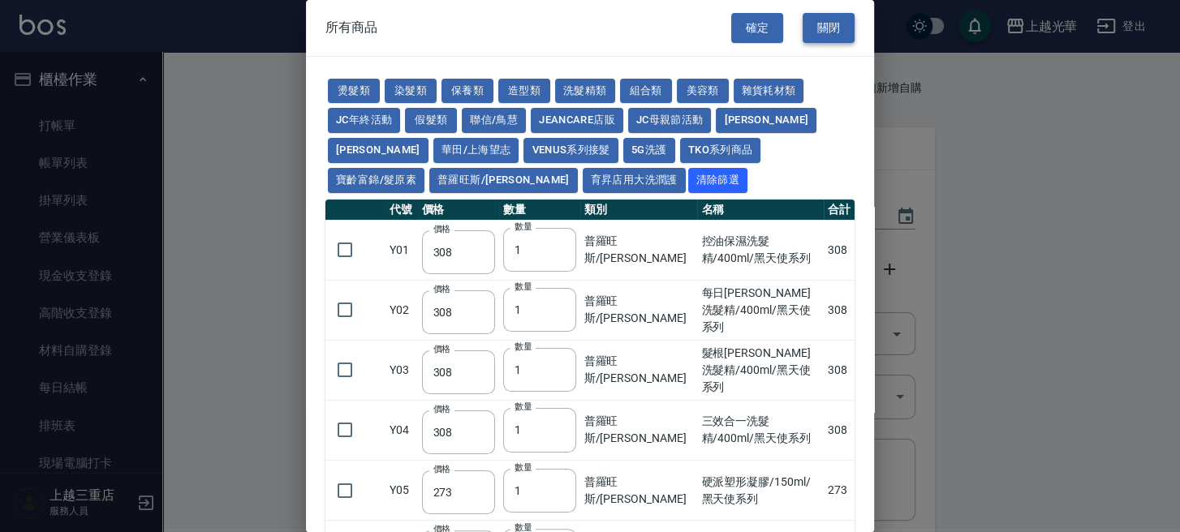
click at [825, 37] on button "關閉" at bounding box center [829, 28] width 52 height 30
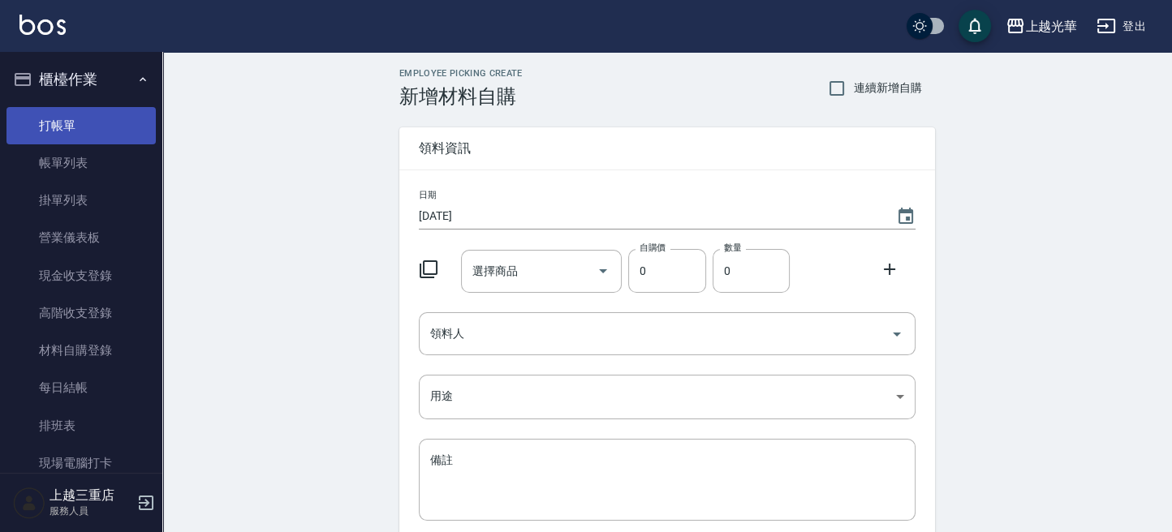
click at [64, 137] on link "打帳單" at bounding box center [80, 125] width 149 height 37
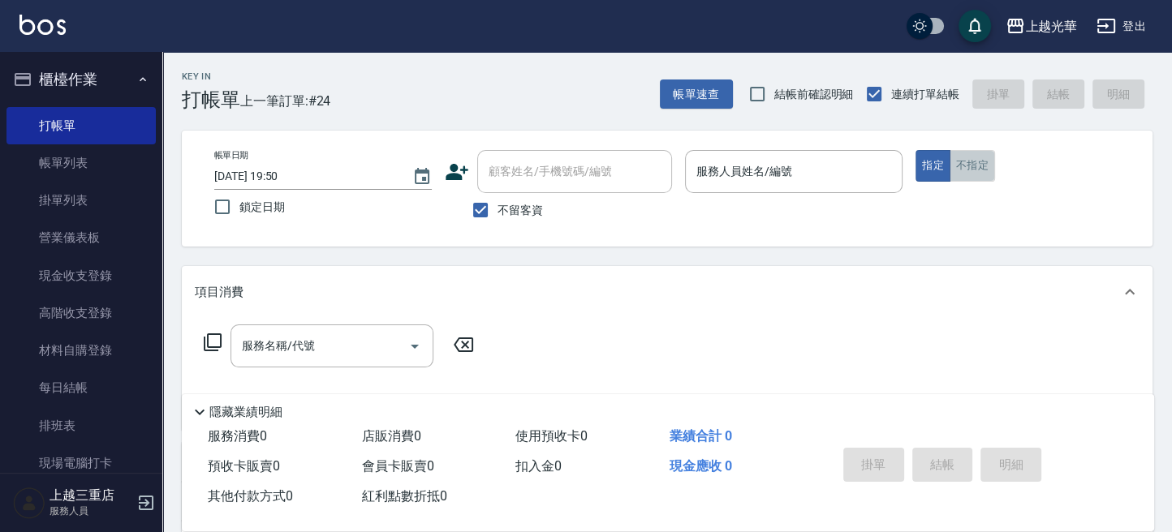
click at [966, 164] on button "不指定" at bounding box center [971, 166] width 45 height 32
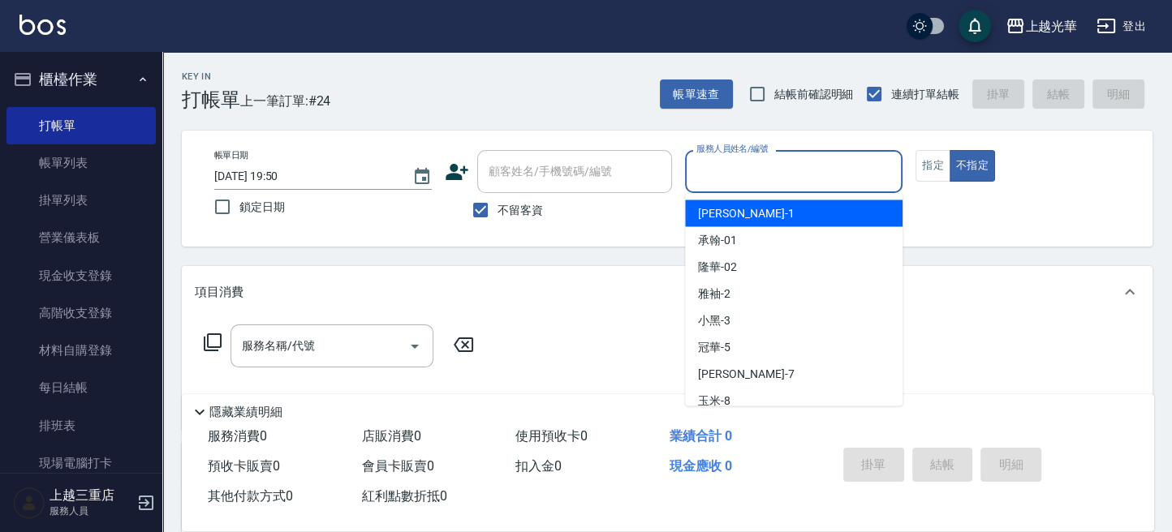
click at [854, 160] on input "服務人員姓名/編號" at bounding box center [793, 171] width 203 height 28
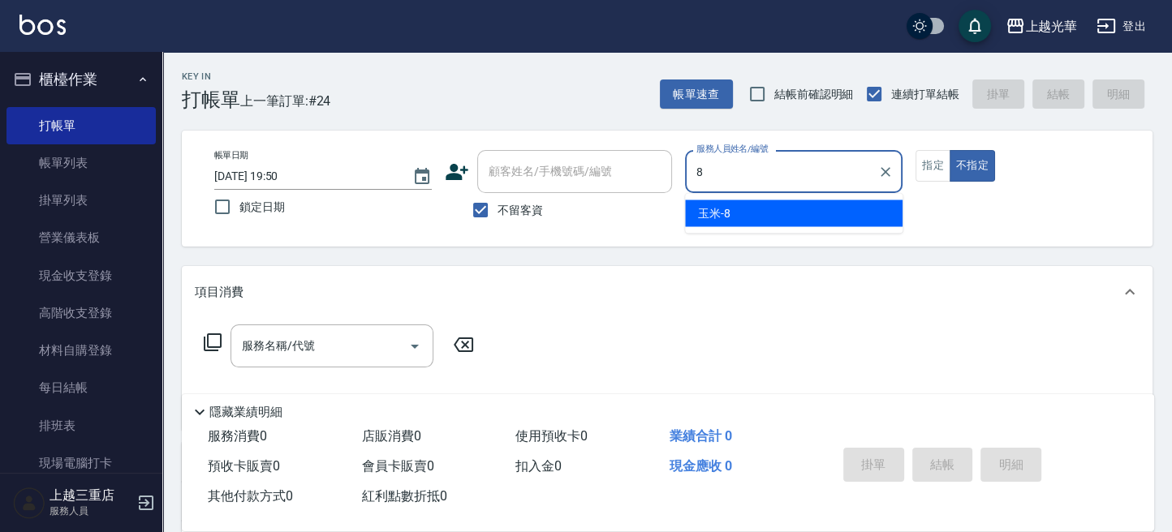
type input "玉米-8"
type button "false"
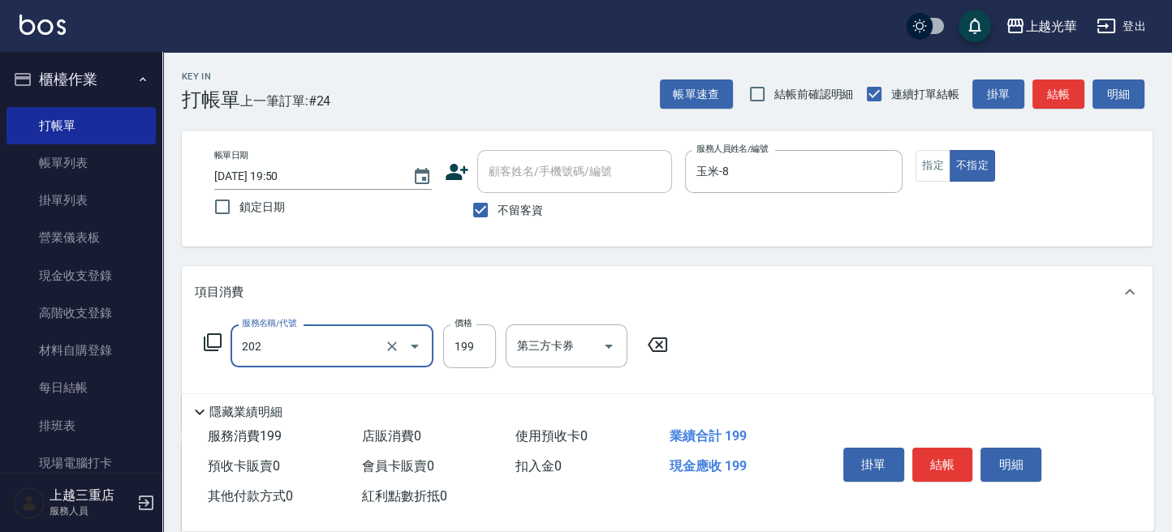
type input "不指定單剪(202)"
click at [945, 441] on div "掛單 結帳 明細" at bounding box center [943, 466] width 212 height 51
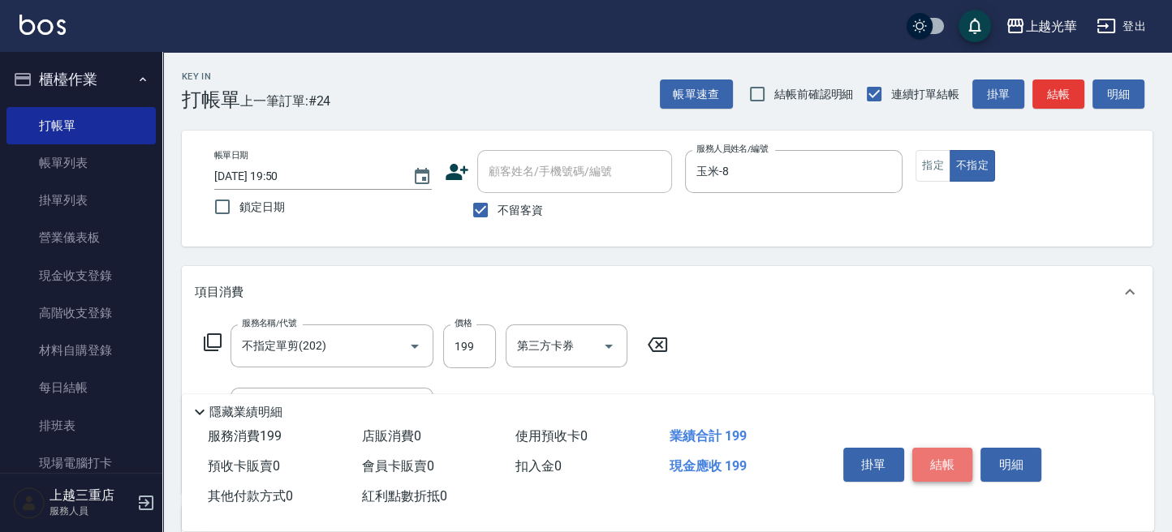
click at [929, 459] on button "結帳" at bounding box center [942, 465] width 61 height 34
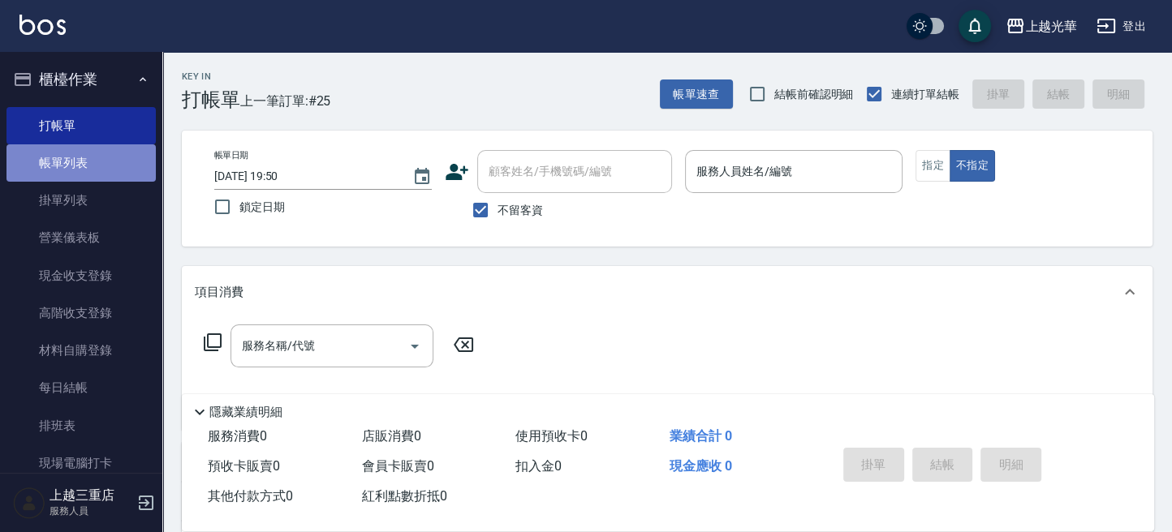
click at [100, 159] on link "帳單列表" at bounding box center [80, 162] width 149 height 37
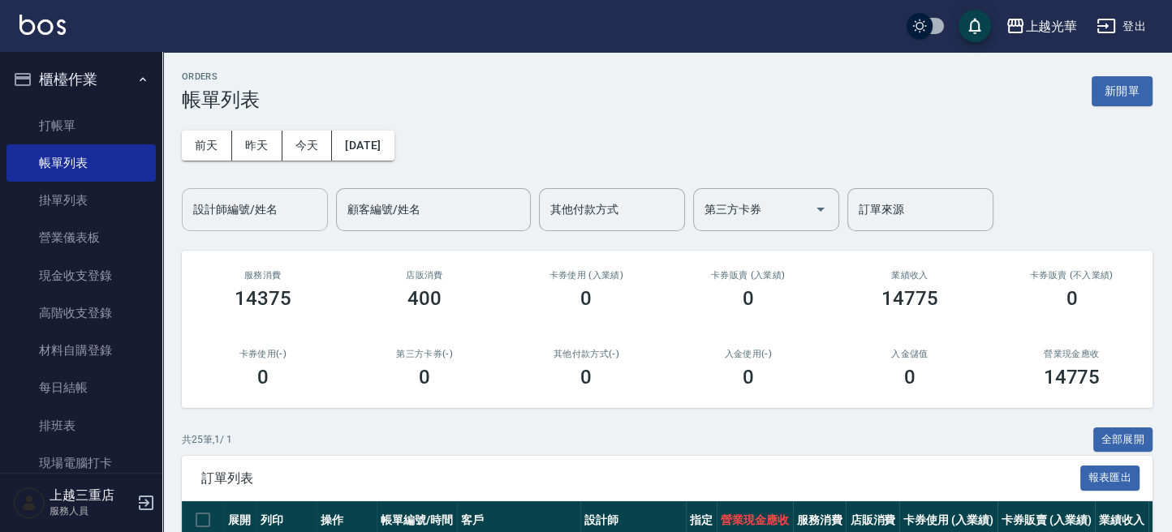
click at [246, 210] on div "設計師編號/姓名 設計師編號/姓名" at bounding box center [255, 209] width 146 height 43
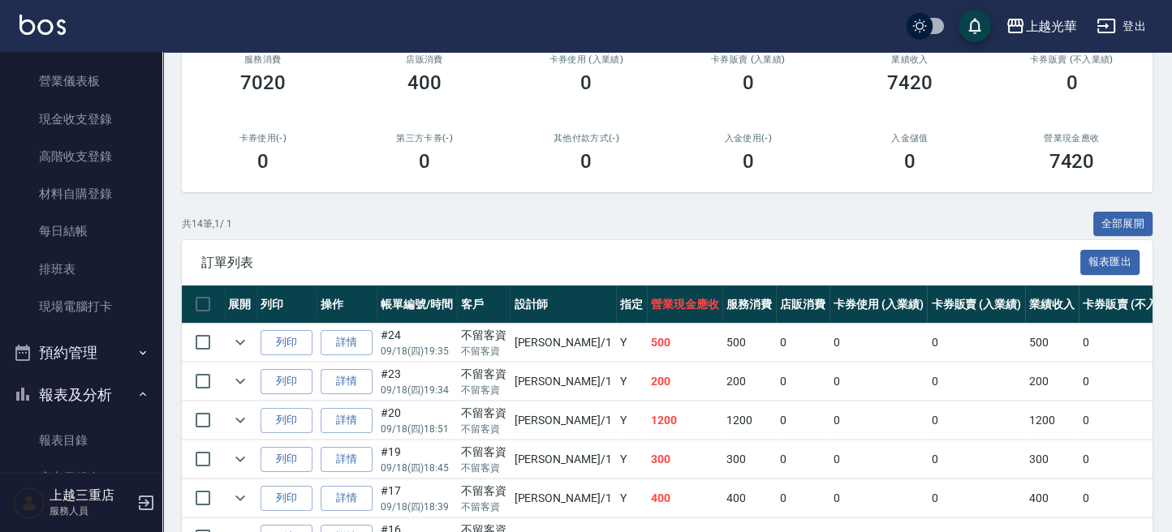
scroll to position [216, 0]
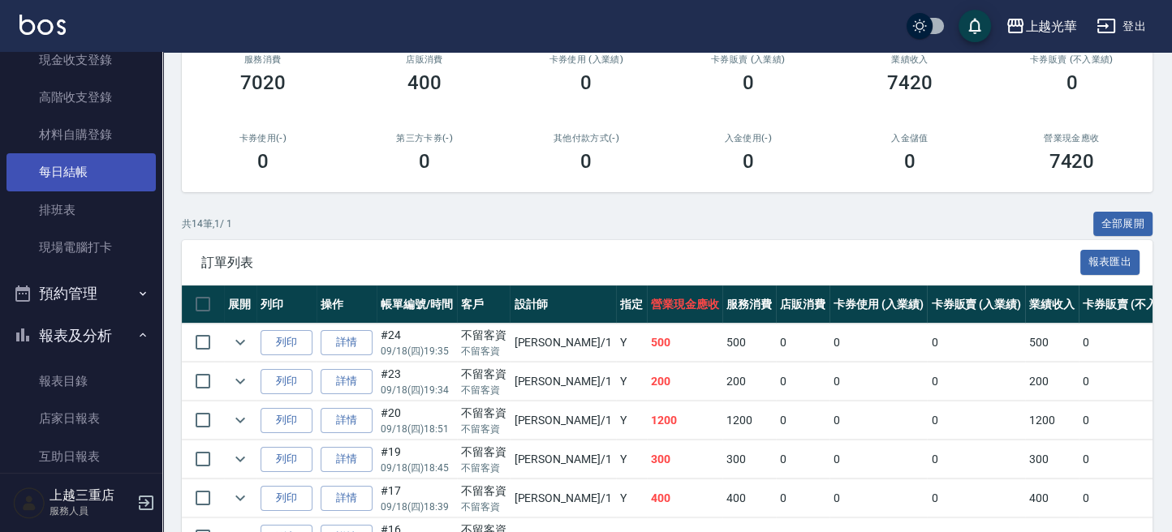
type input "小詹-1"
click at [101, 162] on link "每日結帳" at bounding box center [80, 171] width 149 height 37
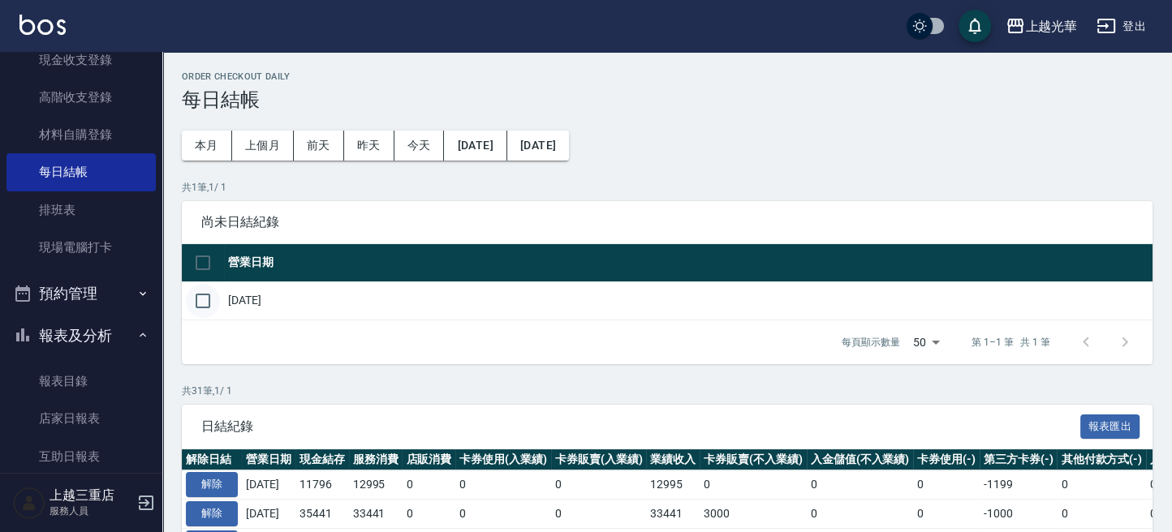
click at [200, 308] on input "checkbox" at bounding box center [203, 301] width 34 height 34
checkbox input "true"
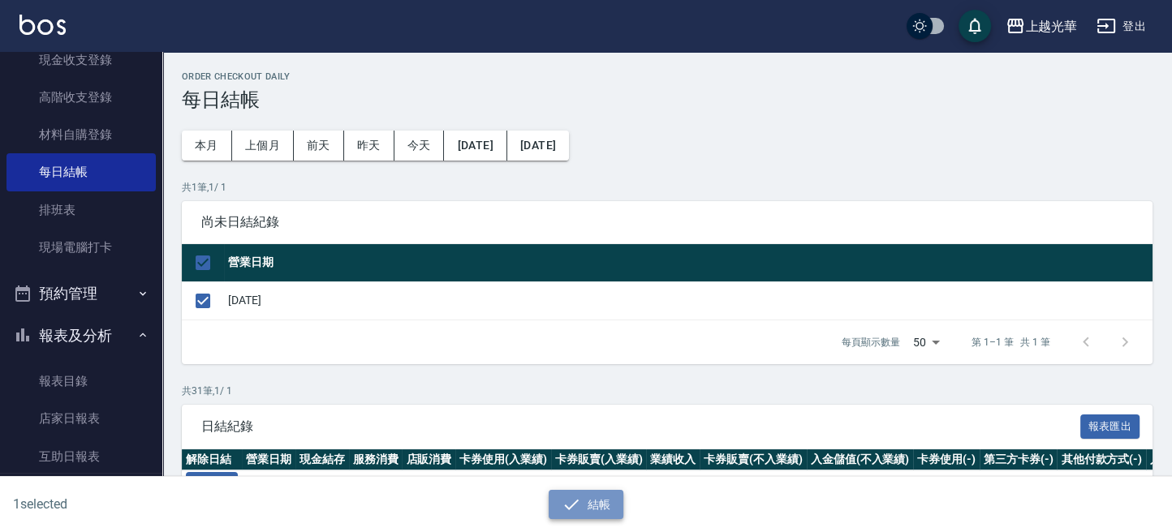
click at [575, 505] on icon "button" at bounding box center [571, 504] width 19 height 19
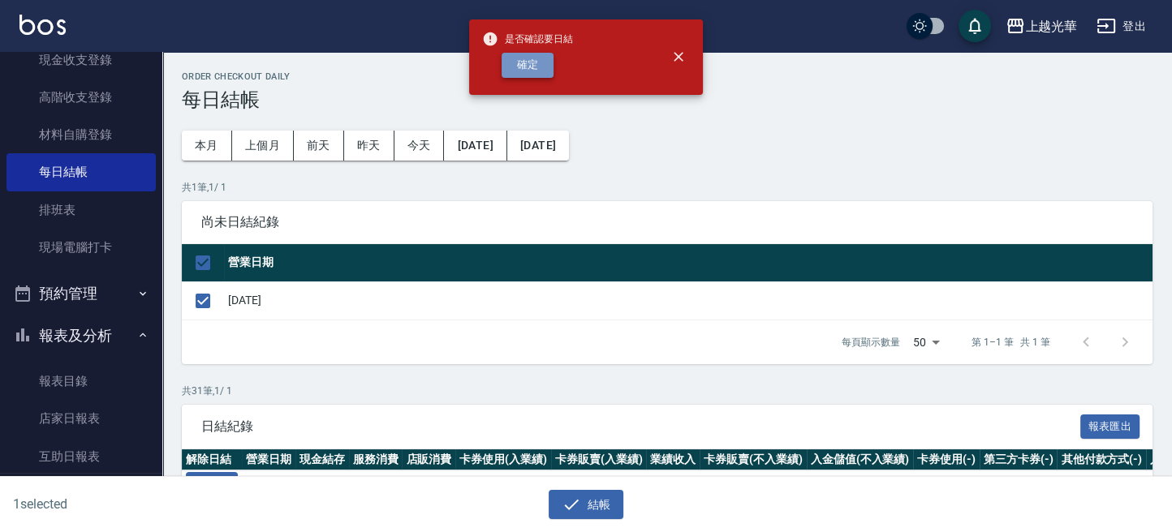
click at [542, 63] on button "確定" at bounding box center [528, 65] width 52 height 25
checkbox input "false"
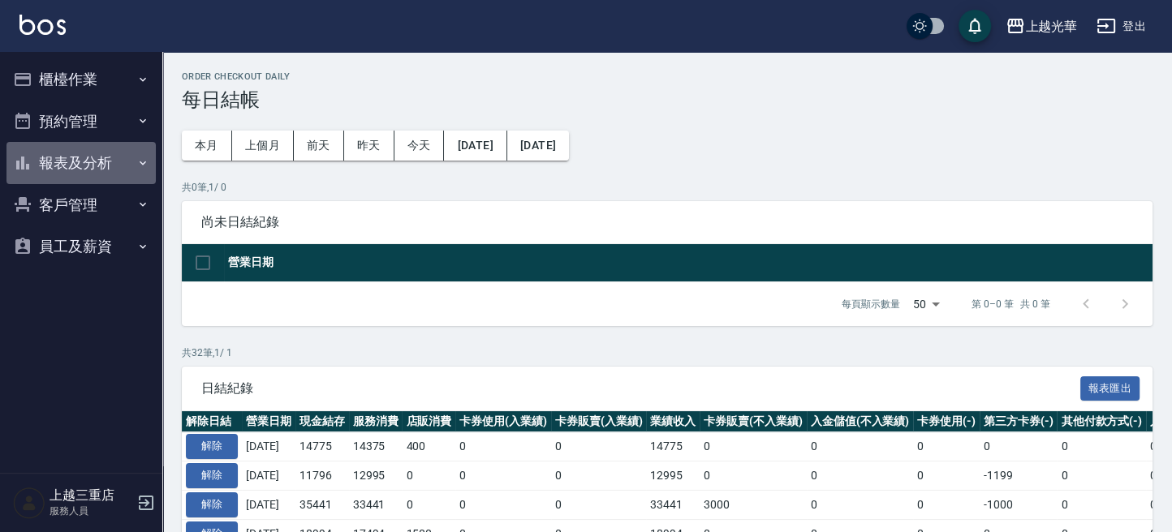
click at [35, 165] on button "報表及分析" at bounding box center [80, 163] width 149 height 42
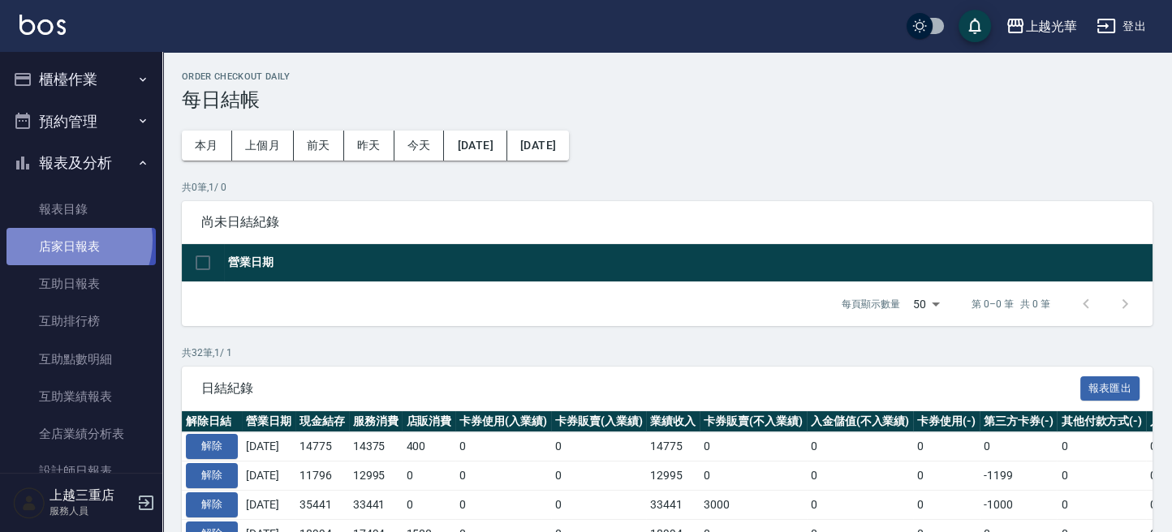
click at [68, 241] on link "店家日報表" at bounding box center [80, 246] width 149 height 37
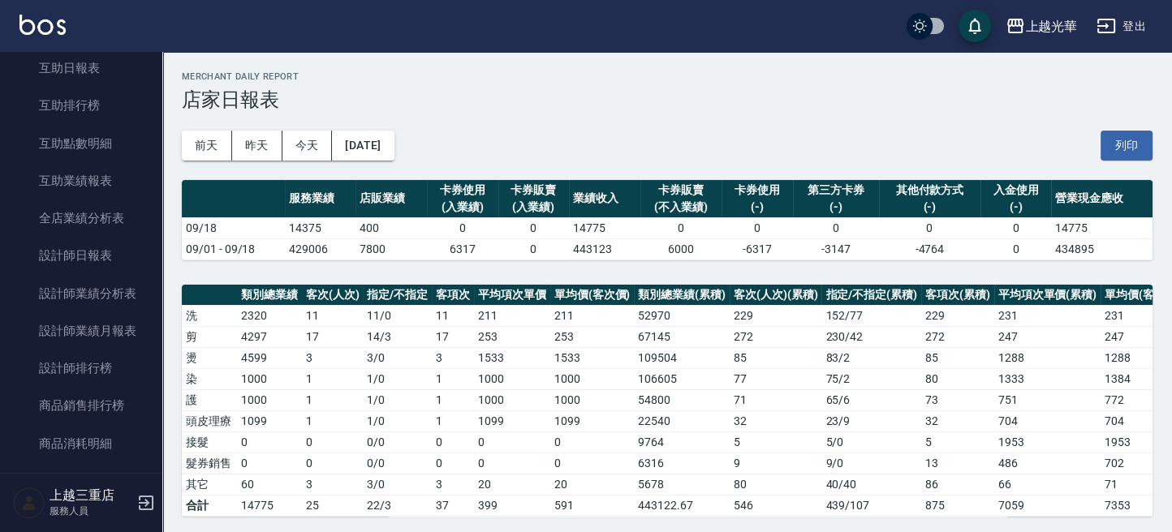
scroll to position [108, 0]
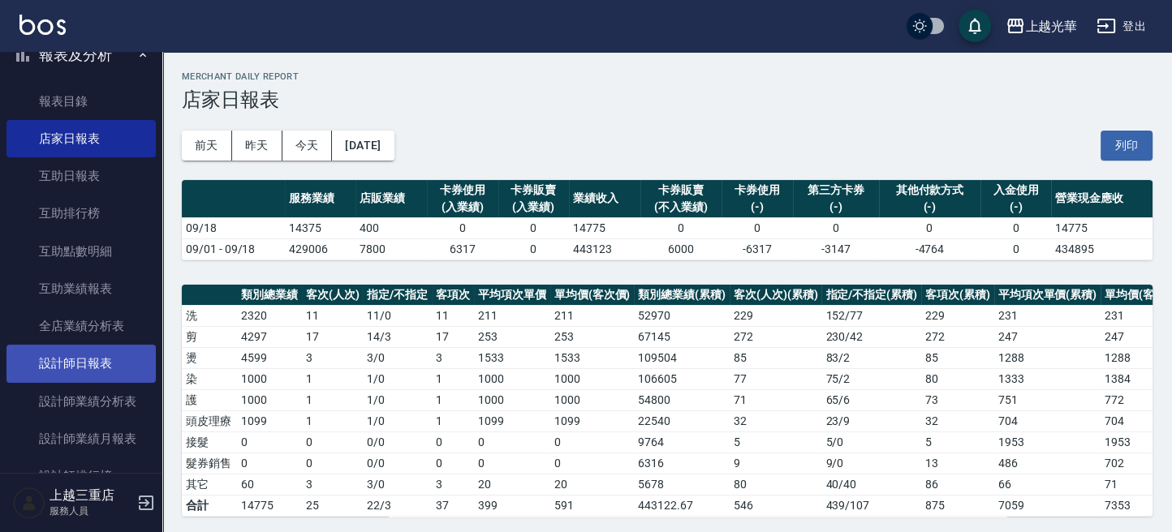
click at [101, 366] on link "設計師日報表" at bounding box center [80, 363] width 149 height 37
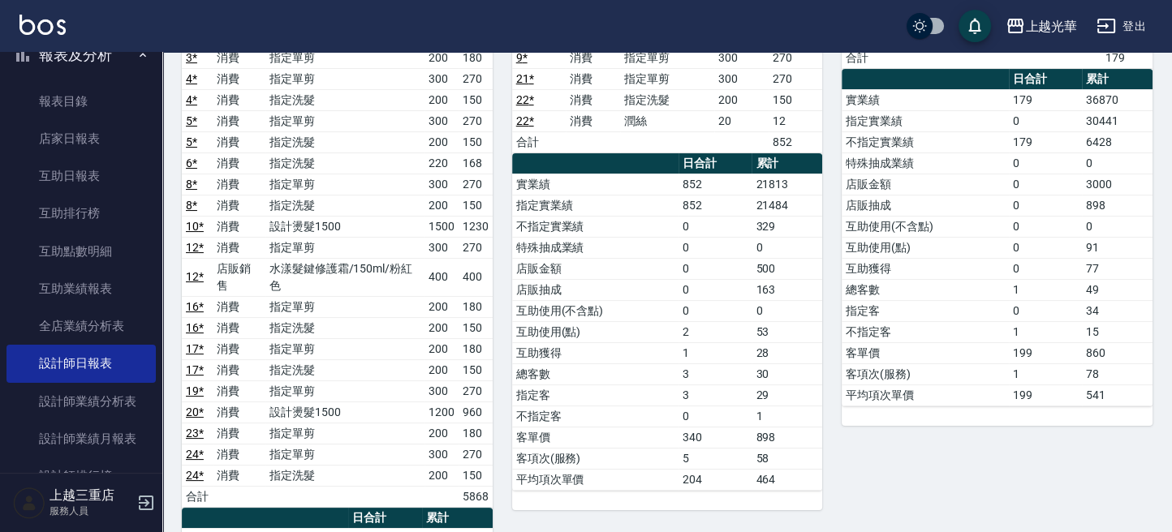
scroll to position [325, 0]
